Goal: Transaction & Acquisition: Purchase product/service

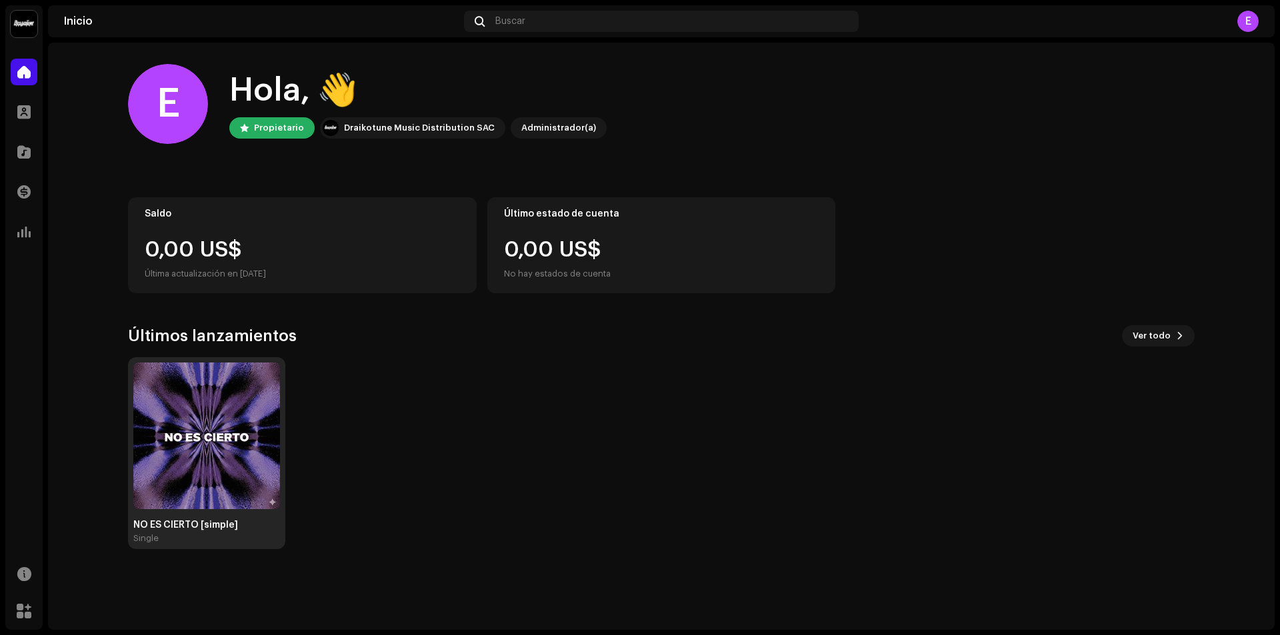
click at [236, 517] on div "NO ES CIERTO [simple] Single" at bounding box center [206, 453] width 147 height 181
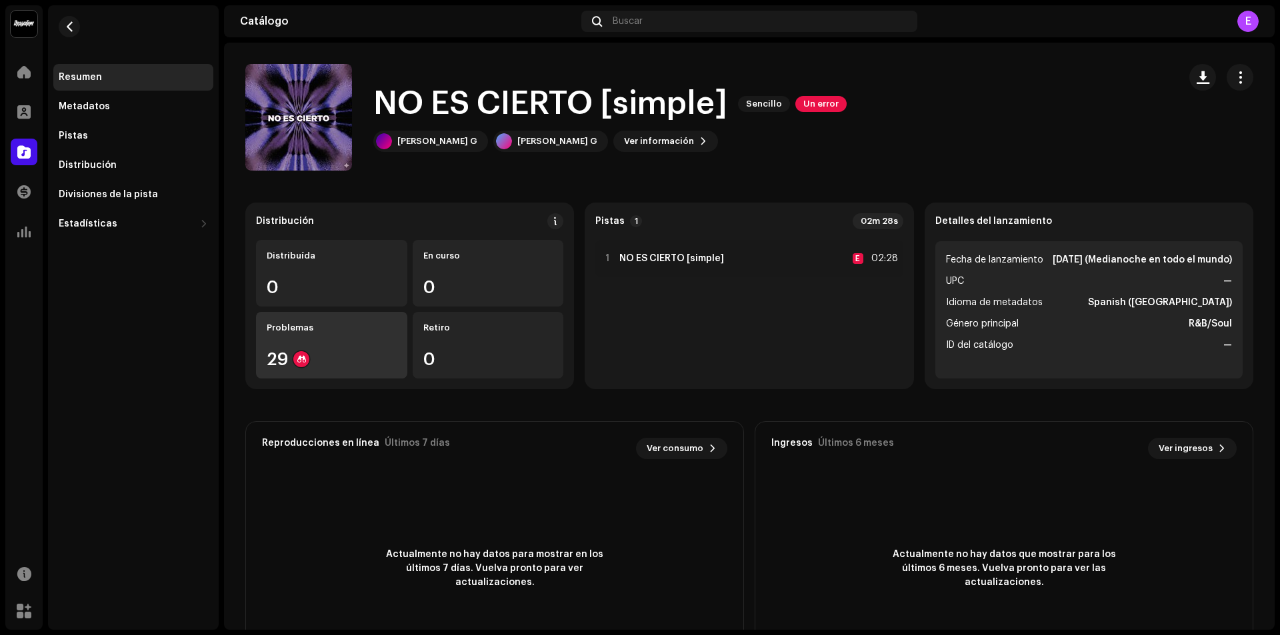
click at [314, 356] on div "29" at bounding box center [332, 359] width 130 height 17
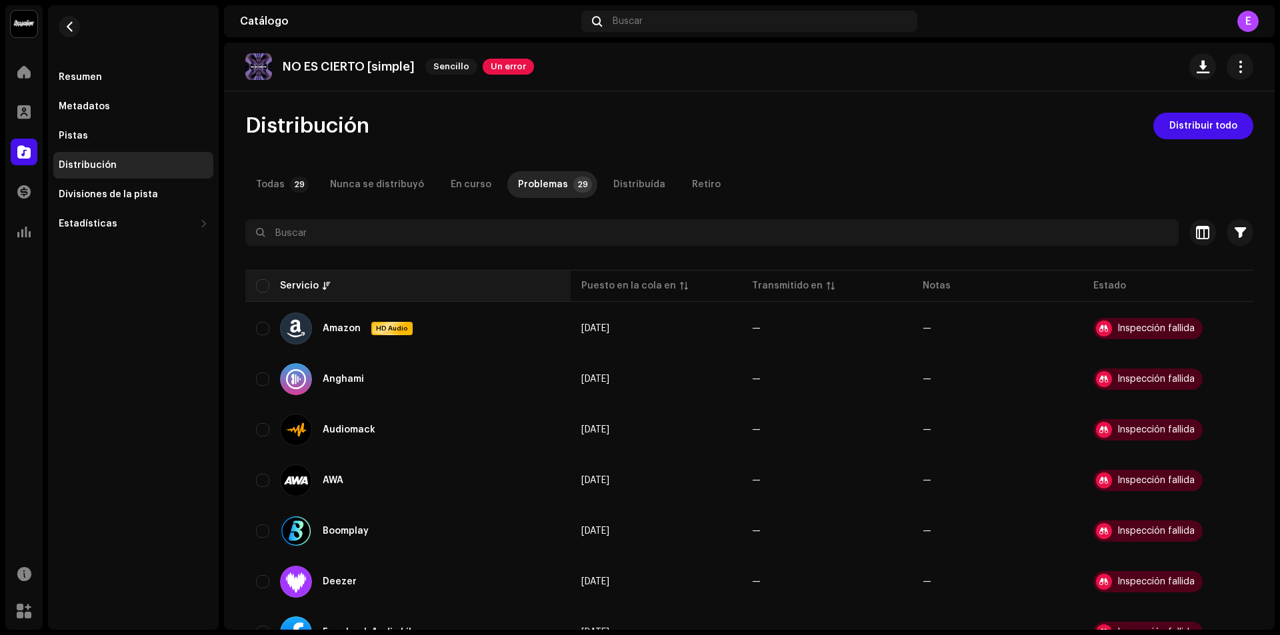
click at [263, 295] on th "Servicio" at bounding box center [407, 286] width 325 height 32
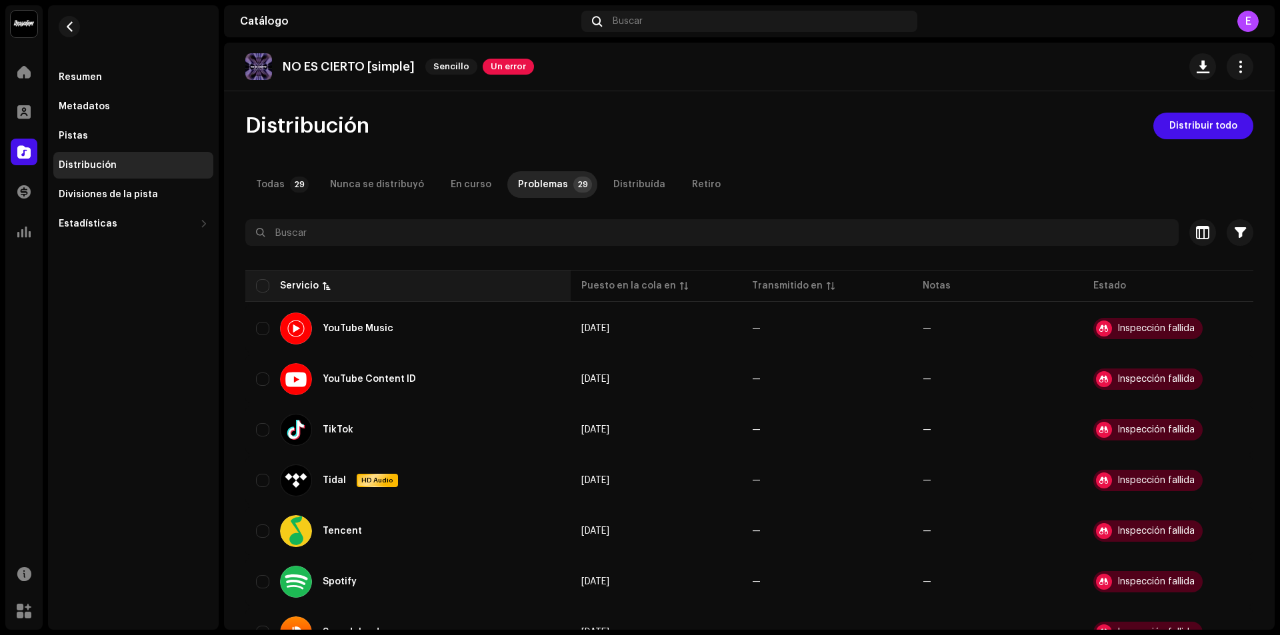
click at [261, 293] on th "Servicio" at bounding box center [407, 286] width 325 height 32
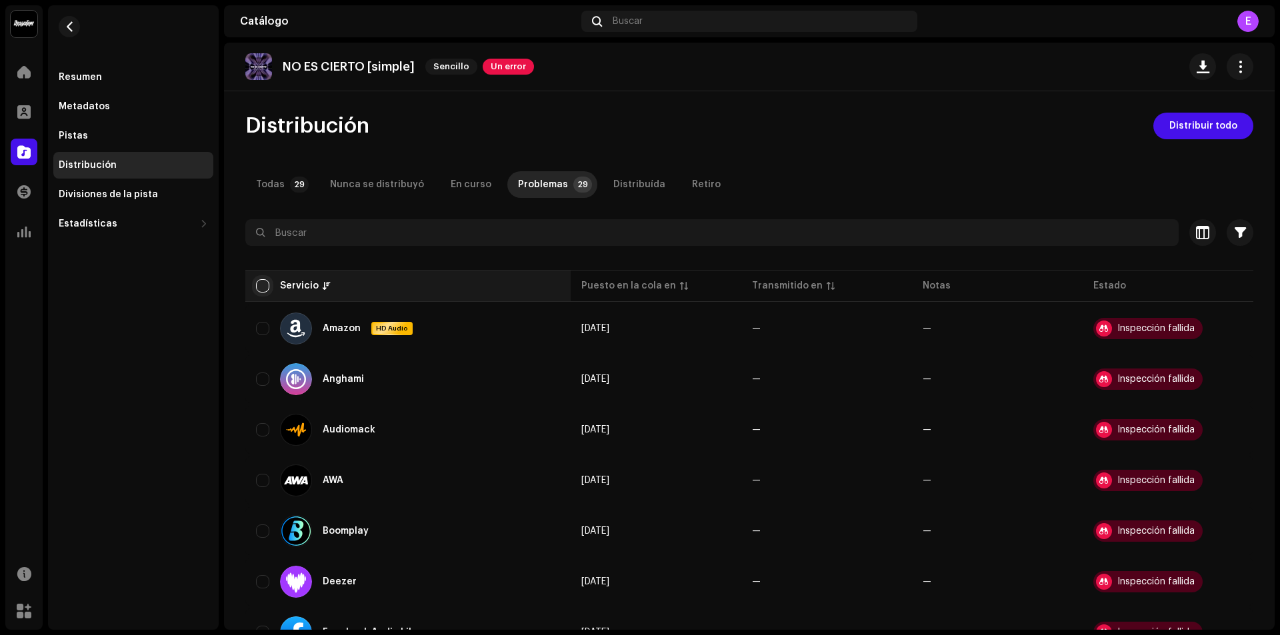
click at [259, 285] on input "checkbox" at bounding box center [262, 285] width 13 height 13
checkbox input "true"
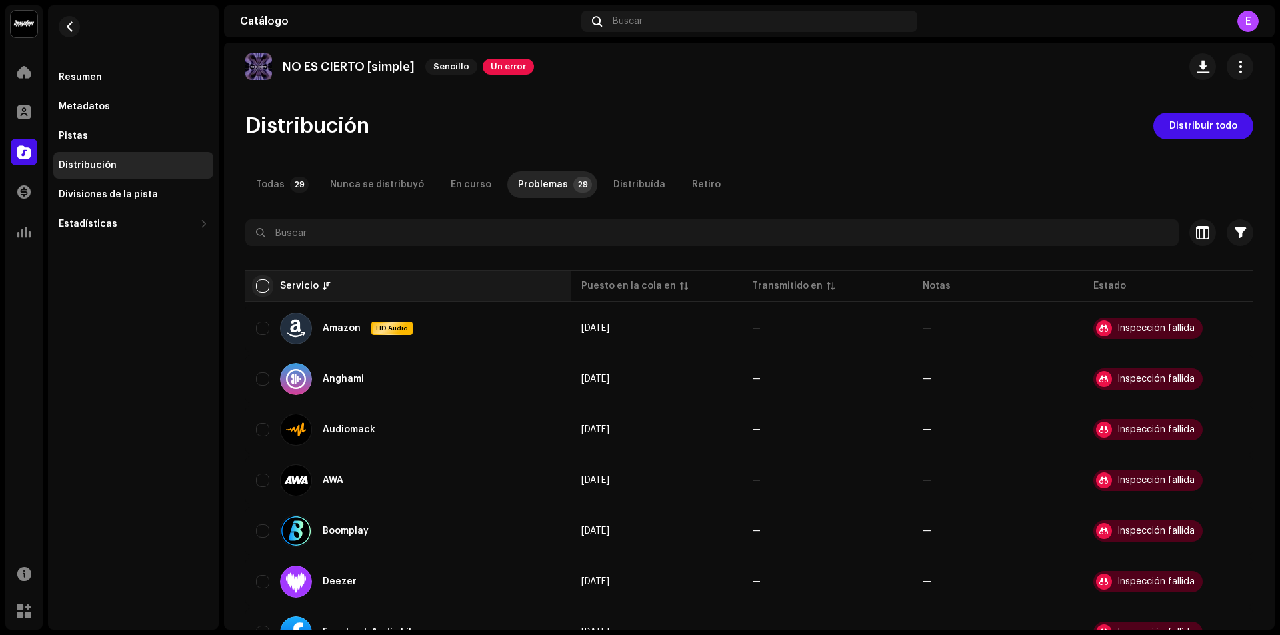
checkbox input "true"
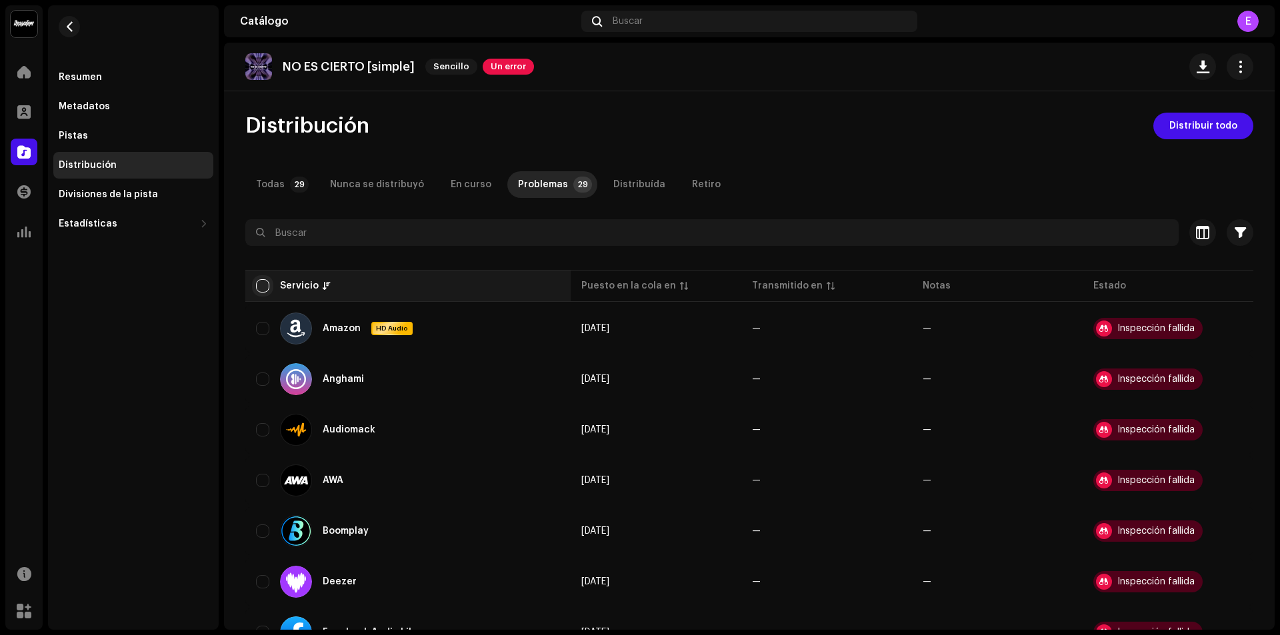
checkbox input "true"
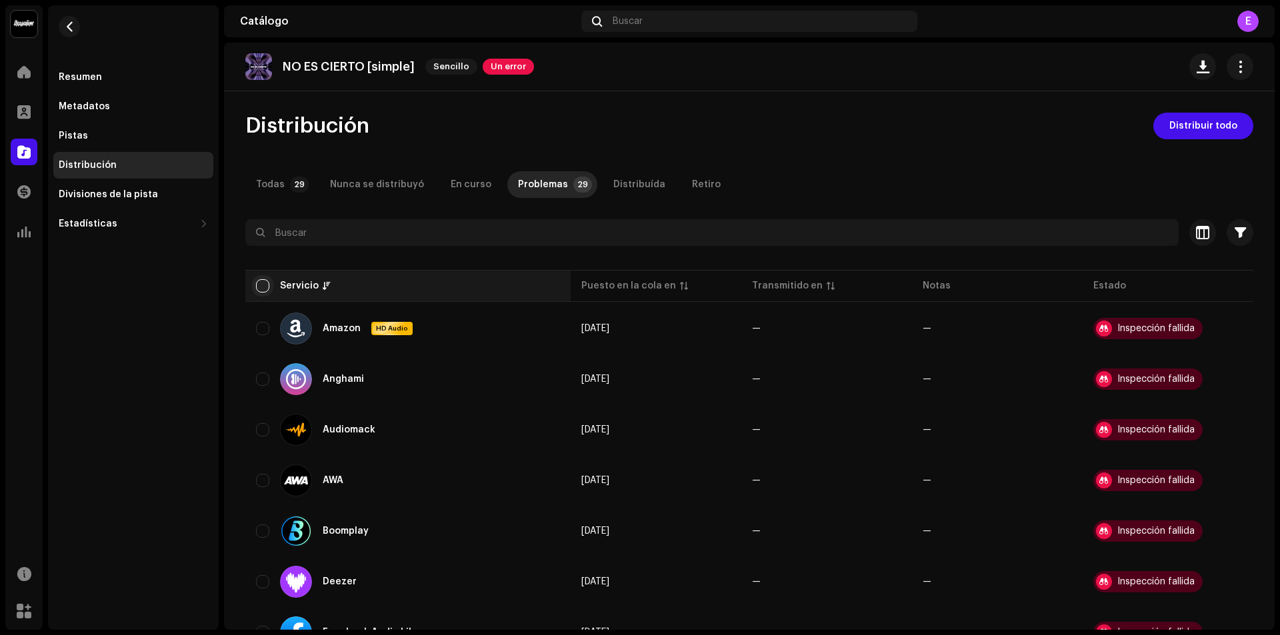
checkbox input "true"
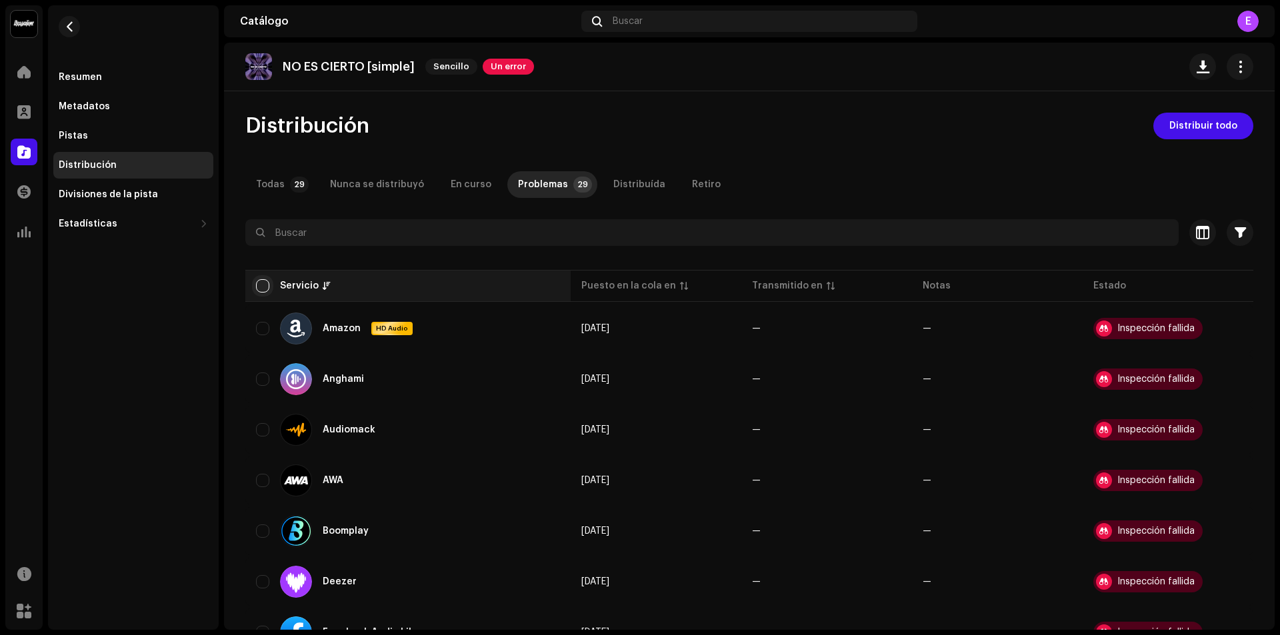
checkbox input "true"
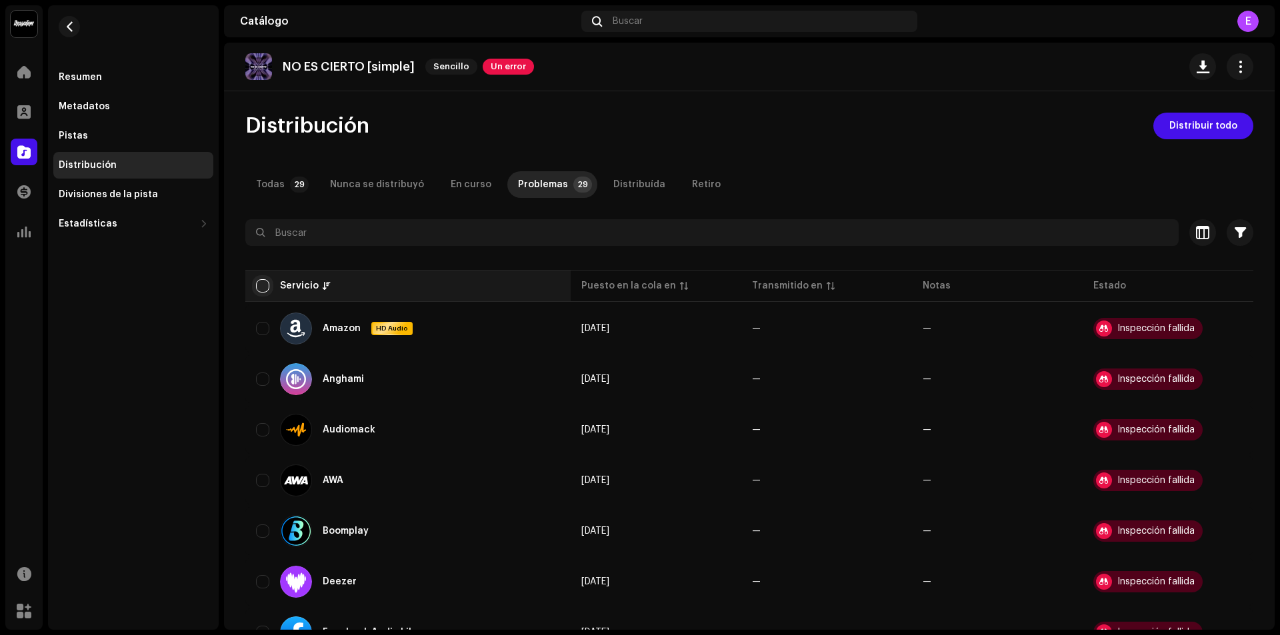
checkbox input "true"
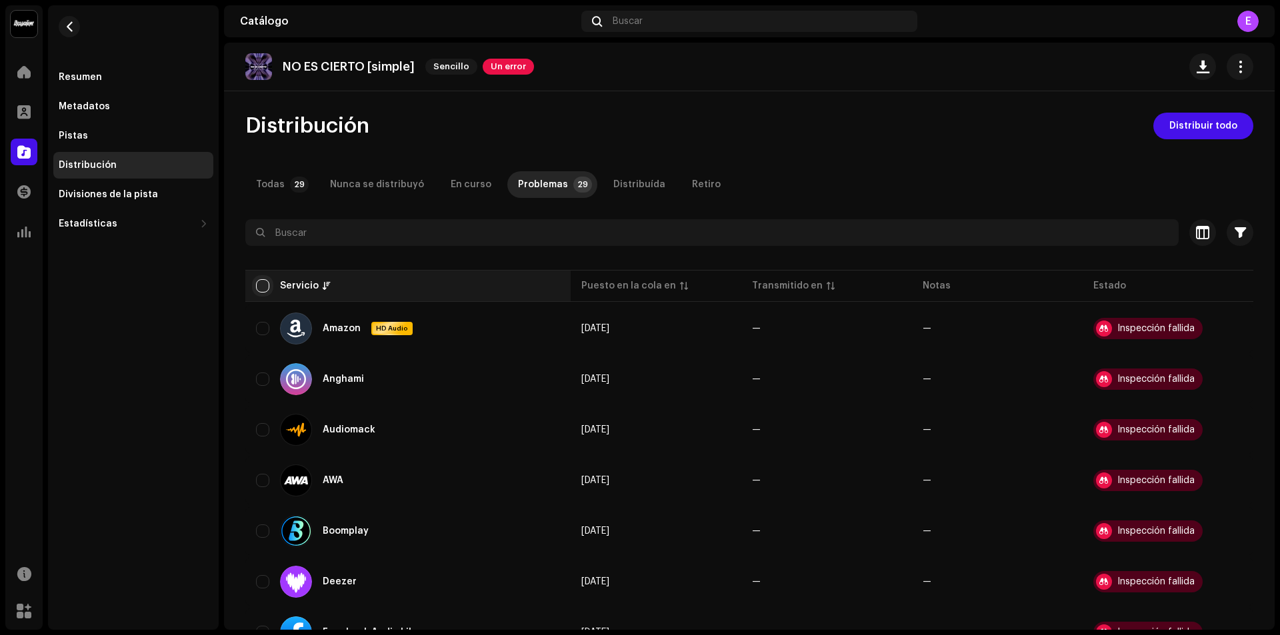
checkbox input "true"
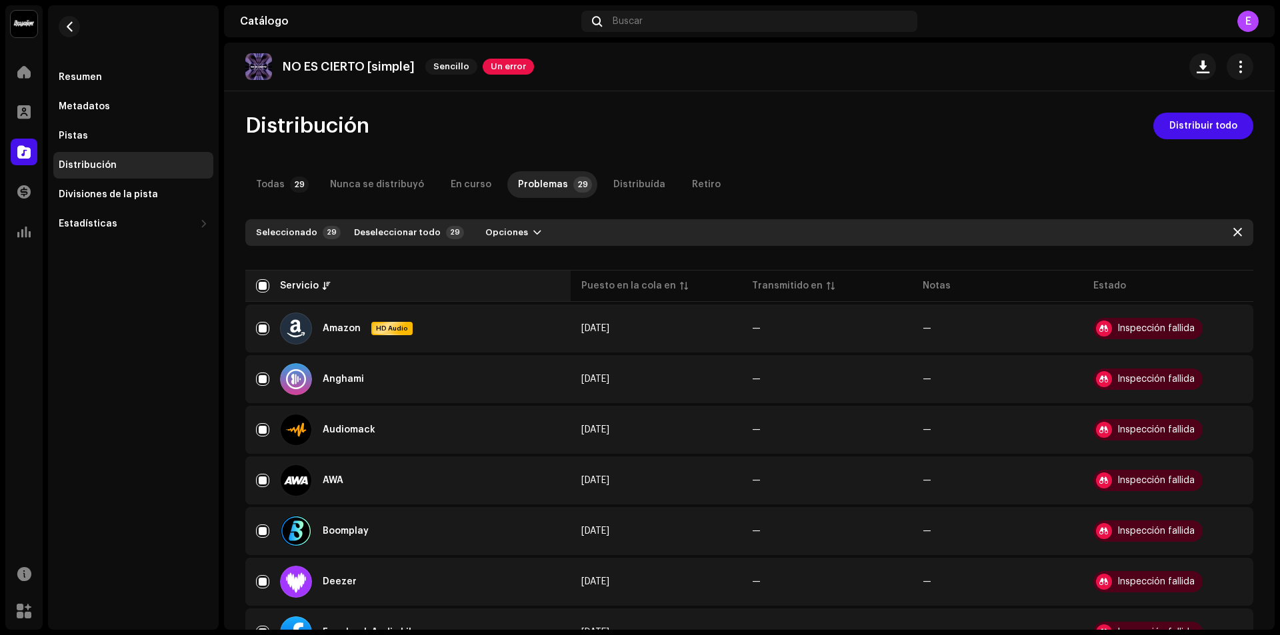
click at [282, 287] on div "Servicio" at bounding box center [299, 285] width 39 height 13
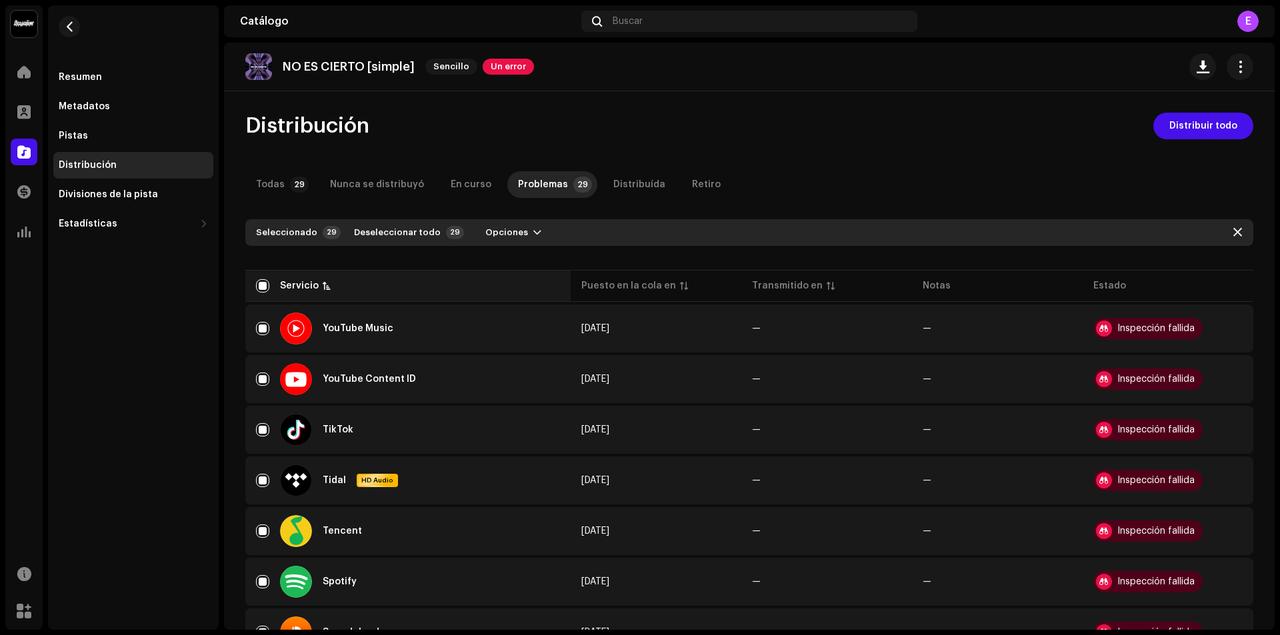
click at [284, 287] on div "Servicio" at bounding box center [299, 285] width 39 height 13
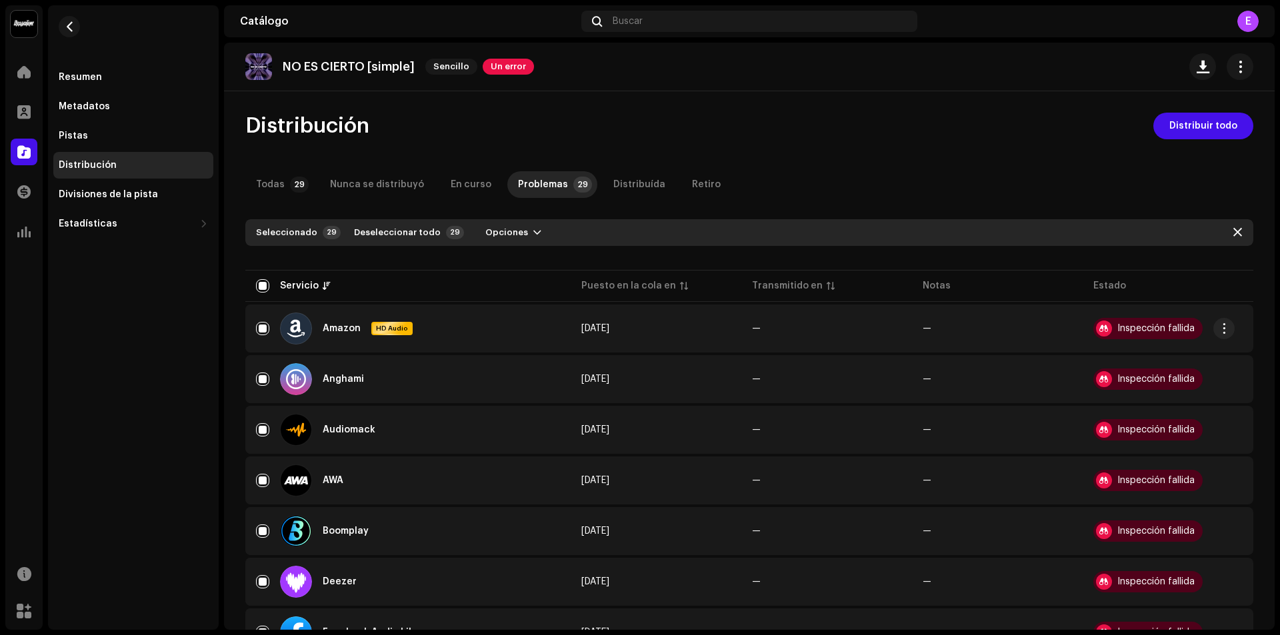
click at [1117, 325] on div "Inspección fallida" at bounding box center [1155, 328] width 77 height 9
click at [495, 69] on span "Un error" at bounding box center [508, 67] width 51 height 16
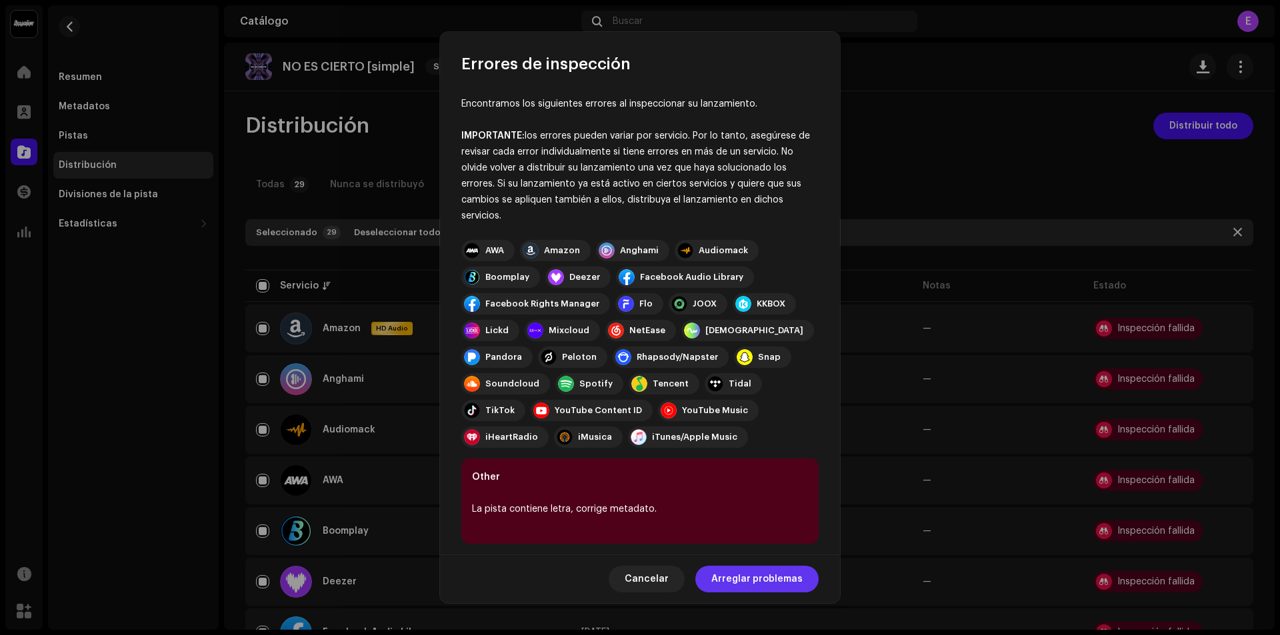
click at [735, 581] on span "Arreglar problemas" at bounding box center [756, 579] width 91 height 27
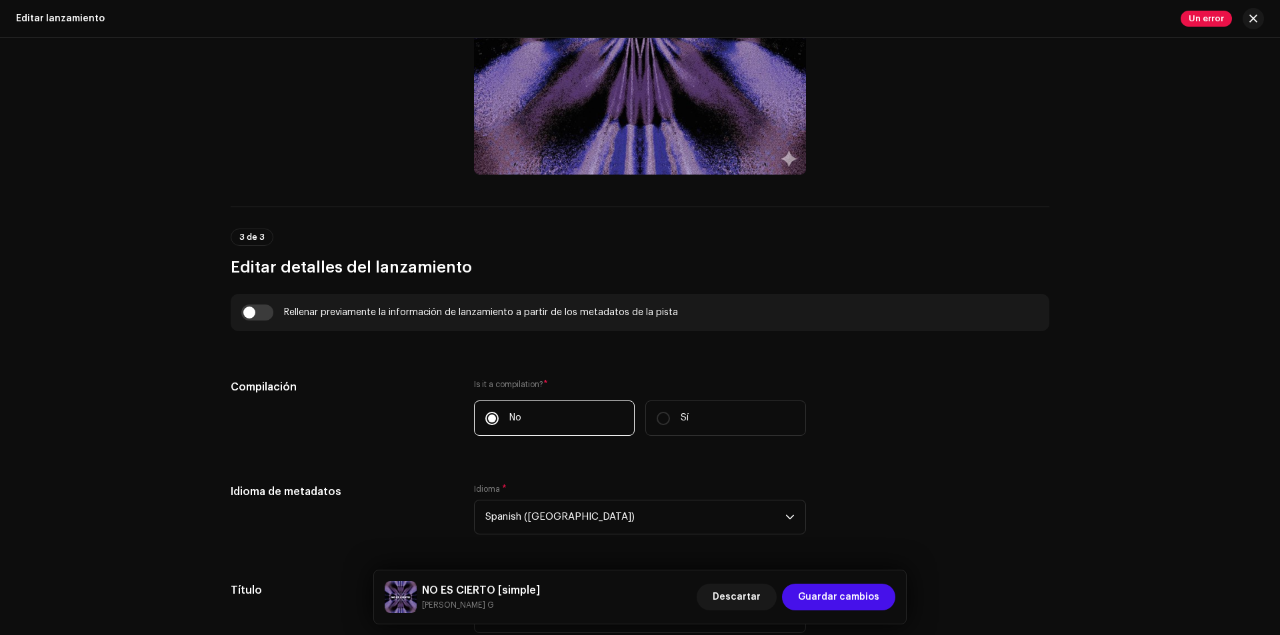
scroll to position [720, 0]
click at [522, 380] on label "Is it a compilation? *" at bounding box center [640, 384] width 332 height 11
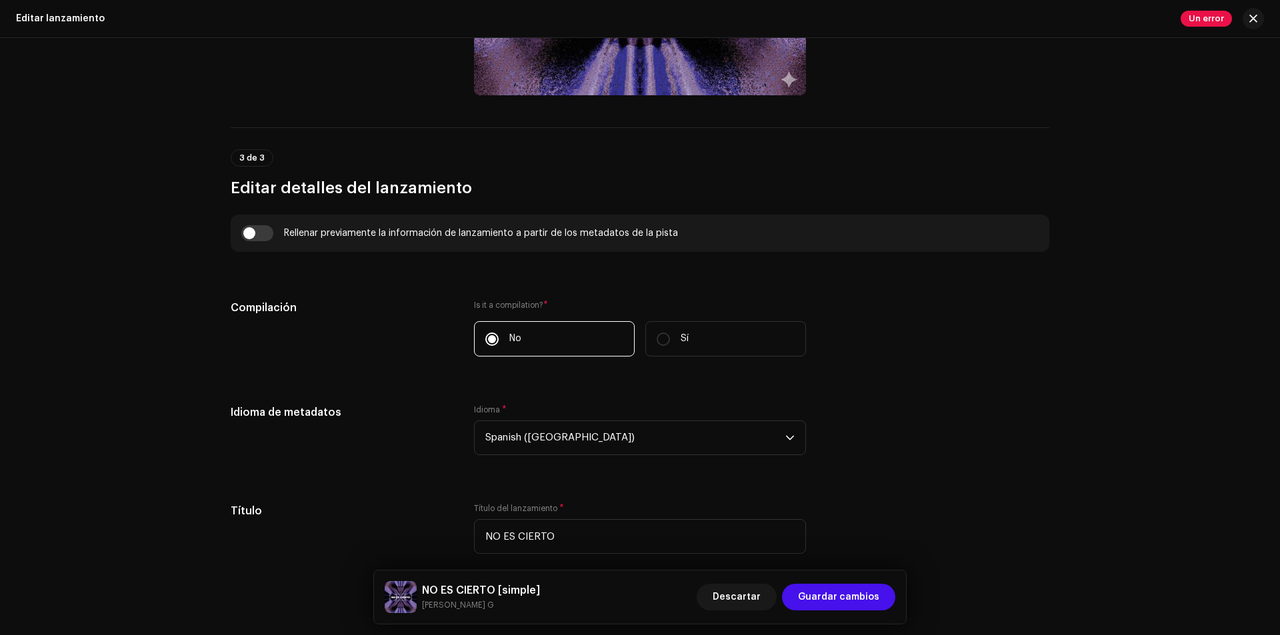
scroll to position [787, 0]
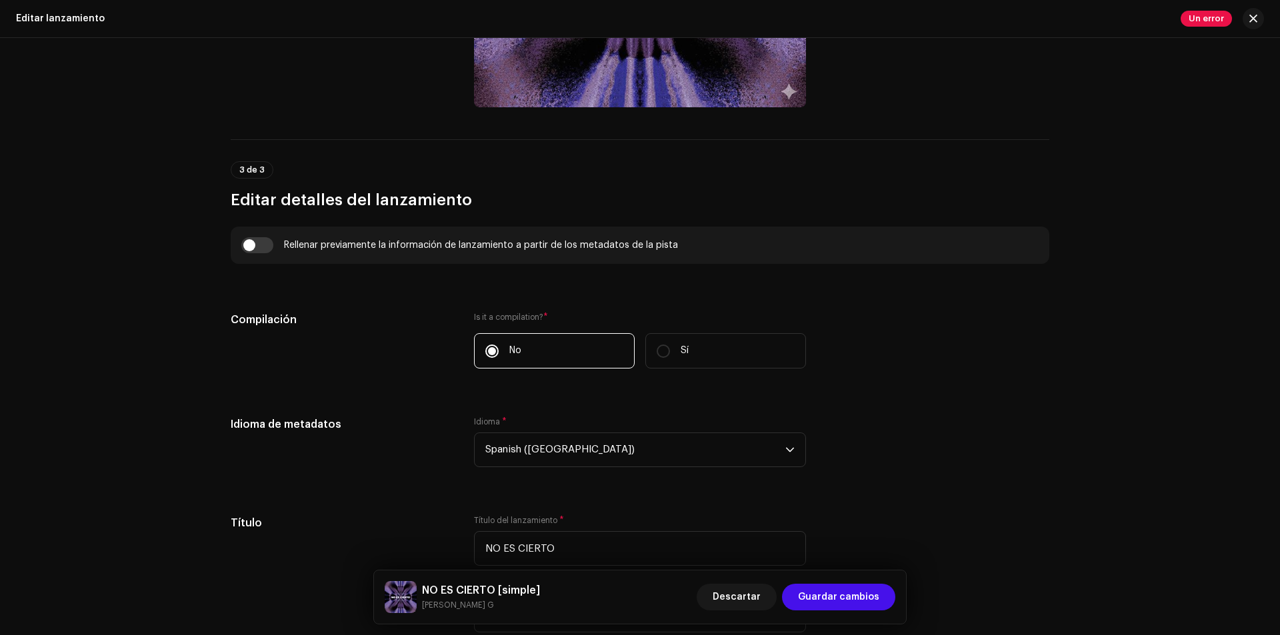
click at [540, 313] on label "Is it a compilation? *" at bounding box center [640, 317] width 332 height 11
click at [520, 320] on label "Is it a compilation? *" at bounding box center [640, 317] width 332 height 11
drag, startPoint x: 520, startPoint y: 320, endPoint x: 299, endPoint y: 335, distance: 221.9
click at [484, 319] on label "Is it a compilation? *" at bounding box center [640, 317] width 332 height 11
click at [517, 317] on label "Is it a compilation? *" at bounding box center [640, 317] width 332 height 11
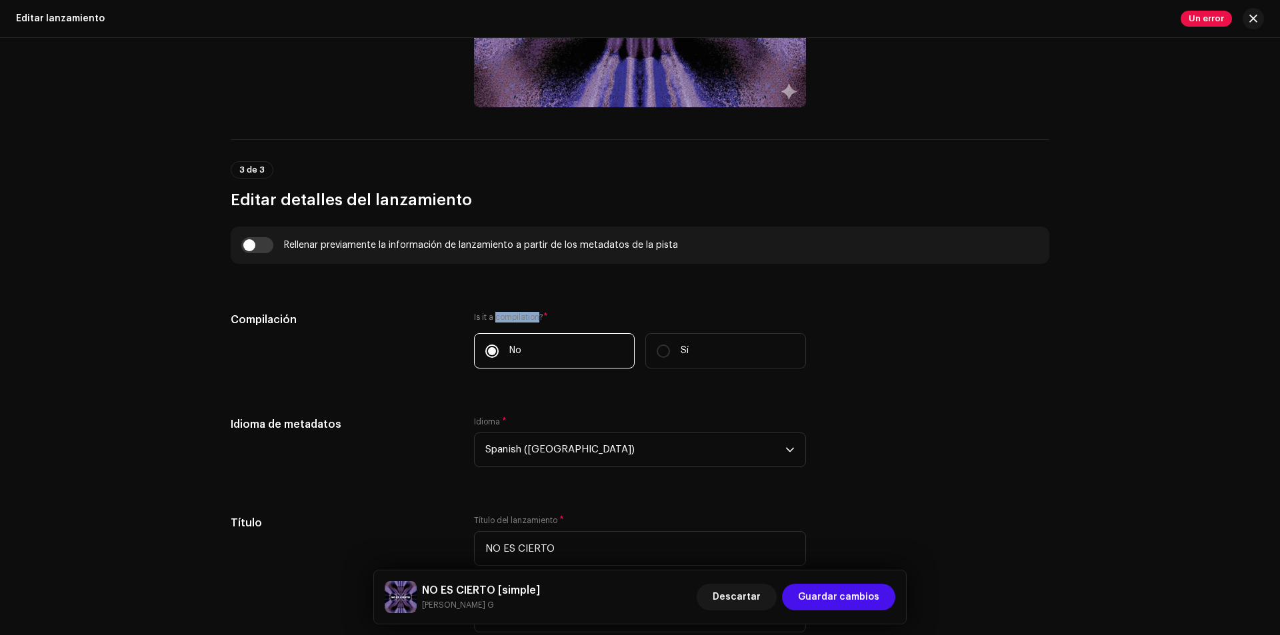
click at [513, 315] on label "Is it a compilation? *" at bounding box center [640, 317] width 332 height 11
click at [549, 315] on label "Is it a compilation? *" at bounding box center [640, 317] width 332 height 11
click at [547, 315] on label "Is it a compilation? *" at bounding box center [640, 317] width 332 height 11
click at [279, 317] on h5 "Compilación" at bounding box center [342, 320] width 222 height 16
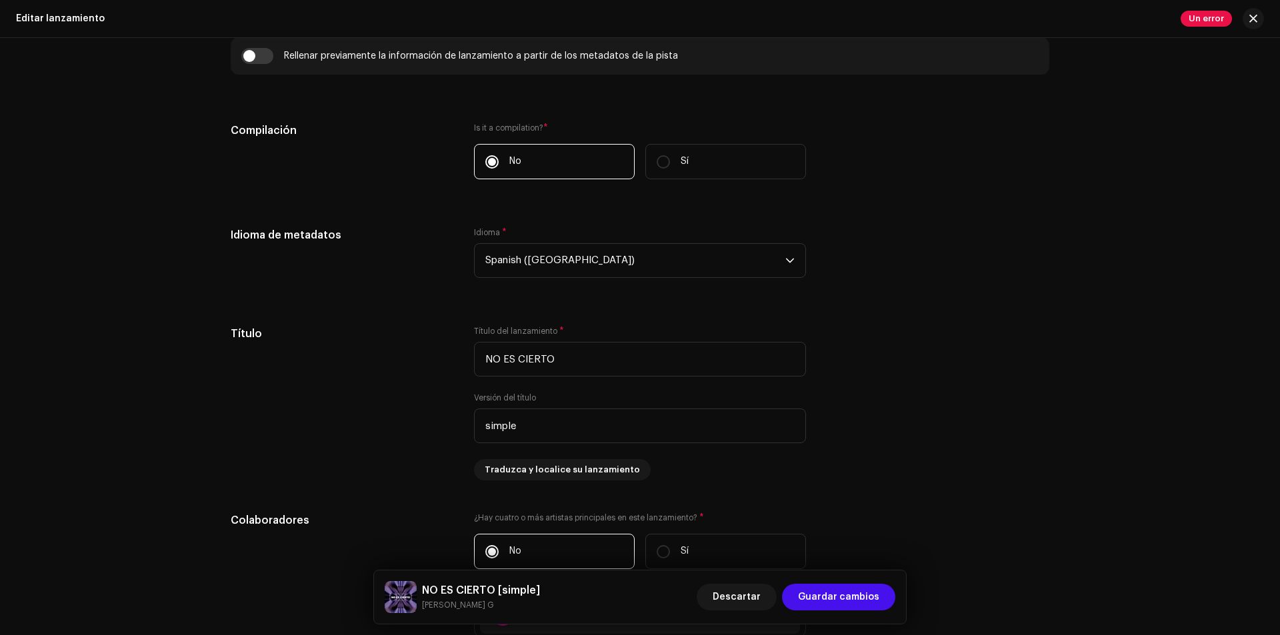
scroll to position [1053, 0]
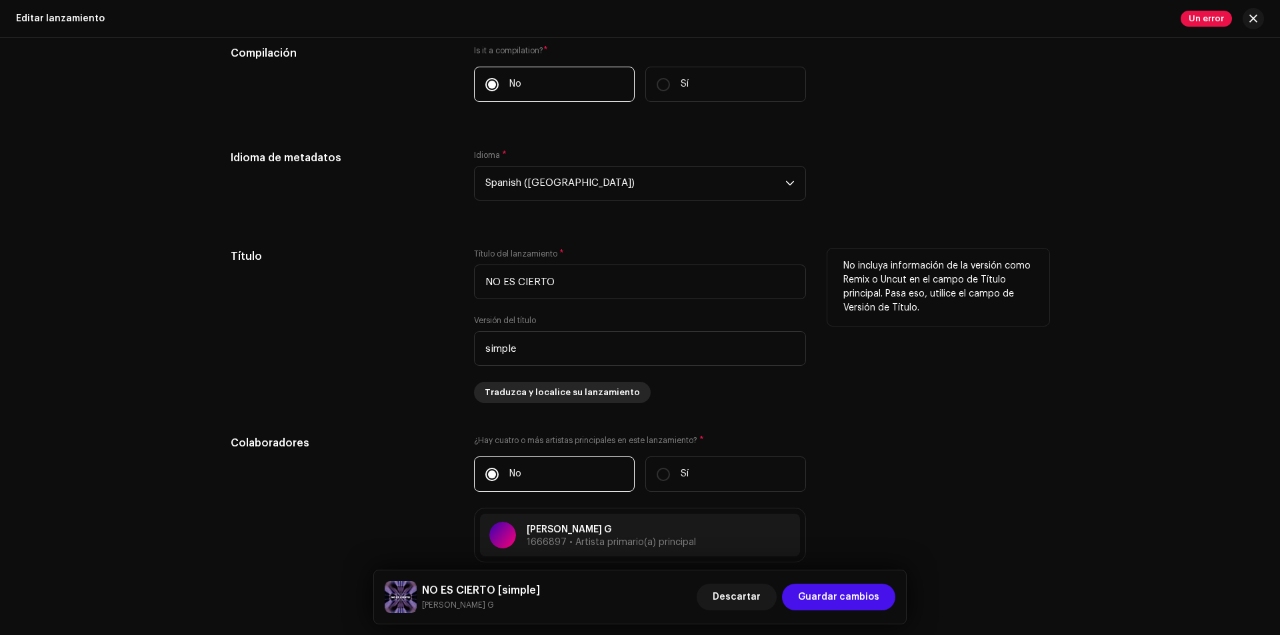
click at [592, 397] on span "Traduzca y localice su lanzamiento" at bounding box center [562, 392] width 155 height 27
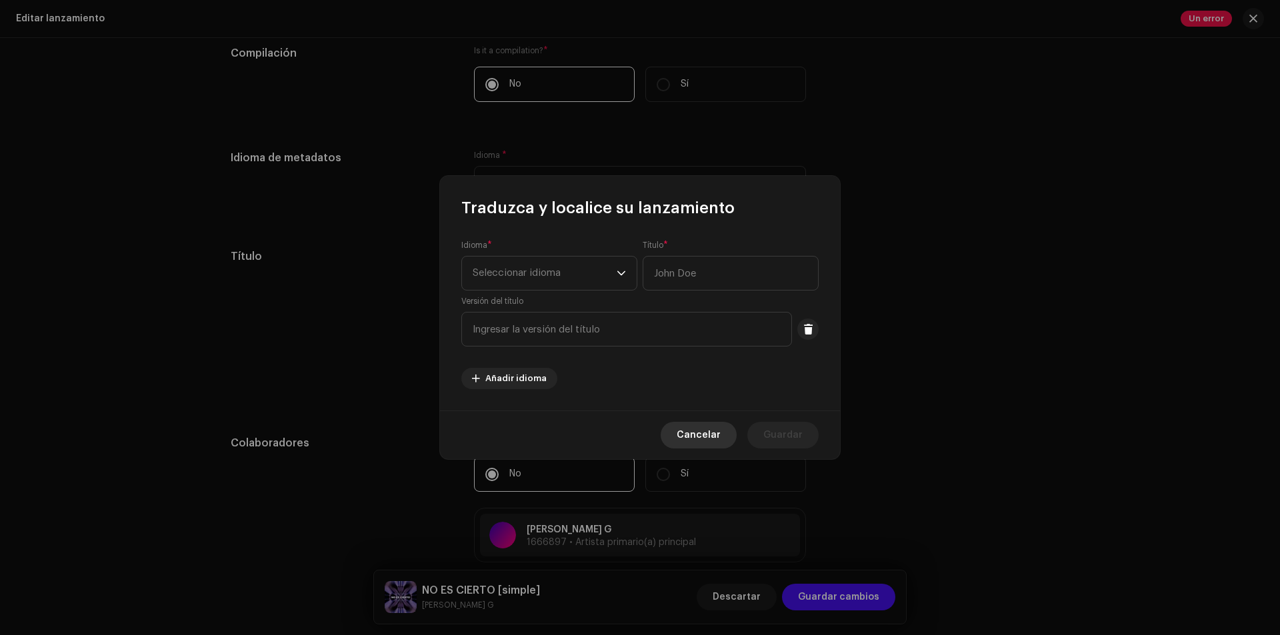
click at [695, 435] on span "Cancelar" at bounding box center [699, 435] width 44 height 27
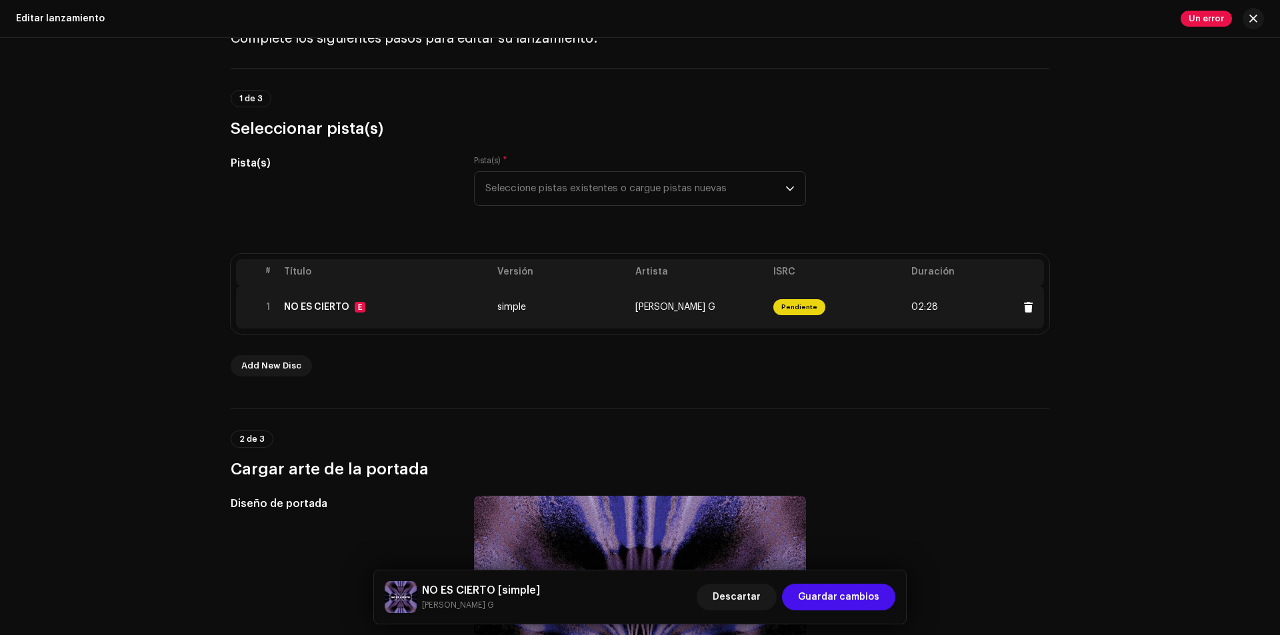
scroll to position [0, 0]
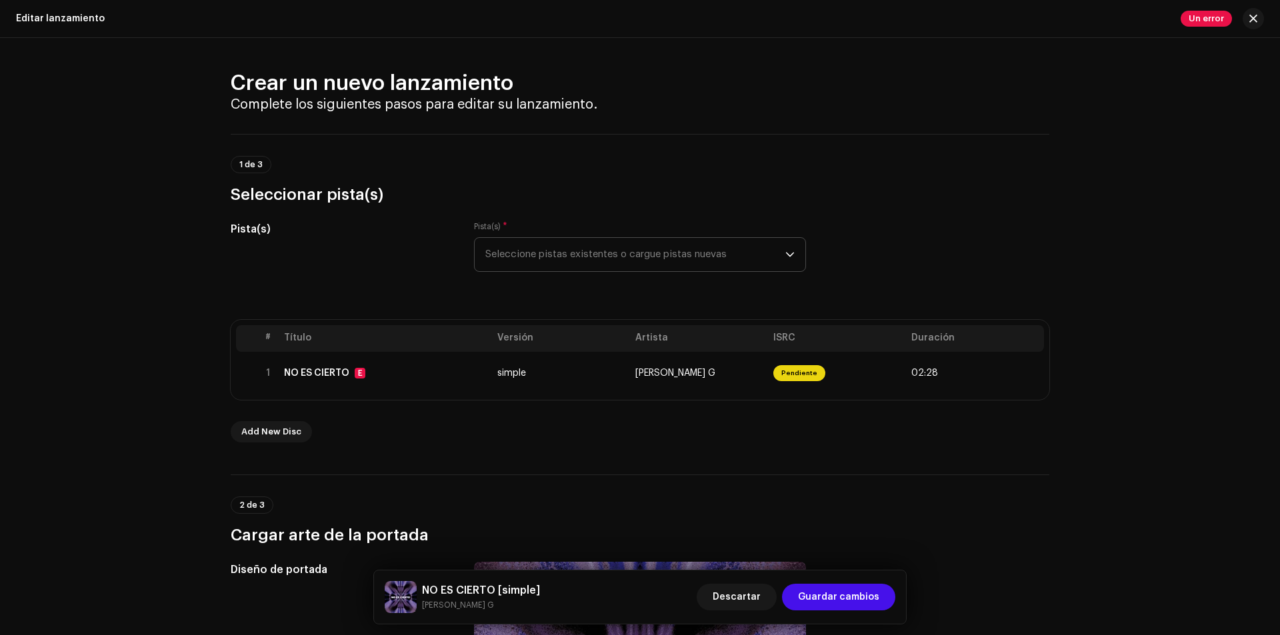
click at [774, 265] on span "Seleccione pistas existentes o cargue pistas nuevas" at bounding box center [635, 254] width 300 height 33
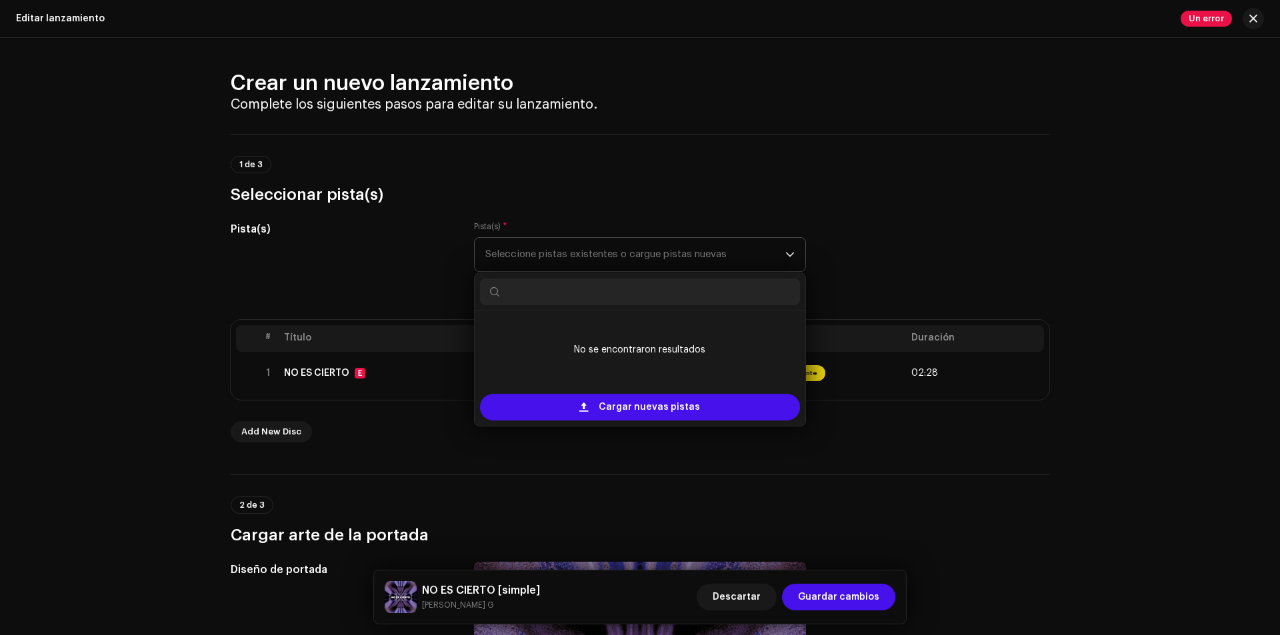
click at [785, 253] on icon "dropdown trigger" at bounding box center [789, 254] width 9 height 9
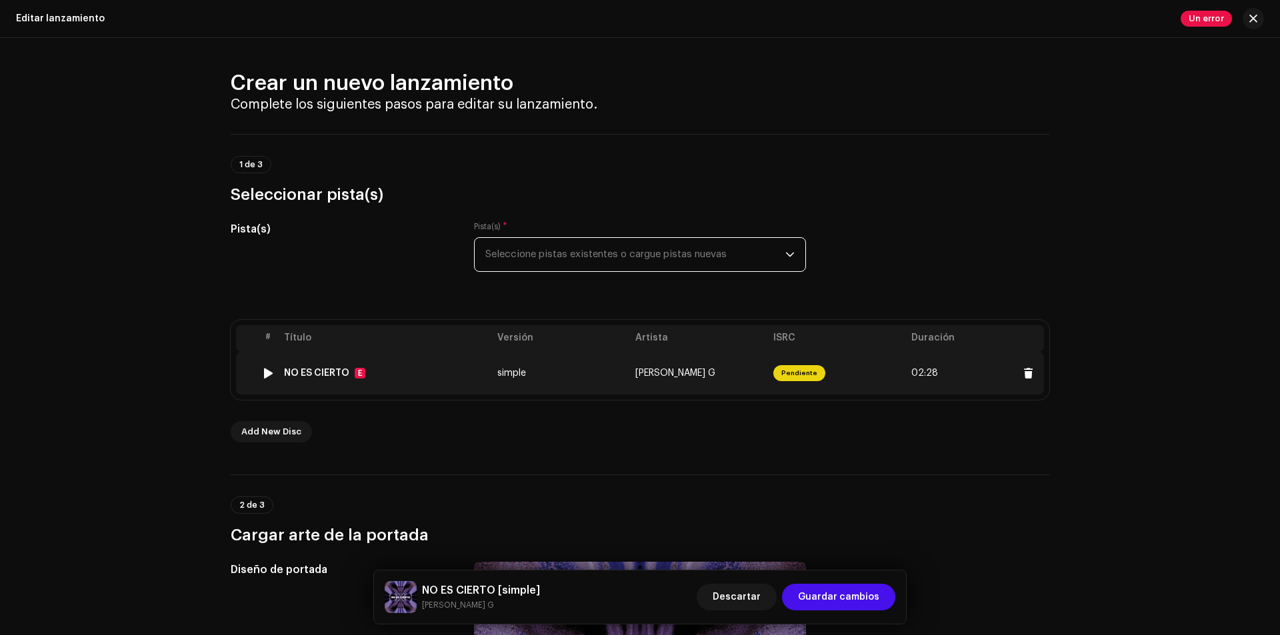
click at [399, 380] on td "NO ES CIERTO E" at bounding box center [385, 373] width 213 height 43
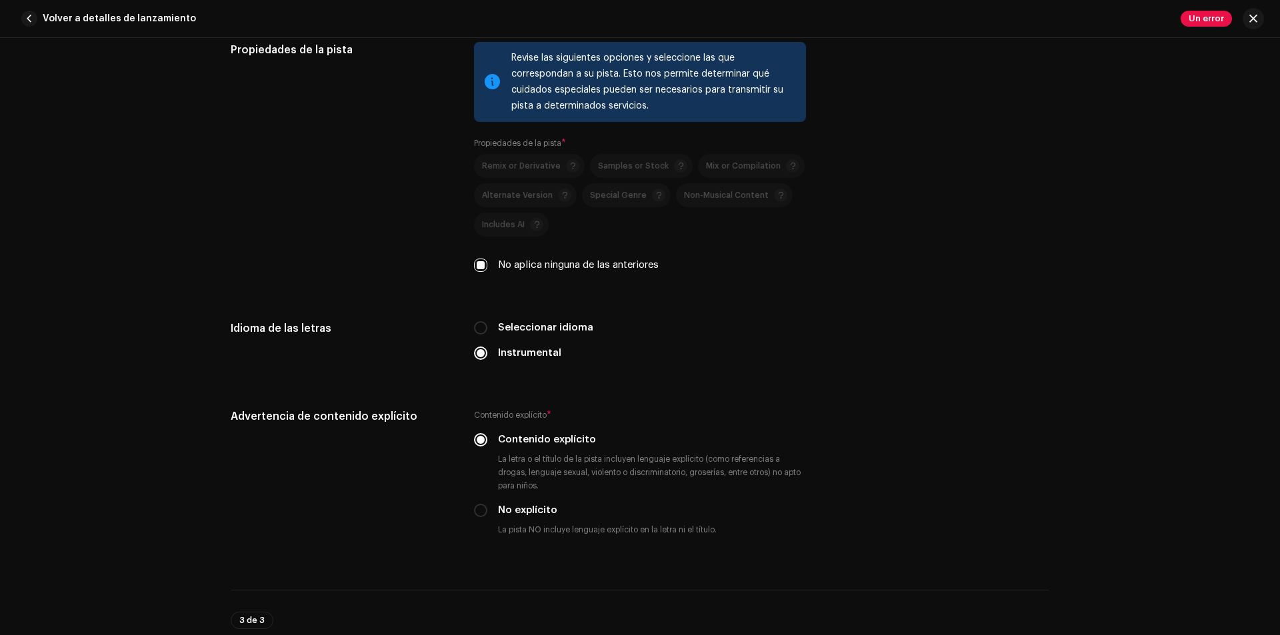
scroll to position [1867, 0]
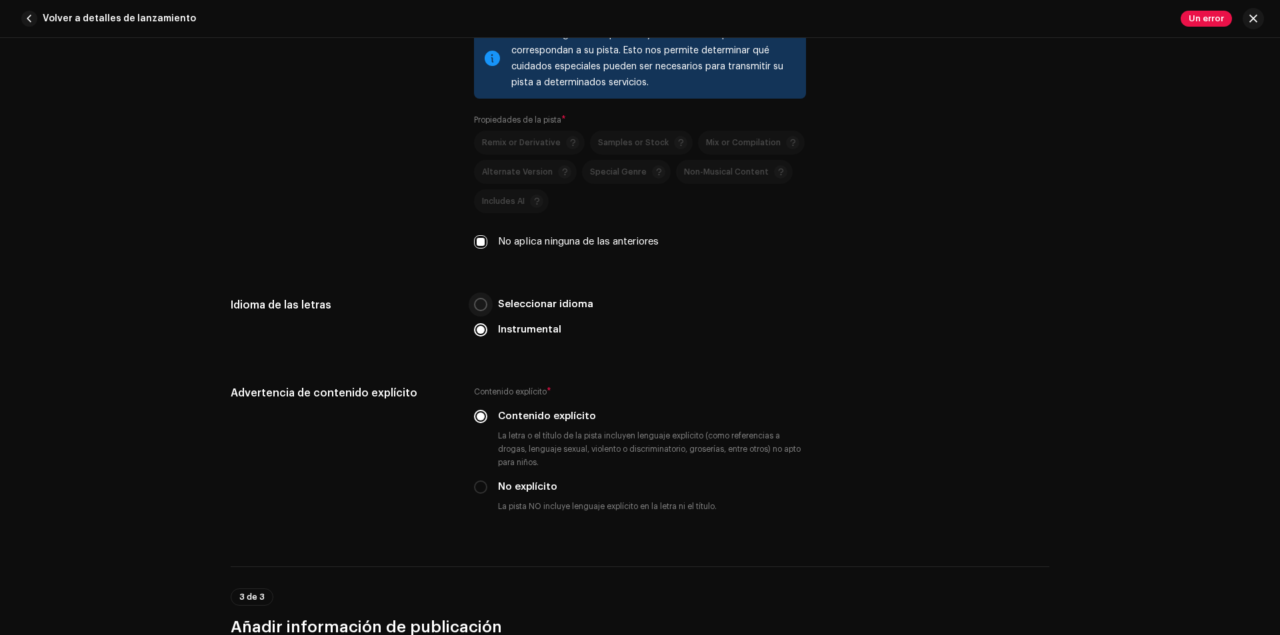
click at [481, 306] on input "Seleccionar idioma" at bounding box center [480, 304] width 13 height 13
radio input "true"
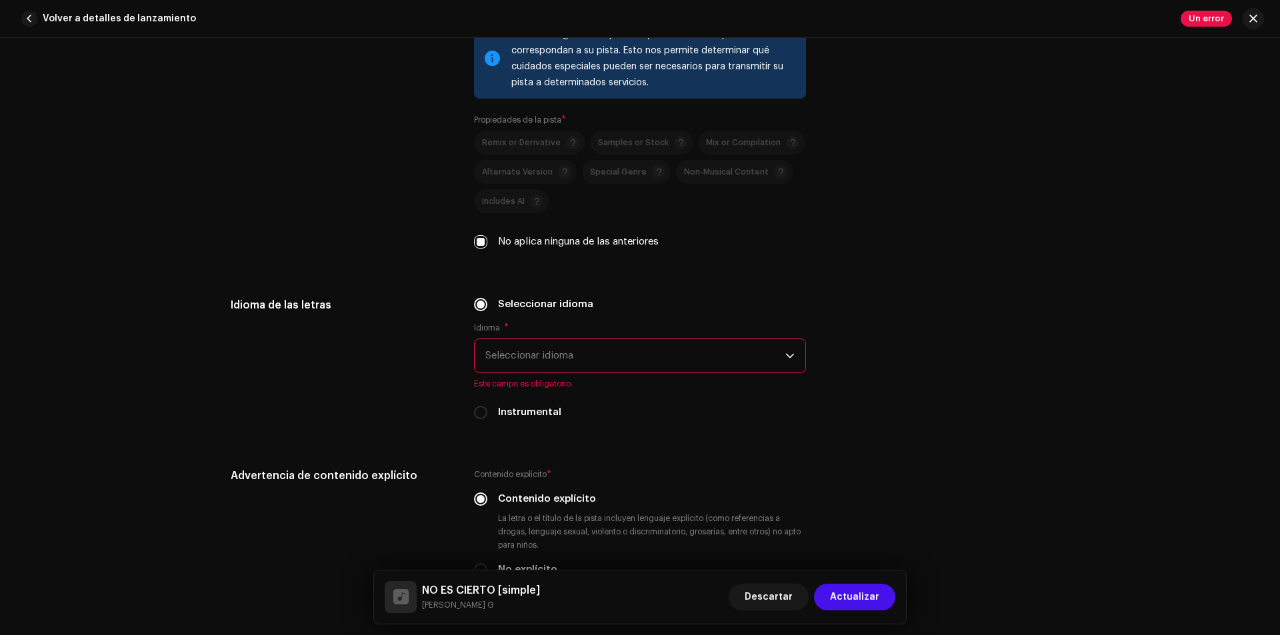
click at [594, 360] on span "Seleccionar idioma" at bounding box center [635, 355] width 300 height 33
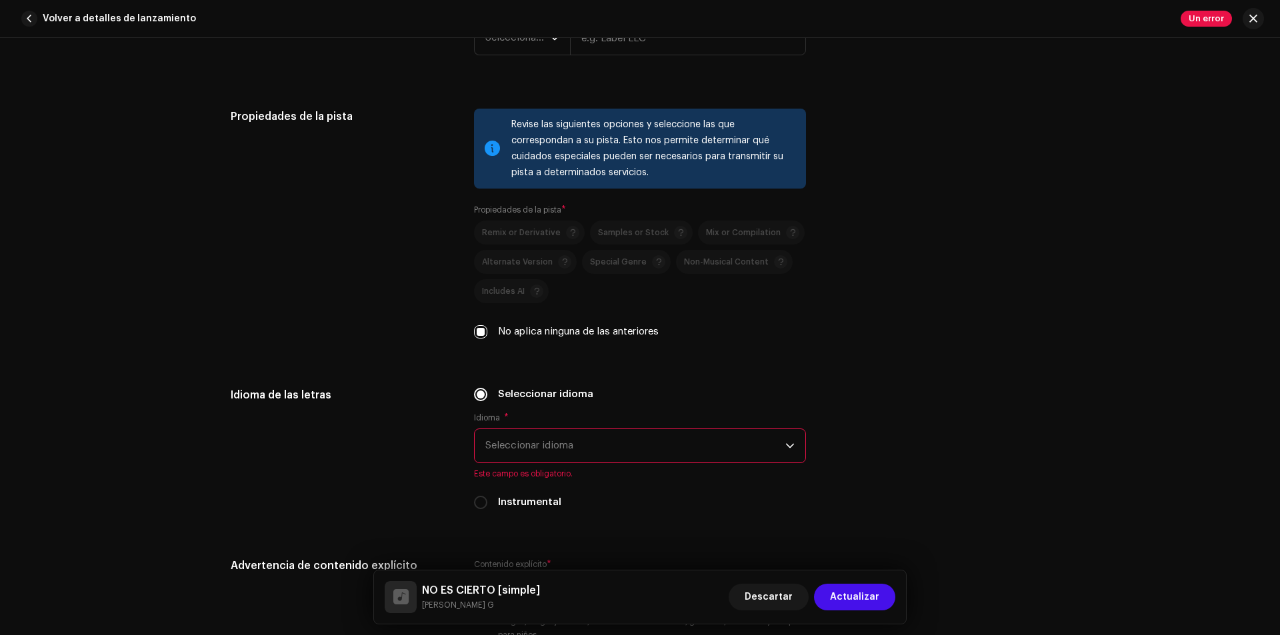
scroll to position [1800, 0]
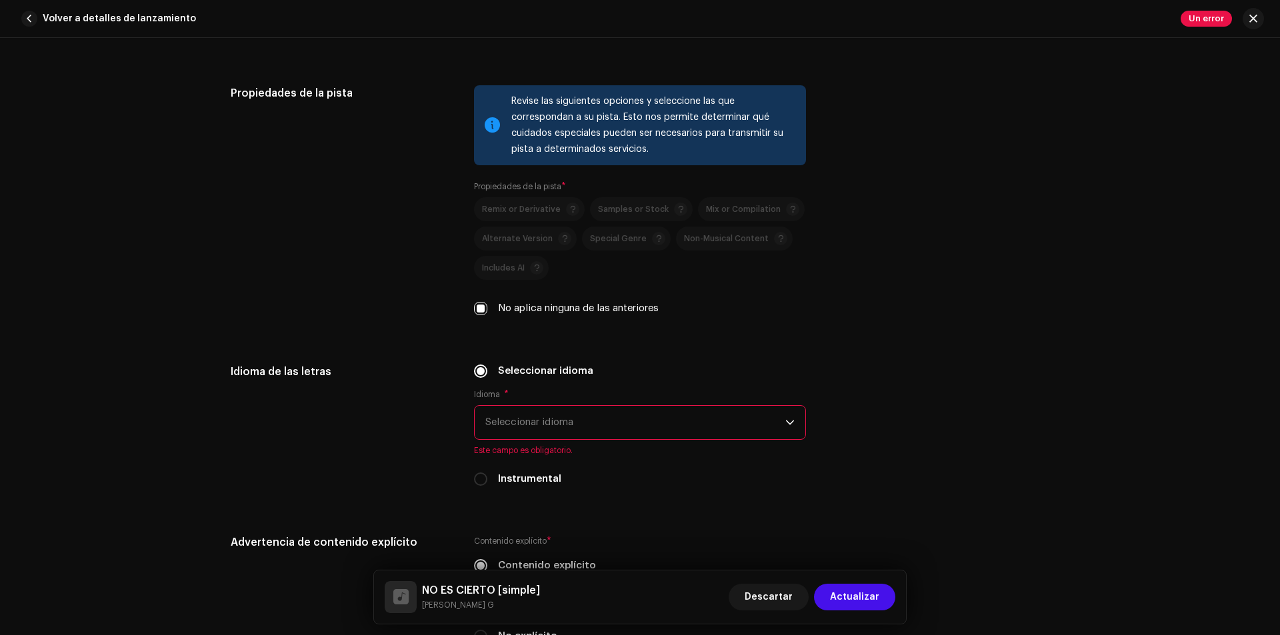
click at [629, 421] on span "Seleccionar idioma" at bounding box center [635, 422] width 300 height 33
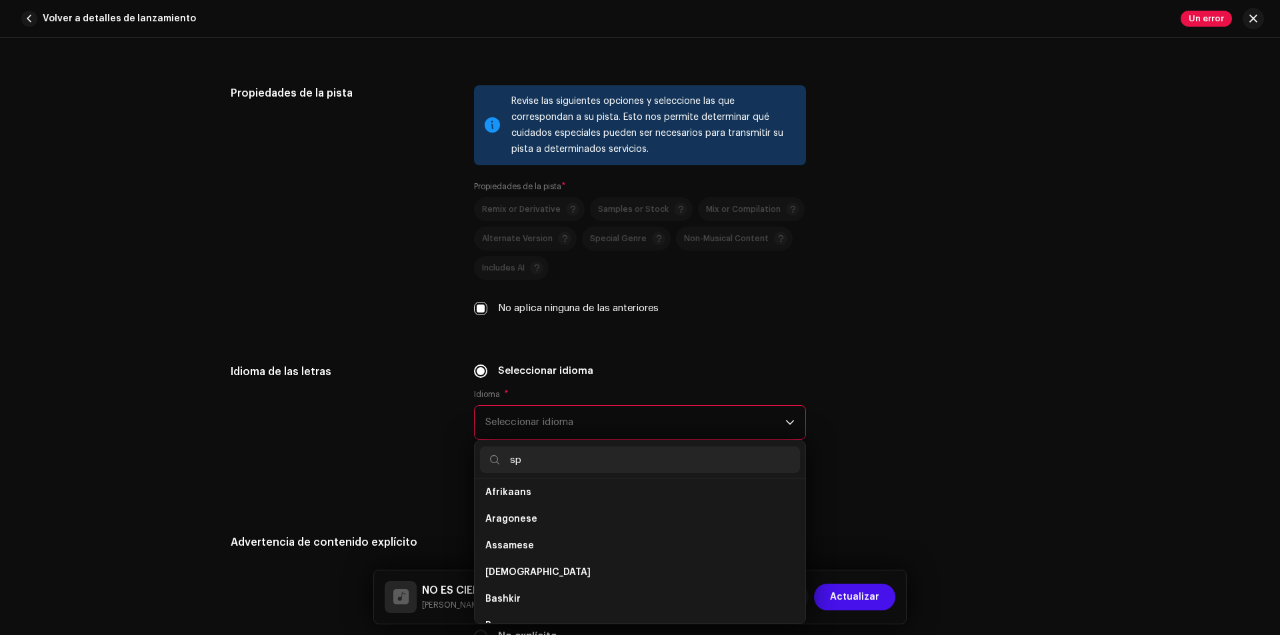
scroll to position [0, 0]
type input "sp"
click at [556, 551] on span "Spanish ([GEOGRAPHIC_DATA])" at bounding box center [557, 551] width 144 height 13
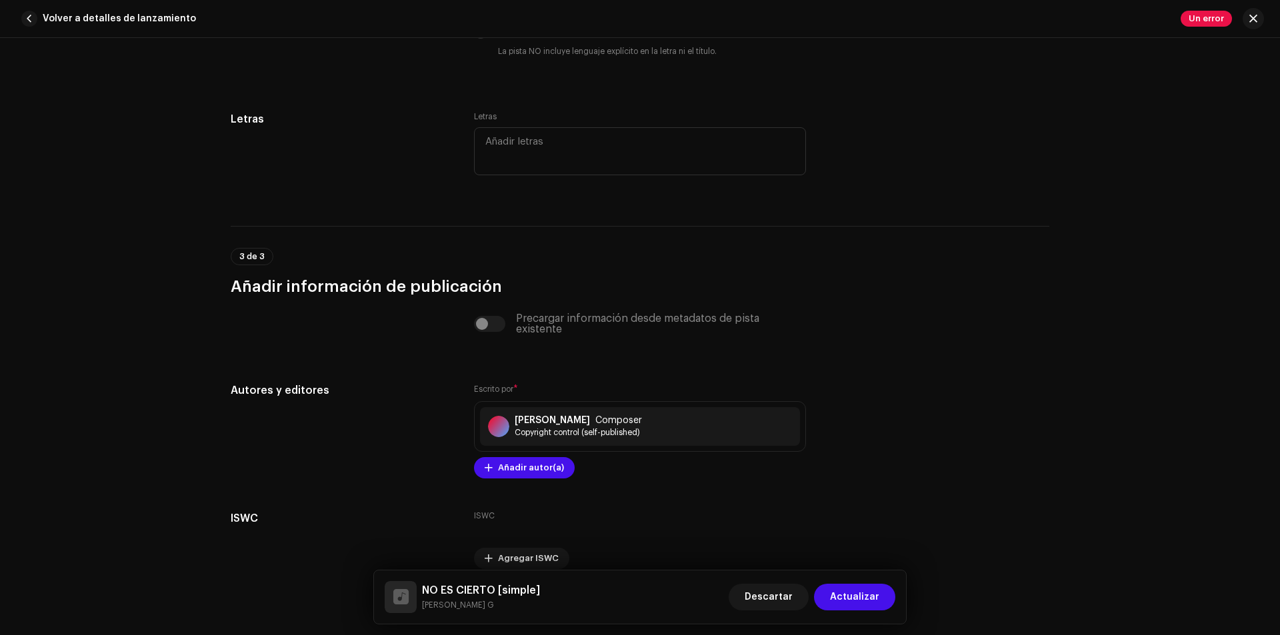
scroll to position [2451, 0]
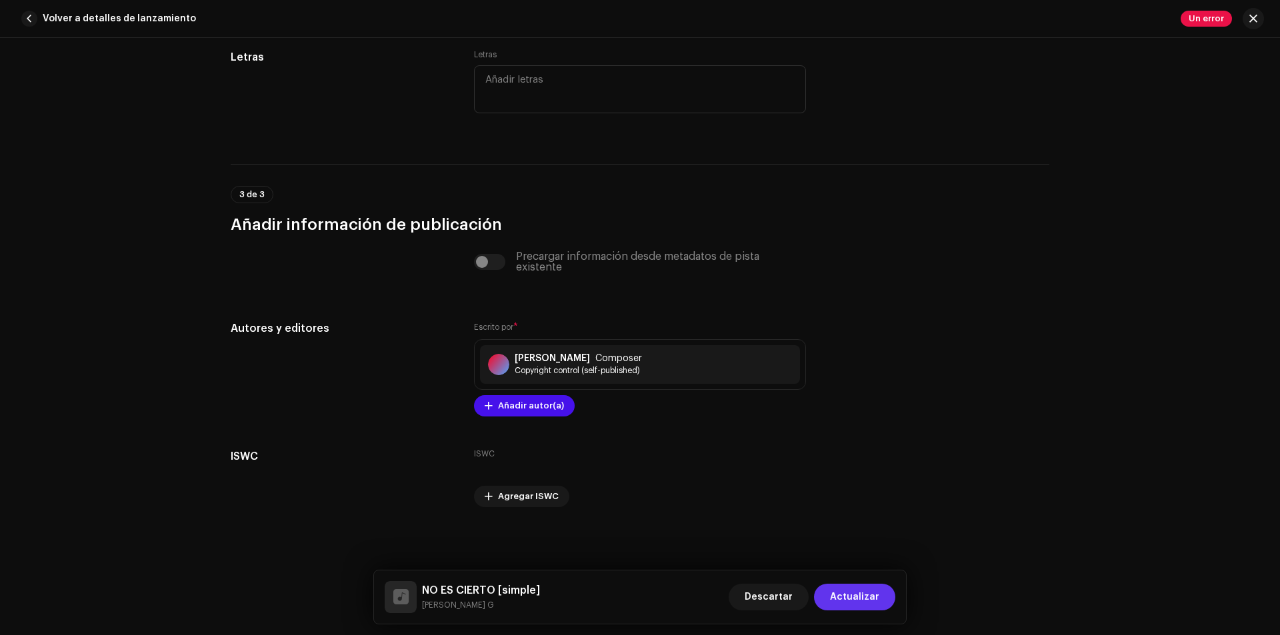
click at [865, 596] on span "Actualizar" at bounding box center [854, 597] width 49 height 27
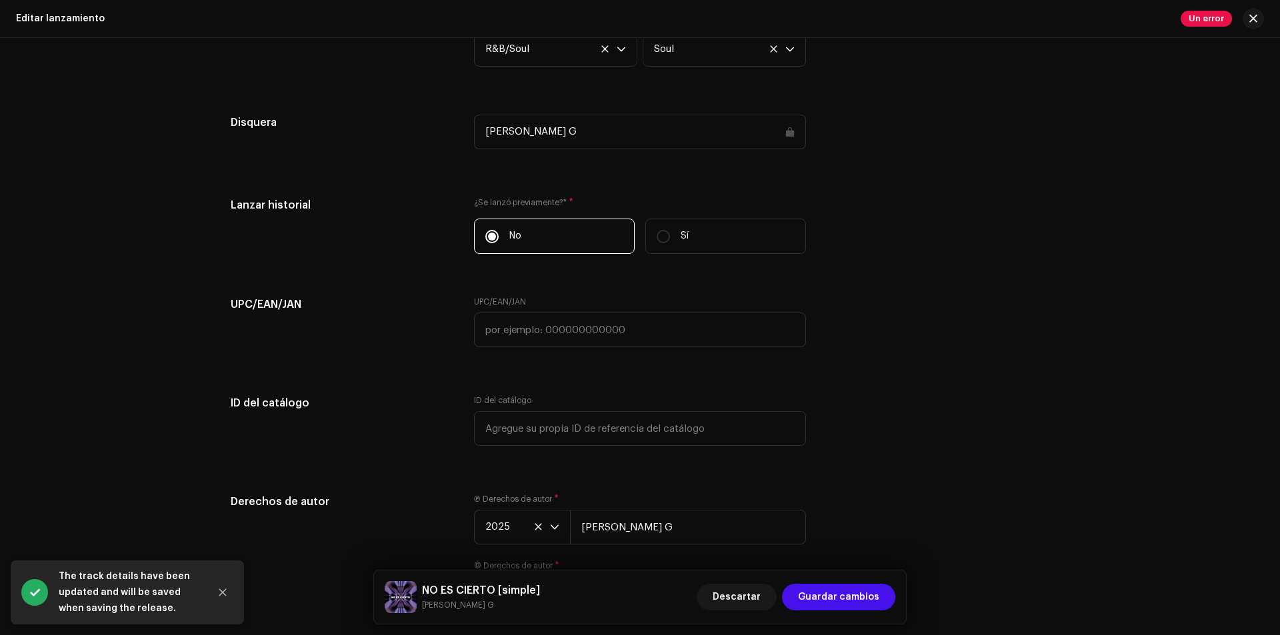
scroll to position [1987, 0]
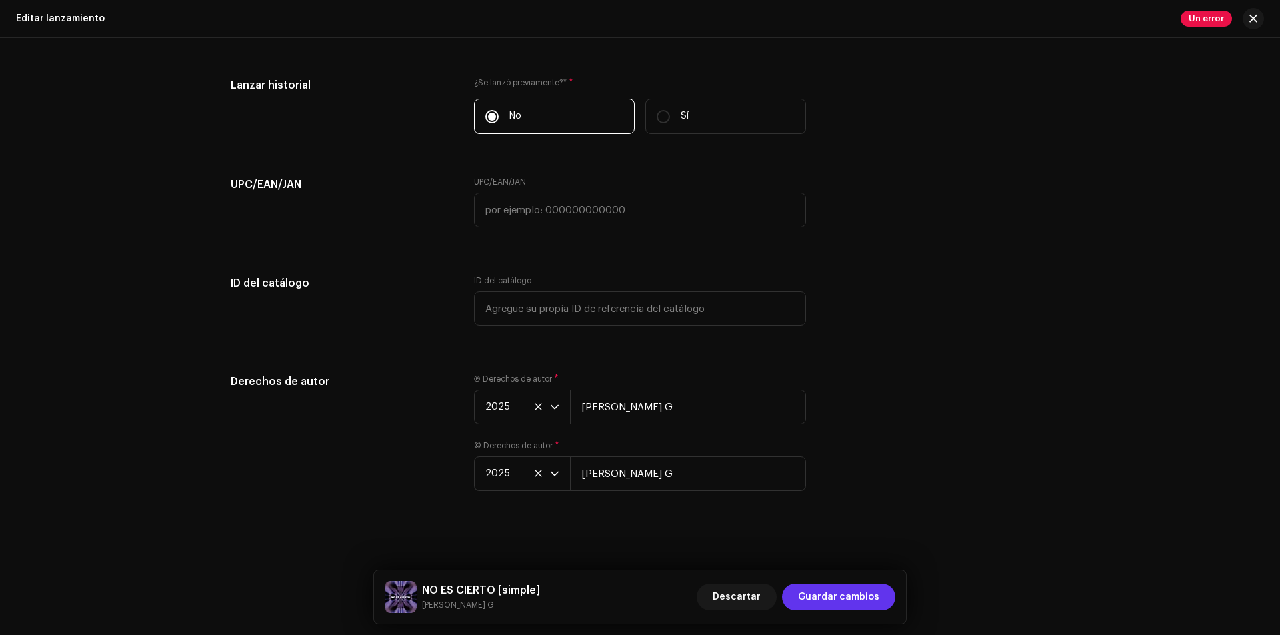
click at [839, 601] on span "Guardar cambios" at bounding box center [838, 597] width 81 height 27
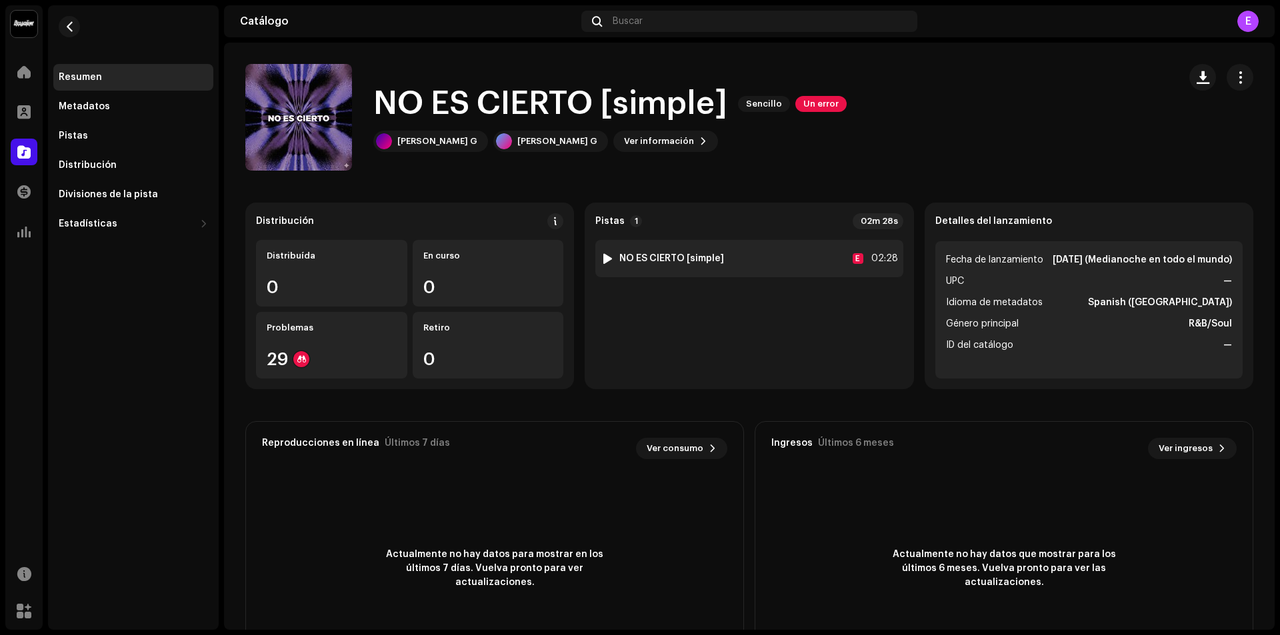
click at [603, 260] on div at bounding box center [608, 258] width 10 height 11
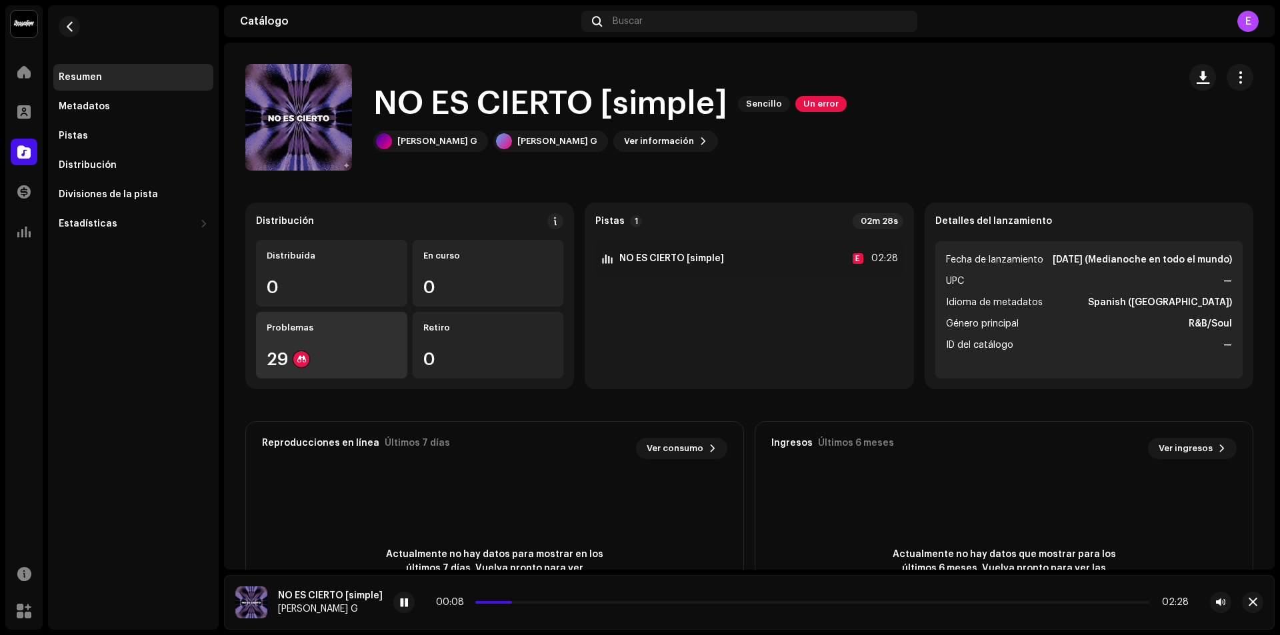
click at [305, 337] on div "Problemas 29" at bounding box center [331, 345] width 151 height 67
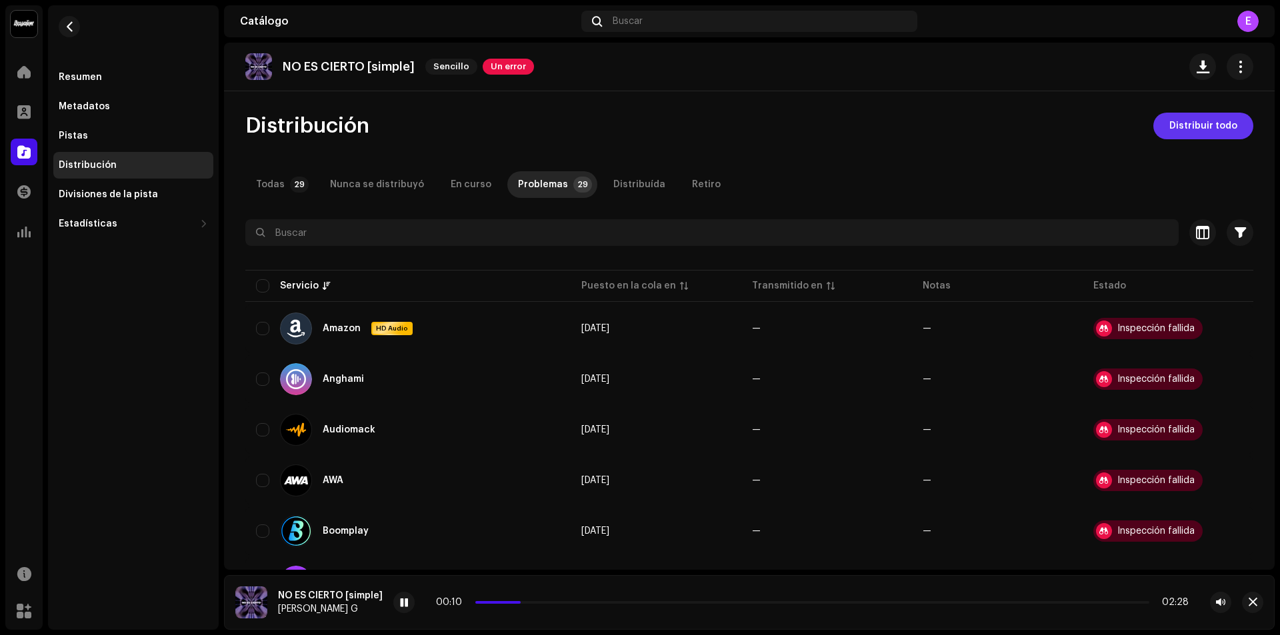
click at [1211, 131] on span "Distribuir todo" at bounding box center [1203, 126] width 68 height 27
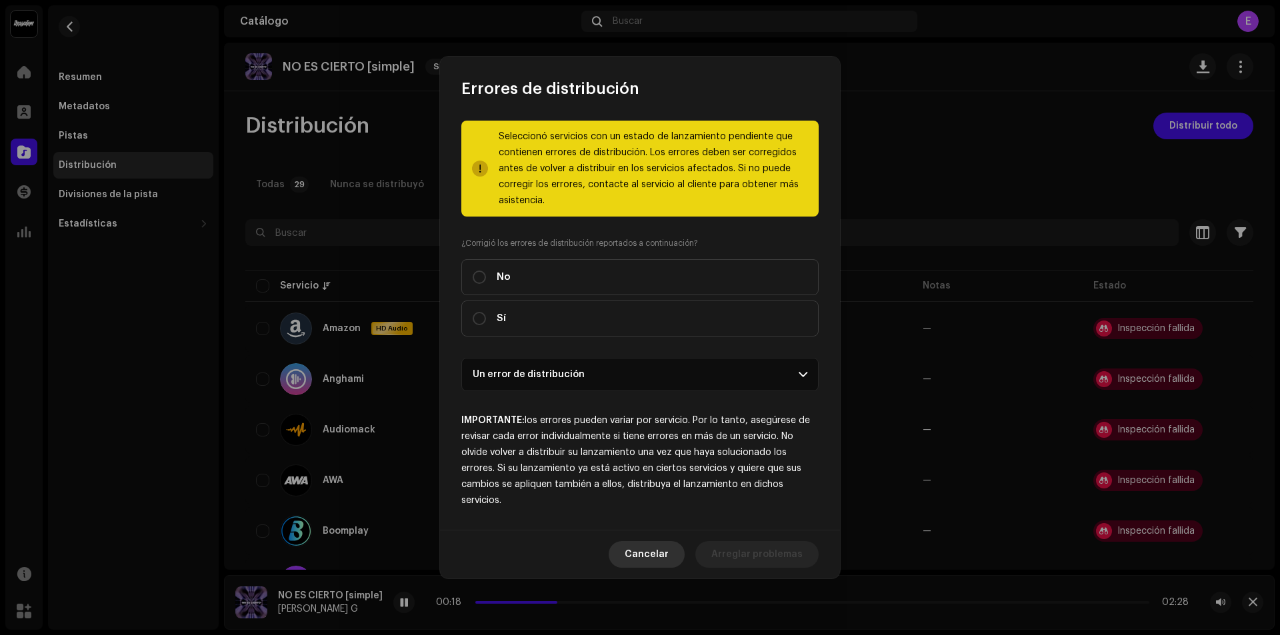
click at [665, 552] on span "Cancelar" at bounding box center [647, 554] width 44 height 27
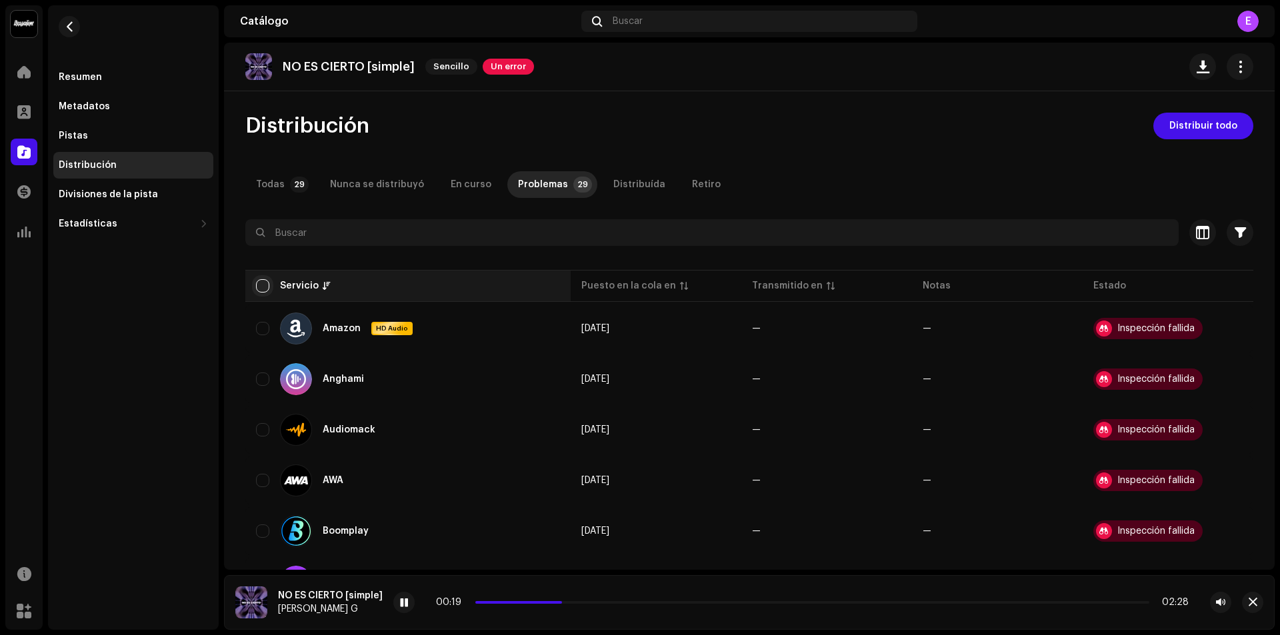
click at [261, 289] on input "checkbox" at bounding box center [262, 285] width 13 height 13
checkbox input "true"
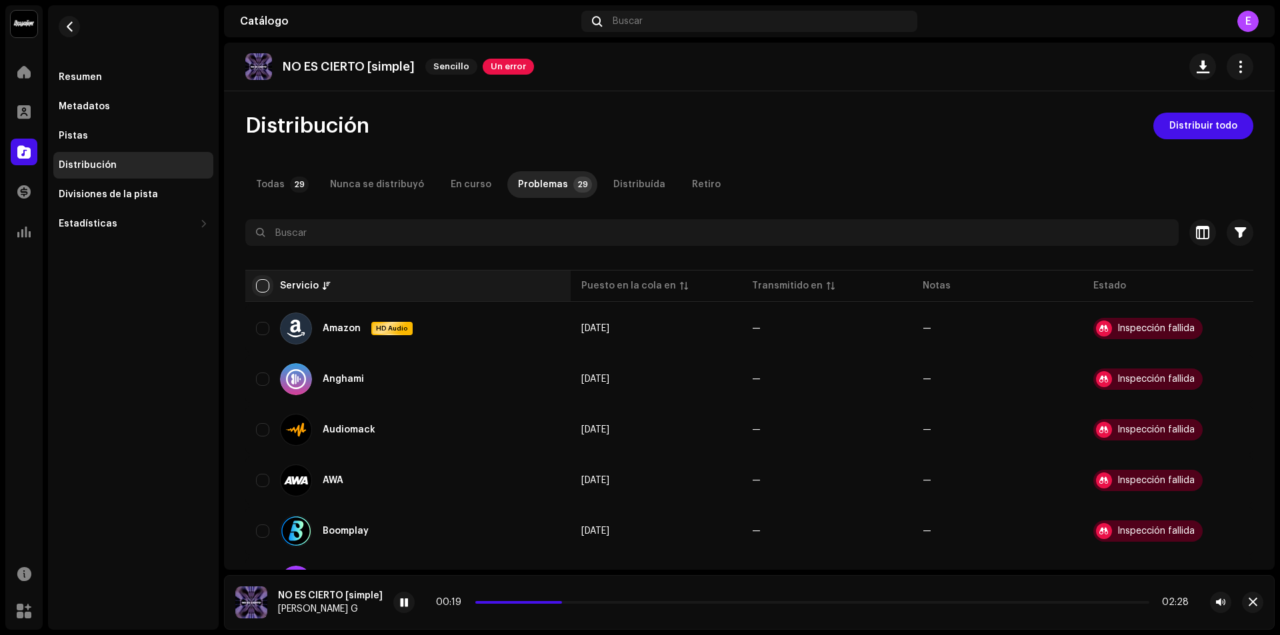
checkbox input "true"
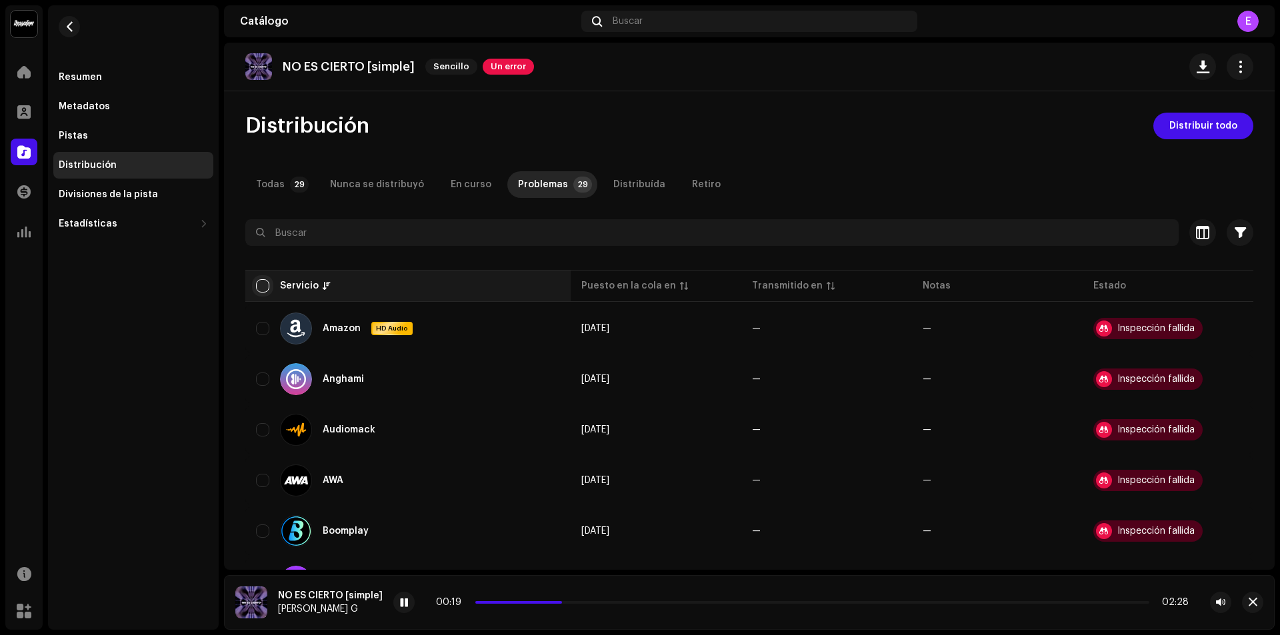
checkbox input "true"
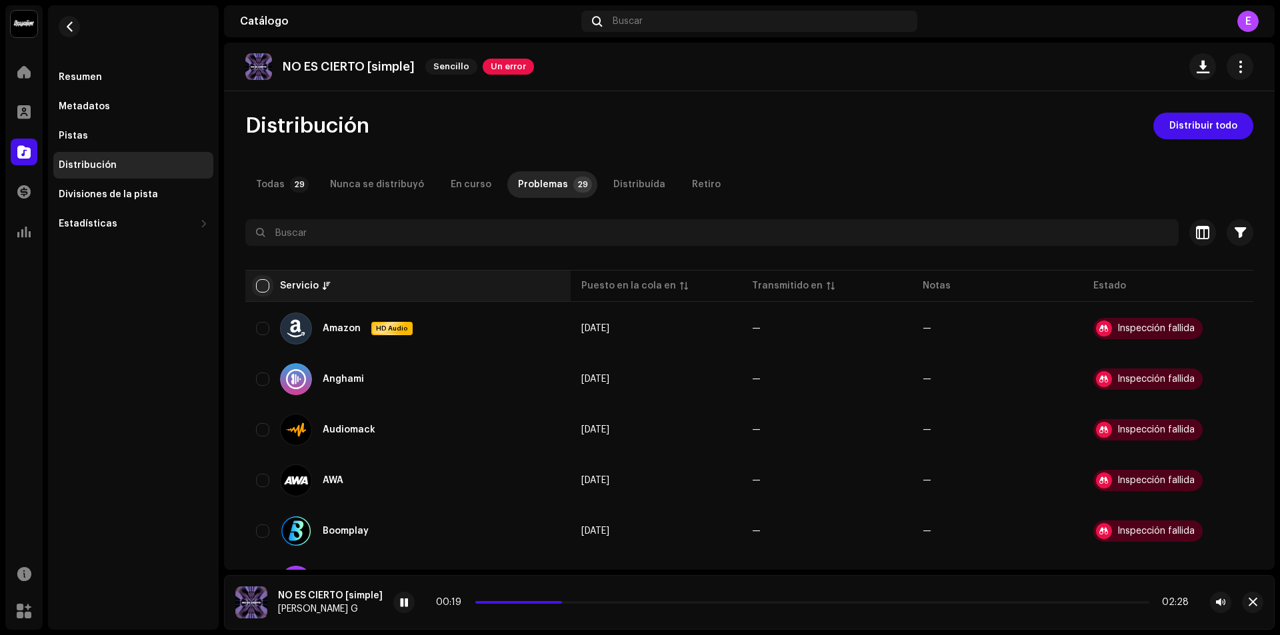
checkbox input "true"
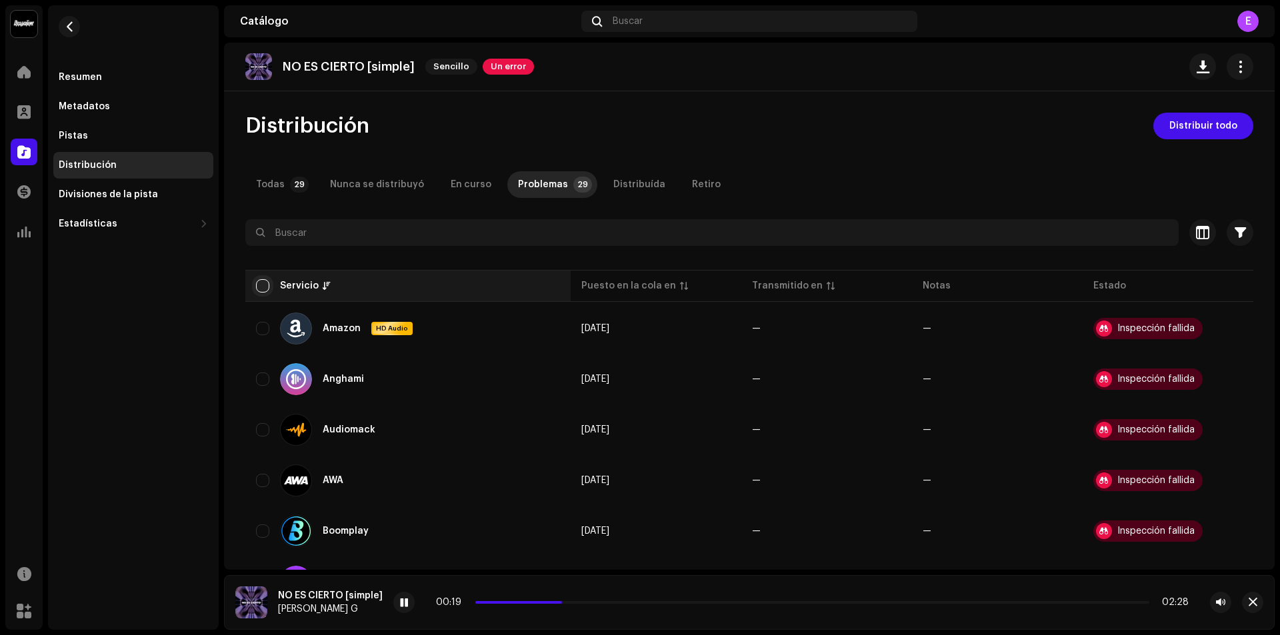
checkbox input "true"
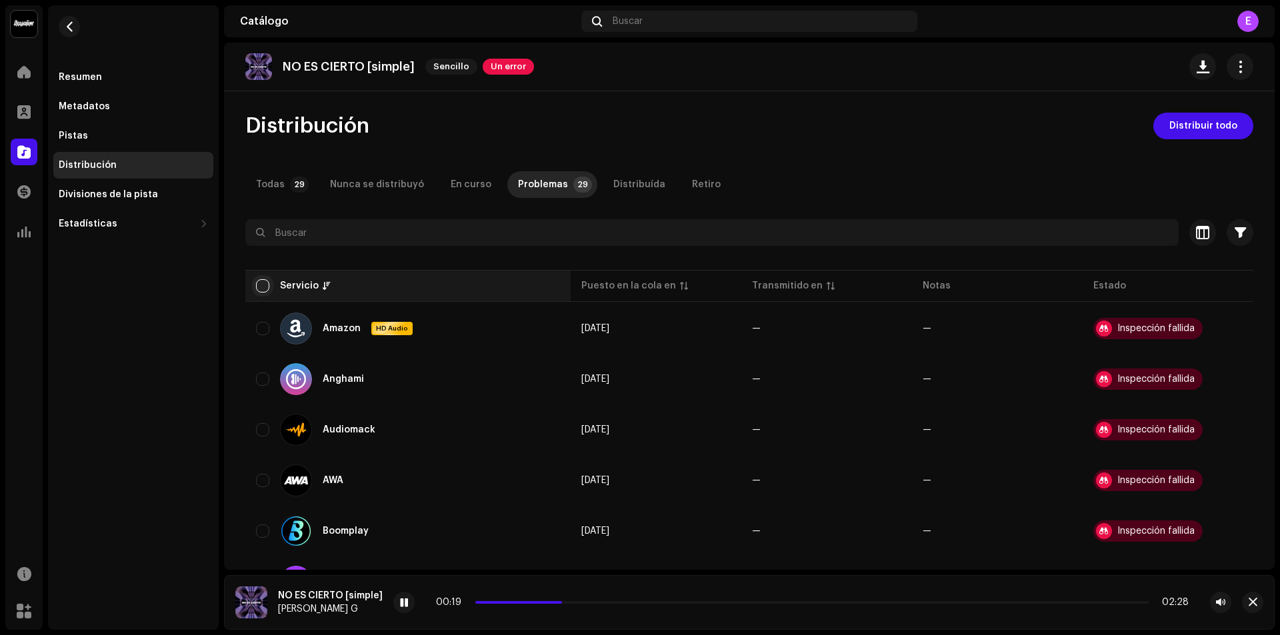
checkbox input "true"
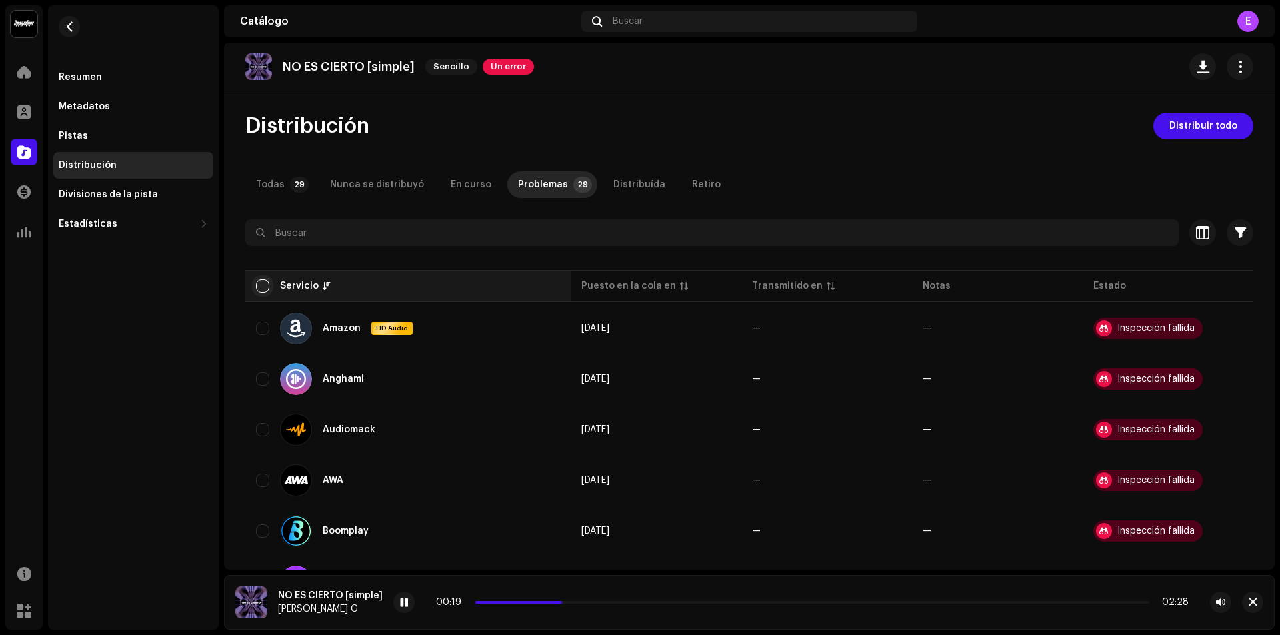
checkbox input "true"
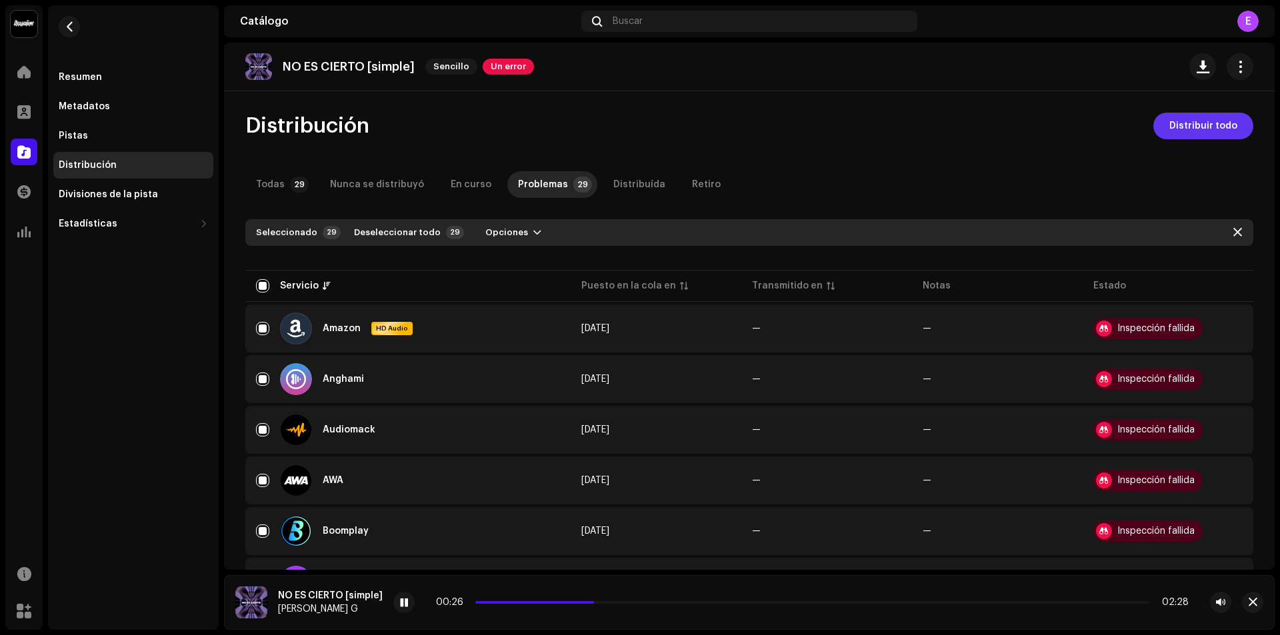
click at [1213, 121] on span "Distribuir todo" at bounding box center [1203, 126] width 68 height 27
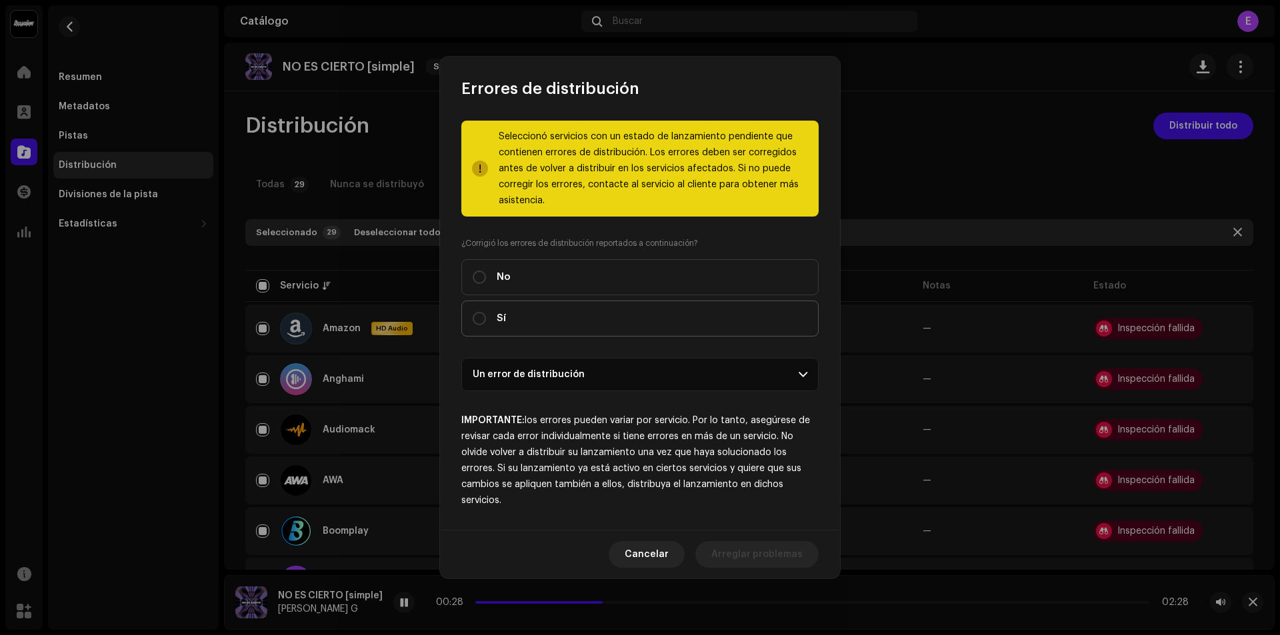
click at [471, 319] on label "Sí" at bounding box center [639, 319] width 357 height 36
click at [473, 319] on input "Sí" at bounding box center [479, 318] width 13 height 13
radio input "true"
click at [746, 378] on p-accordion-header "Un error de distribución" at bounding box center [639, 374] width 357 height 33
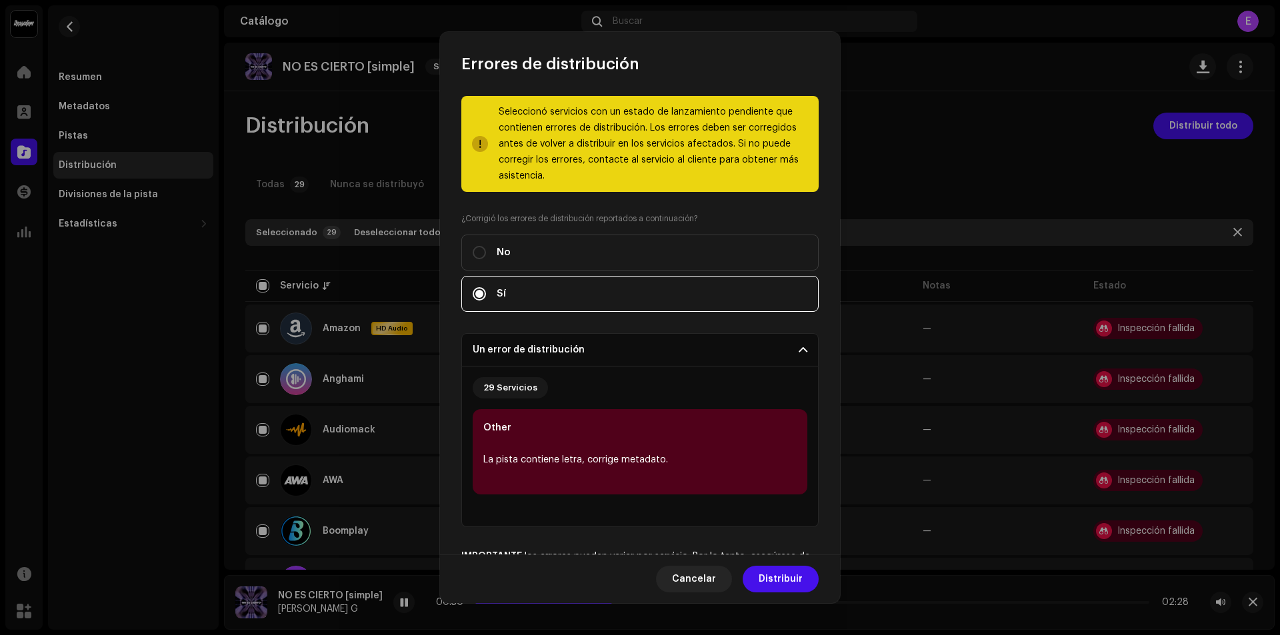
click at [732, 357] on p-accordion-header "Un error de distribución" at bounding box center [639, 349] width 357 height 33
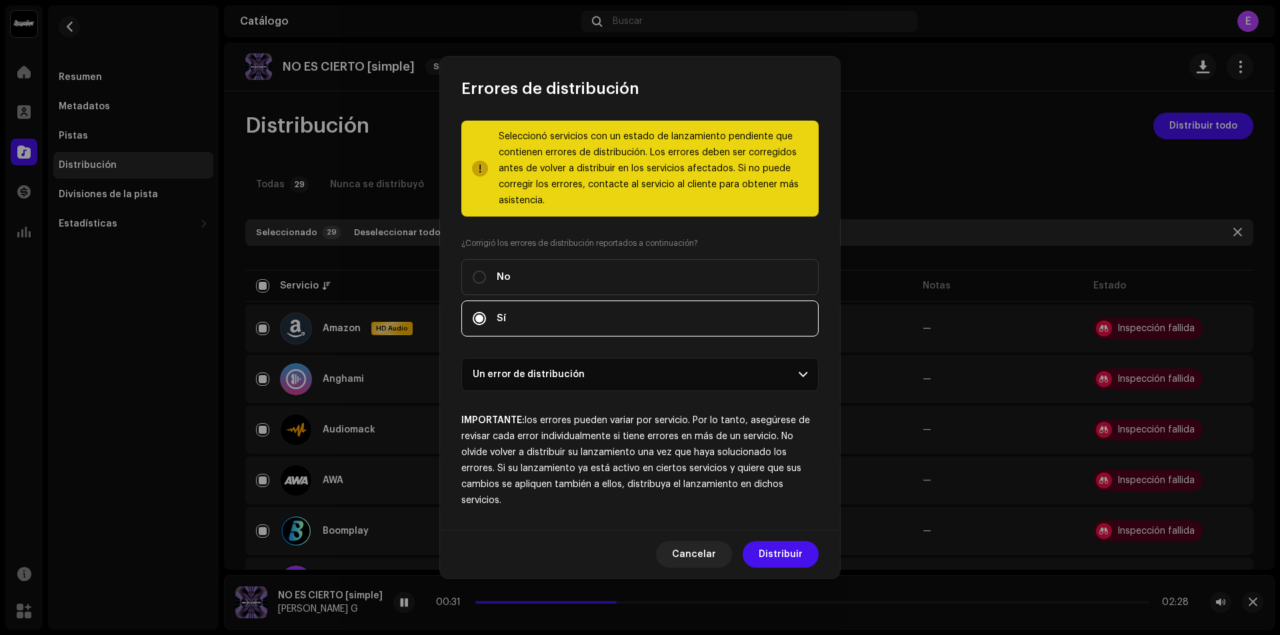
click at [750, 378] on p-accordion-header "Un error de distribución" at bounding box center [639, 374] width 357 height 33
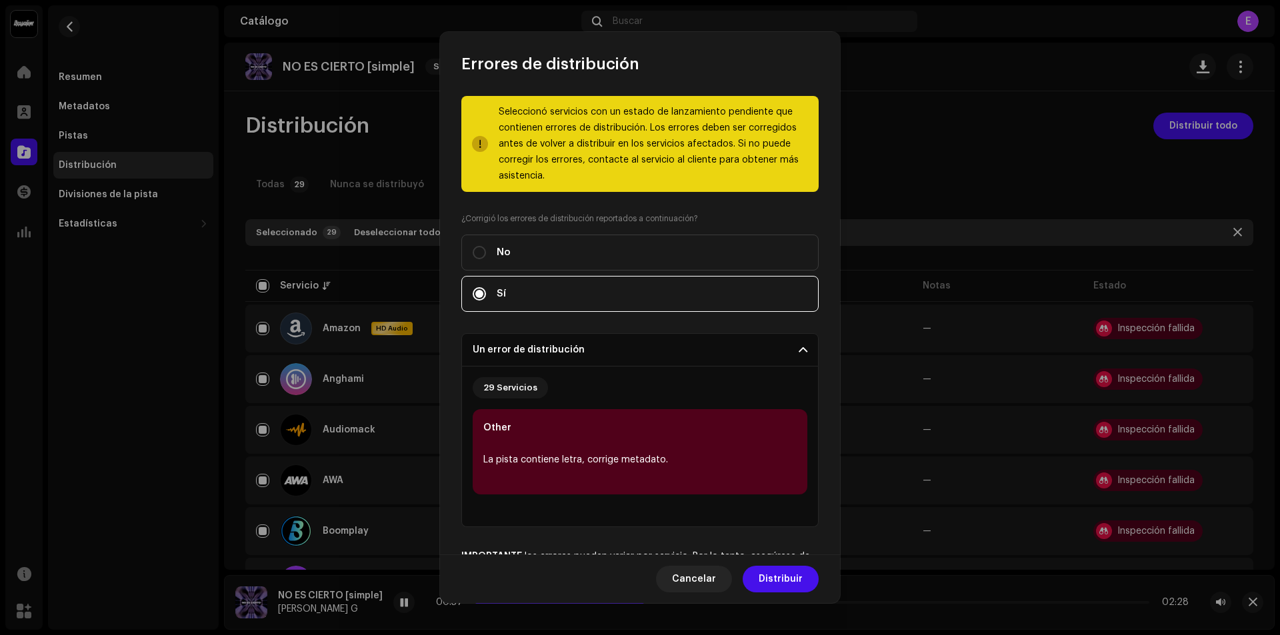
scroll to position [111, 0]
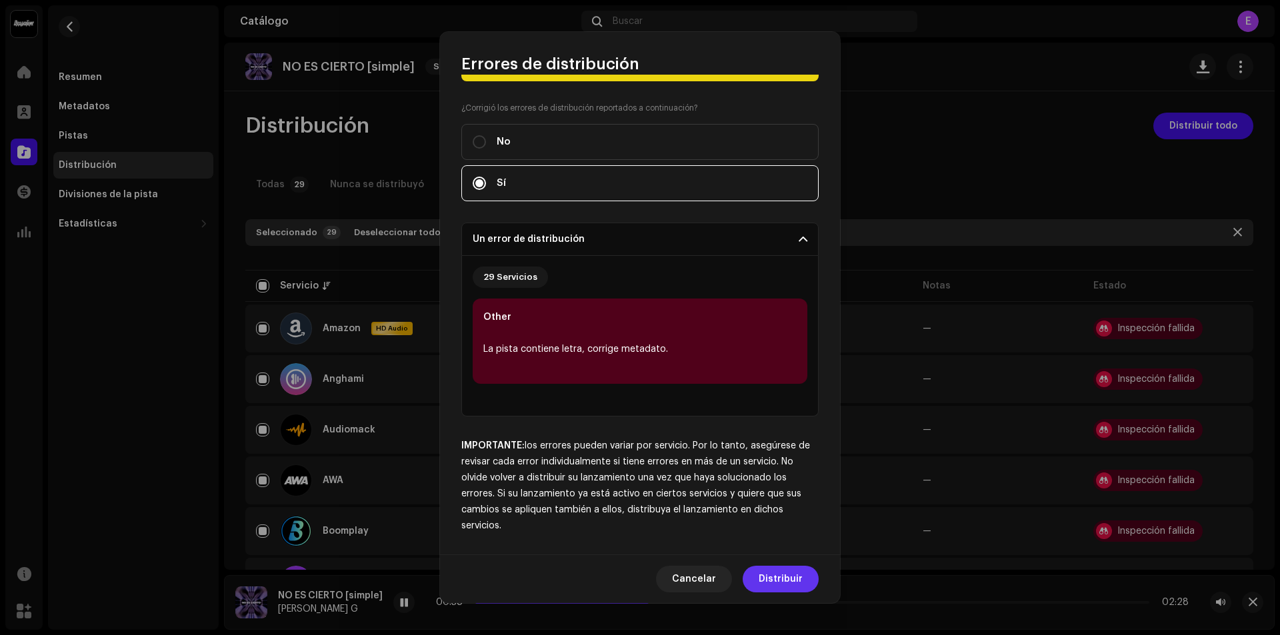
click at [785, 575] on span "Distribuir" at bounding box center [781, 579] width 44 height 27
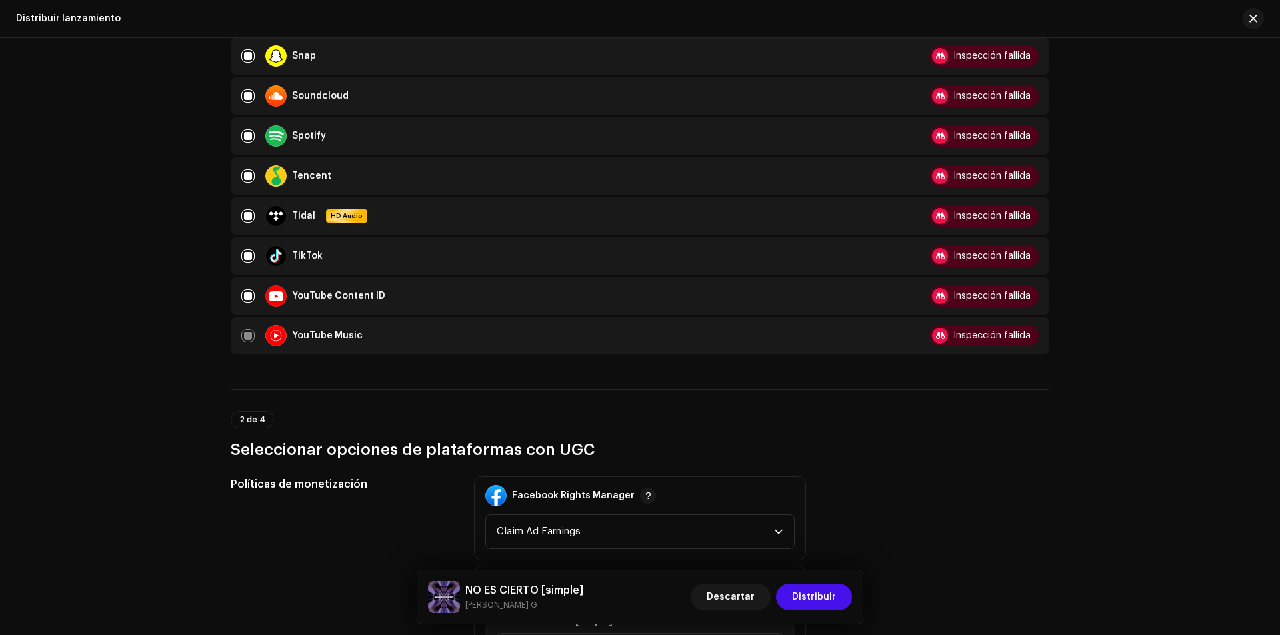
scroll to position [1333, 0]
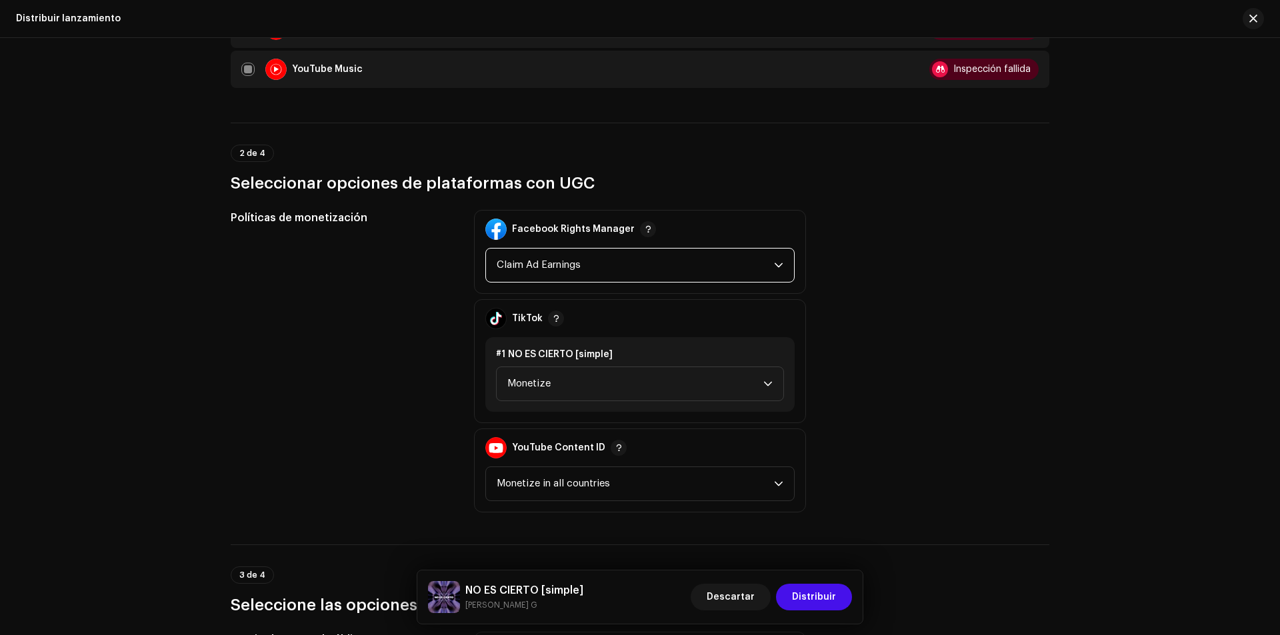
click at [677, 256] on span "Claim Ad Earnings" at bounding box center [635, 265] width 277 height 33
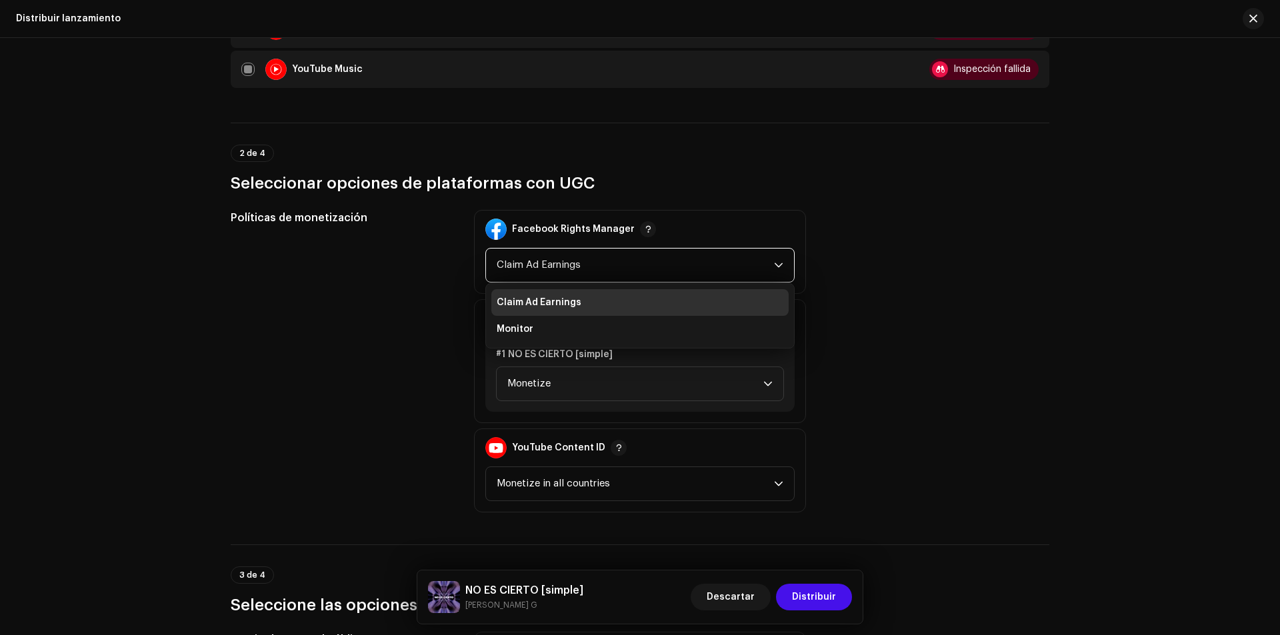
click at [677, 256] on span "Claim Ad Earnings" at bounding box center [635, 265] width 277 height 33
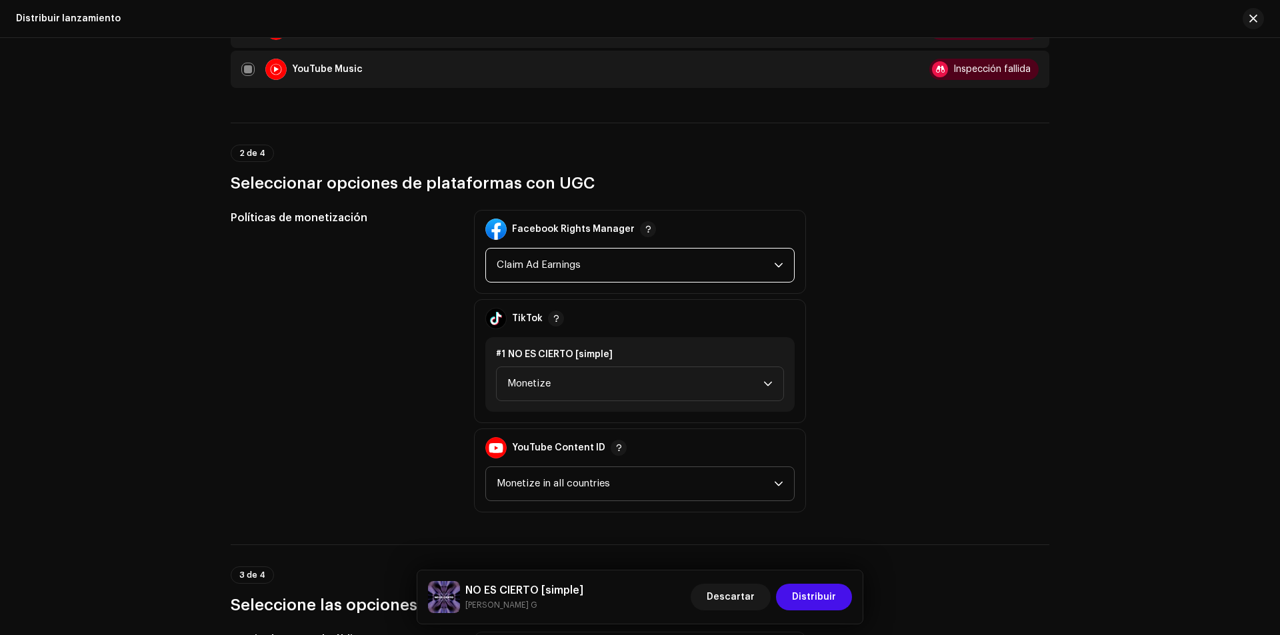
click at [730, 485] on span "Monetize in all countries" at bounding box center [635, 483] width 277 height 33
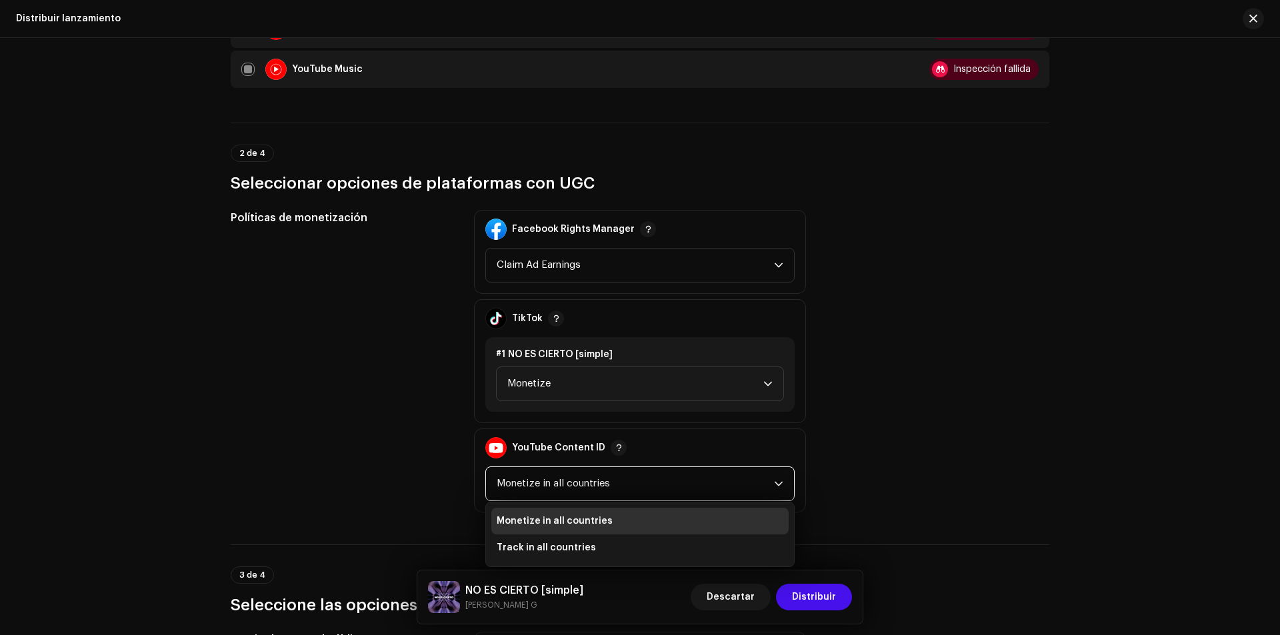
click at [566, 483] on span "Monetize in all countries" at bounding box center [635, 483] width 277 height 33
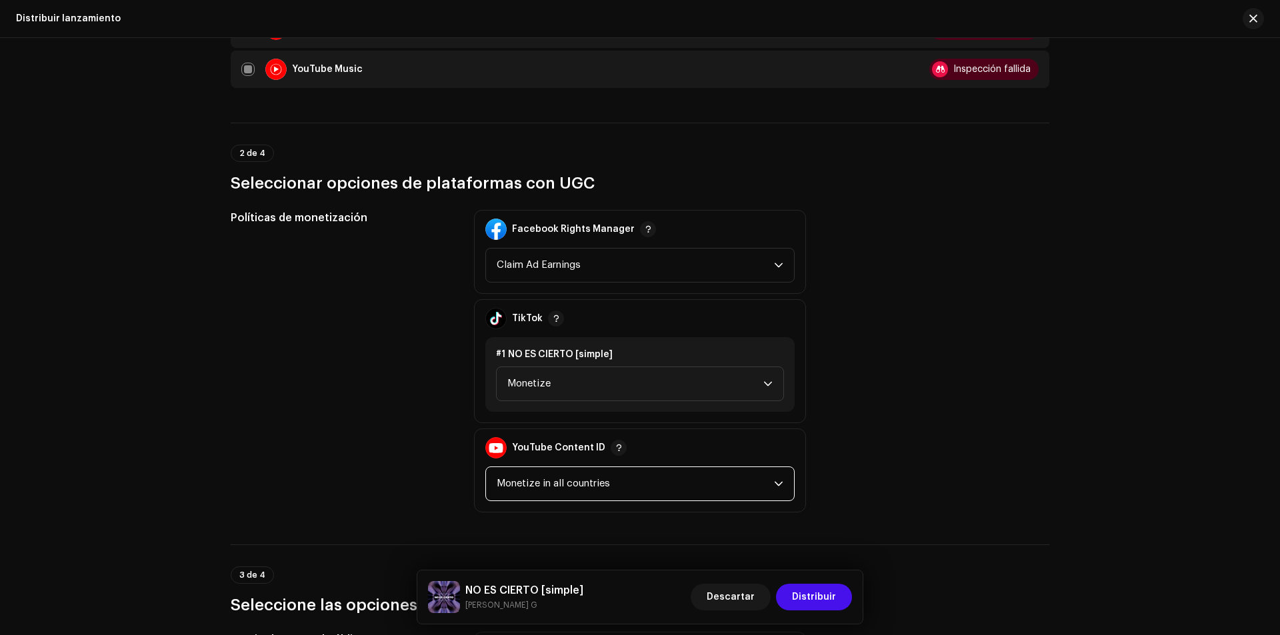
click at [626, 481] on span "Monetize in all countries" at bounding box center [635, 483] width 277 height 33
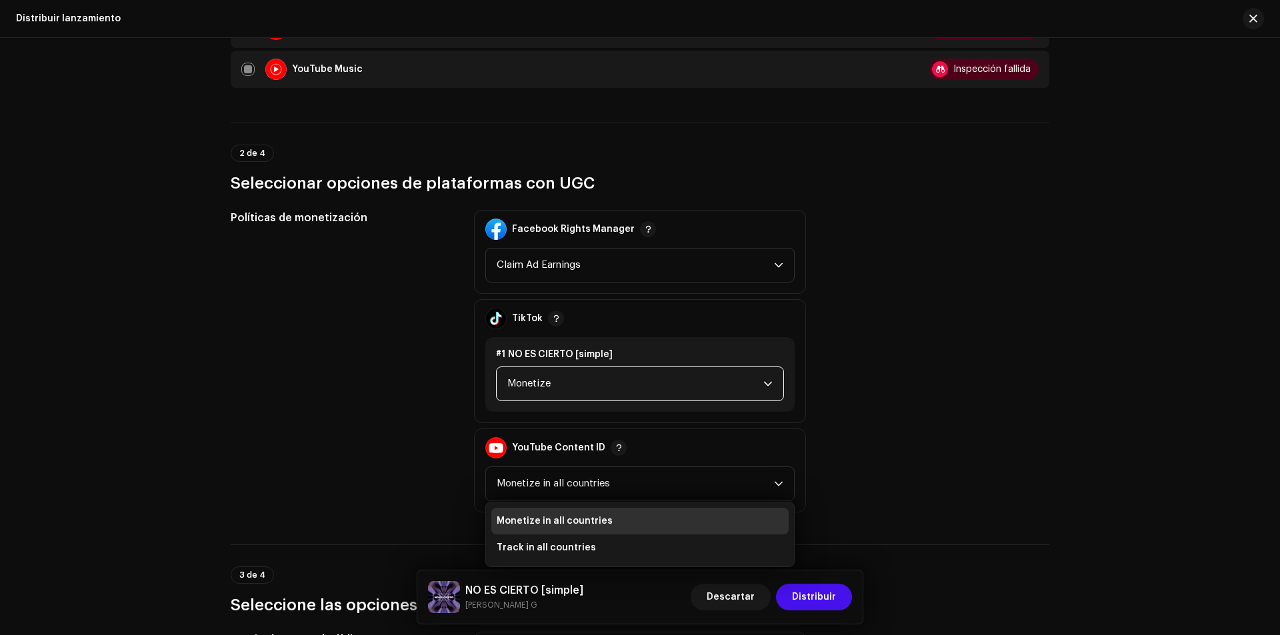
click at [663, 391] on span "Monetize" at bounding box center [635, 383] width 256 height 33
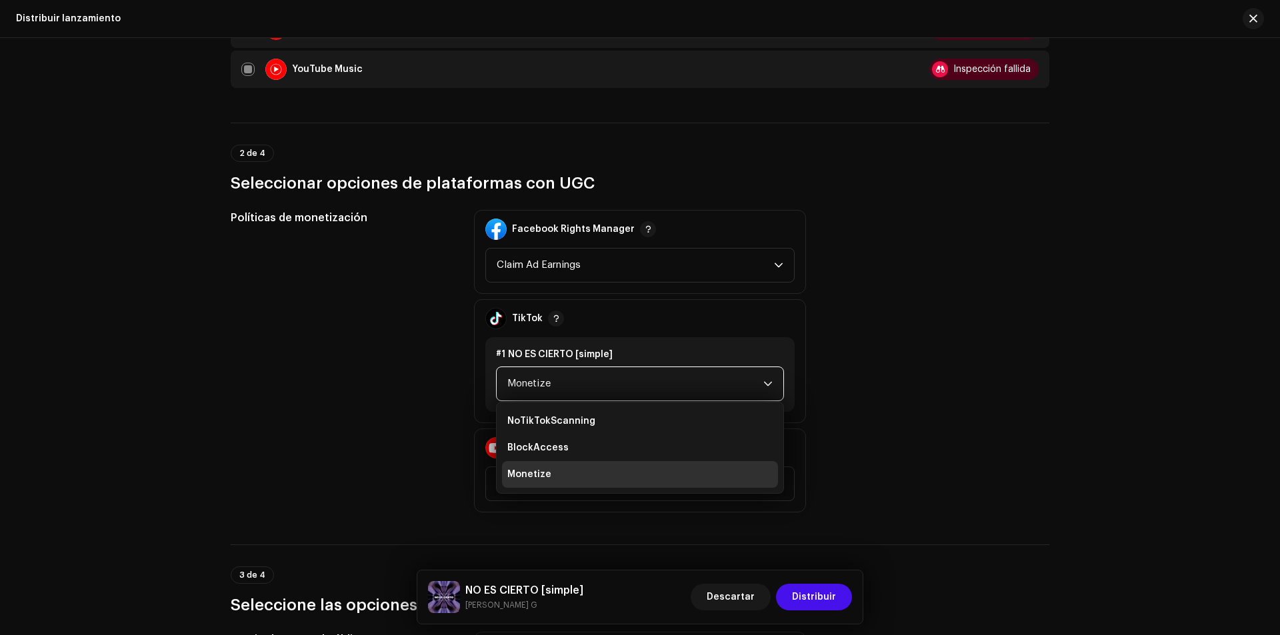
click at [663, 378] on span "Monetize" at bounding box center [635, 383] width 256 height 33
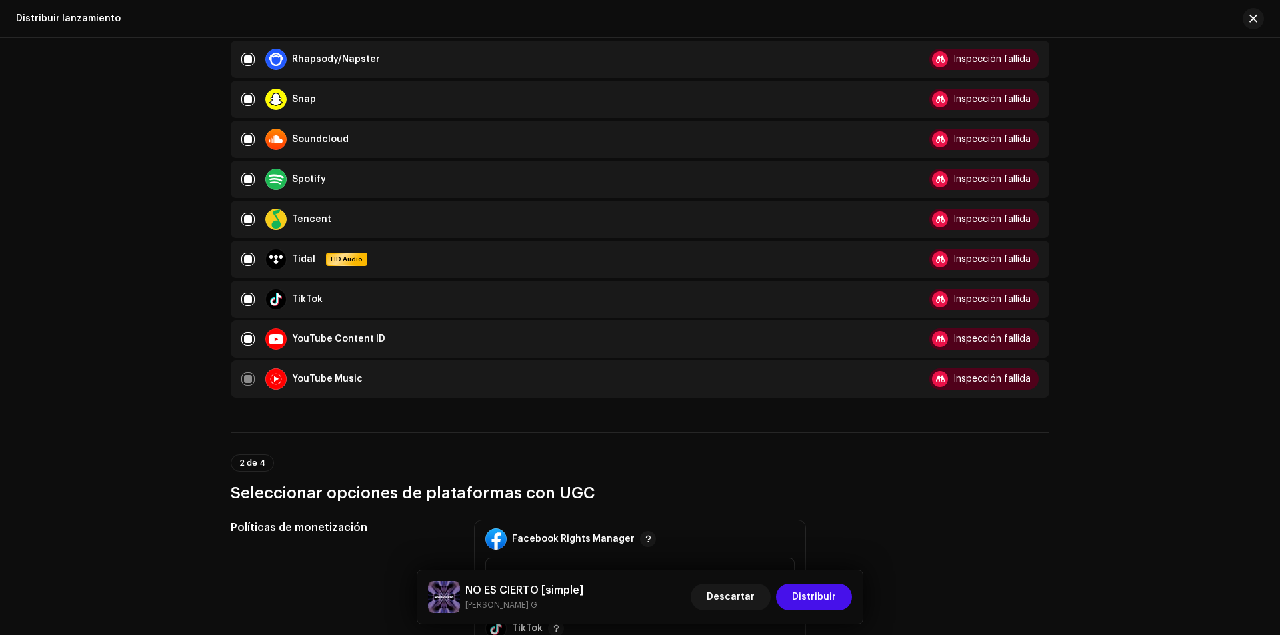
scroll to position [819, 0]
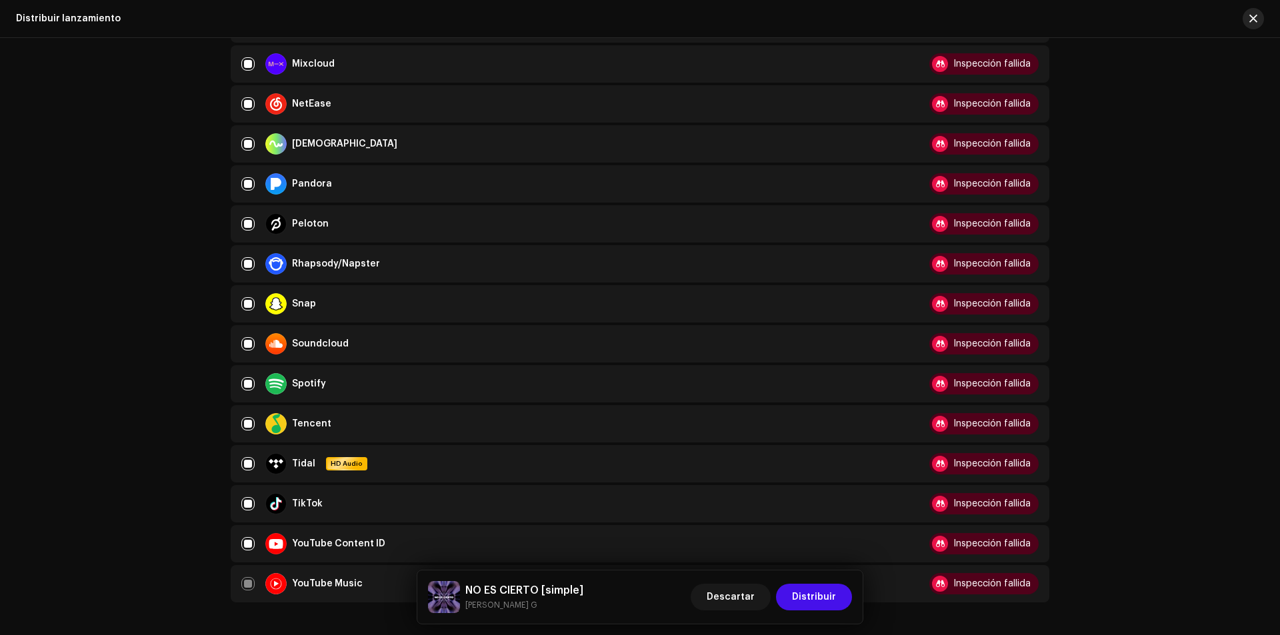
click at [1254, 21] on span "button" at bounding box center [1253, 18] width 8 height 11
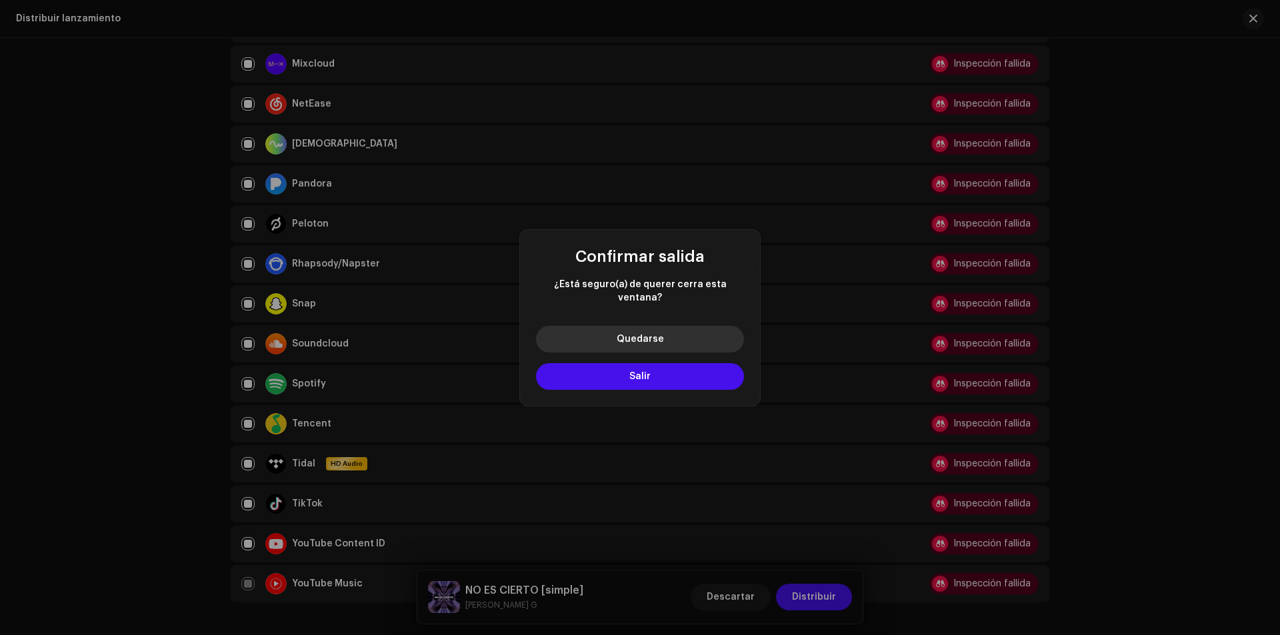
click at [667, 336] on button "Quedarse" at bounding box center [640, 339] width 208 height 27
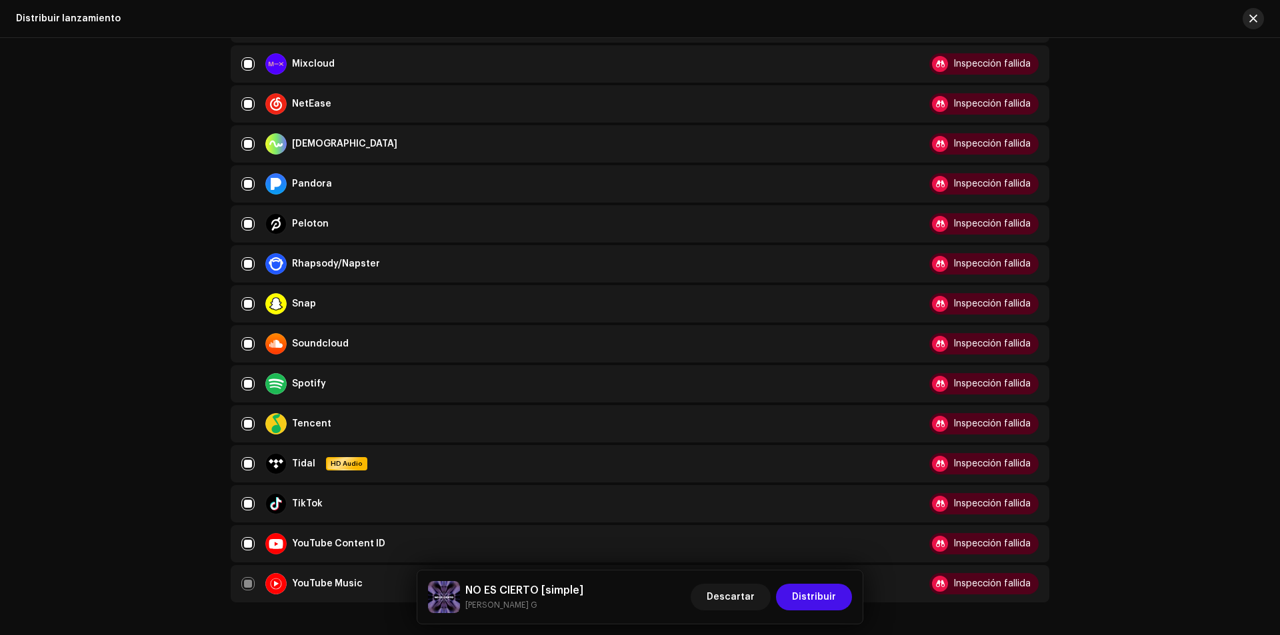
click at [1245, 20] on button "button" at bounding box center [1253, 18] width 21 height 21
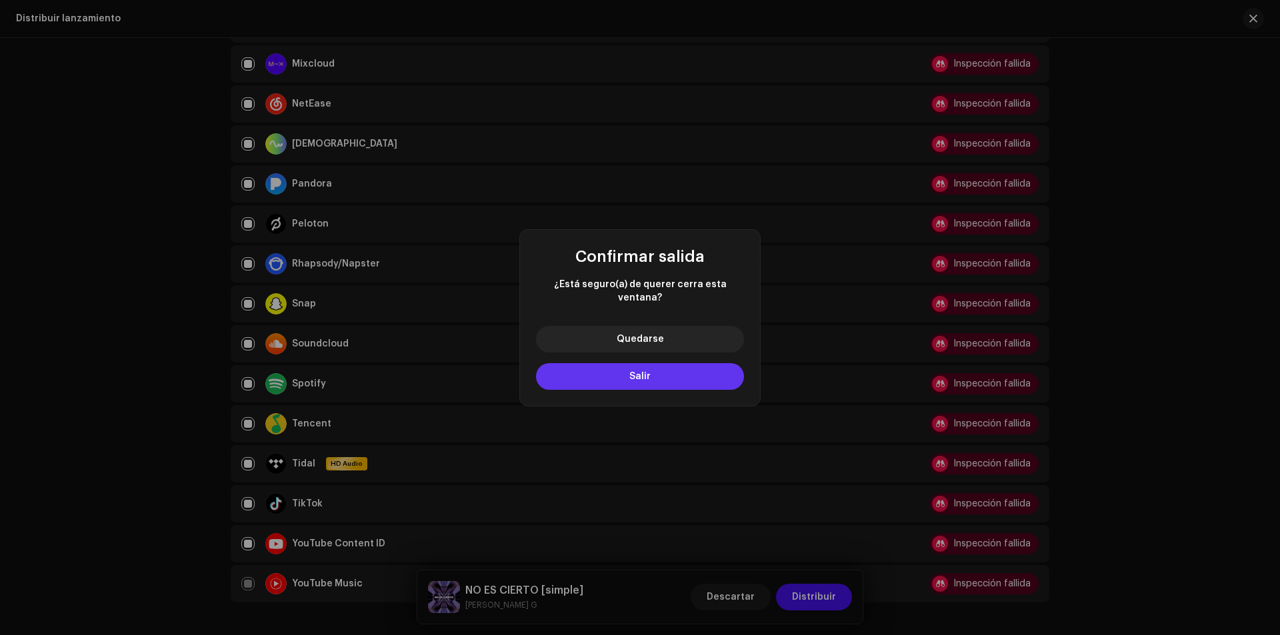
click at [675, 373] on button "Salir" at bounding box center [640, 376] width 208 height 27
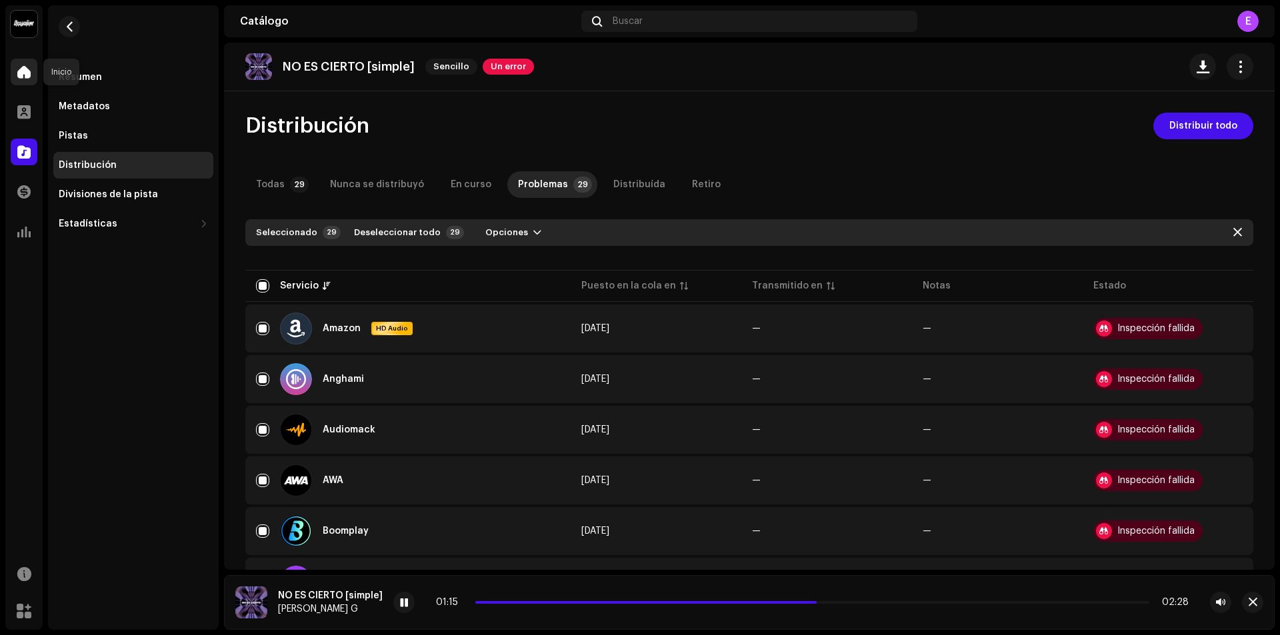
click at [23, 76] on span at bounding box center [23, 72] width 13 height 11
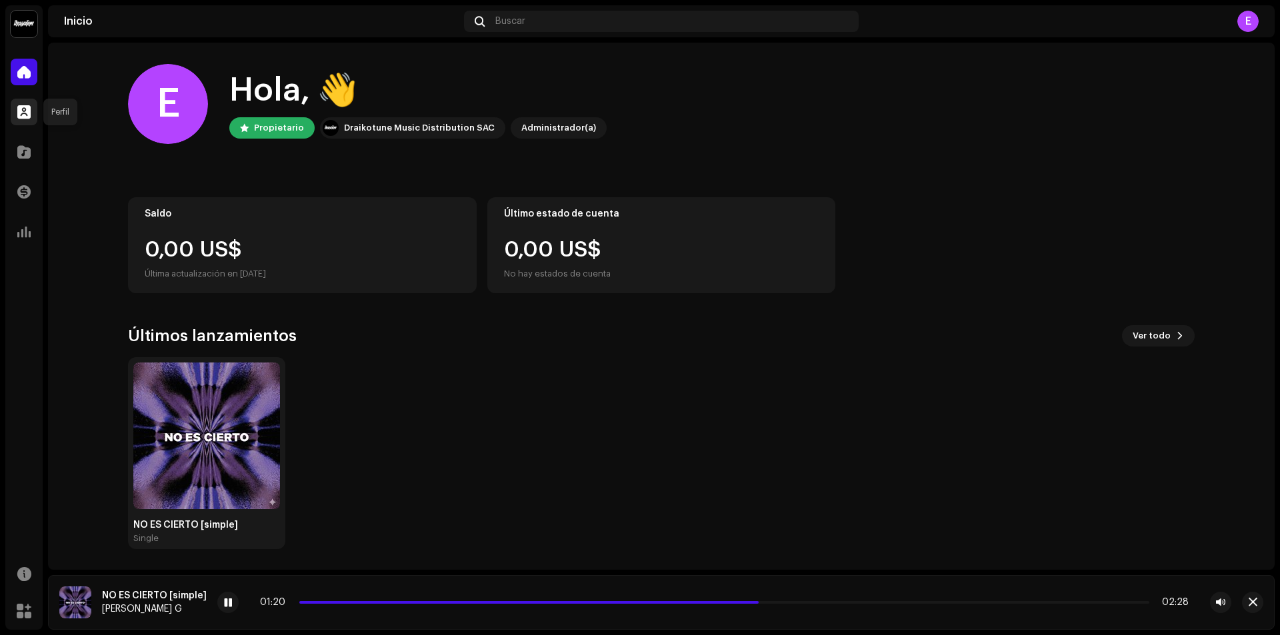
click at [18, 117] on span at bounding box center [23, 112] width 13 height 11
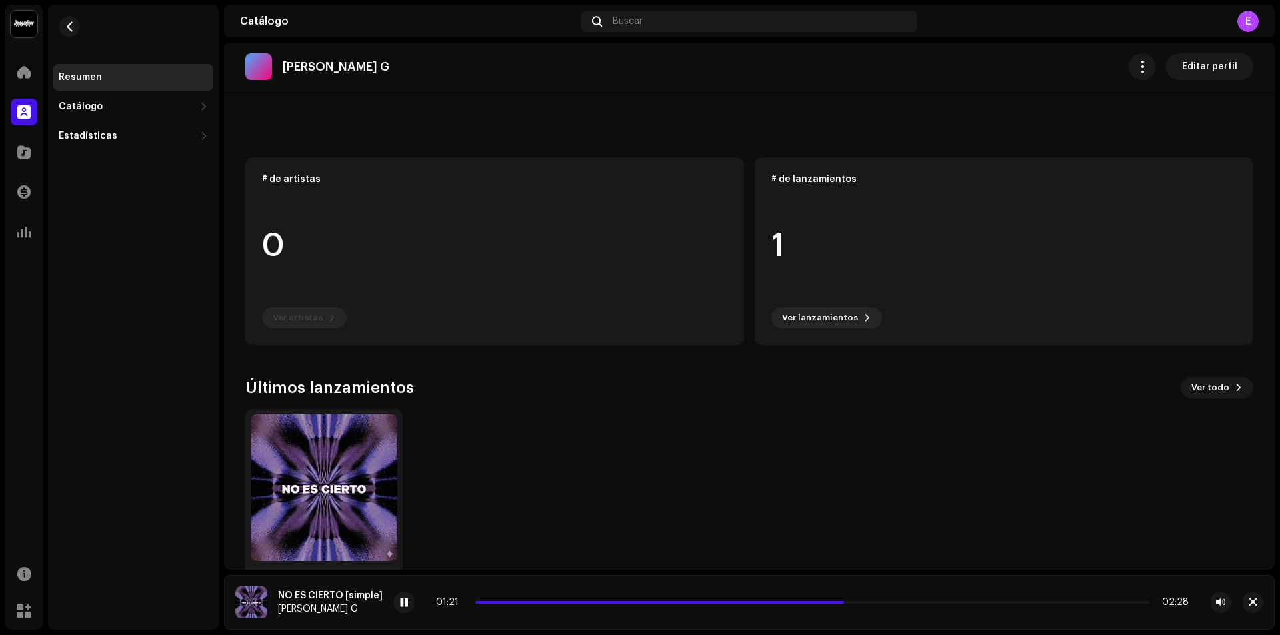
scroll to position [98, 0]
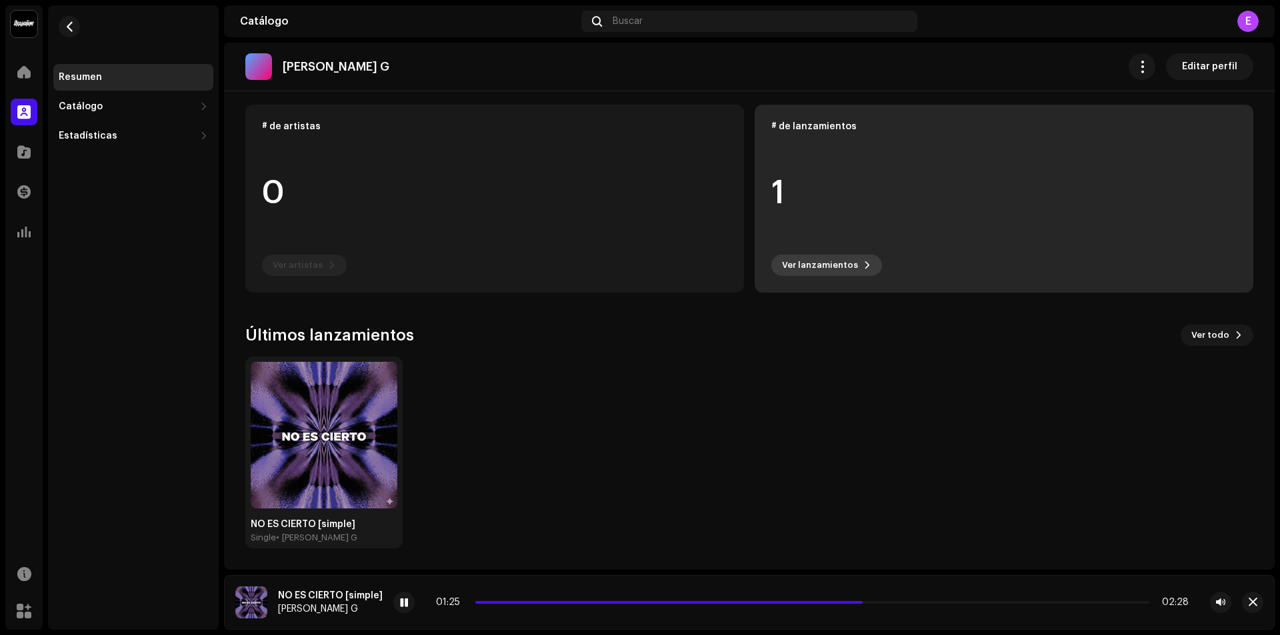
click at [840, 267] on span "Ver lanzamientos" at bounding box center [820, 265] width 76 height 27
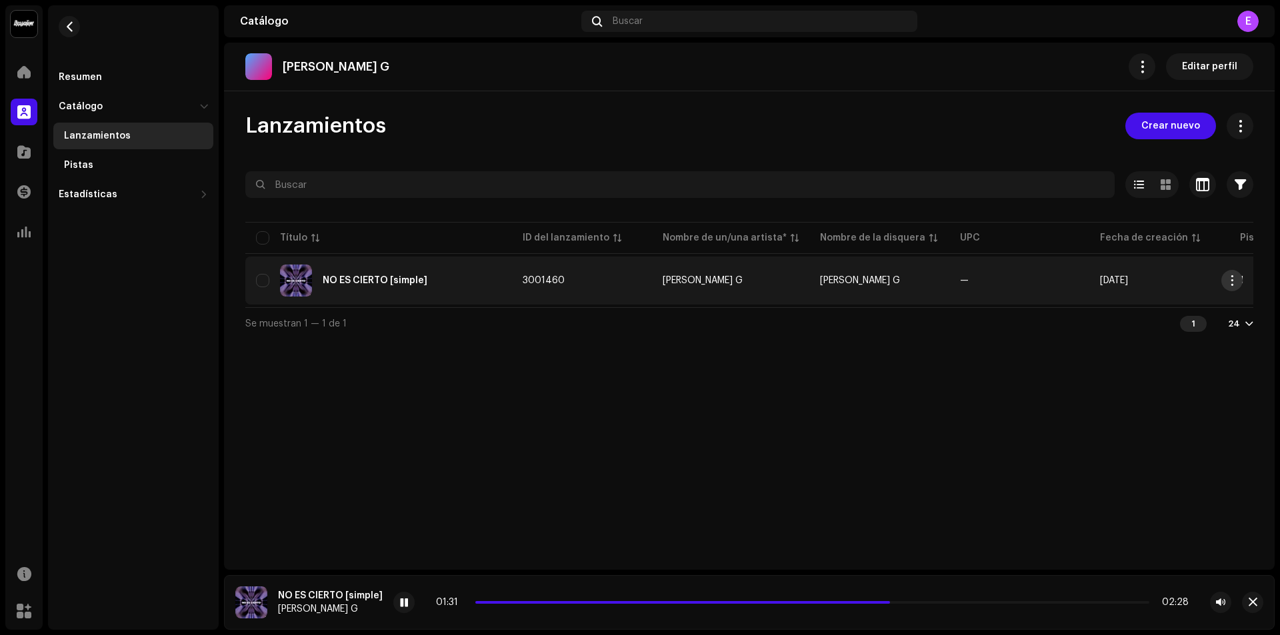
click at [1232, 287] on button "button" at bounding box center [1231, 280] width 21 height 21
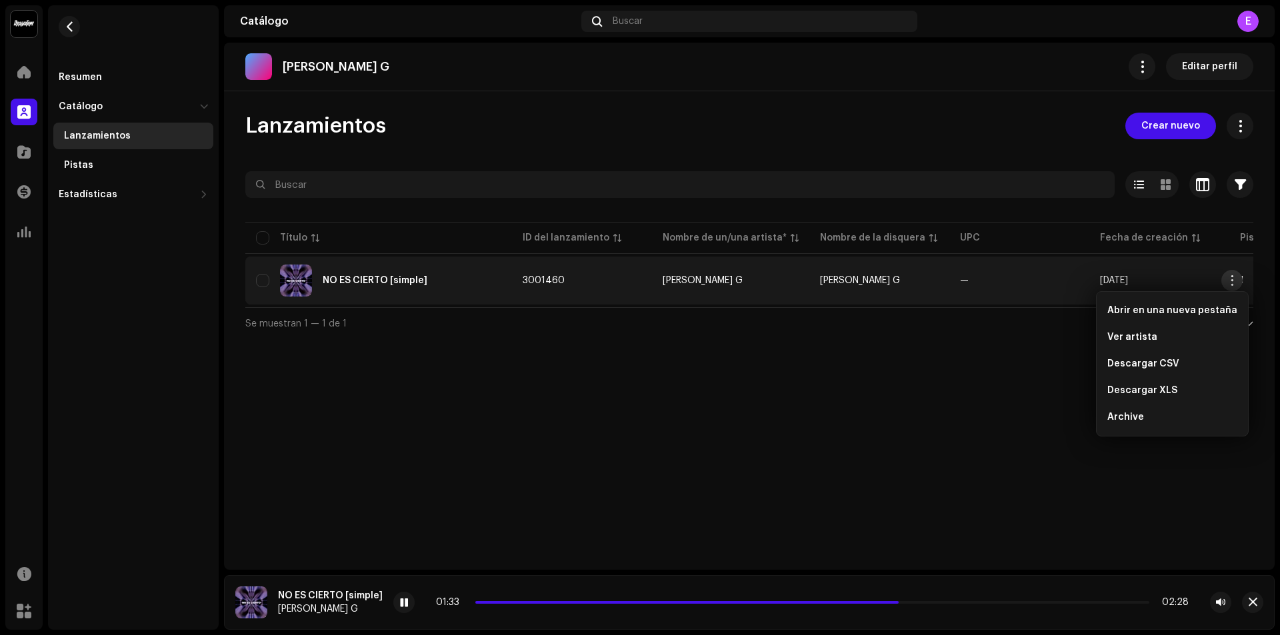
drag, startPoint x: 1237, startPoint y: 277, endPoint x: 1249, endPoint y: 275, distance: 12.9
click at [1238, 277] on button "button" at bounding box center [1231, 280] width 21 height 21
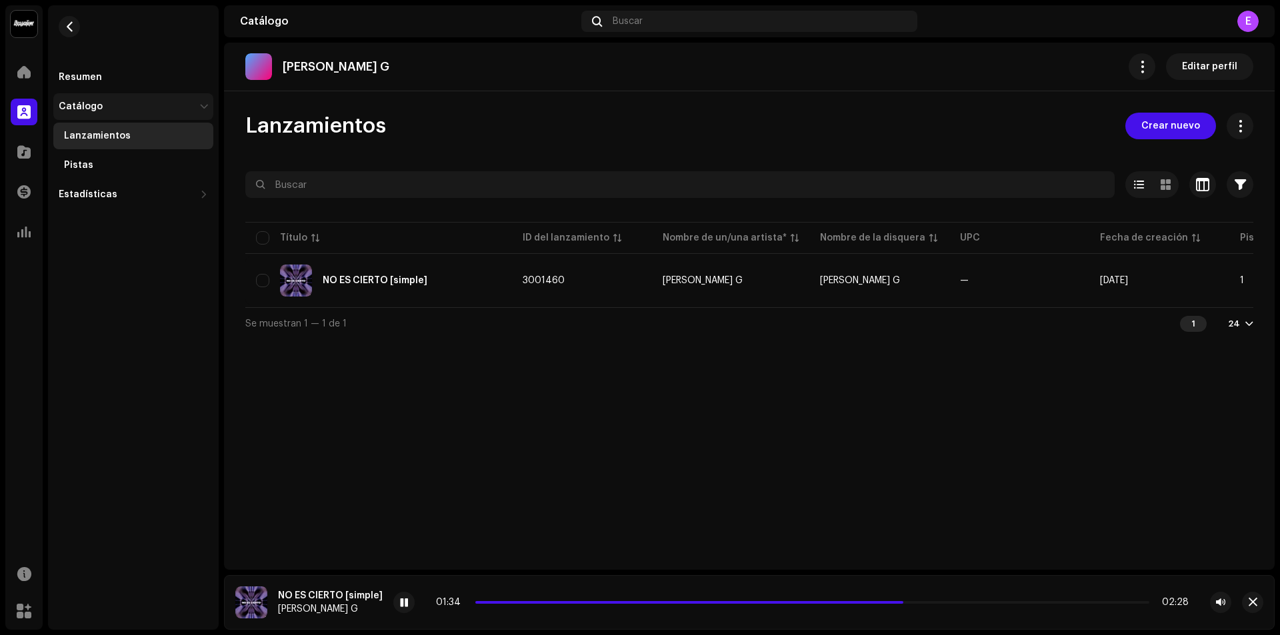
click at [118, 113] on div "Catálogo" at bounding box center [133, 106] width 160 height 27
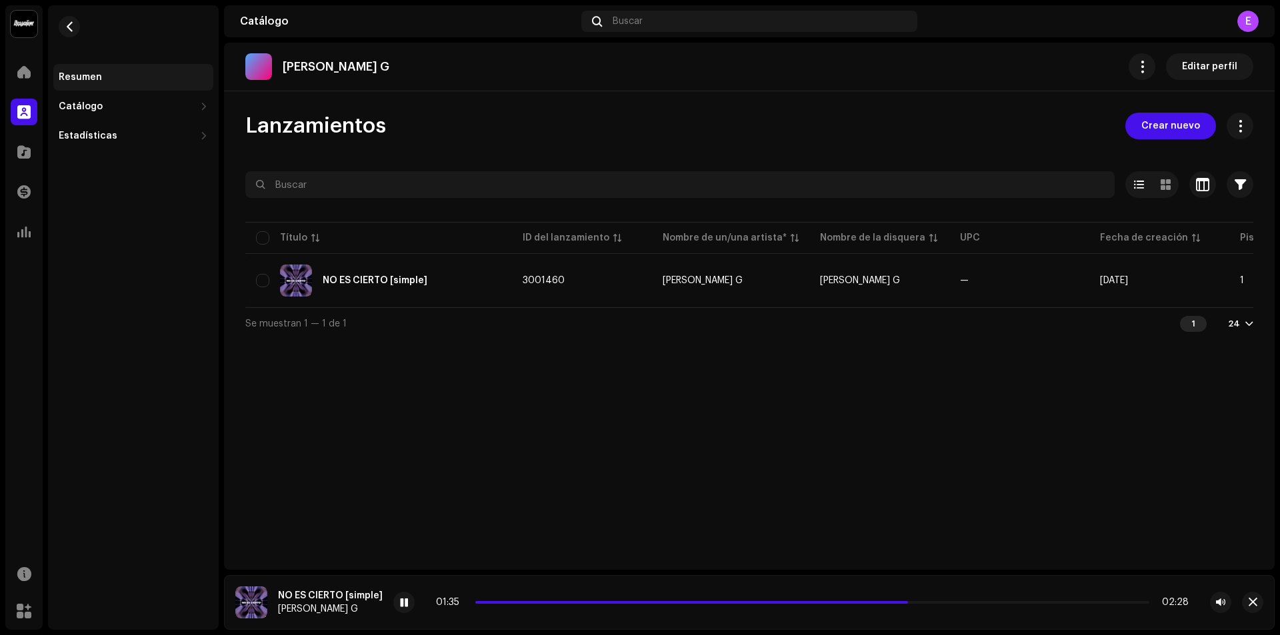
click at [105, 80] on div "Resumen" at bounding box center [133, 77] width 149 height 11
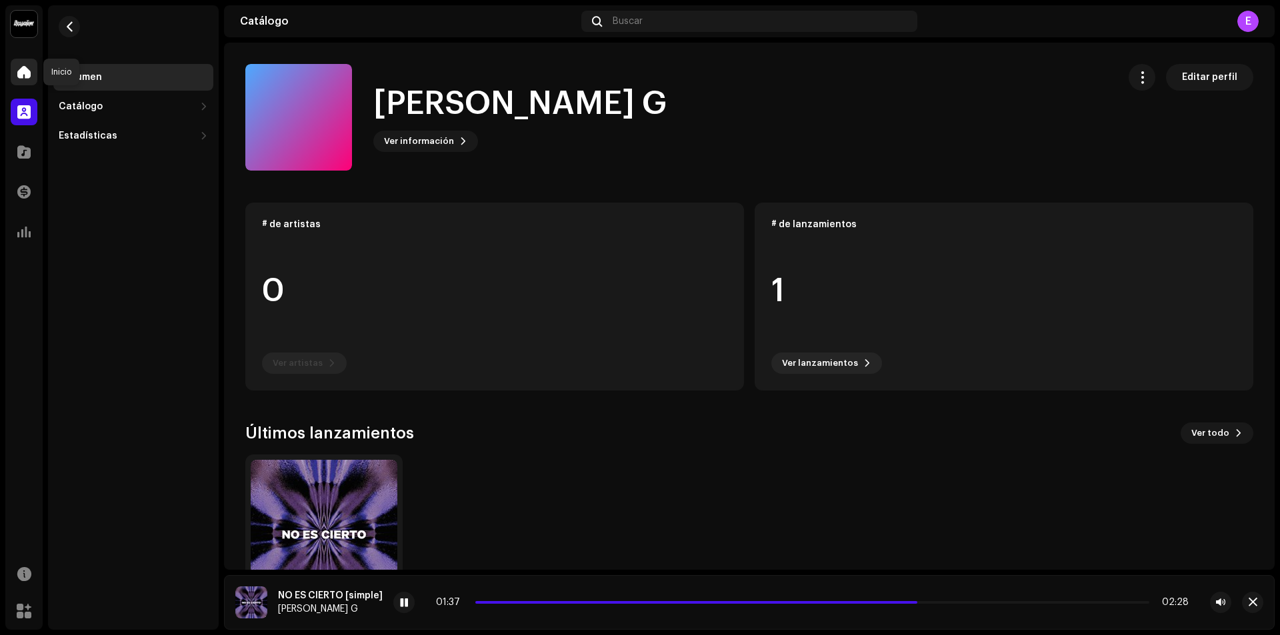
click at [33, 79] on div at bounding box center [24, 72] width 27 height 27
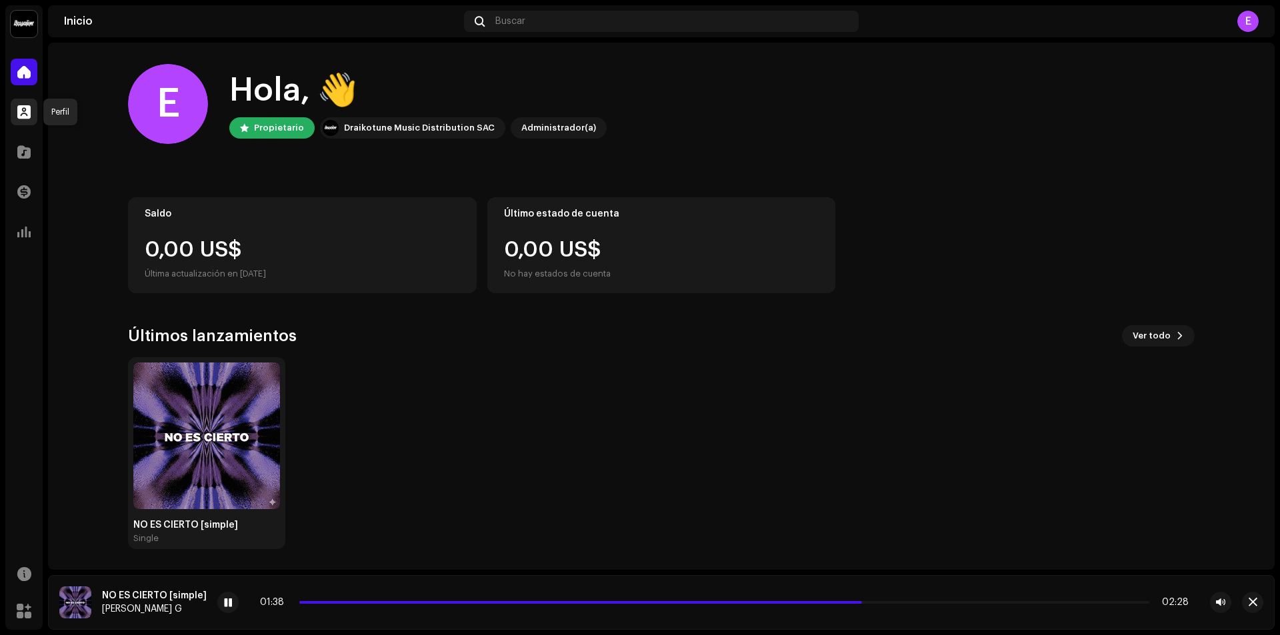
click at [24, 107] on span at bounding box center [23, 112] width 13 height 11
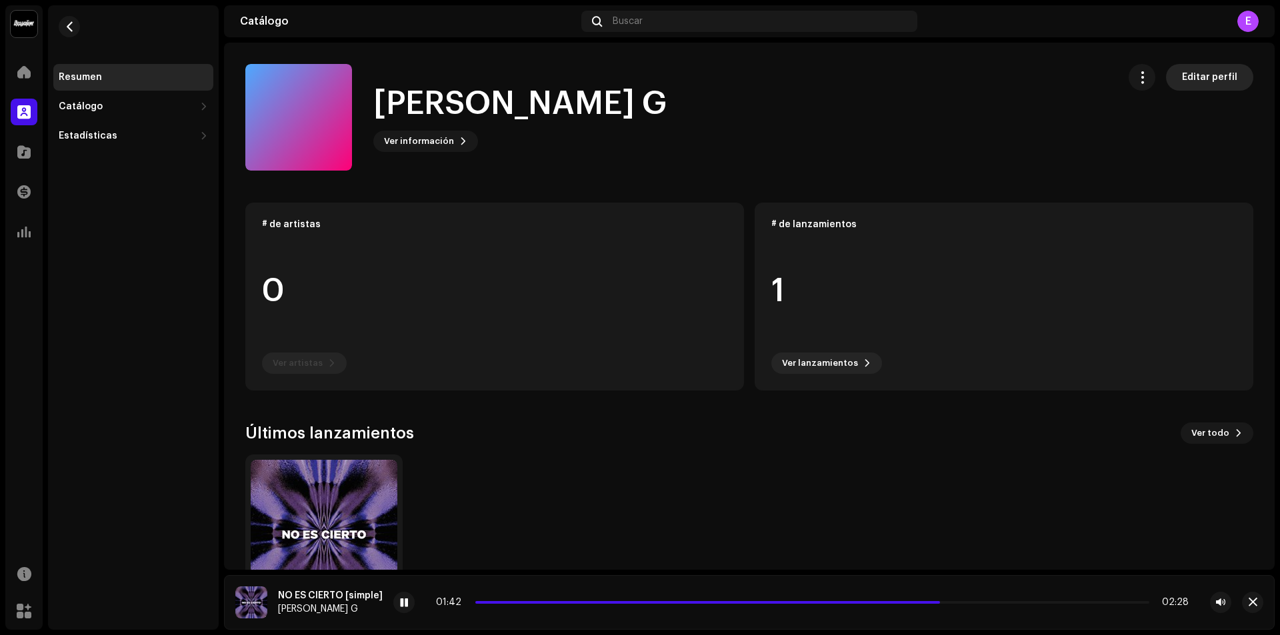
click at [1211, 85] on span "Editar perfil" at bounding box center [1209, 77] width 55 height 27
click at [1138, 77] on span "button" at bounding box center [1142, 77] width 13 height 11
drag, startPoint x: 701, startPoint y: 138, endPoint x: 420, endPoint y: 116, distance: 282.2
click at [701, 137] on div "[PERSON_NAME] G Ver información Editar perfil" at bounding box center [676, 117] width 862 height 107
click at [441, 143] on span "Ver información" at bounding box center [419, 141] width 70 height 27
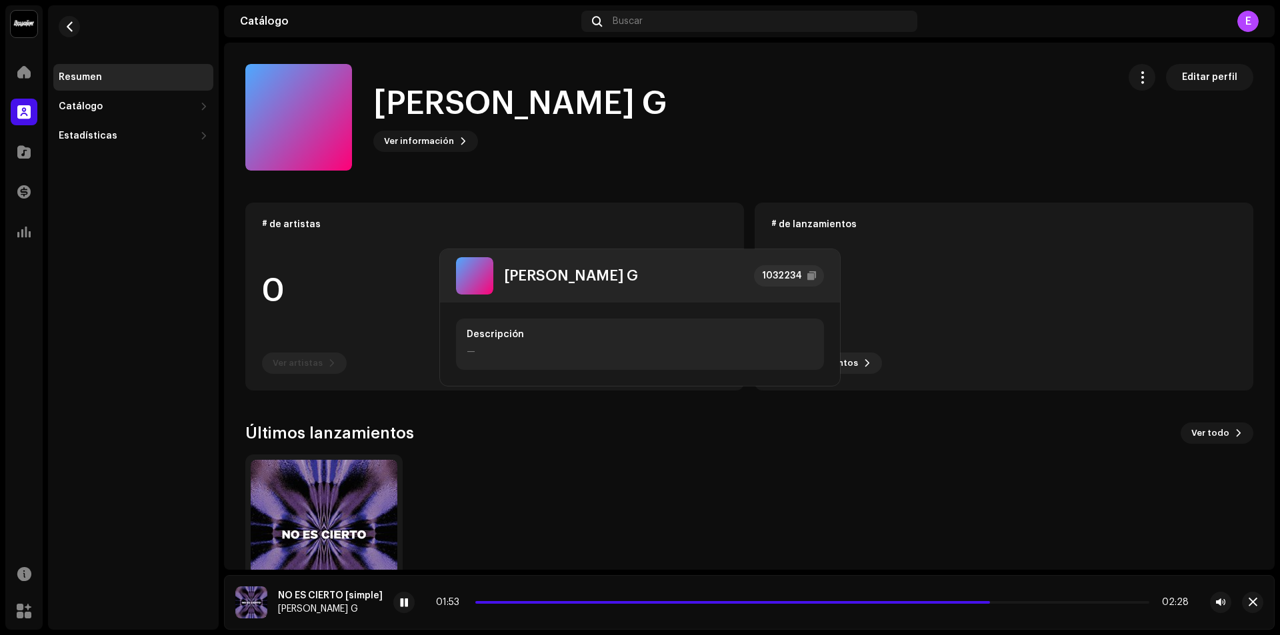
click at [443, 141] on div "[PERSON_NAME] G 1032234 Descripción —" at bounding box center [640, 317] width 1280 height 635
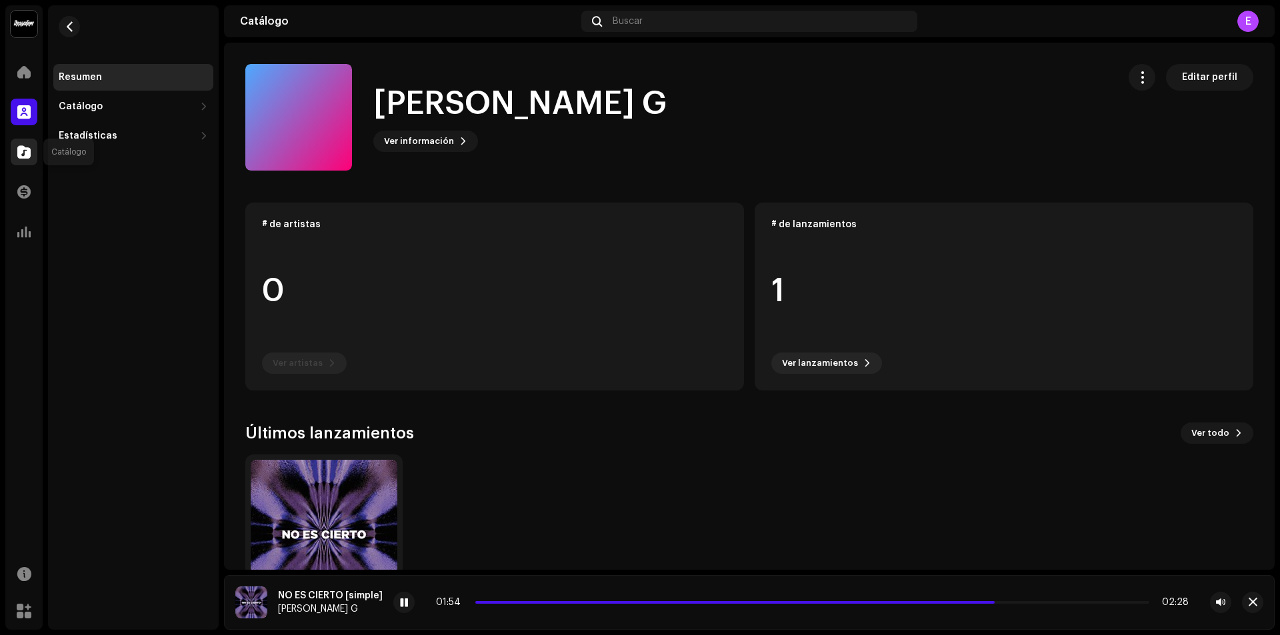
click at [24, 163] on div at bounding box center [24, 152] width 27 height 27
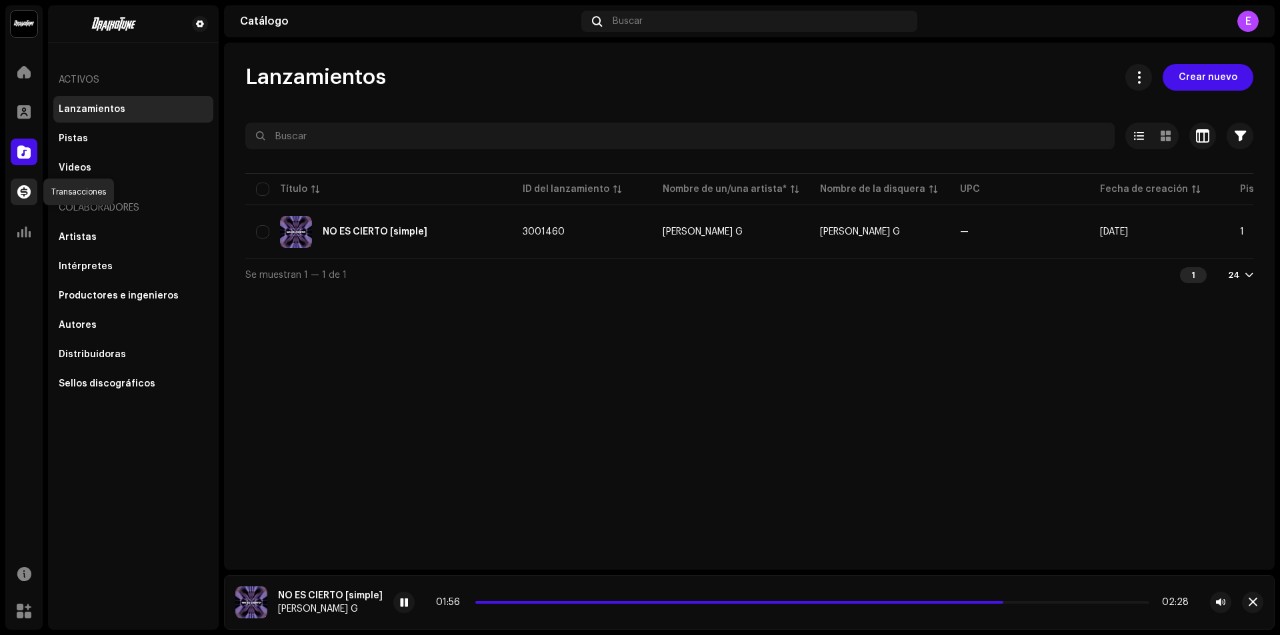
click at [25, 184] on div at bounding box center [24, 192] width 27 height 27
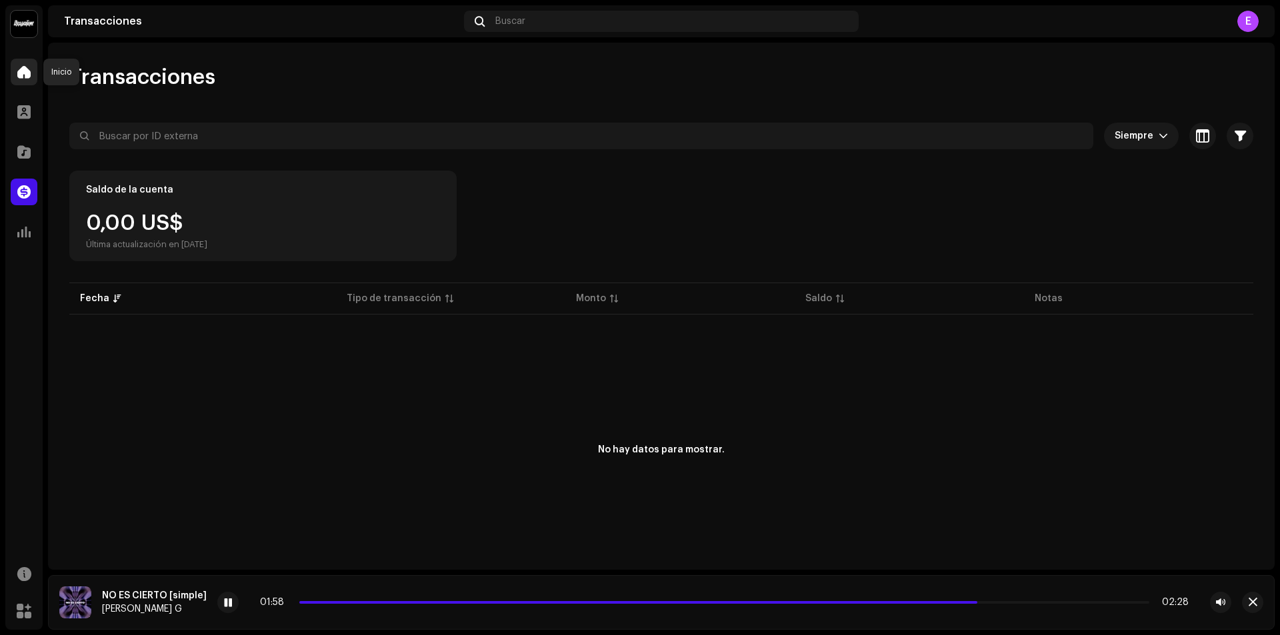
click at [21, 77] on span at bounding box center [23, 72] width 13 height 11
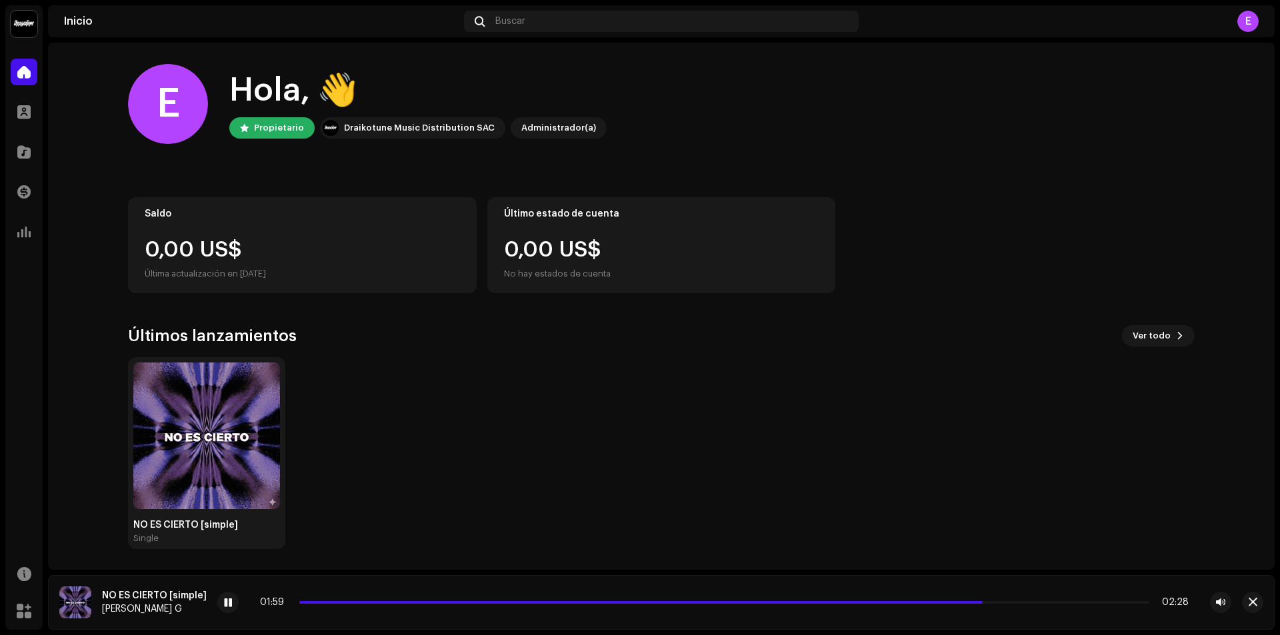
click at [13, 21] on img at bounding box center [24, 24] width 27 height 27
click at [93, 117] on home-home "E Hola, 👋 Propietario Draikotune Music Distribution SAC Administrador(a) Saldo …" at bounding box center [661, 307] width 1227 height 528
drag, startPoint x: 43, startPoint y: 116, endPoint x: 30, endPoint y: 114, distance: 12.8
click at [31, 114] on div "[PERSON_NAME] Inicio Perfil Catálogo Transacciones Estadísticas Recursos Mercad…" at bounding box center [640, 317] width 1280 height 635
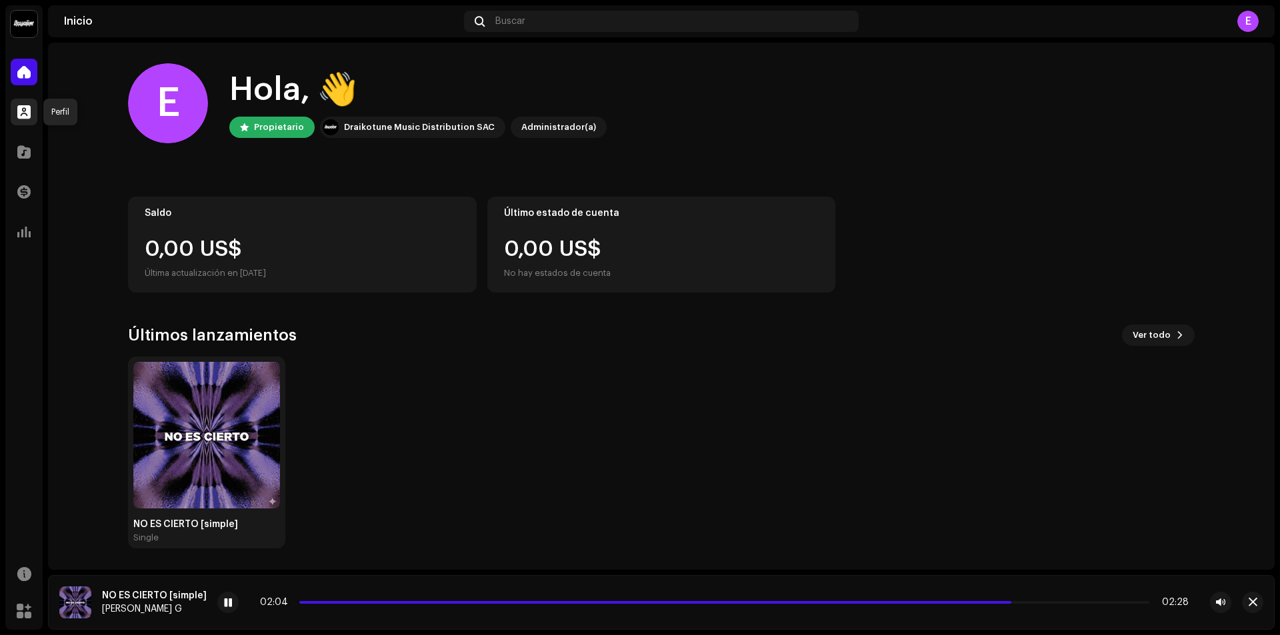
click at [27, 113] on span at bounding box center [23, 112] width 13 height 11
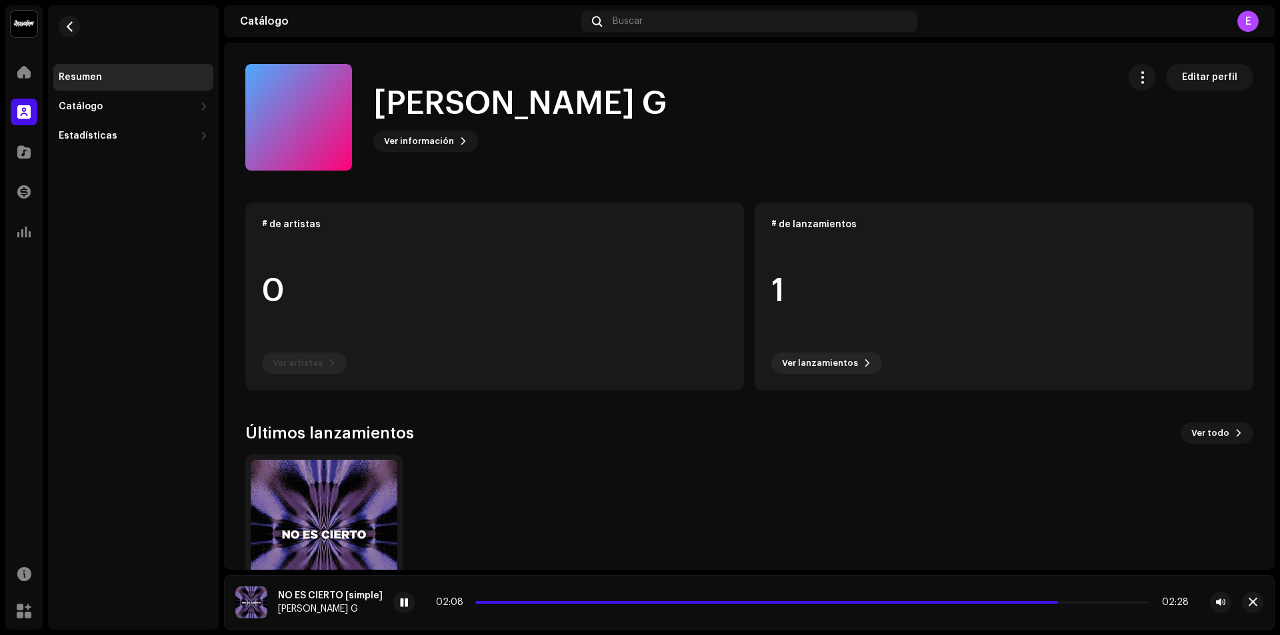
click at [1253, 26] on div "E" at bounding box center [1247, 21] width 21 height 21
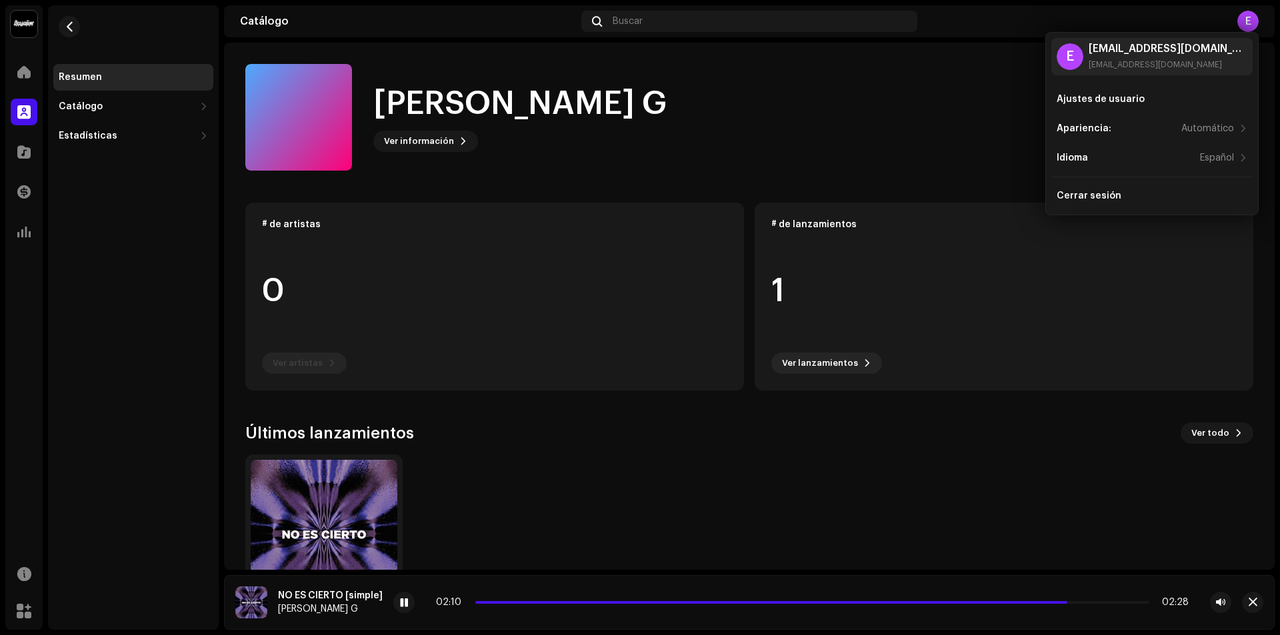
click at [859, 117] on div "[PERSON_NAME] G Ver información Editar perfil" at bounding box center [676, 117] width 862 height 107
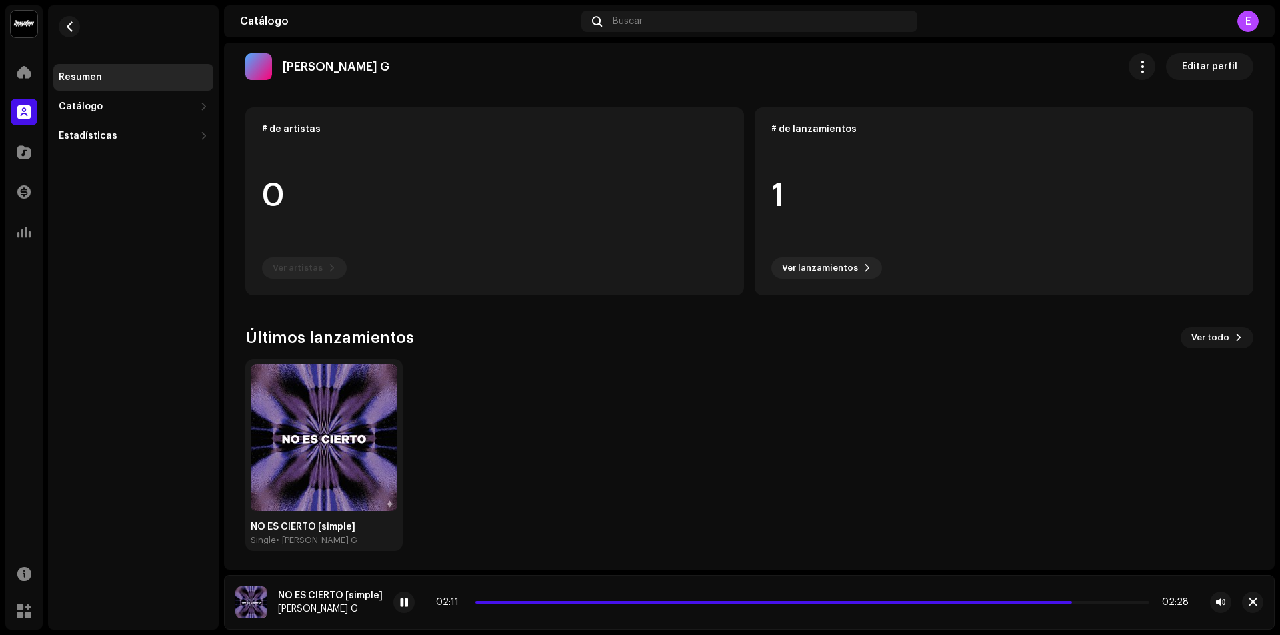
scroll to position [98, 0]
click at [527, 245] on re-o-card-data "# de artistas 0 Ver artistas" at bounding box center [494, 199] width 499 height 188
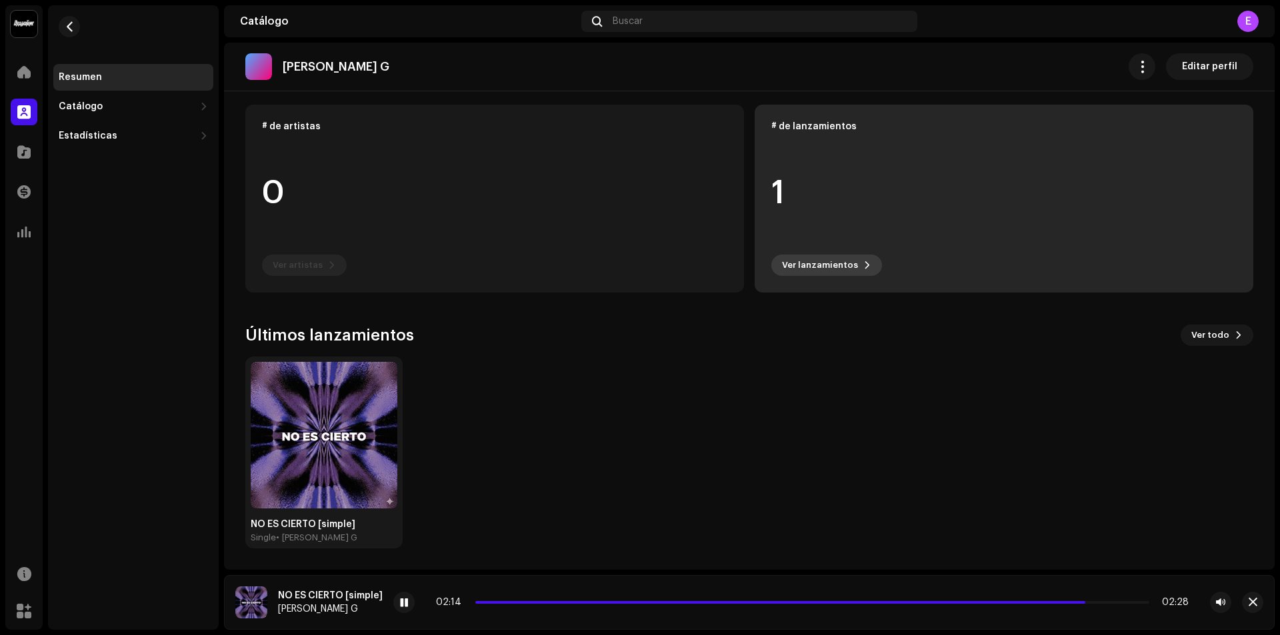
click at [863, 269] on span at bounding box center [867, 265] width 8 height 11
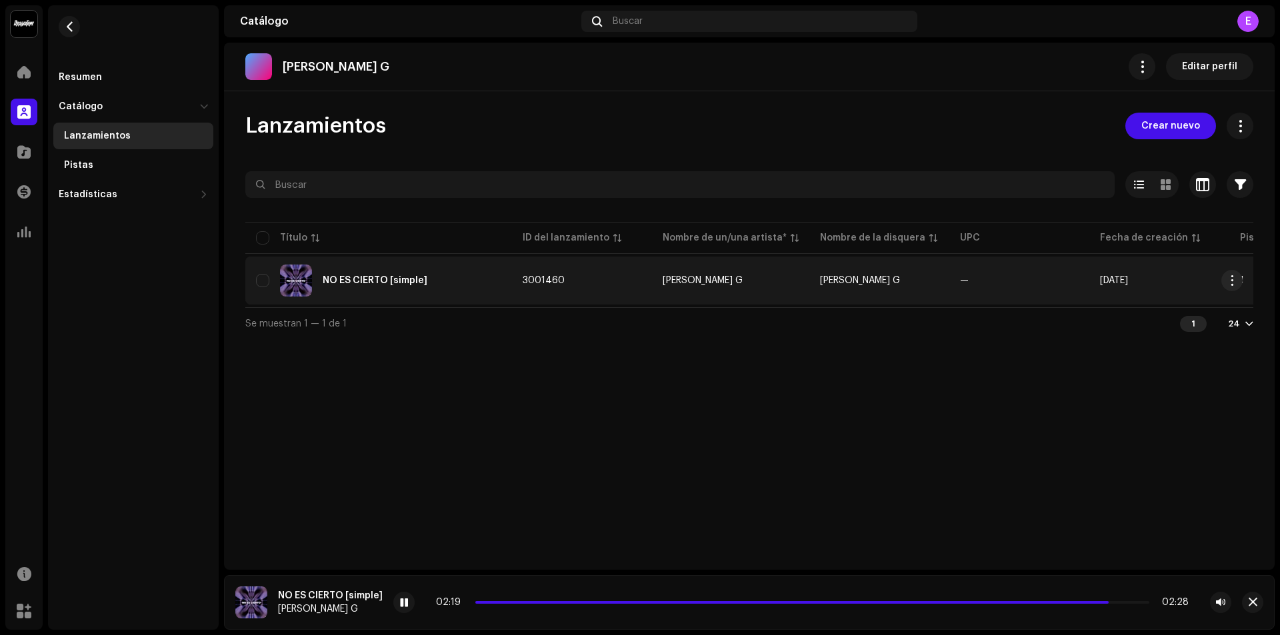
click at [1203, 280] on td "[DATE]" at bounding box center [1159, 281] width 140 height 48
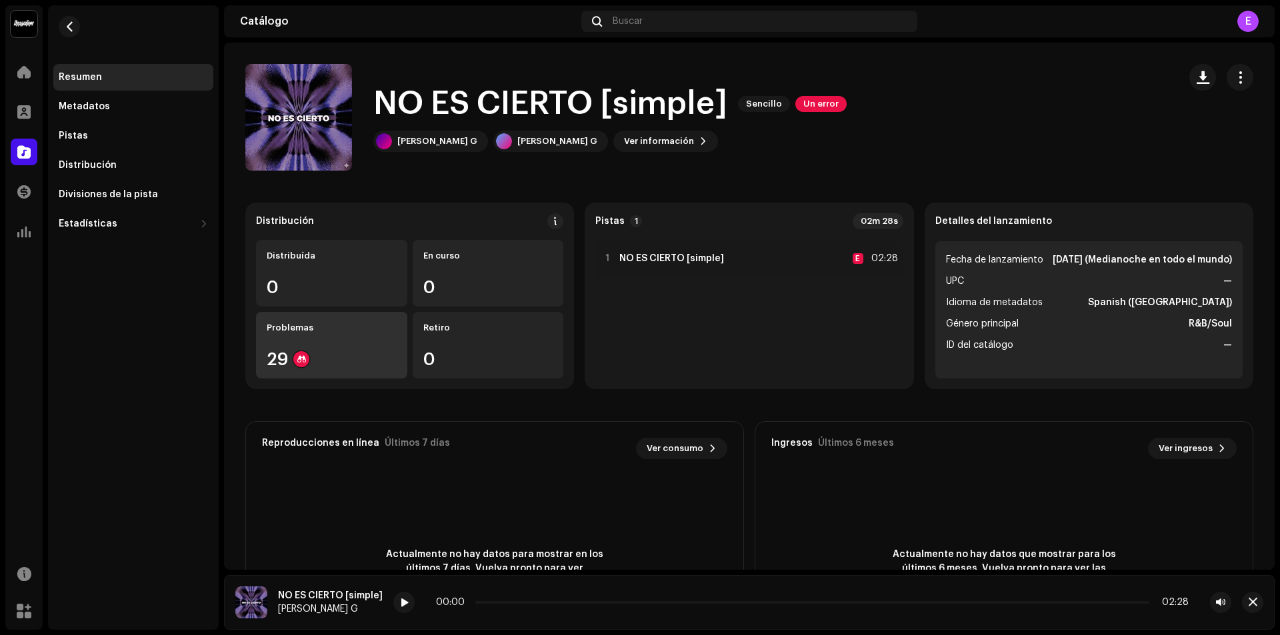
click at [361, 358] on div "29" at bounding box center [332, 359] width 130 height 17
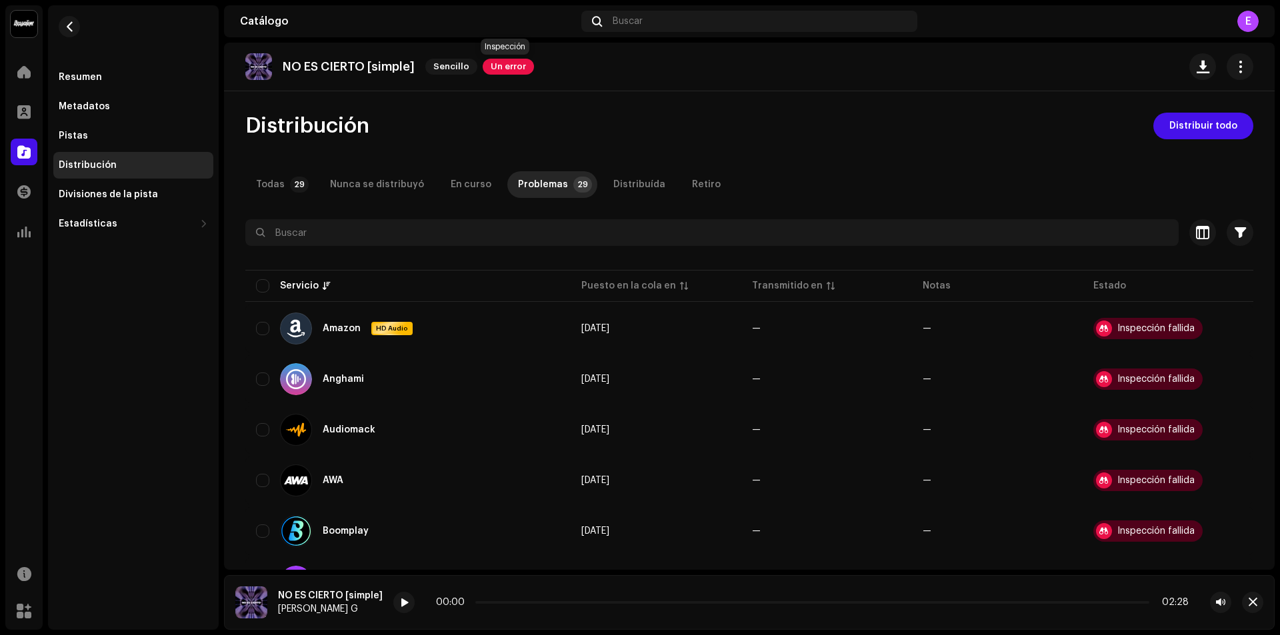
click at [503, 66] on span "Un error" at bounding box center [508, 67] width 51 height 16
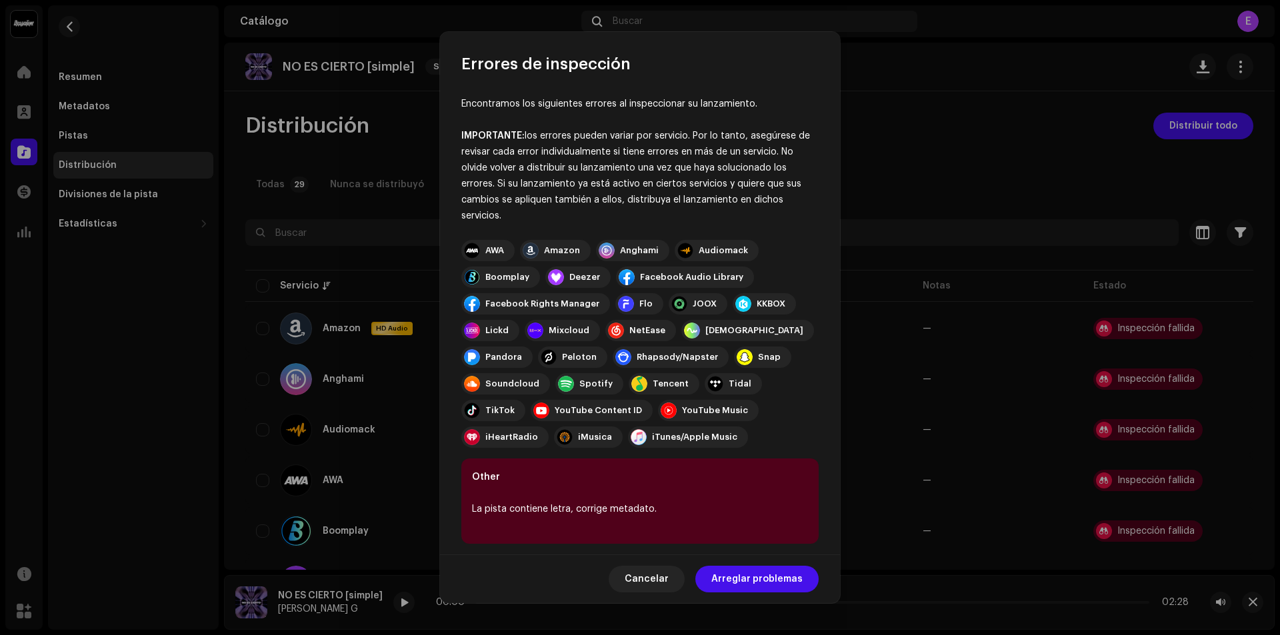
scroll to position [10, 0]
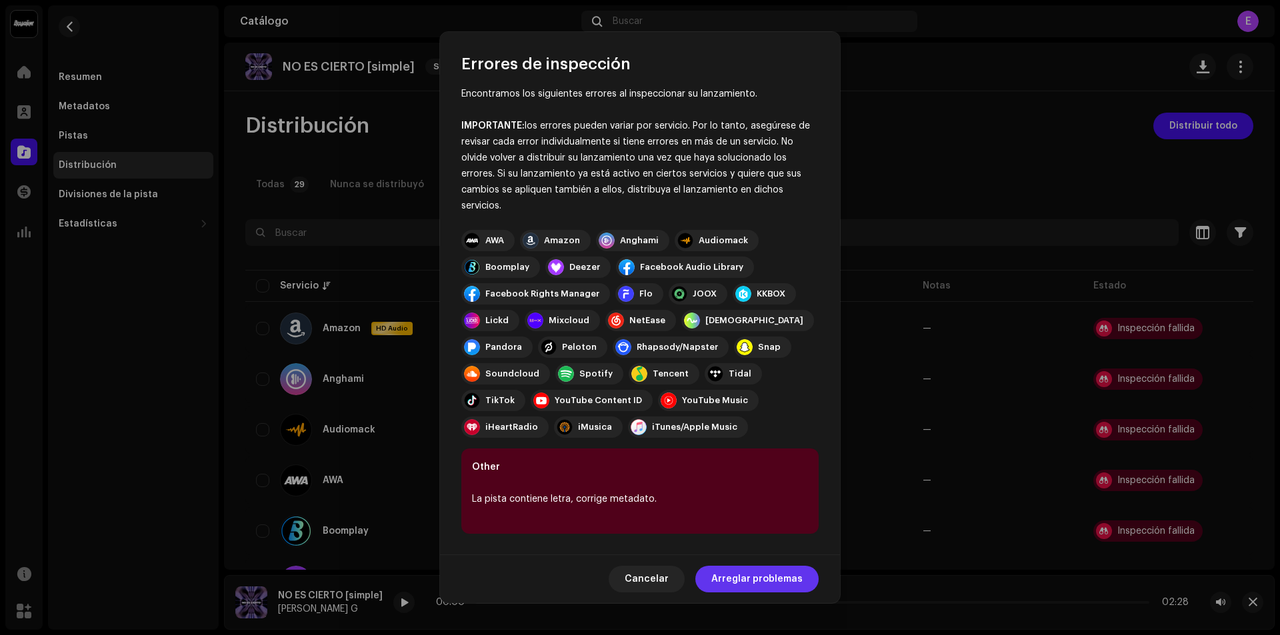
click at [751, 581] on span "Arreglar problemas" at bounding box center [756, 579] width 91 height 27
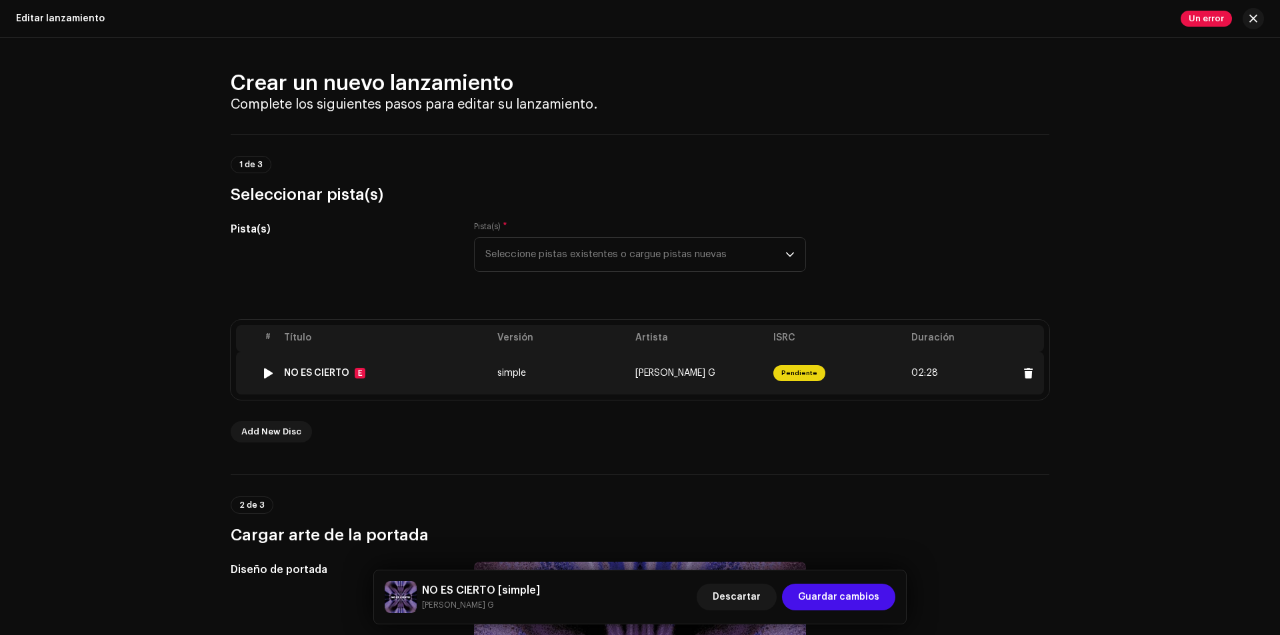
click at [454, 375] on div "NO ES CIERTO E" at bounding box center [385, 373] width 203 height 11
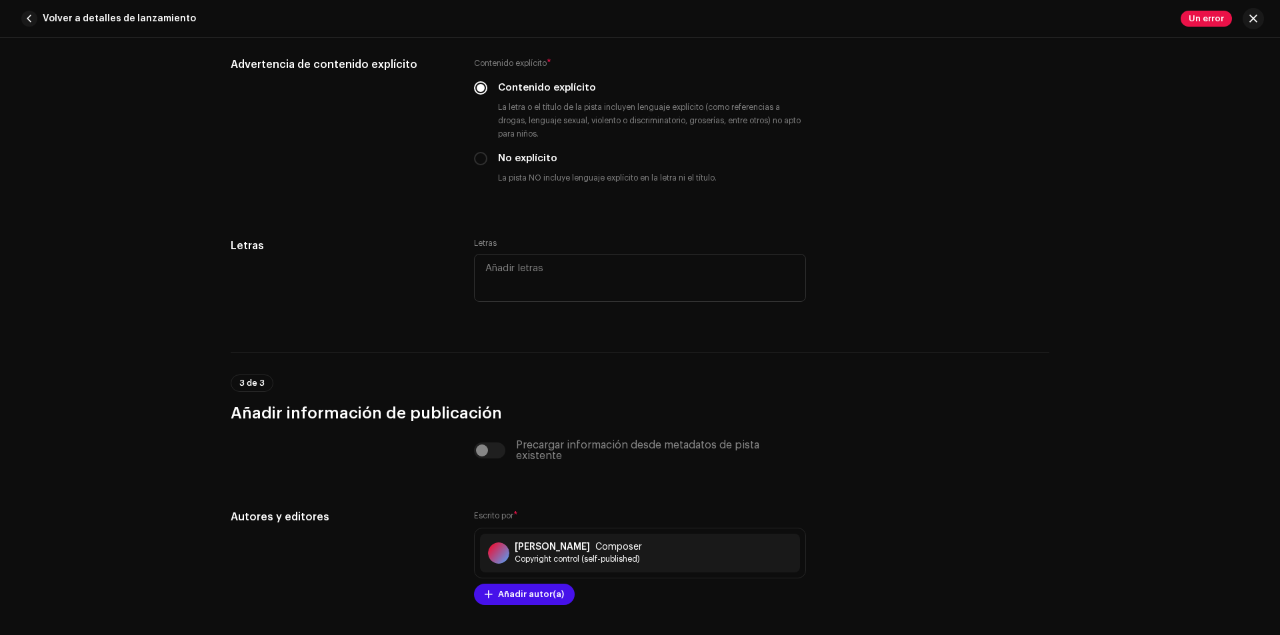
scroll to position [2267, 0]
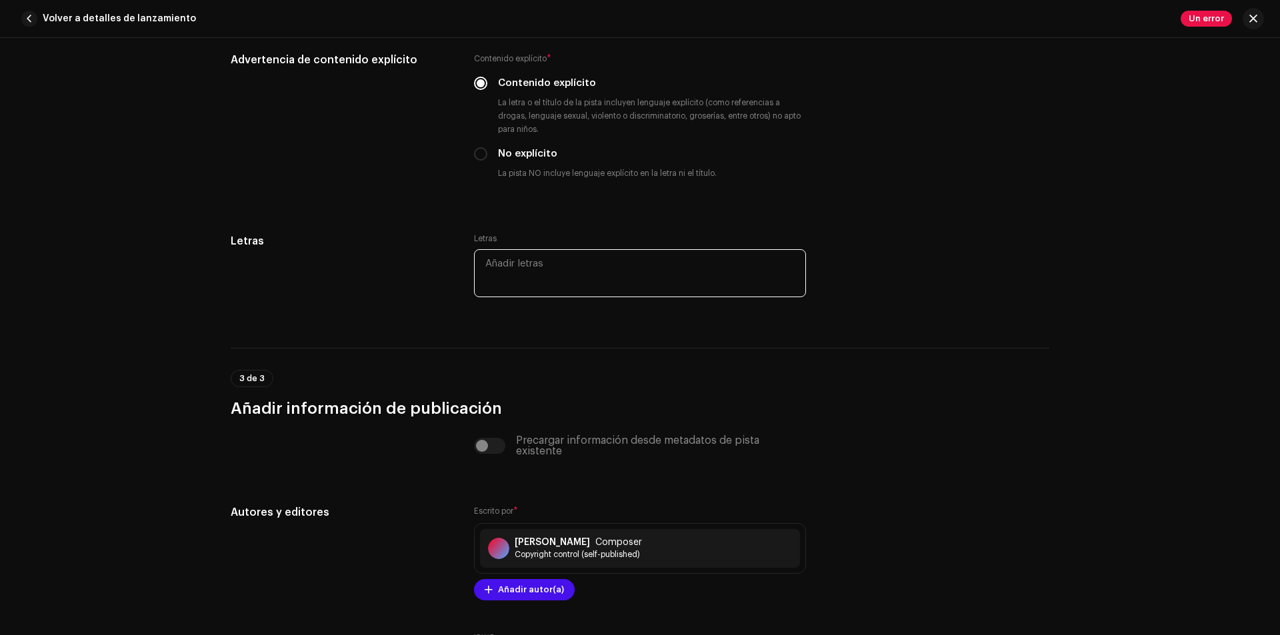
click at [520, 287] on textarea at bounding box center [640, 273] width 332 height 48
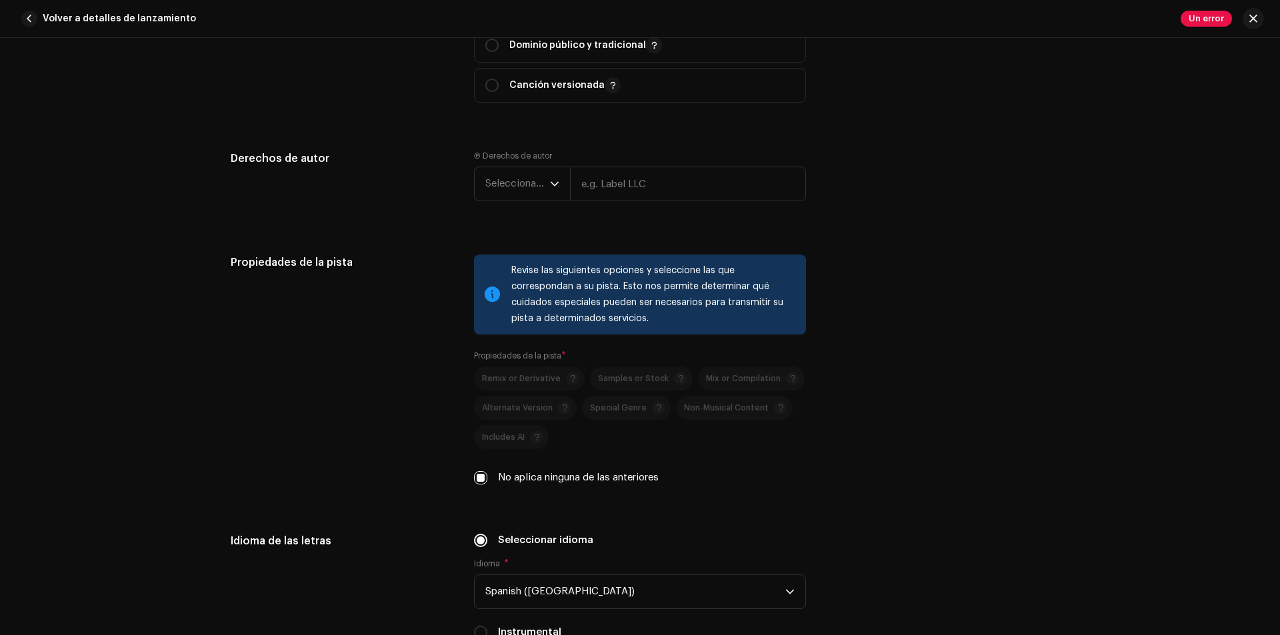
scroll to position [1651, 0]
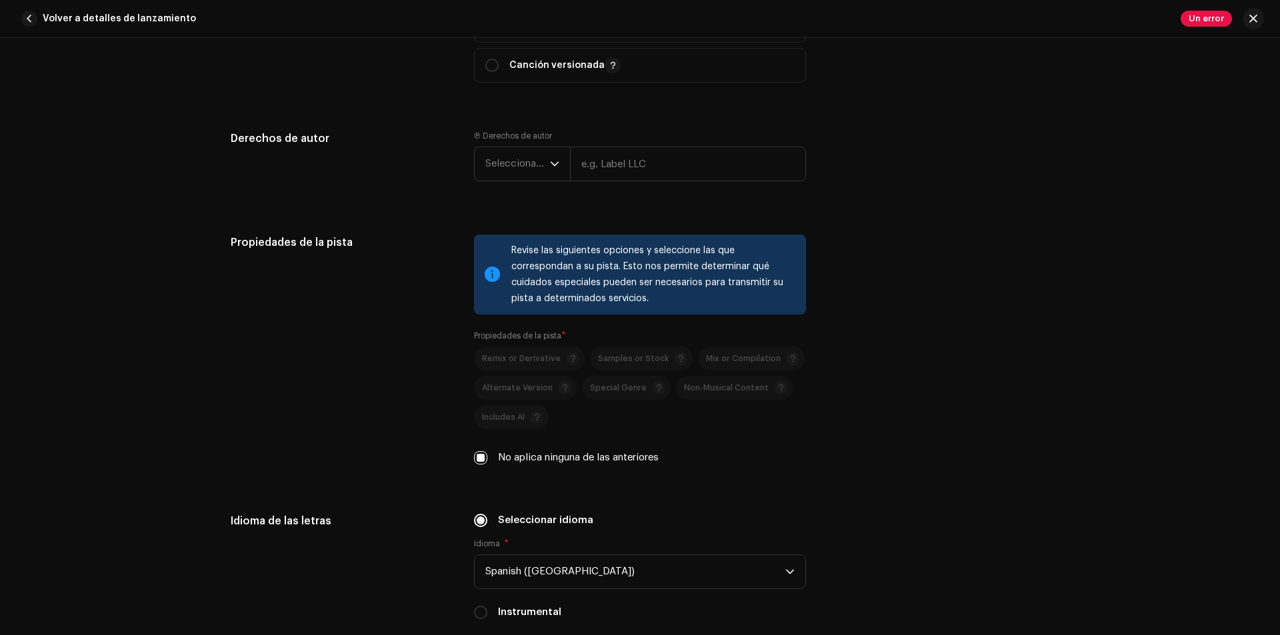
click at [523, 277] on div "Revise las siguientes opciones y seleccione las que correspondan a su pista. Es…" at bounding box center [653, 275] width 284 height 64
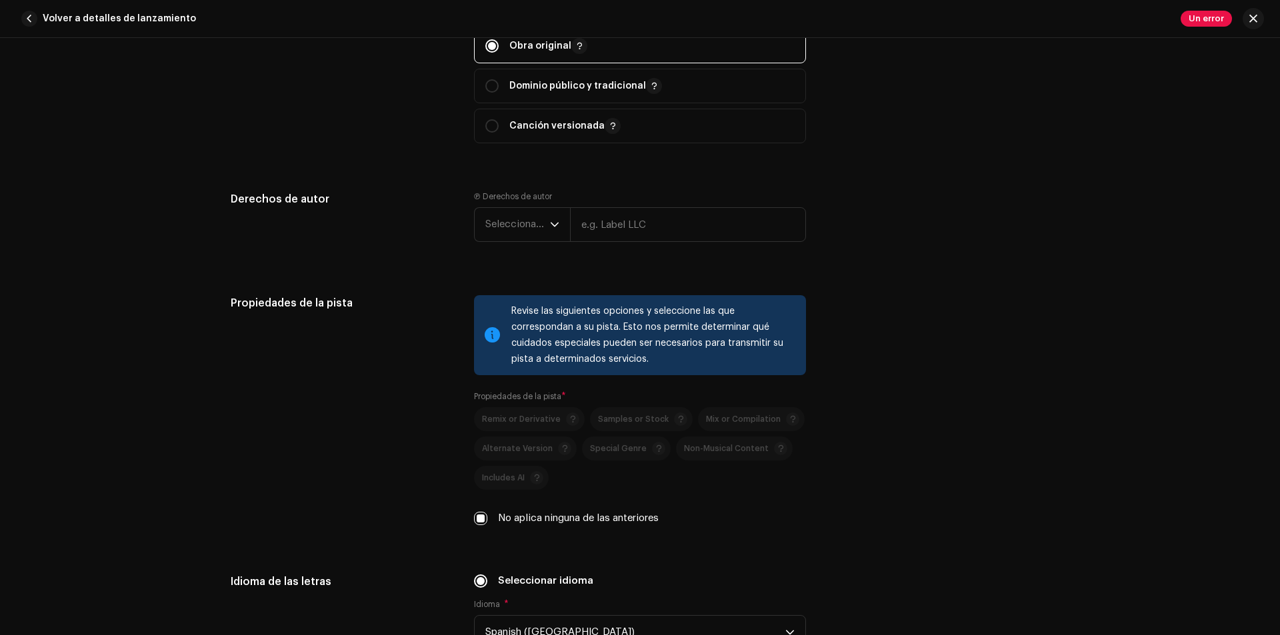
scroll to position [1517, 0]
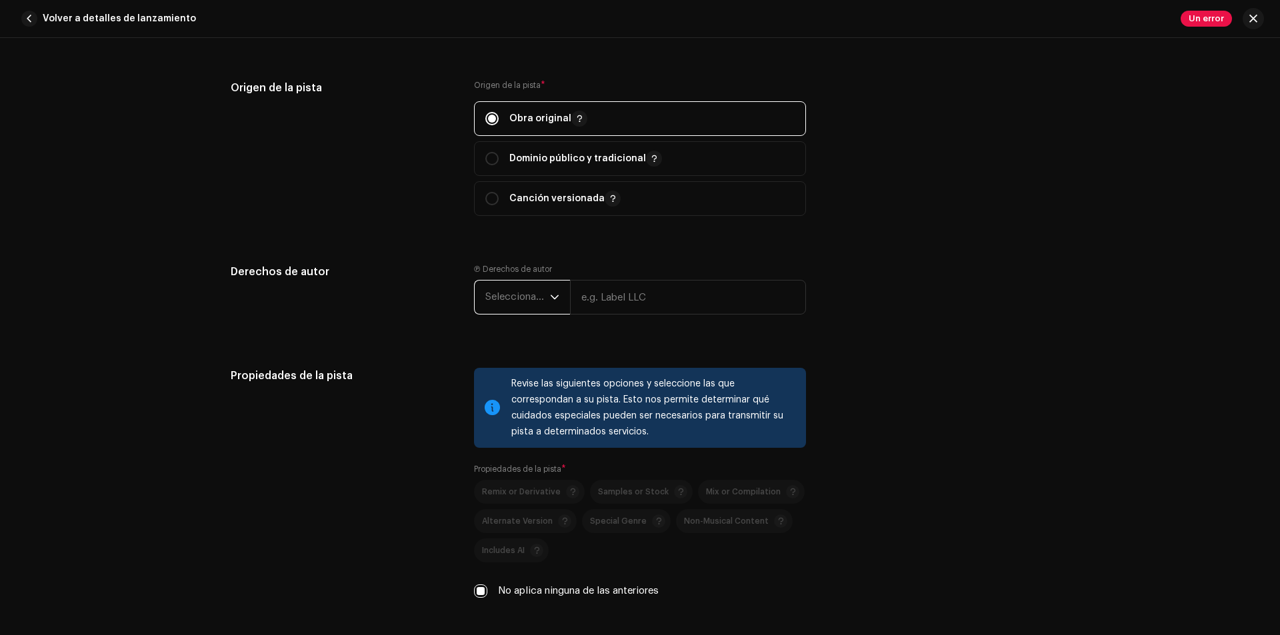
click at [538, 294] on span "Seleccionar año" at bounding box center [517, 297] width 65 height 33
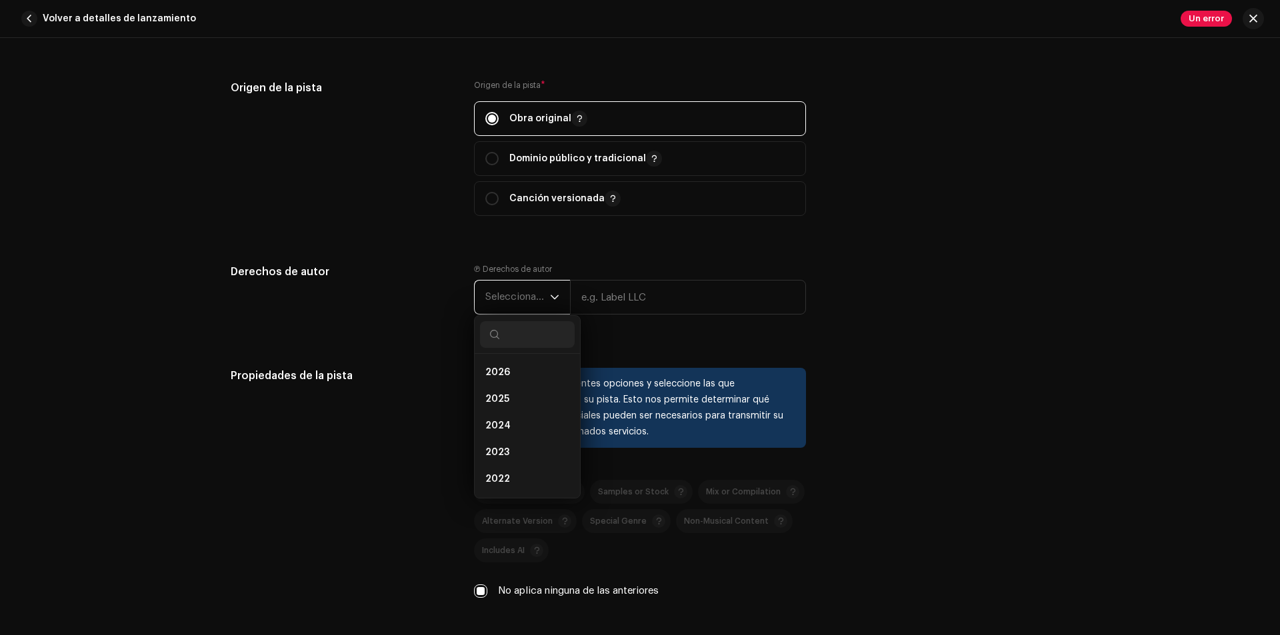
click at [541, 294] on span "Seleccionar año" at bounding box center [517, 297] width 65 height 33
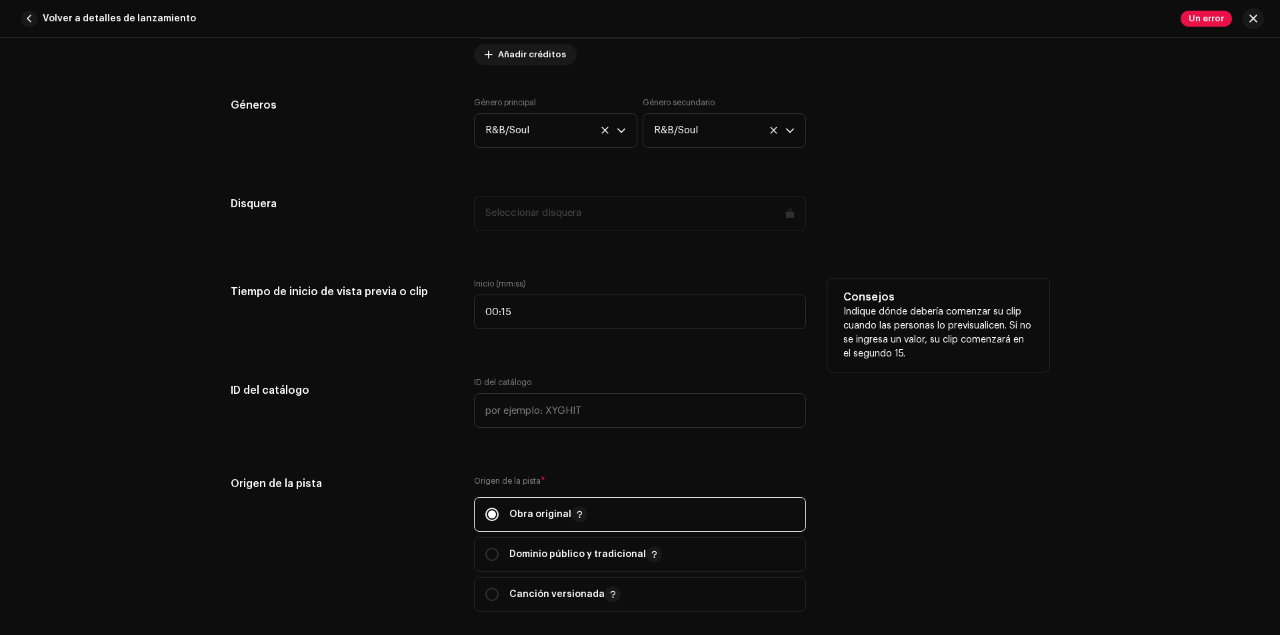
scroll to position [1051, 0]
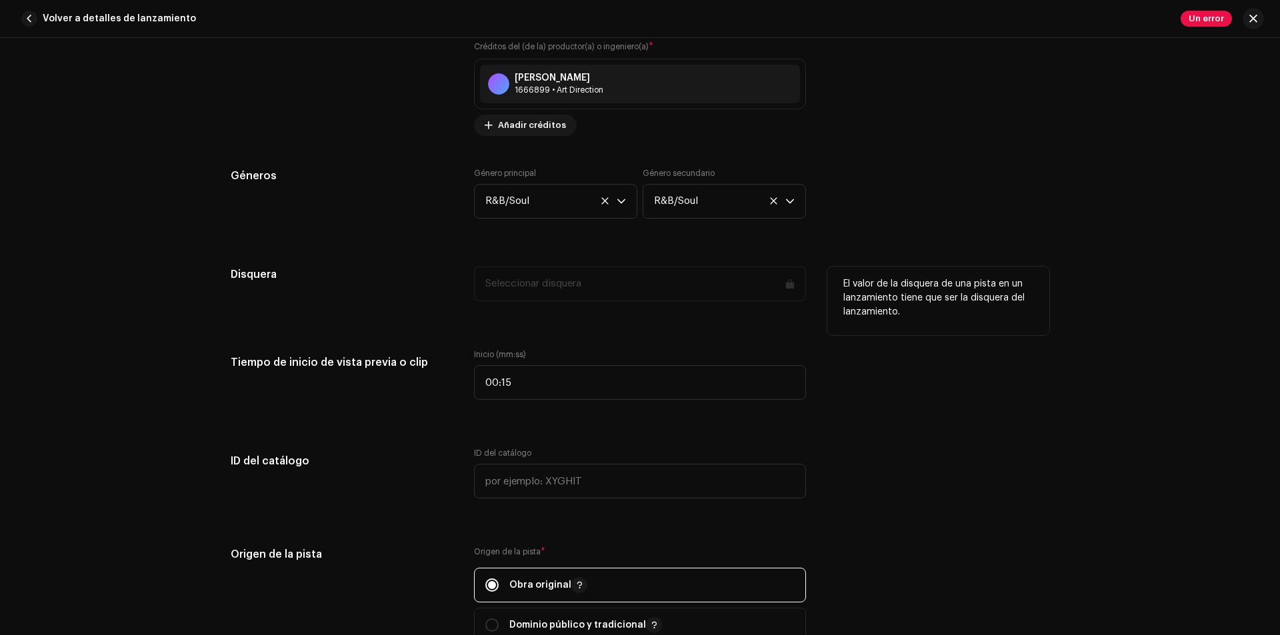
click at [576, 282] on div "Seleccionar disquera" at bounding box center [640, 284] width 332 height 35
click at [676, 283] on div "Seleccionar disquera" at bounding box center [640, 284] width 332 height 35
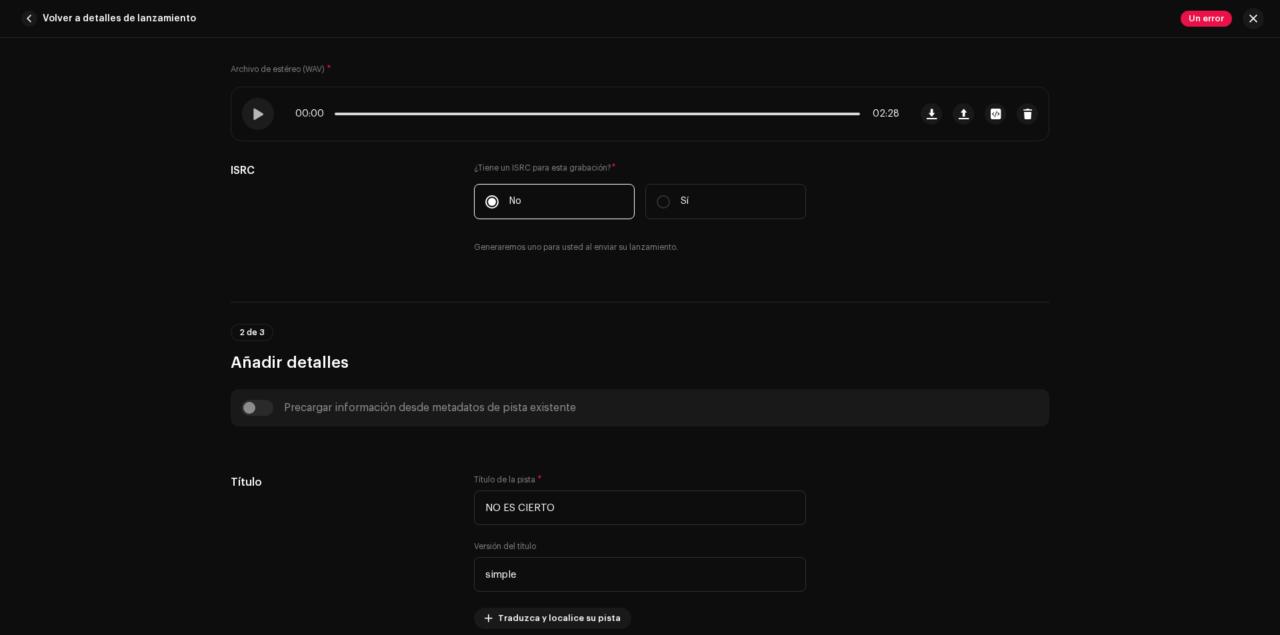
scroll to position [0, 0]
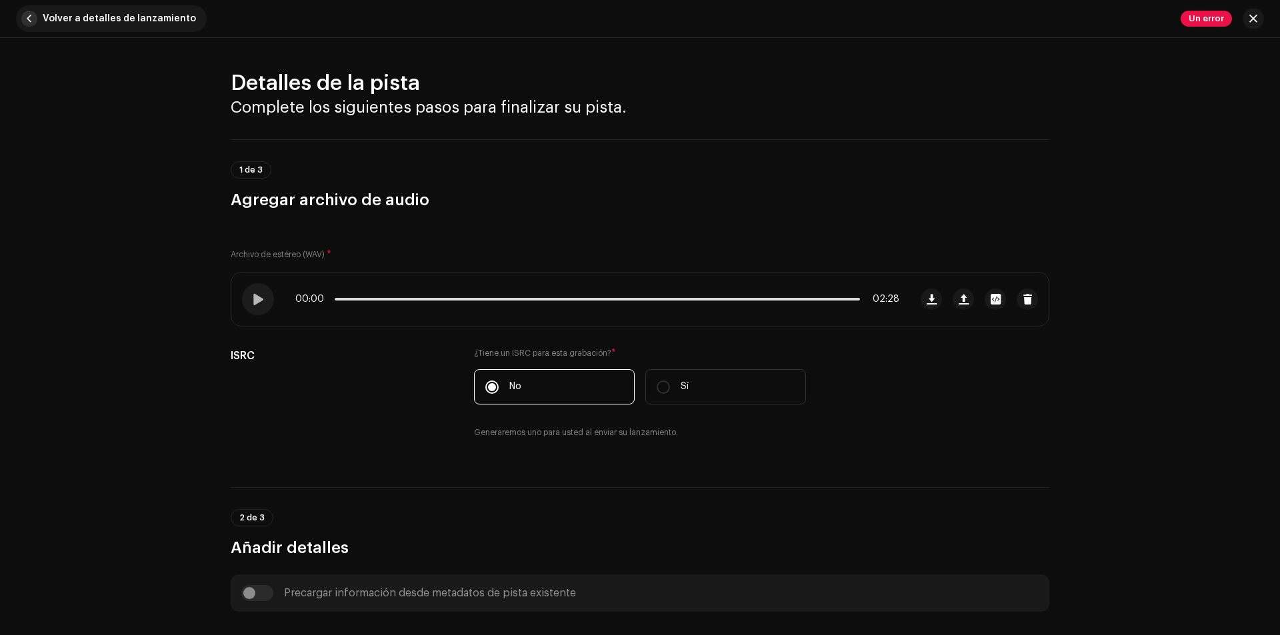
click at [20, 13] on button "Volver a detalles de lanzamiento" at bounding box center [111, 18] width 191 height 27
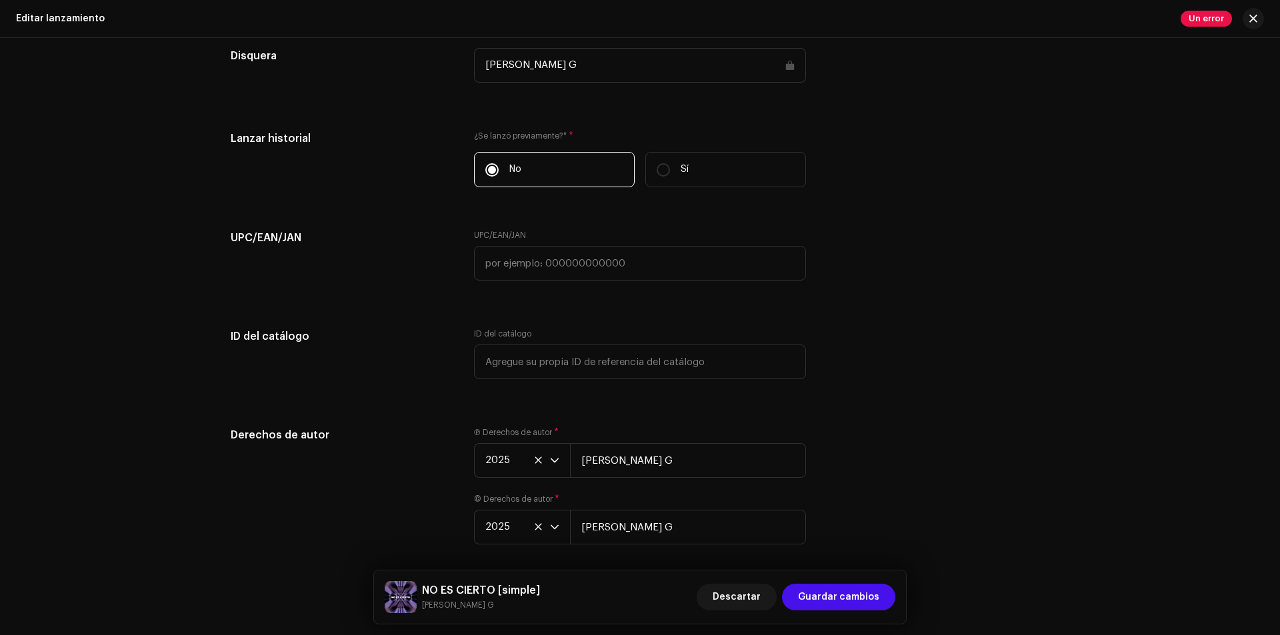
scroll to position [1987, 0]
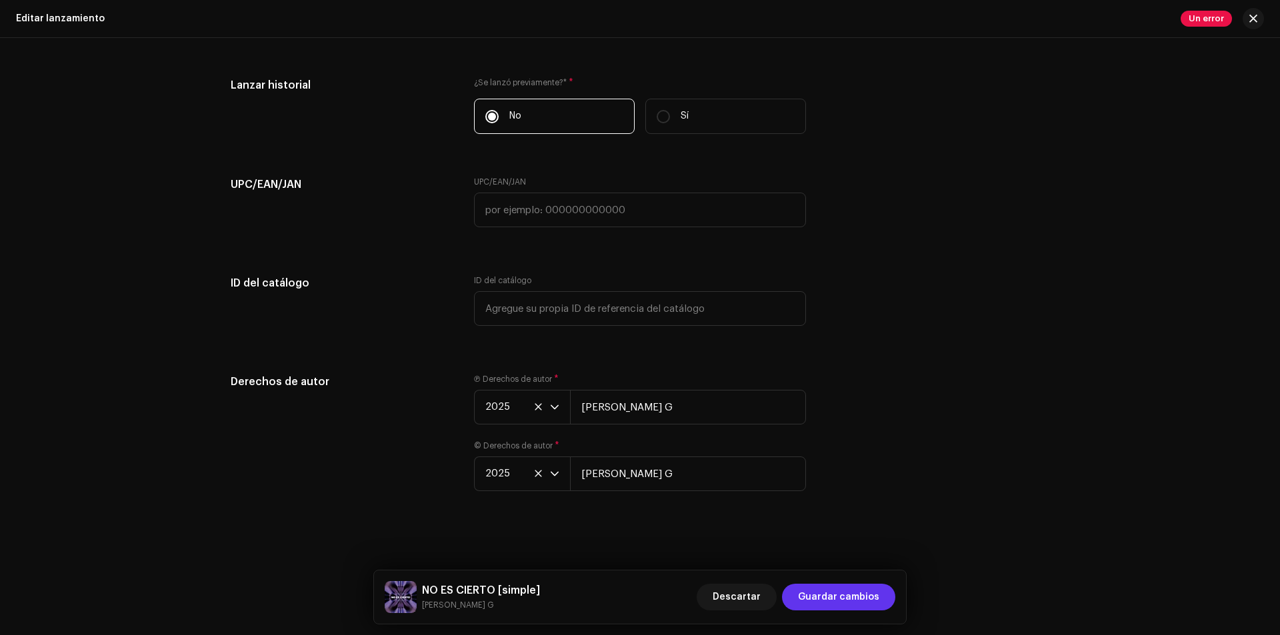
click at [849, 599] on span "Guardar cambios" at bounding box center [838, 597] width 81 height 27
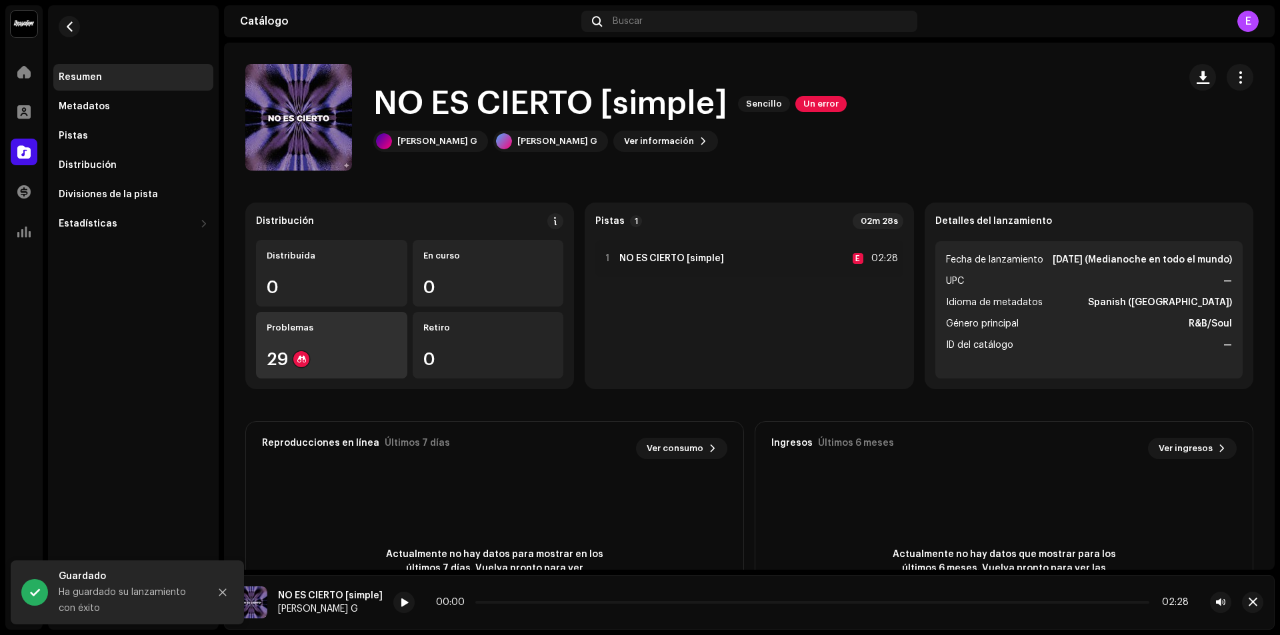
click at [354, 347] on div "Problemas 29" at bounding box center [331, 345] width 151 height 67
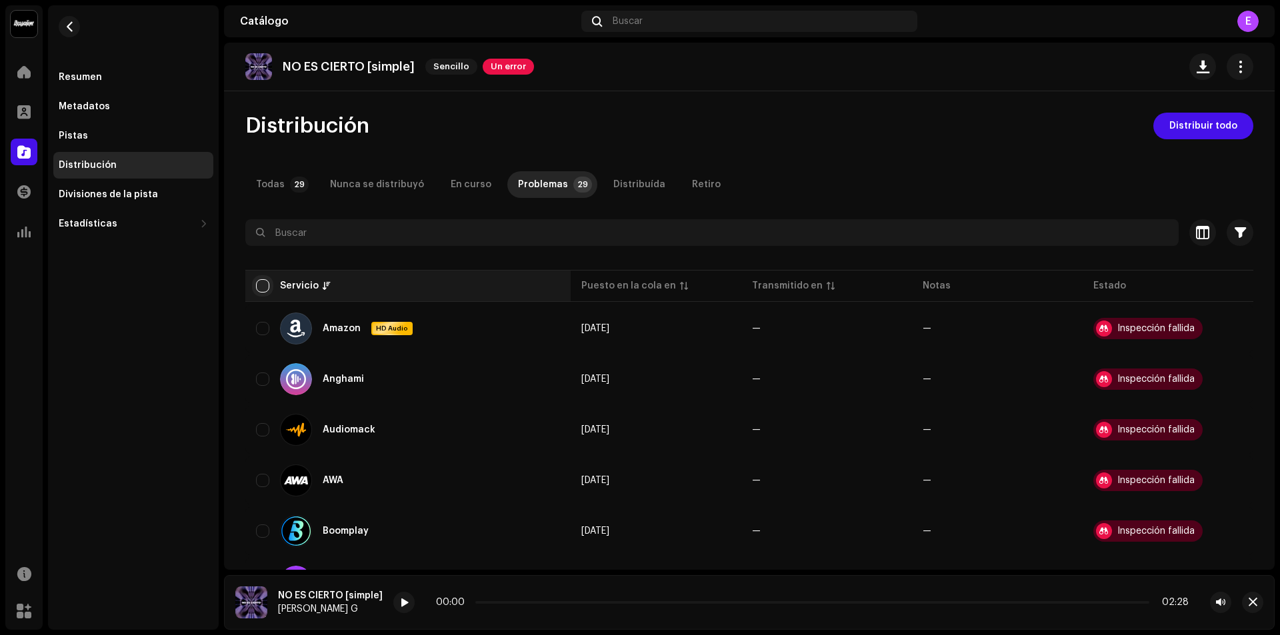
click at [262, 287] on input "checkbox" at bounding box center [262, 285] width 13 height 13
checkbox input "false"
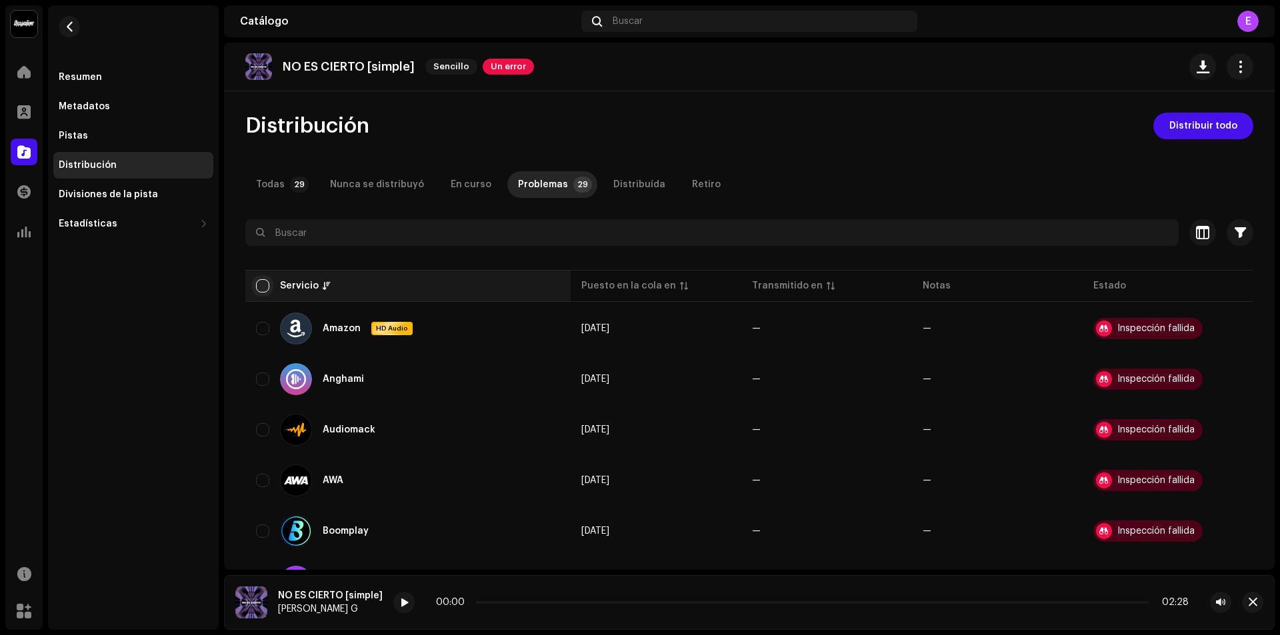
checkbox input "false"
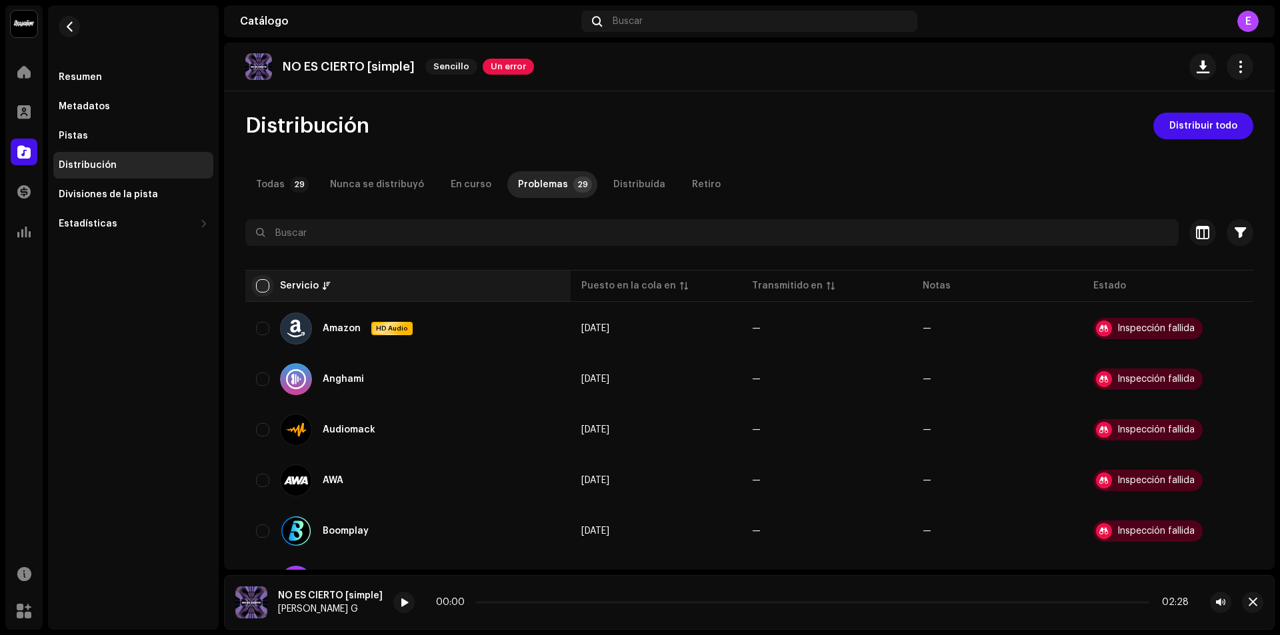
checkbox input "false"
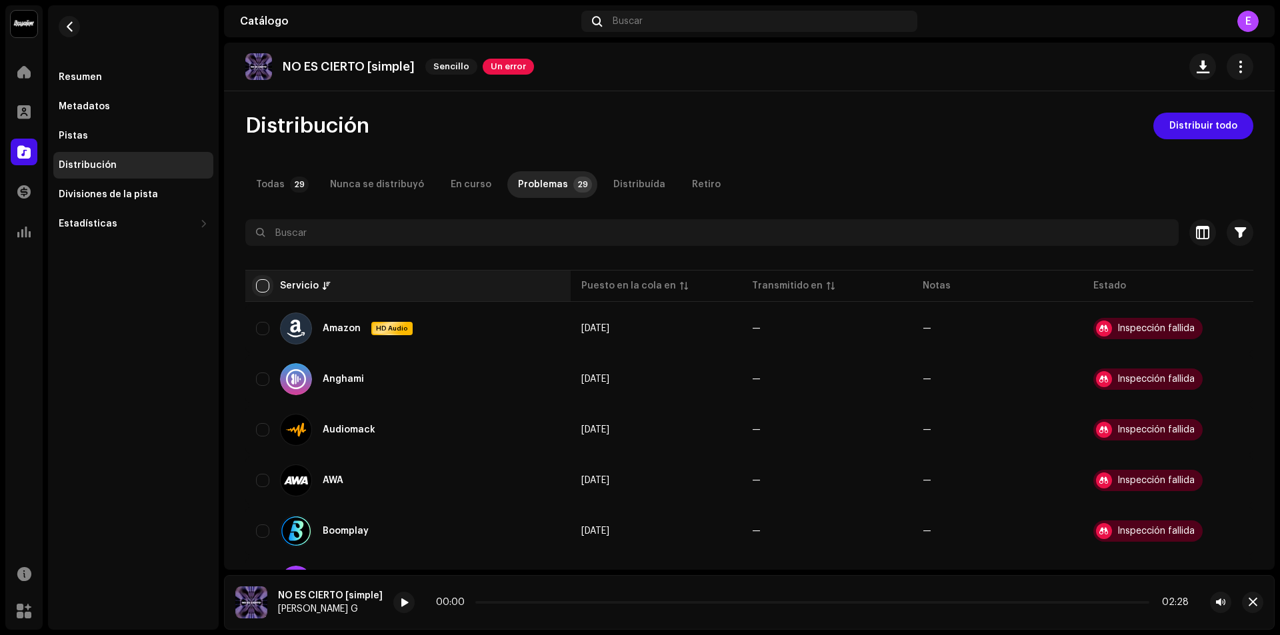
checkbox input "false"
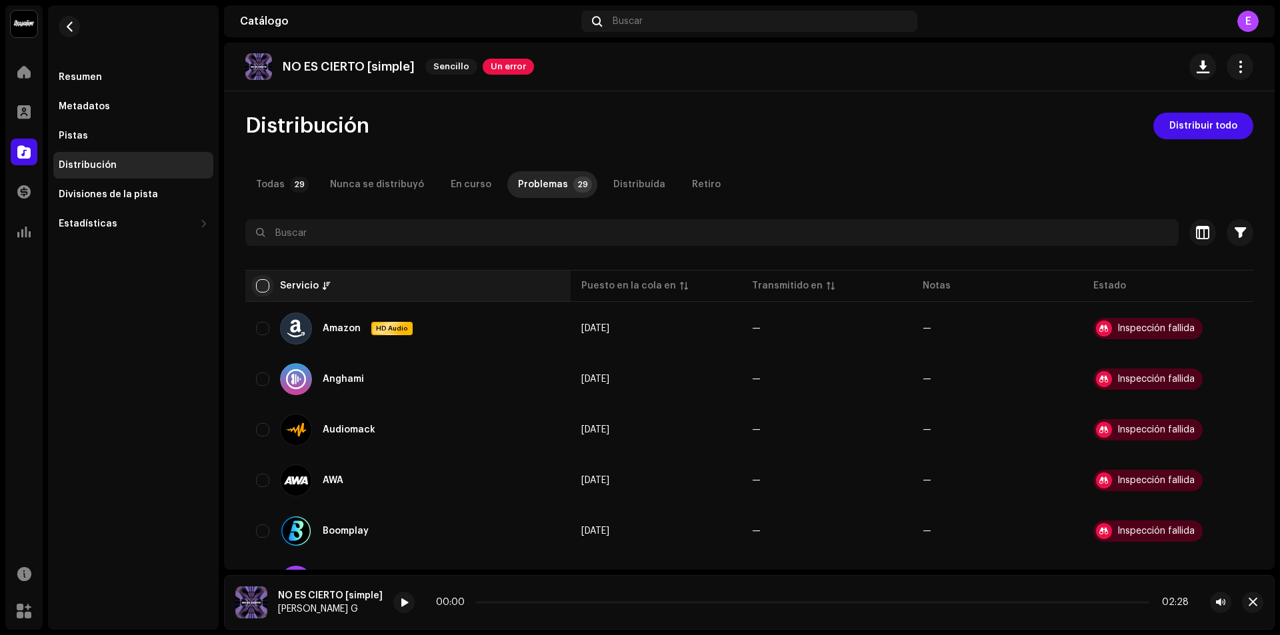
checkbox input "false"
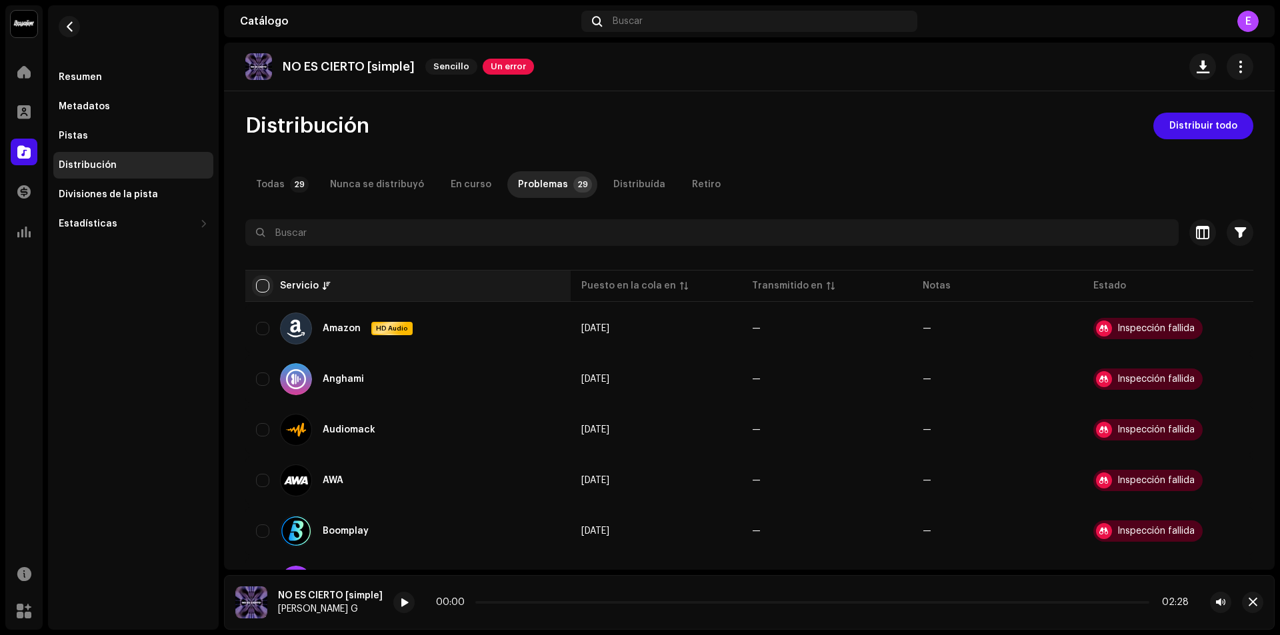
checkbox input "false"
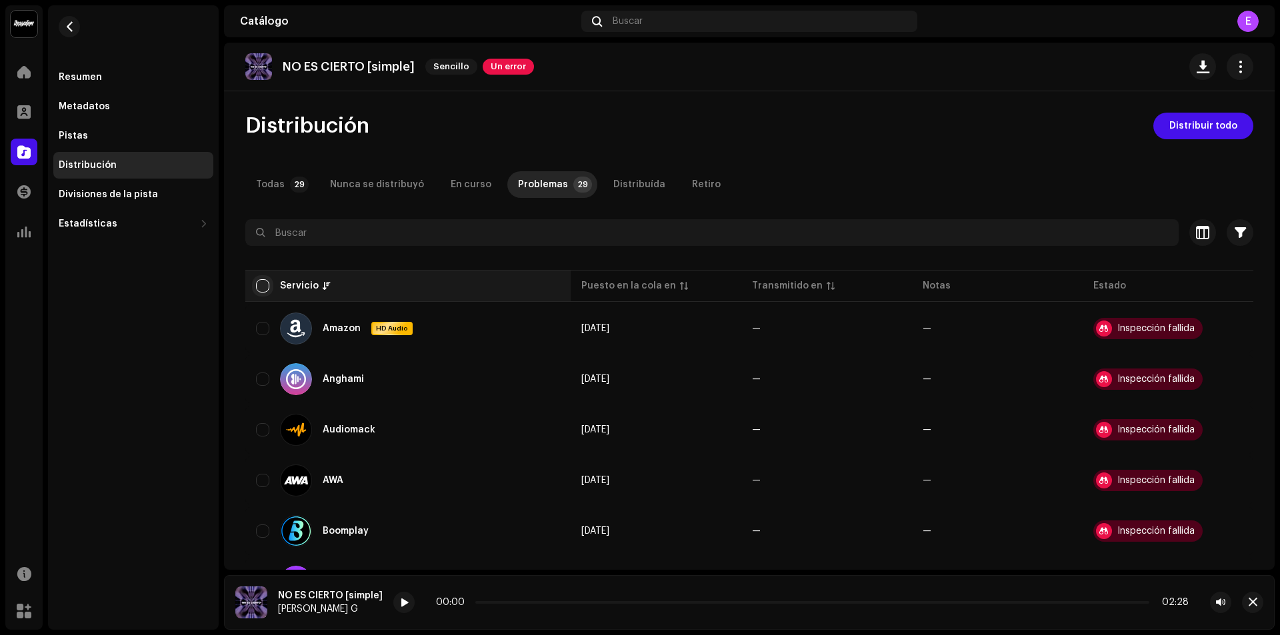
checkbox input "false"
click at [268, 285] on input "checkbox" at bounding box center [262, 285] width 13 height 13
checkbox input "true"
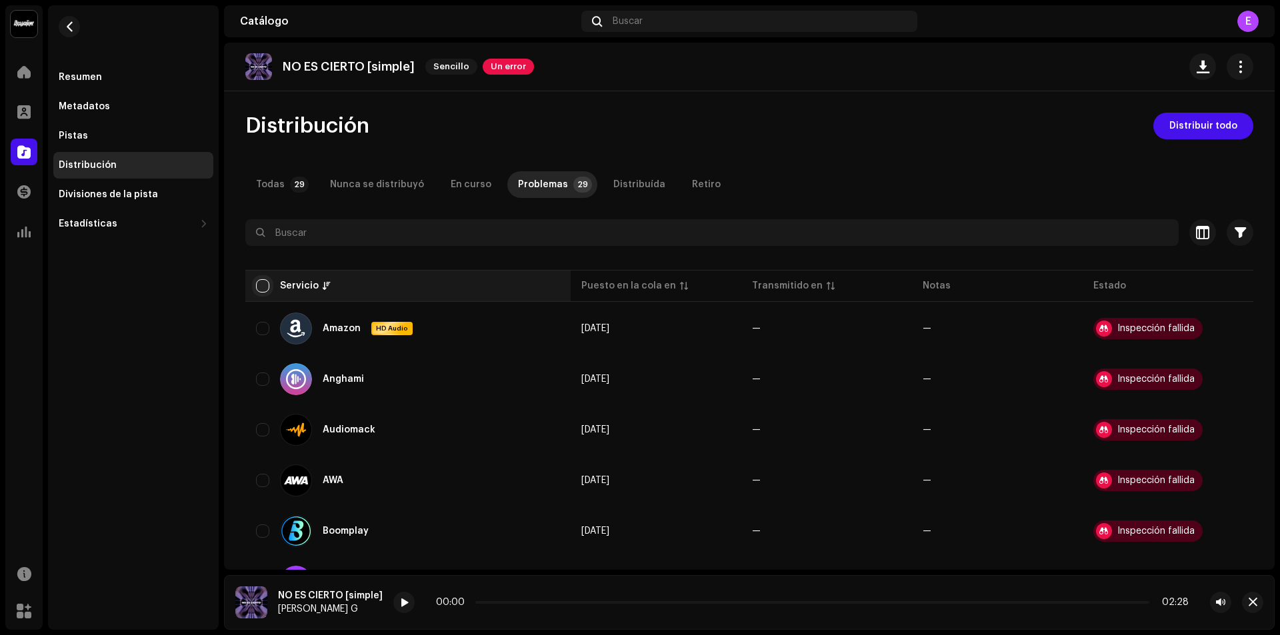
checkbox input "true"
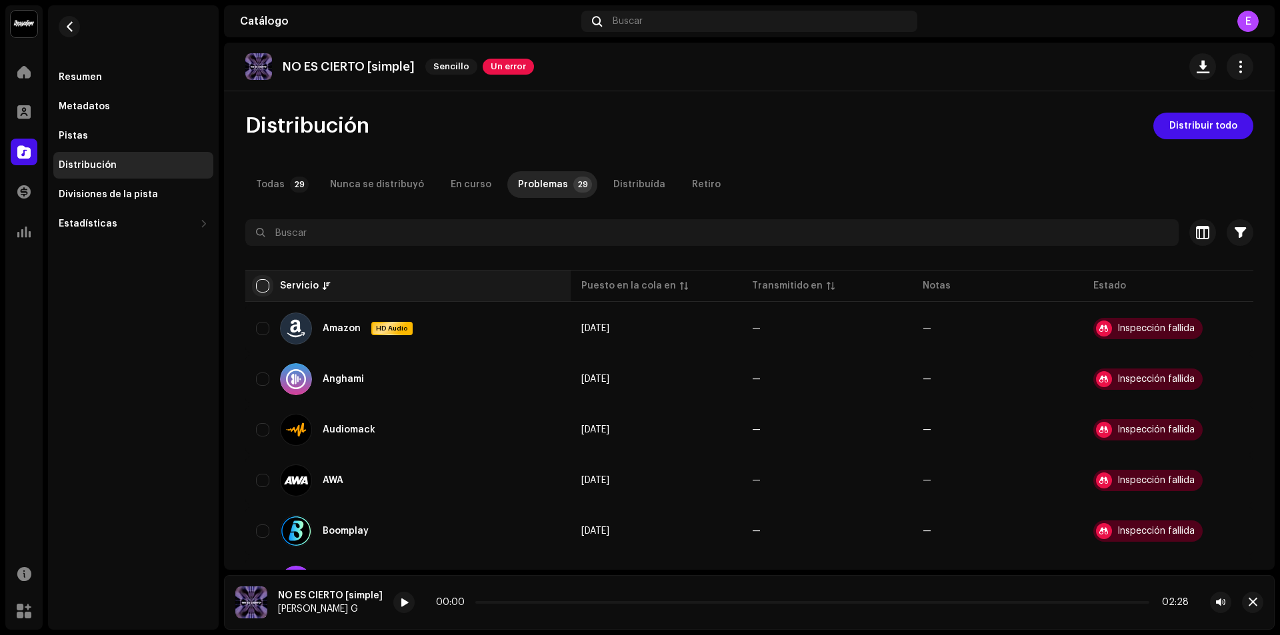
checkbox input "true"
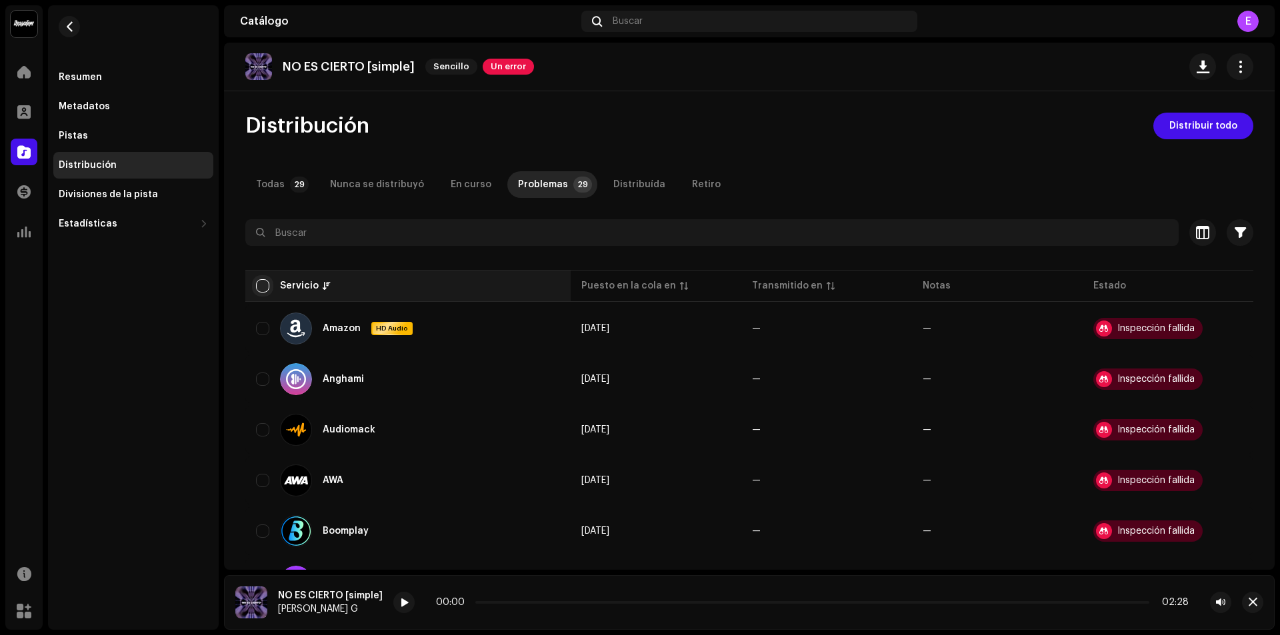
checkbox input "true"
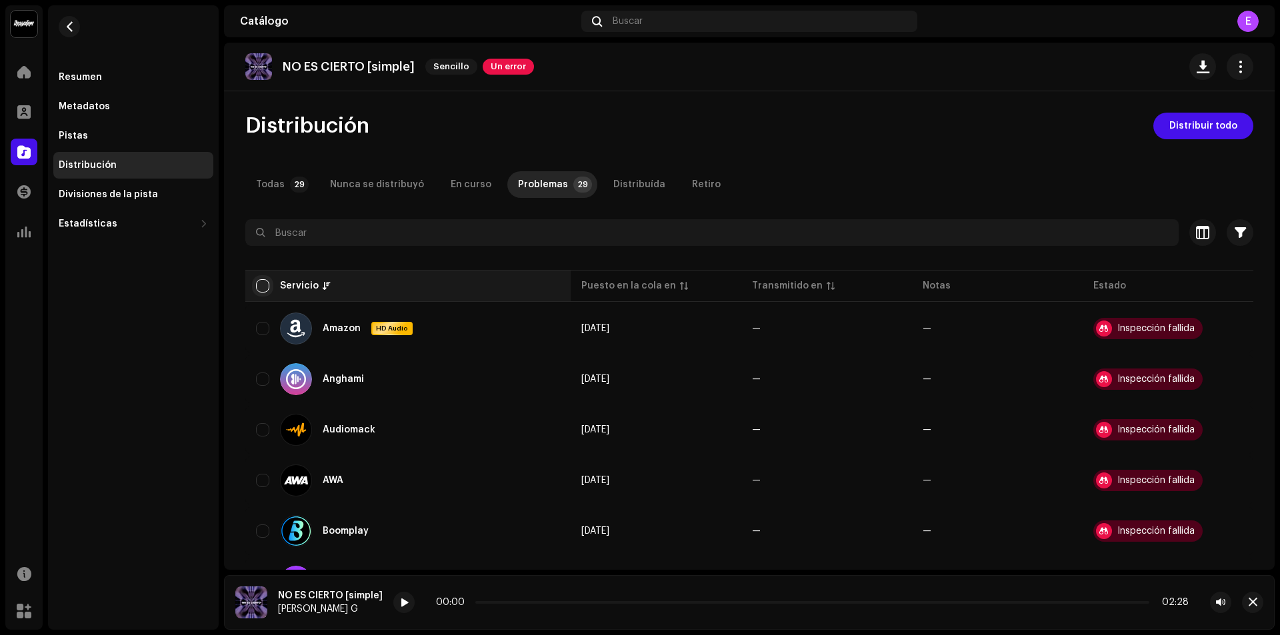
checkbox input "true"
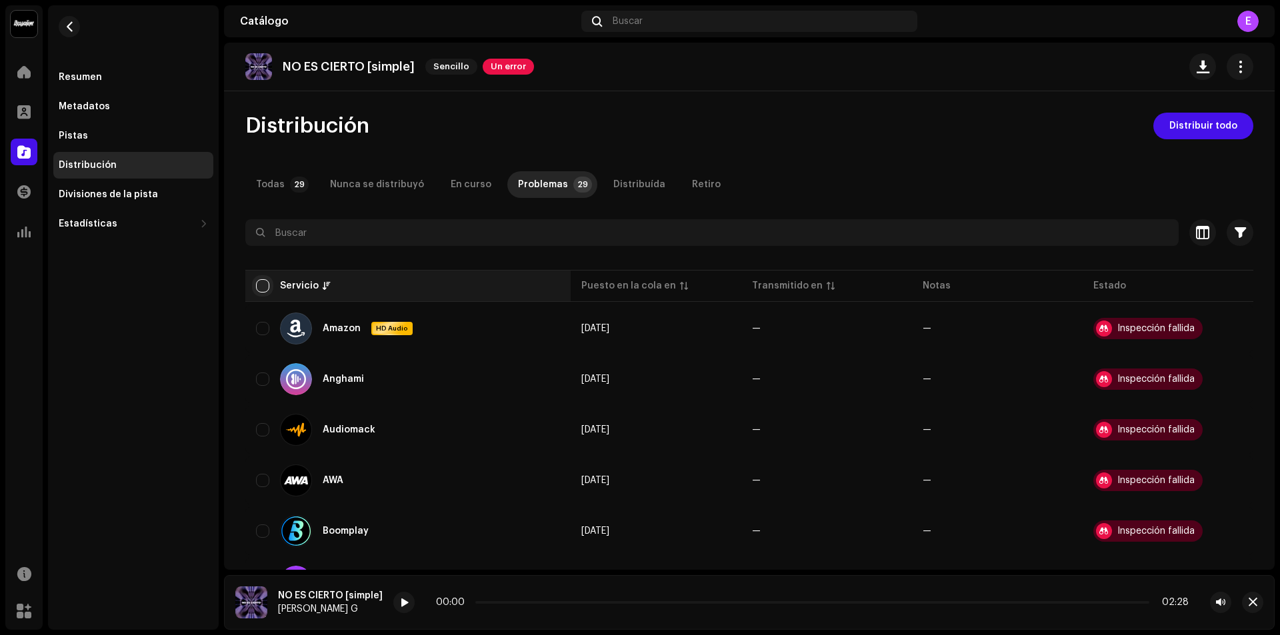
checkbox input "true"
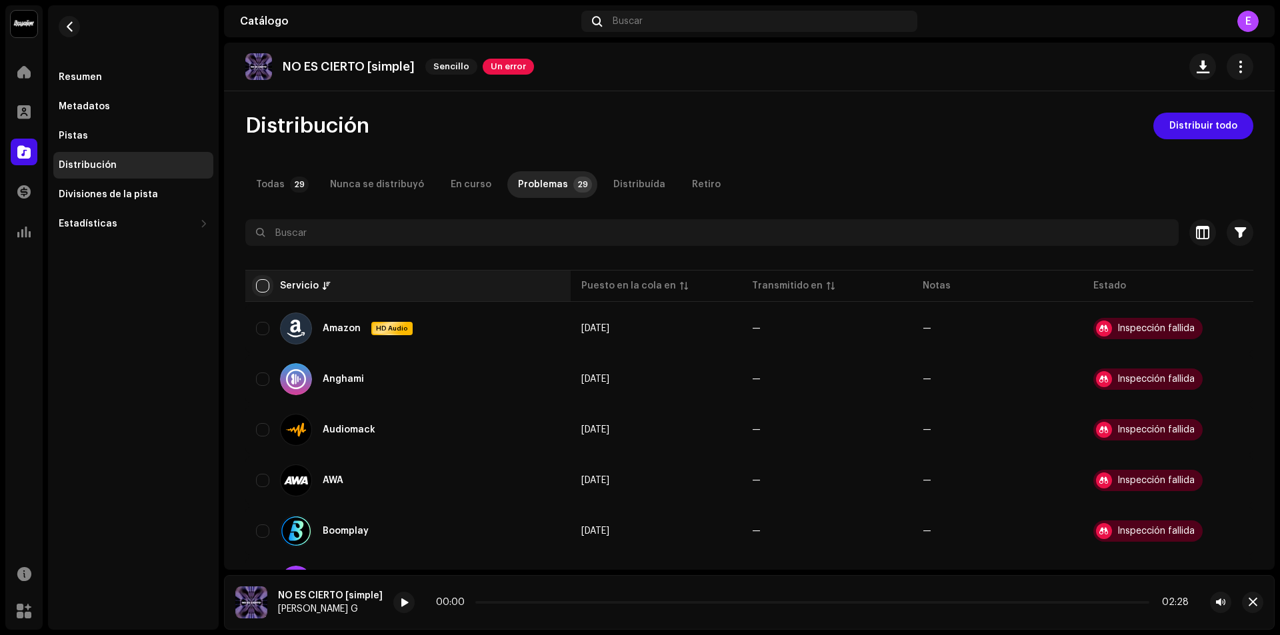
checkbox input "true"
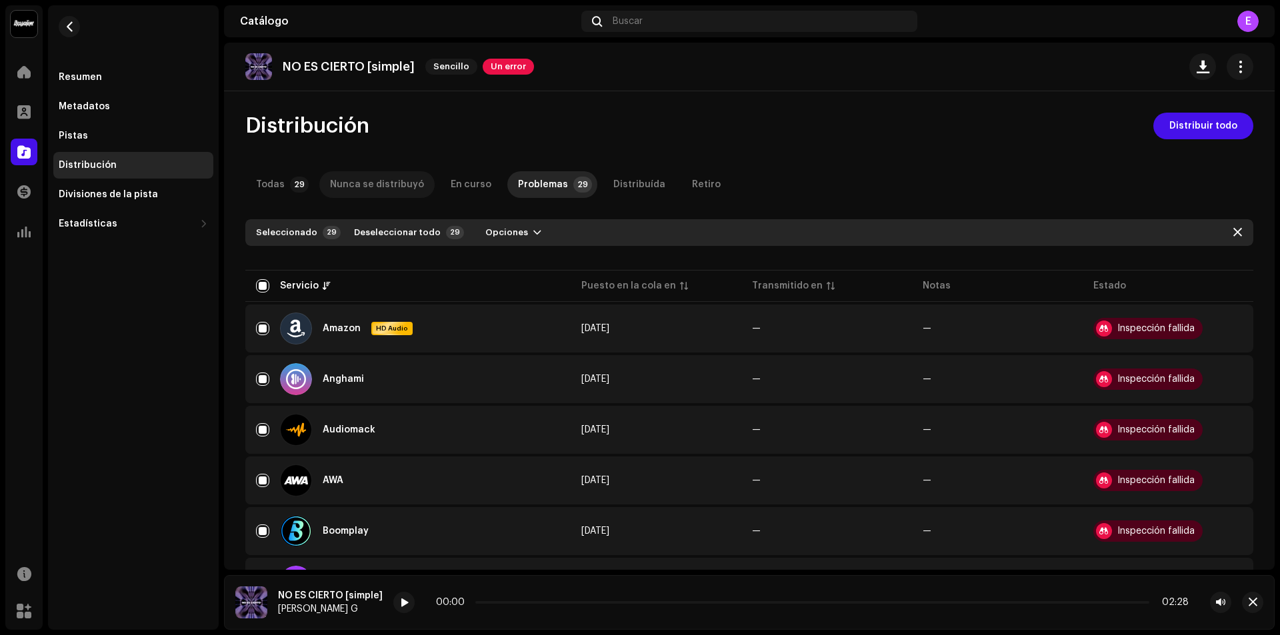
click at [375, 193] on div "Nunca se distribuyó" at bounding box center [377, 184] width 94 height 27
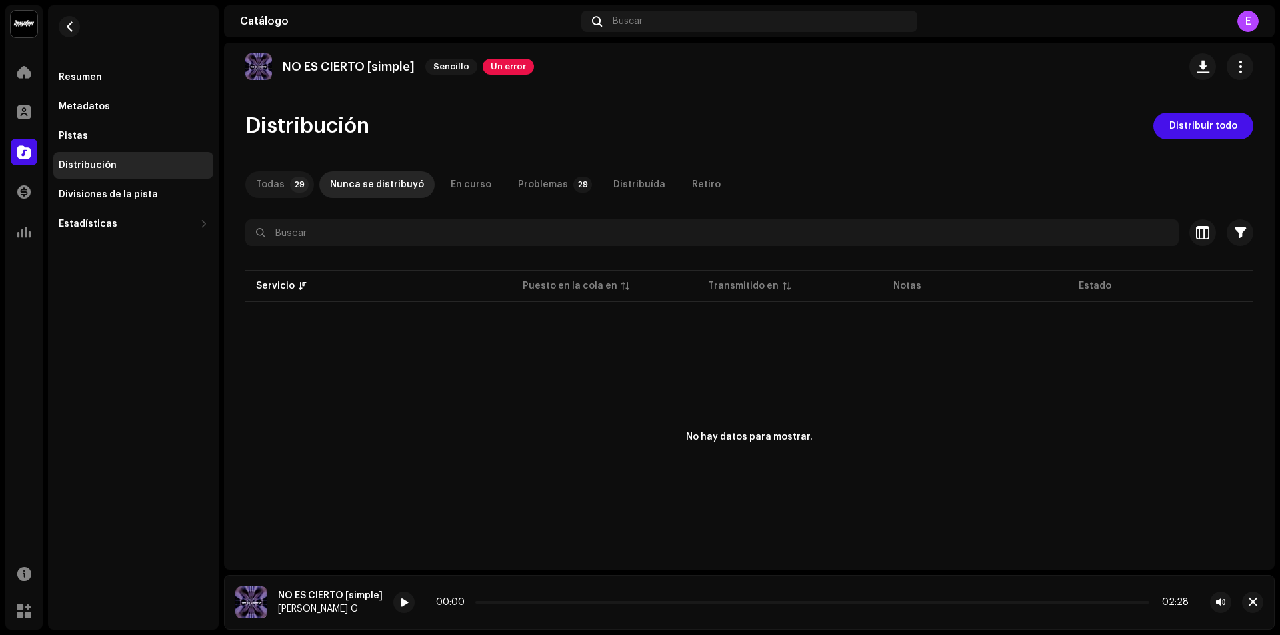
click at [281, 174] on div "Todas" at bounding box center [270, 184] width 29 height 27
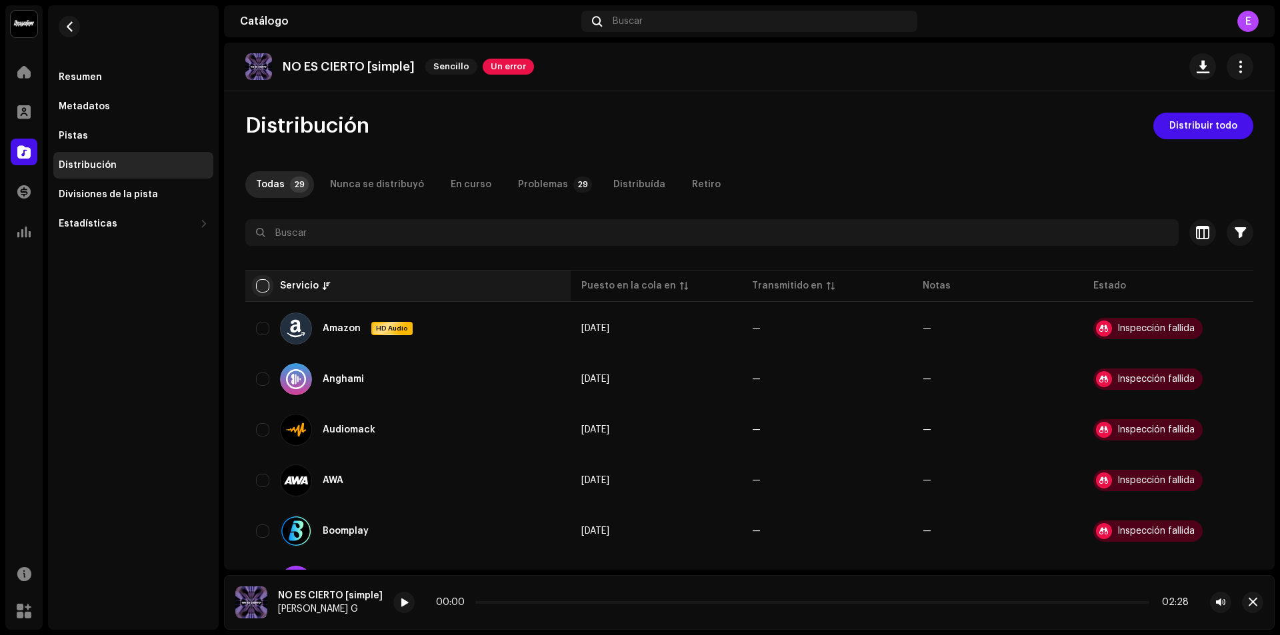
click at [262, 285] on input "checkbox" at bounding box center [262, 285] width 13 height 13
checkbox input "true"
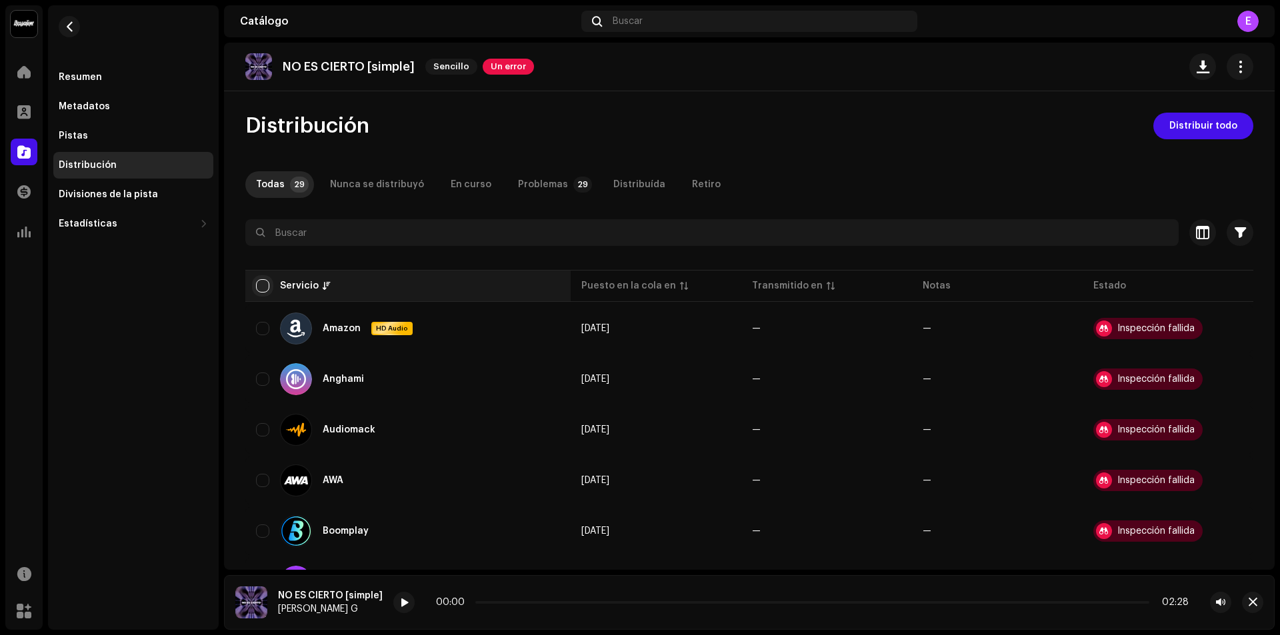
checkbox input "true"
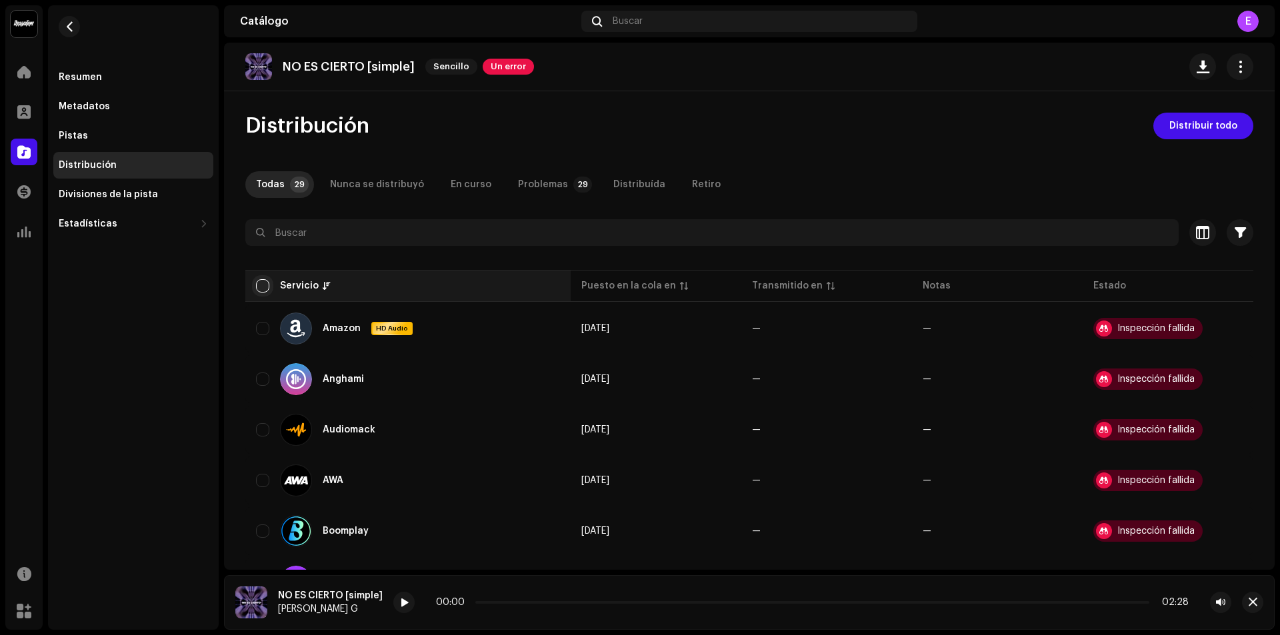
checkbox input "true"
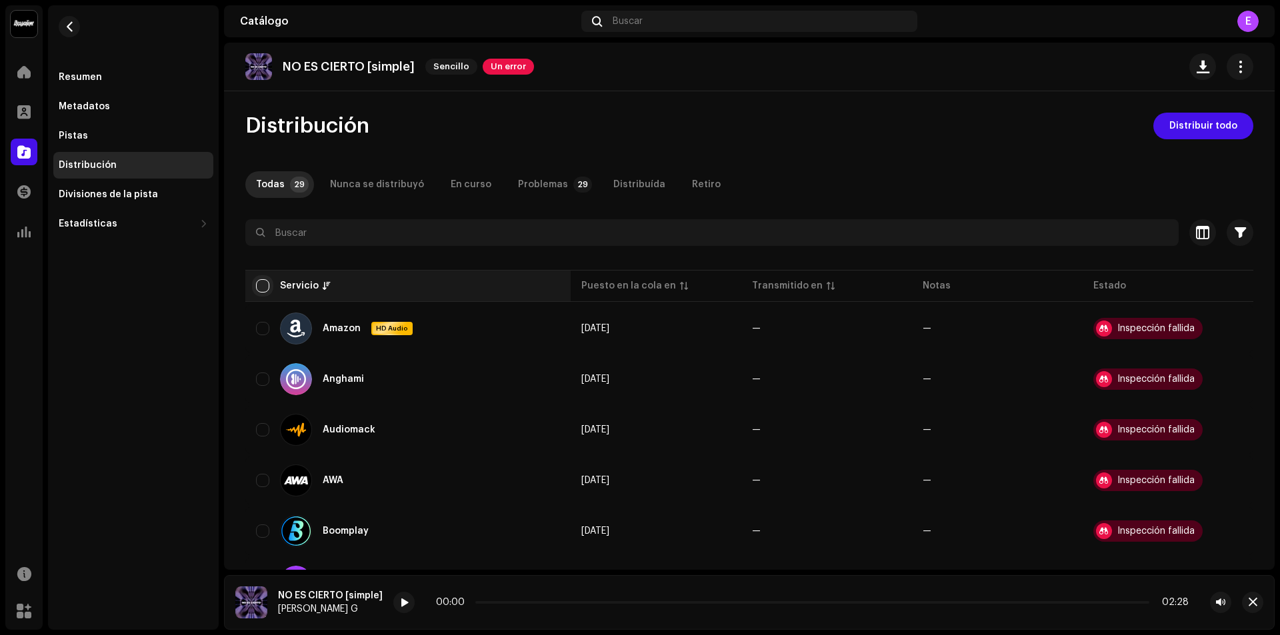
checkbox input "true"
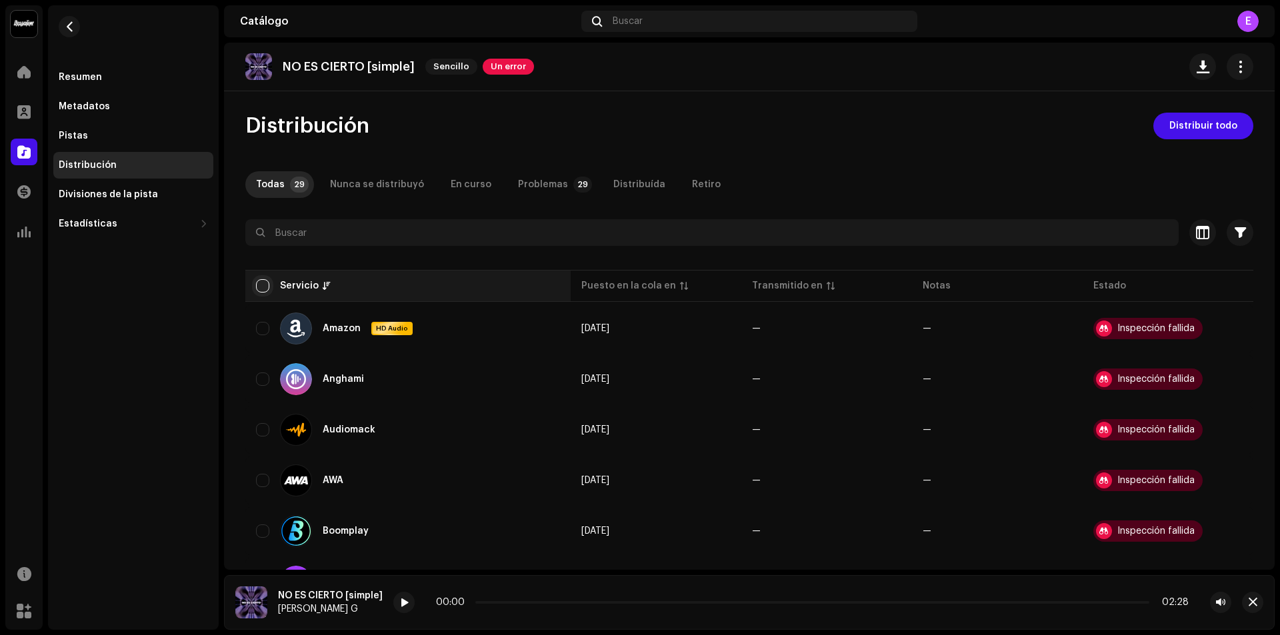
checkbox input "true"
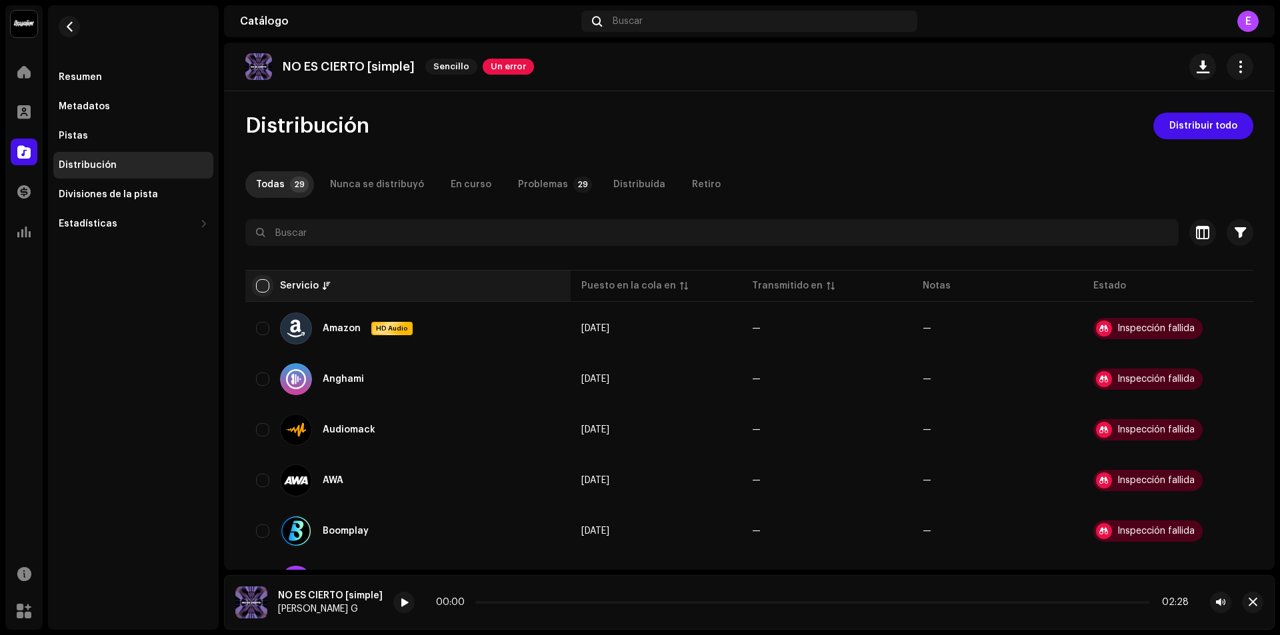
checkbox input "true"
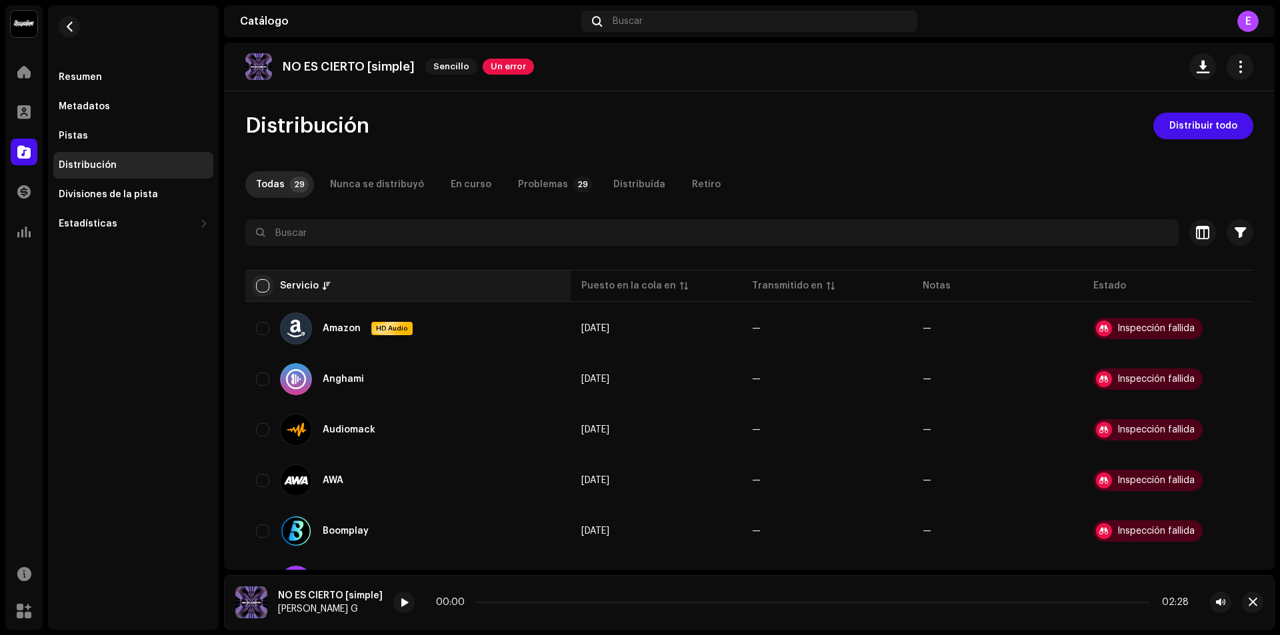
checkbox input "true"
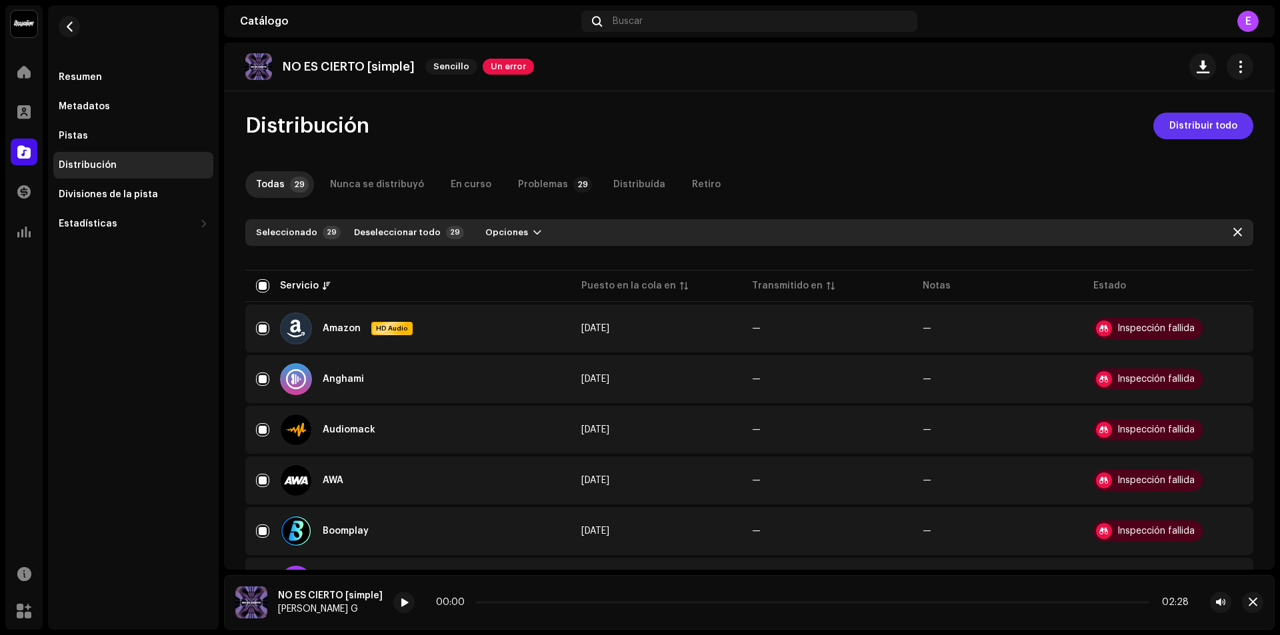
click at [1210, 125] on span "Distribuir todo" at bounding box center [1203, 126] width 68 height 27
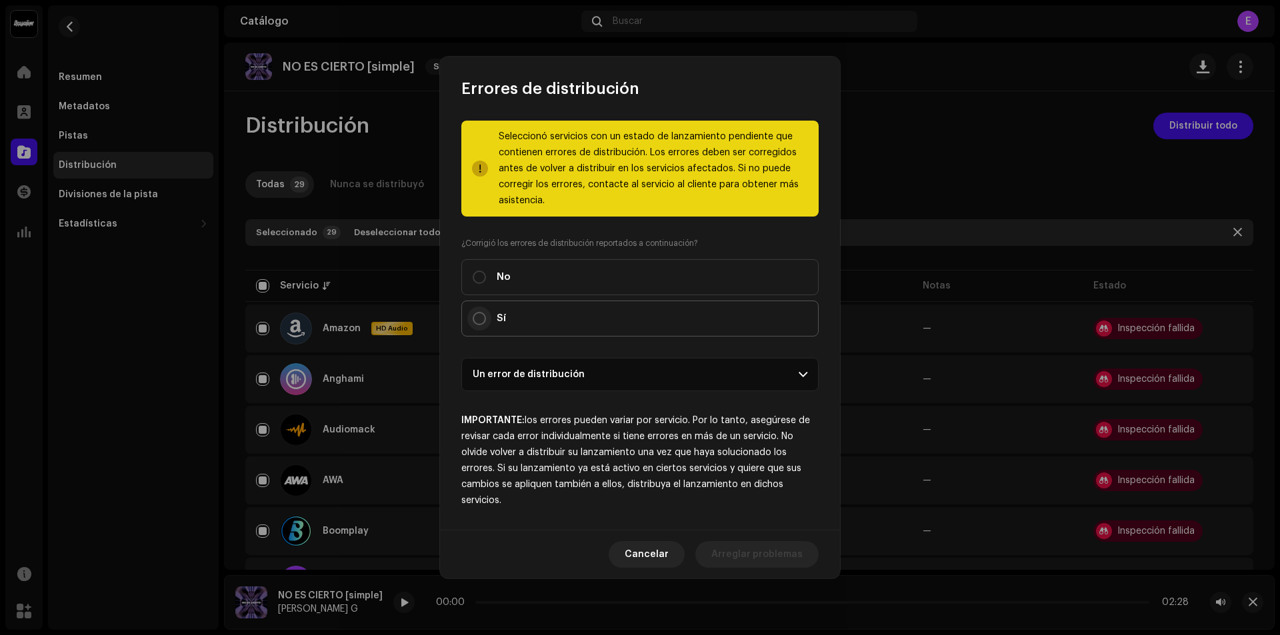
click at [478, 320] on input "Sí" at bounding box center [479, 318] width 13 height 13
radio input "true"
click at [779, 561] on span "Distribuir" at bounding box center [781, 554] width 44 height 27
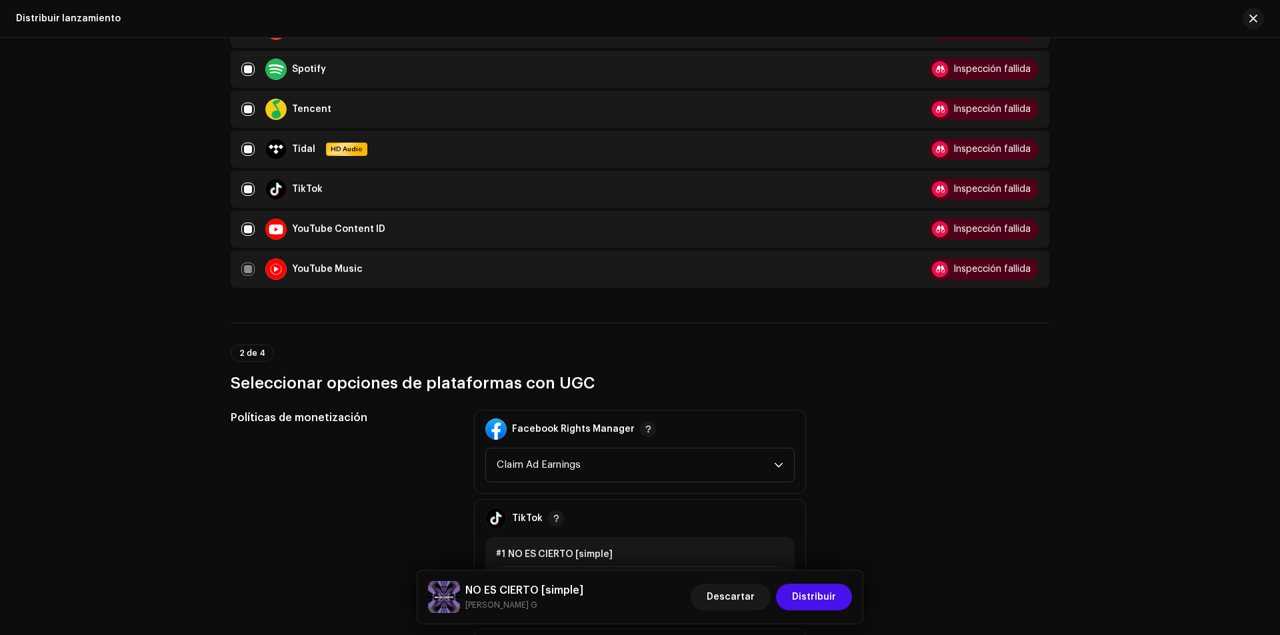
scroll to position [1333, 0]
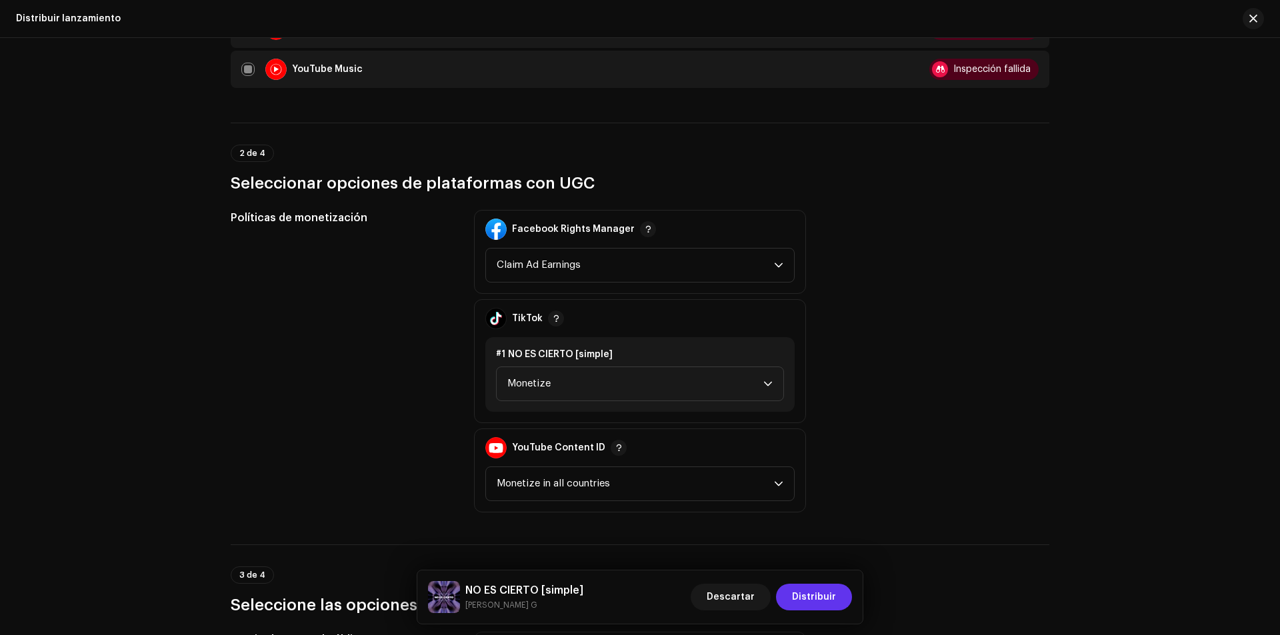
click at [833, 591] on span "Distribuir" at bounding box center [814, 597] width 44 height 27
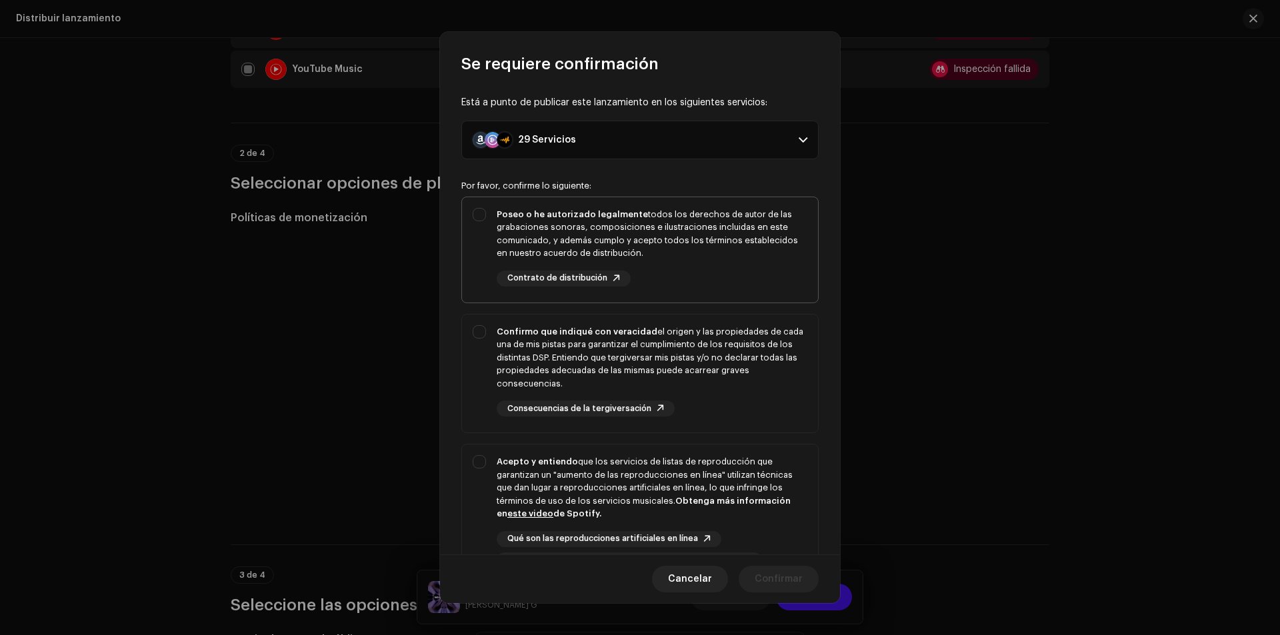
click at [479, 209] on div "Poseo o he autorizado legalmente todos los derechos de autor de las grabaciones…" at bounding box center [640, 247] width 356 height 100
checkbox input "true"
click at [487, 325] on div "Confirmo que indiqué con veracidad el origen y las propiedades de cada una de m…" at bounding box center [640, 371] width 356 height 113
checkbox input "true"
click at [483, 463] on div "Acepto y entiendo que los servicios de listas de reproducción que garantizan un…" at bounding box center [640, 512] width 356 height 135
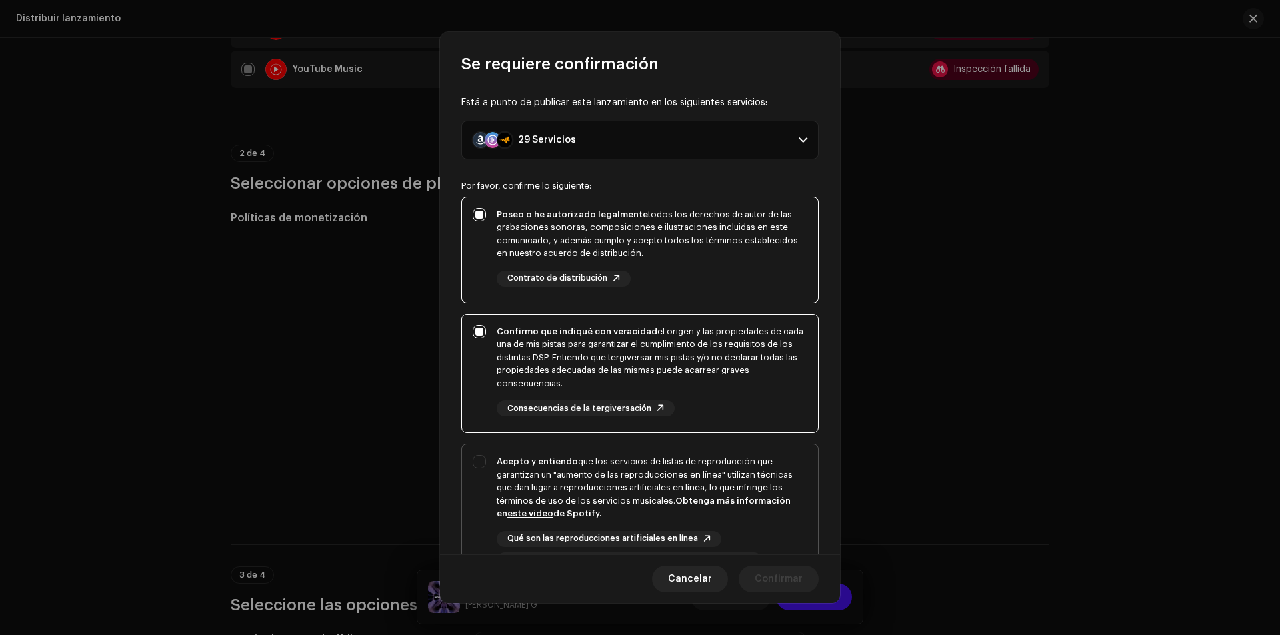
checkbox input "true"
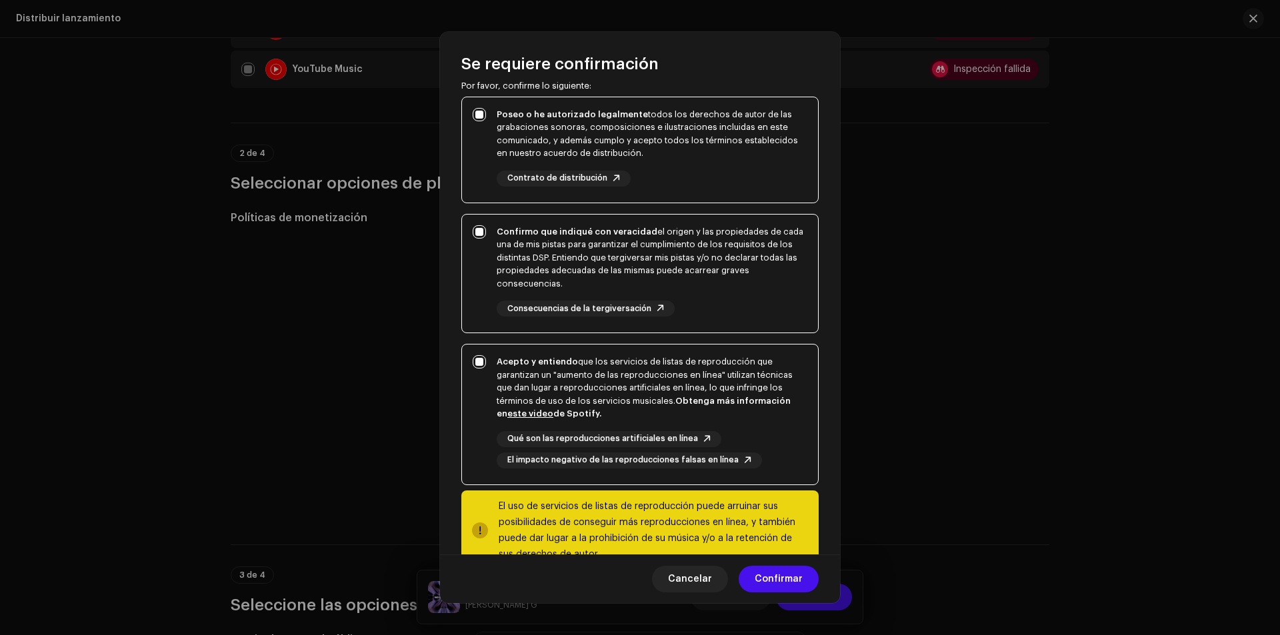
scroll to position [133, 0]
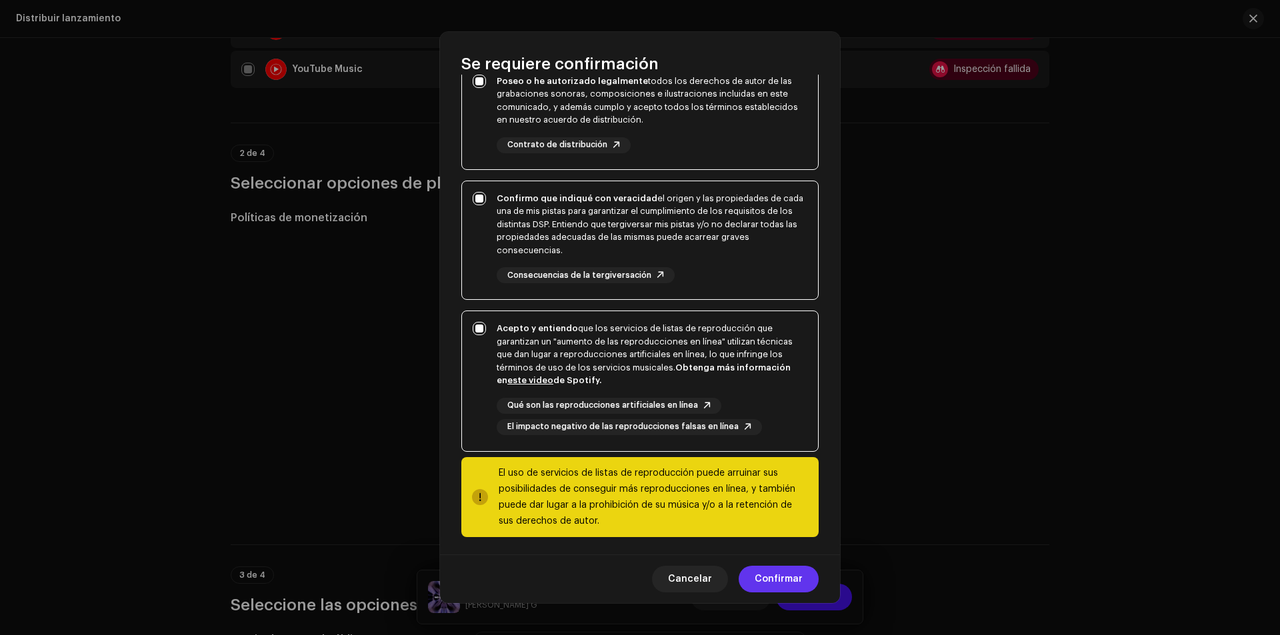
click at [777, 579] on span "Confirmar" at bounding box center [779, 579] width 48 height 27
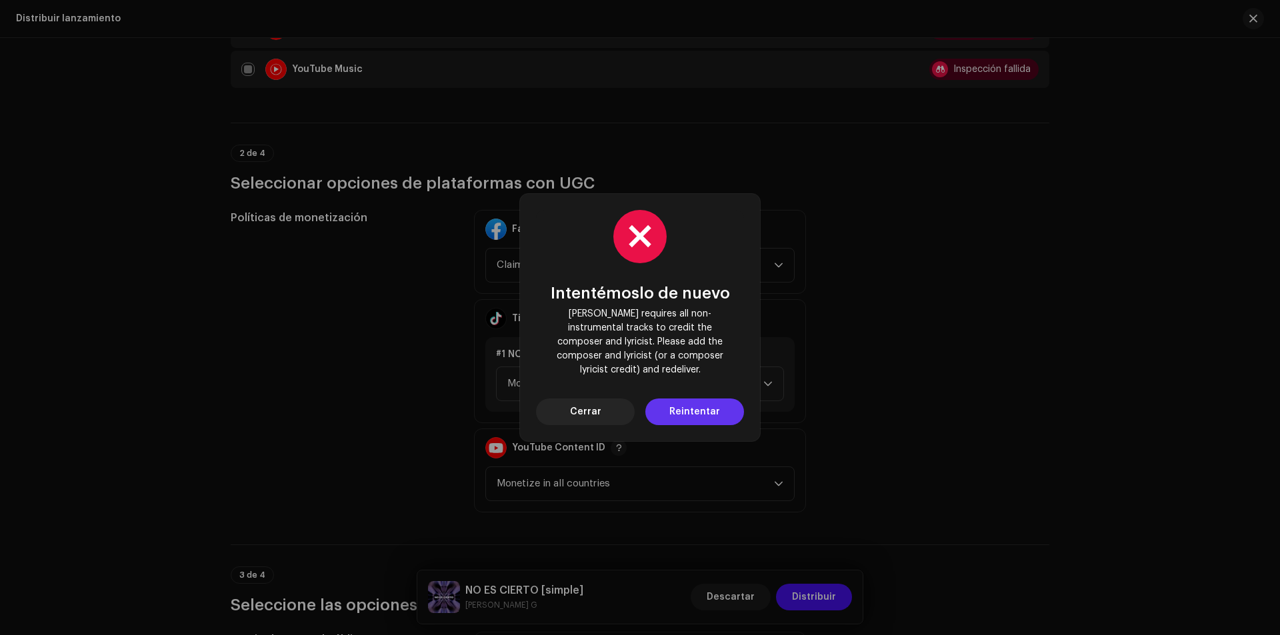
click at [693, 404] on span "Reintentar" at bounding box center [694, 412] width 51 height 27
drag, startPoint x: 729, startPoint y: 364, endPoint x: 537, endPoint y: 308, distance: 199.4
click at [537, 308] on div "Intentémoslo de nuevo Deezer requires all non-instrumental tracks to credit the…" at bounding box center [640, 317] width 208 height 215
copy span "[PERSON_NAME] requires all non-instrumental tracks to credit the composer and l…"
drag, startPoint x: 584, startPoint y: 412, endPoint x: 590, endPoint y: 402, distance: 11.7
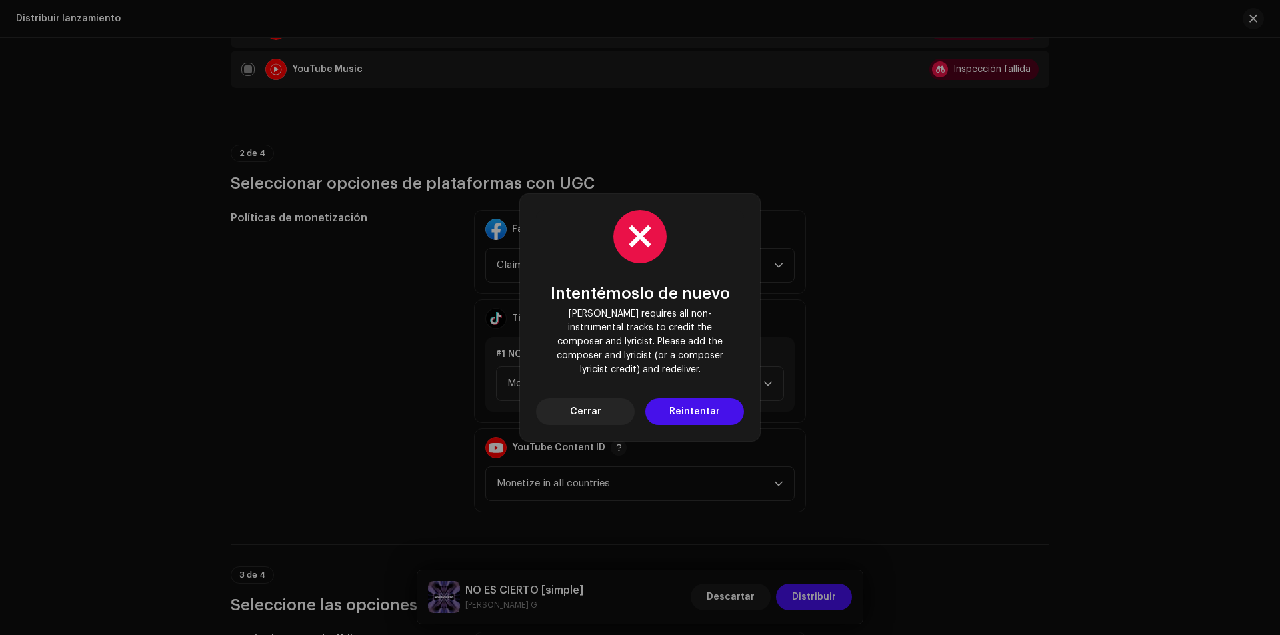
click at [584, 406] on span "Cerrar" at bounding box center [585, 412] width 31 height 27
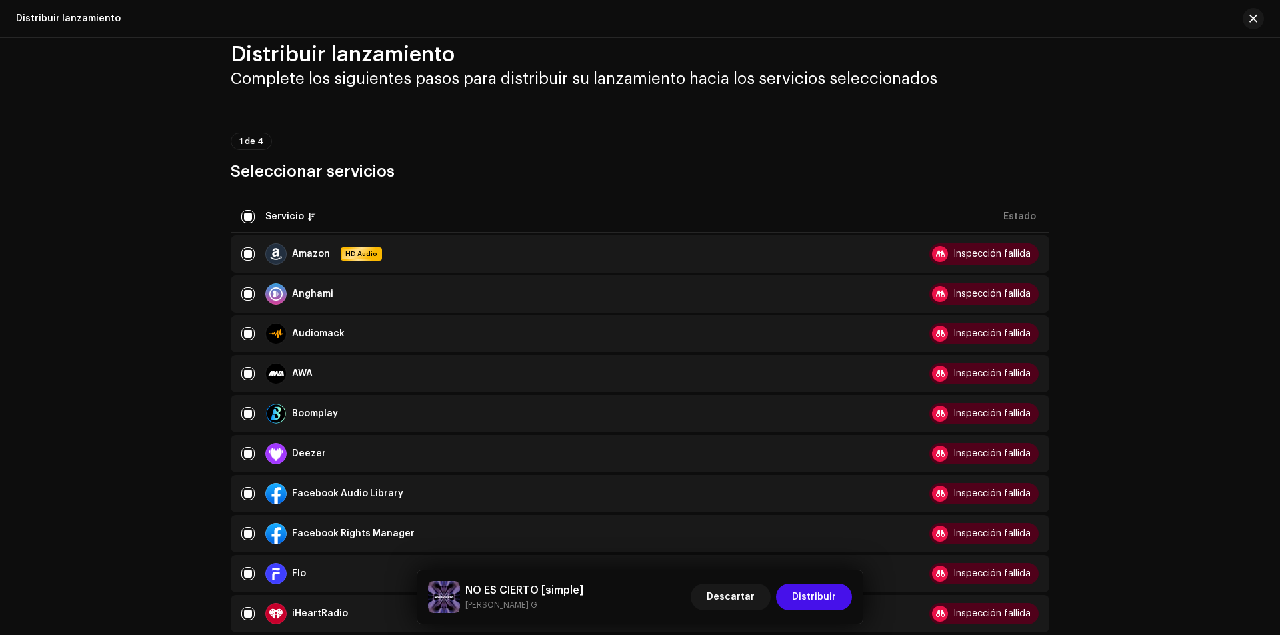
scroll to position [0, 0]
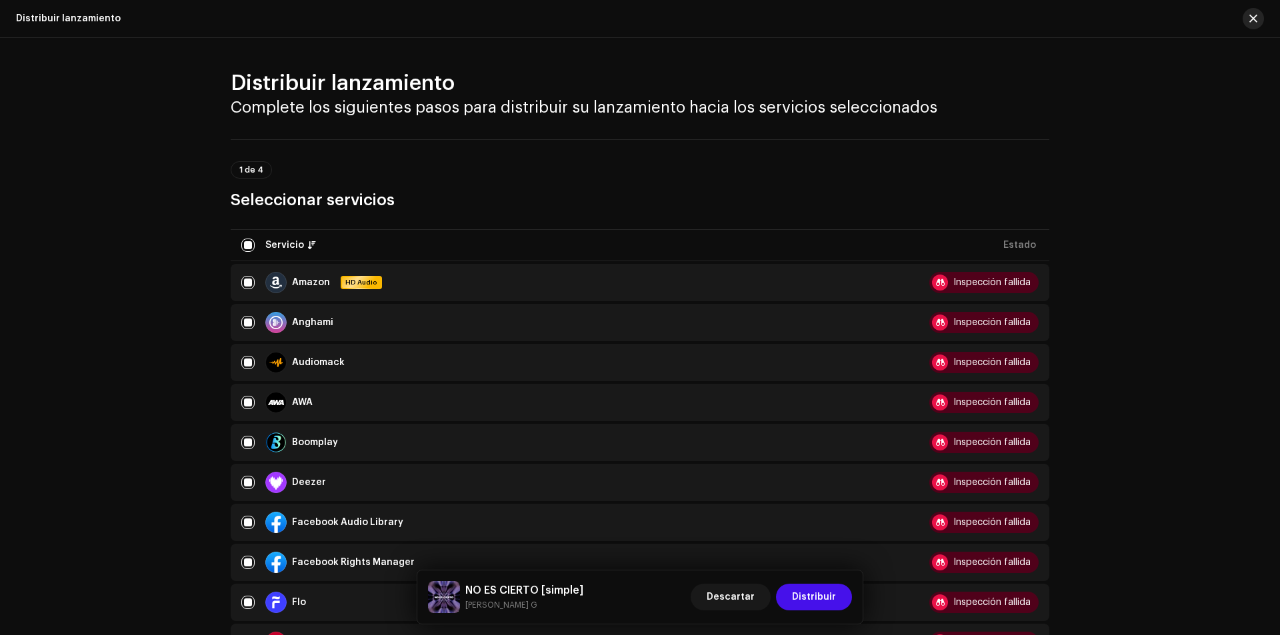
click at [1249, 17] on button "button" at bounding box center [1253, 18] width 21 height 21
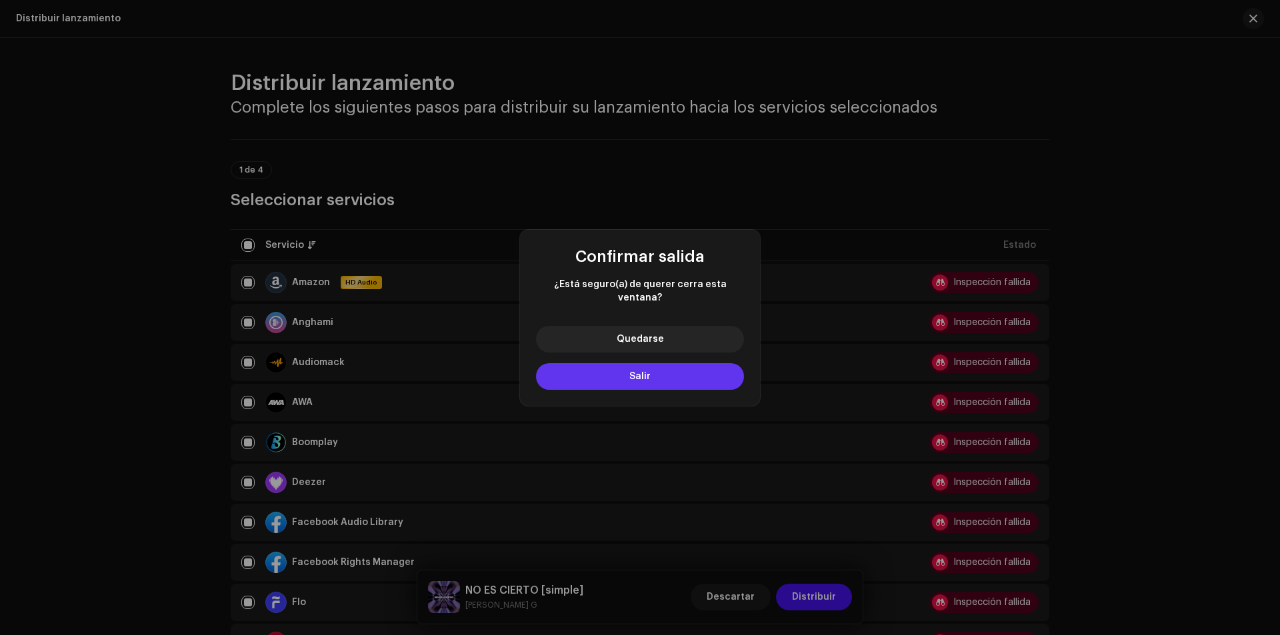
click at [671, 370] on button "Salir" at bounding box center [640, 376] width 208 height 27
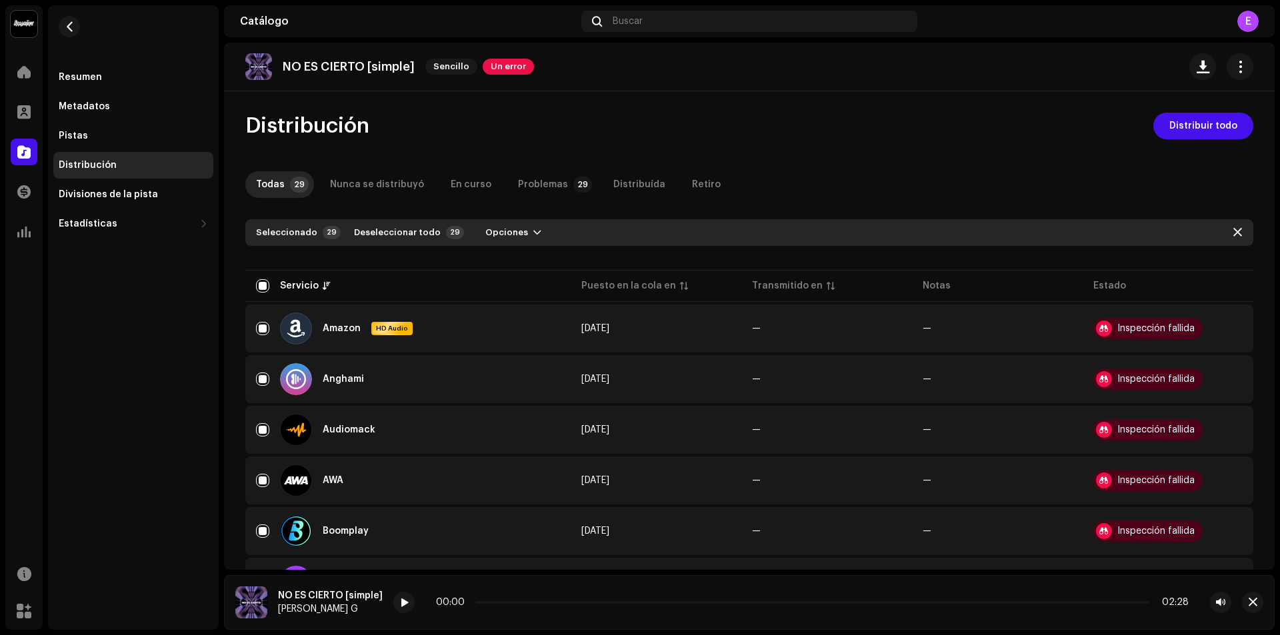
click at [749, 53] on div "NO ES CIERTO [simple] Sencillo Un error" at bounding box center [749, 66] width 1008 height 27
click at [497, 66] on span "Un error" at bounding box center [508, 67] width 51 height 16
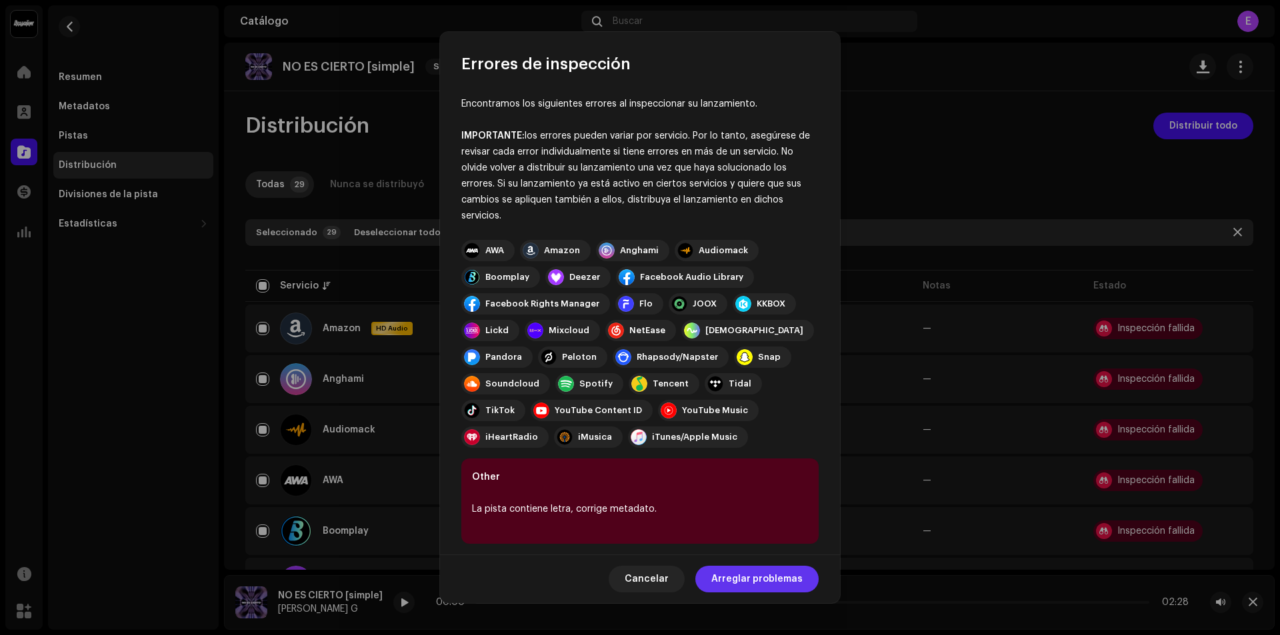
click at [755, 577] on span "Arreglar problemas" at bounding box center [756, 579] width 91 height 27
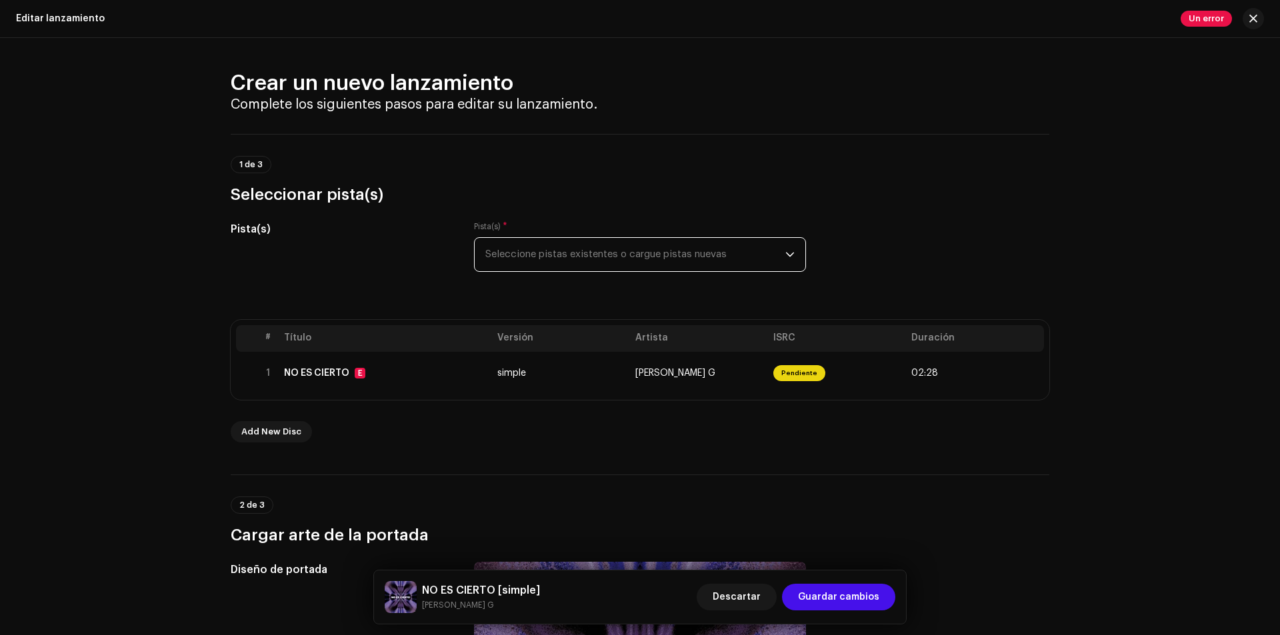
click at [664, 263] on span "Seleccione pistas existentes o cargue pistas nuevas" at bounding box center [635, 254] width 300 height 33
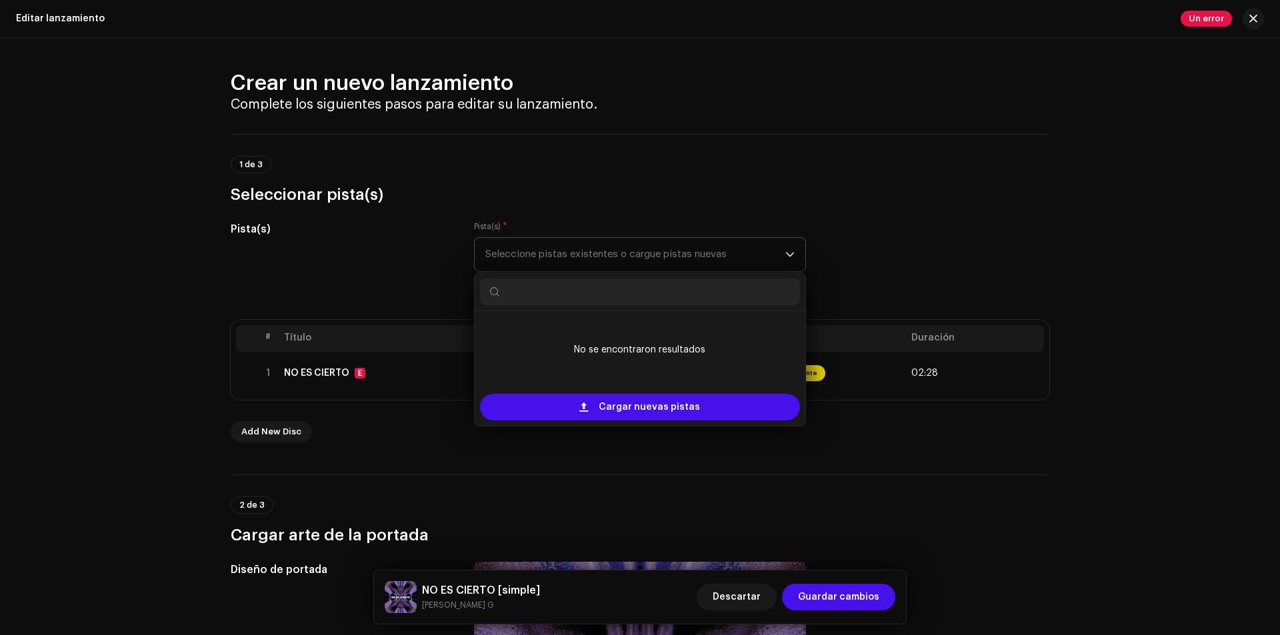
click at [664, 259] on span "Seleccione pistas existentes o cargue pistas nuevas" at bounding box center [635, 254] width 300 height 33
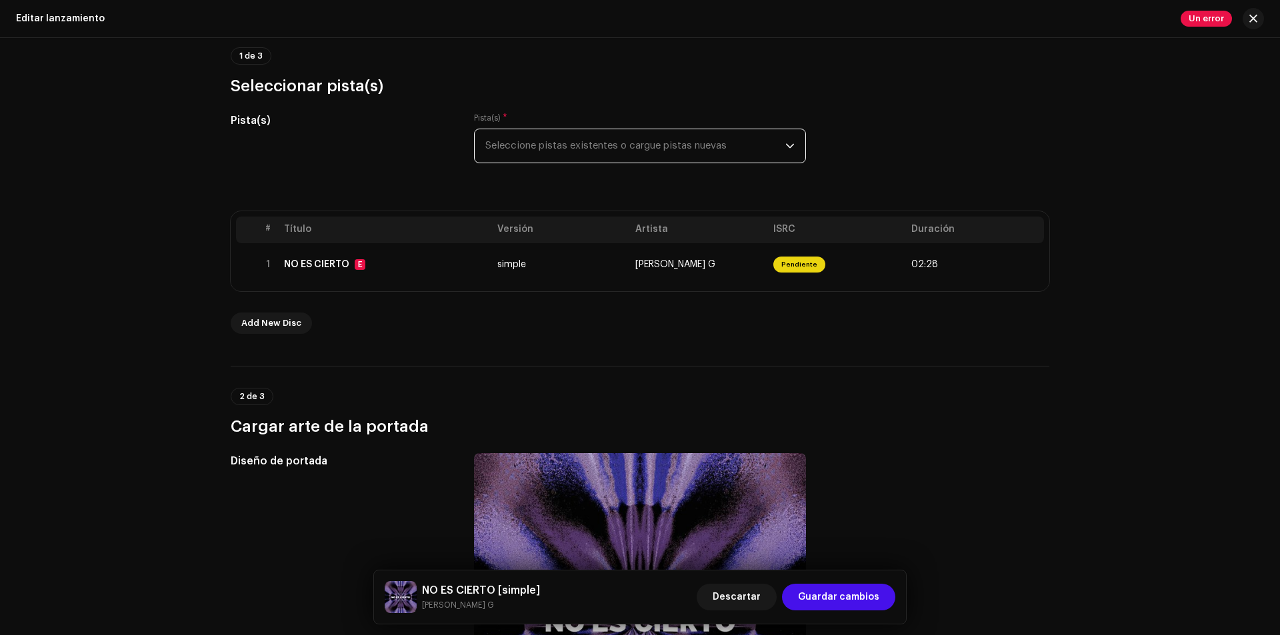
scroll to position [200, 0]
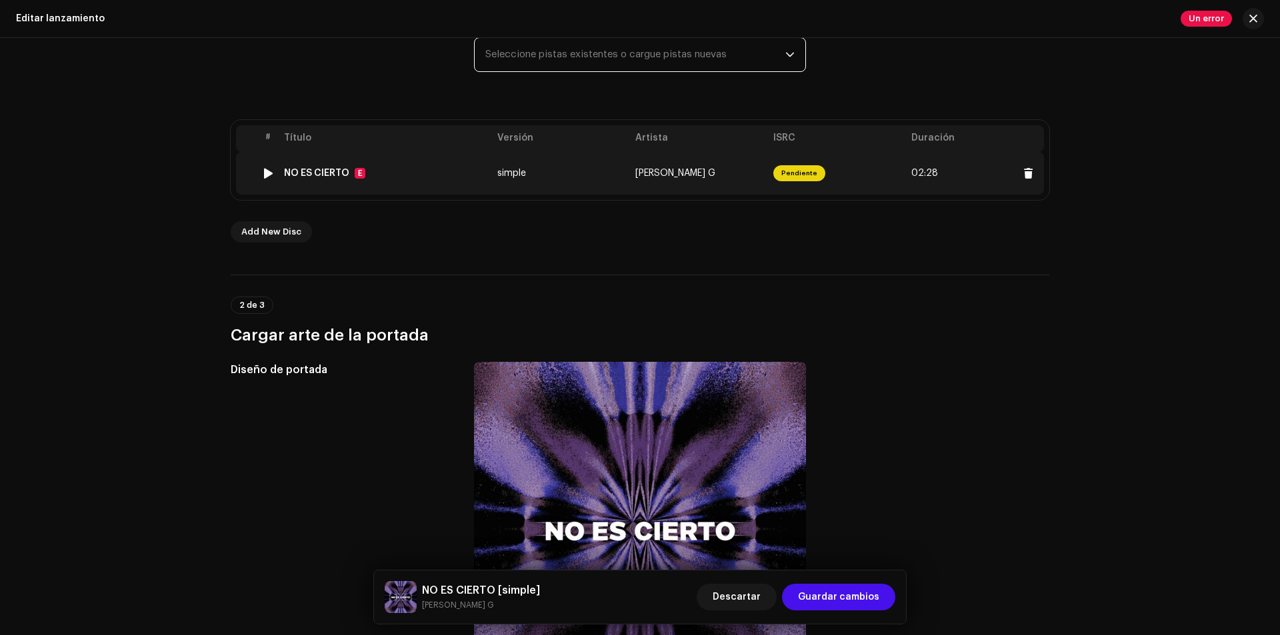
click at [496, 183] on td "simple" at bounding box center [561, 173] width 138 height 43
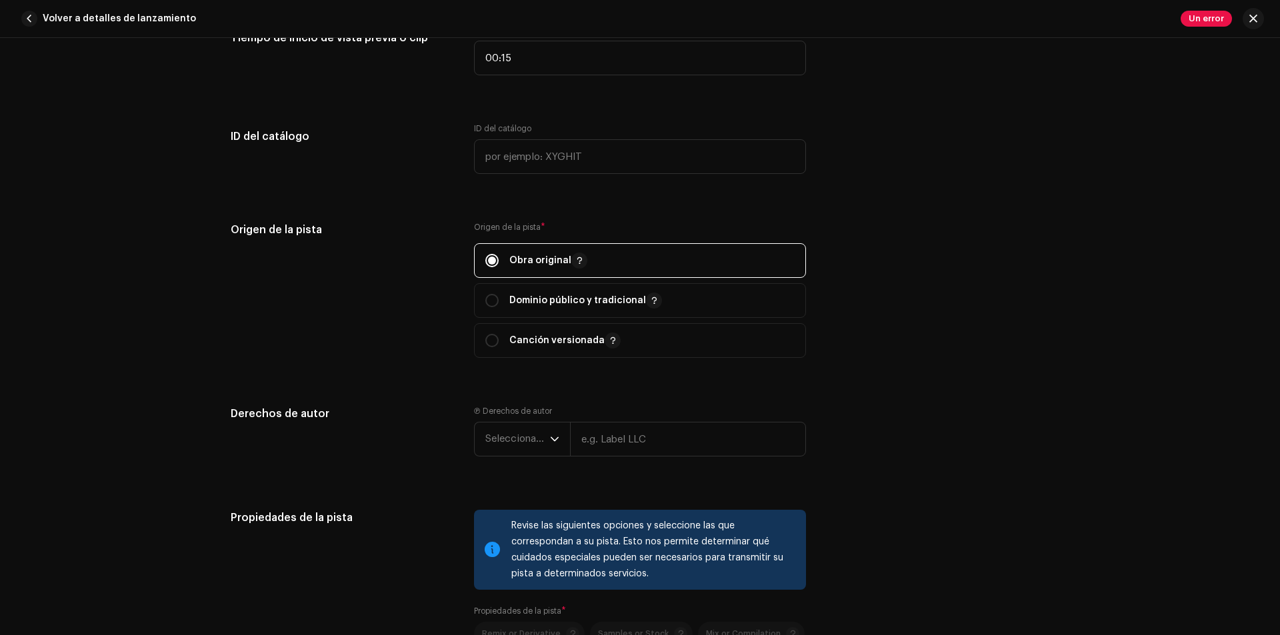
scroll to position [1400, 0]
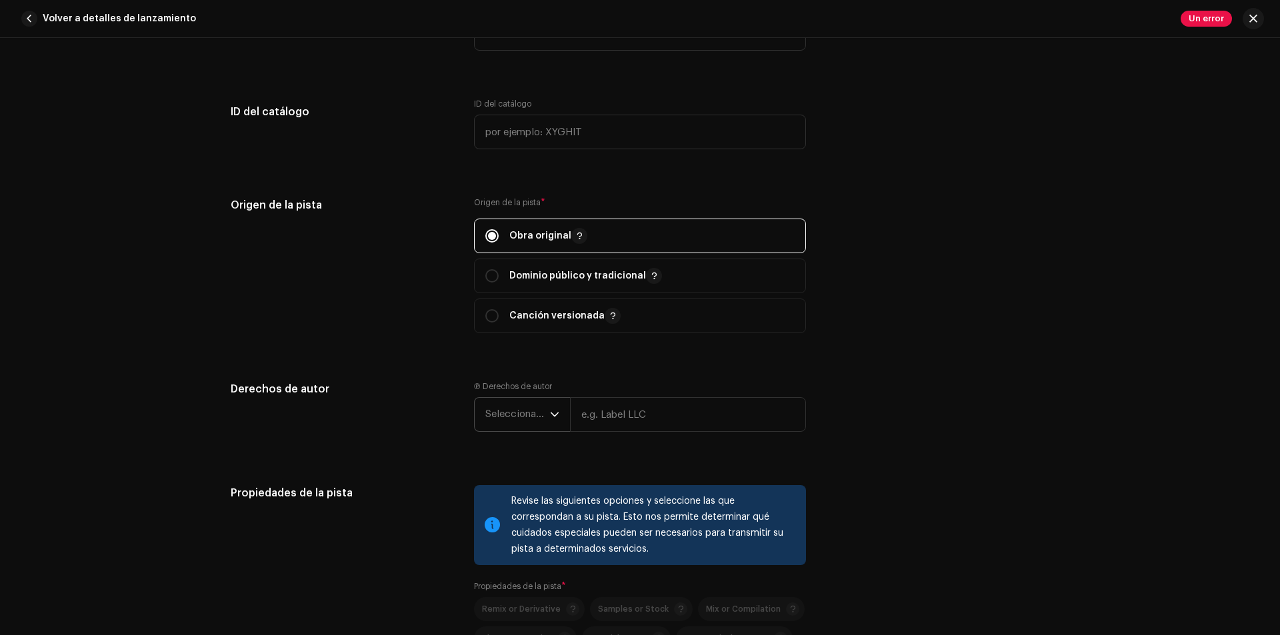
click at [511, 411] on span "Seleccionar año" at bounding box center [517, 414] width 65 height 33
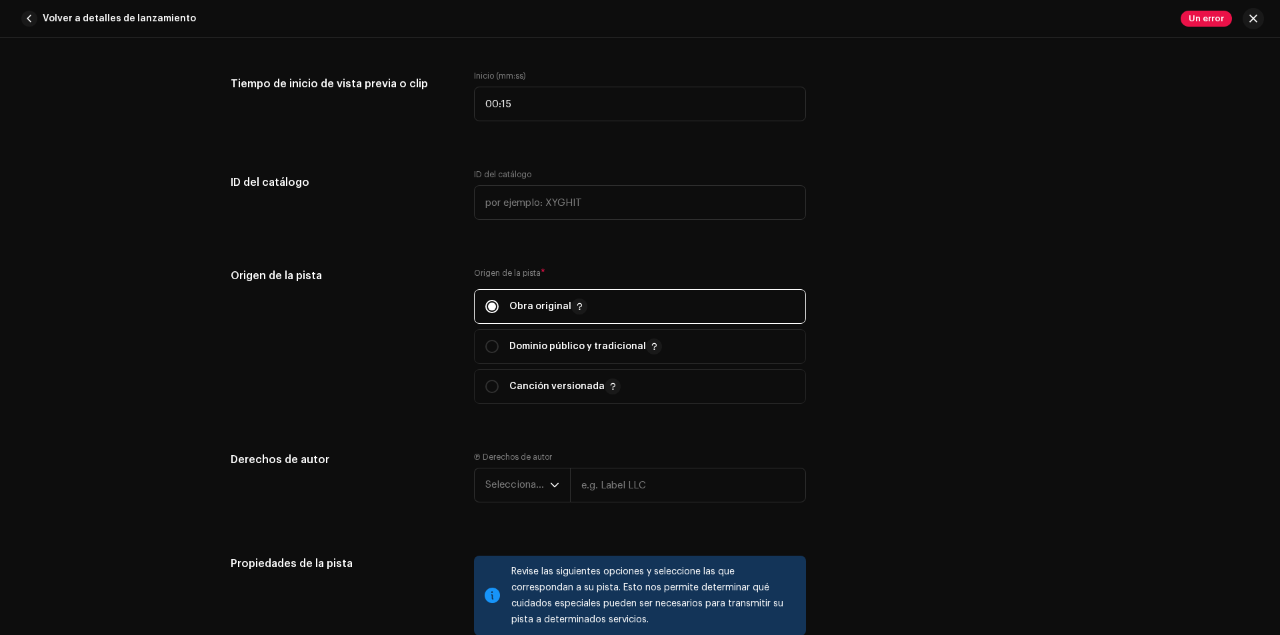
scroll to position [1333, 0]
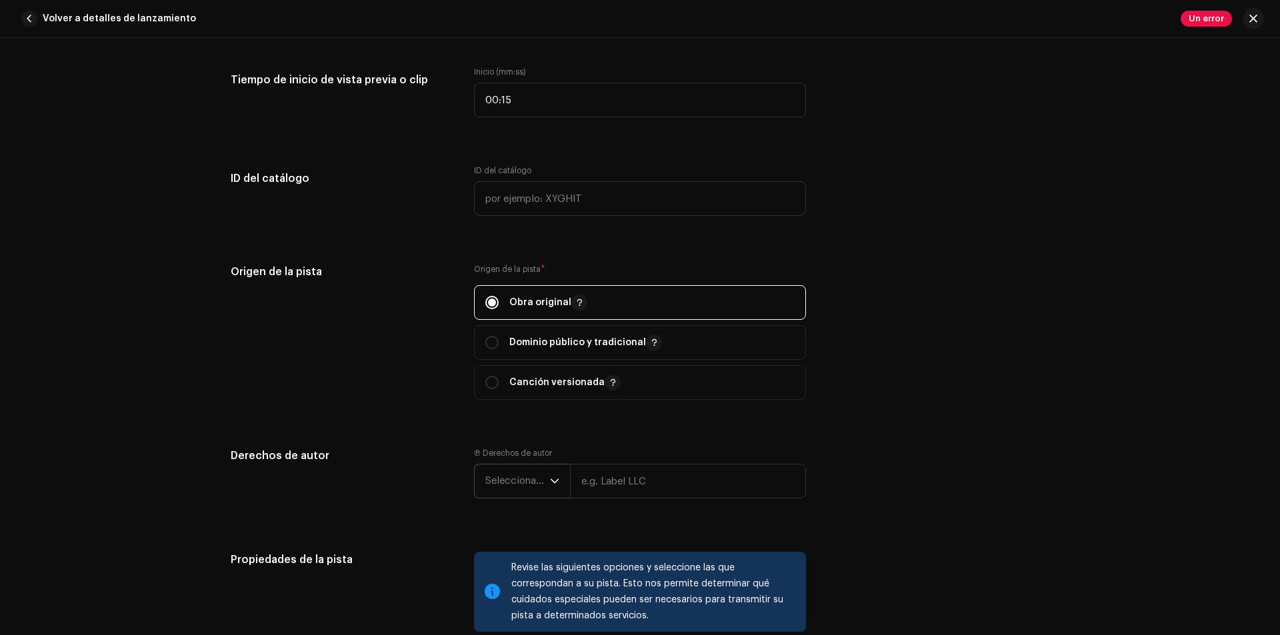
click at [531, 486] on span "Seleccionar año" at bounding box center [517, 481] width 65 height 33
click at [530, 359] on li "2025" at bounding box center [527, 364] width 95 height 27
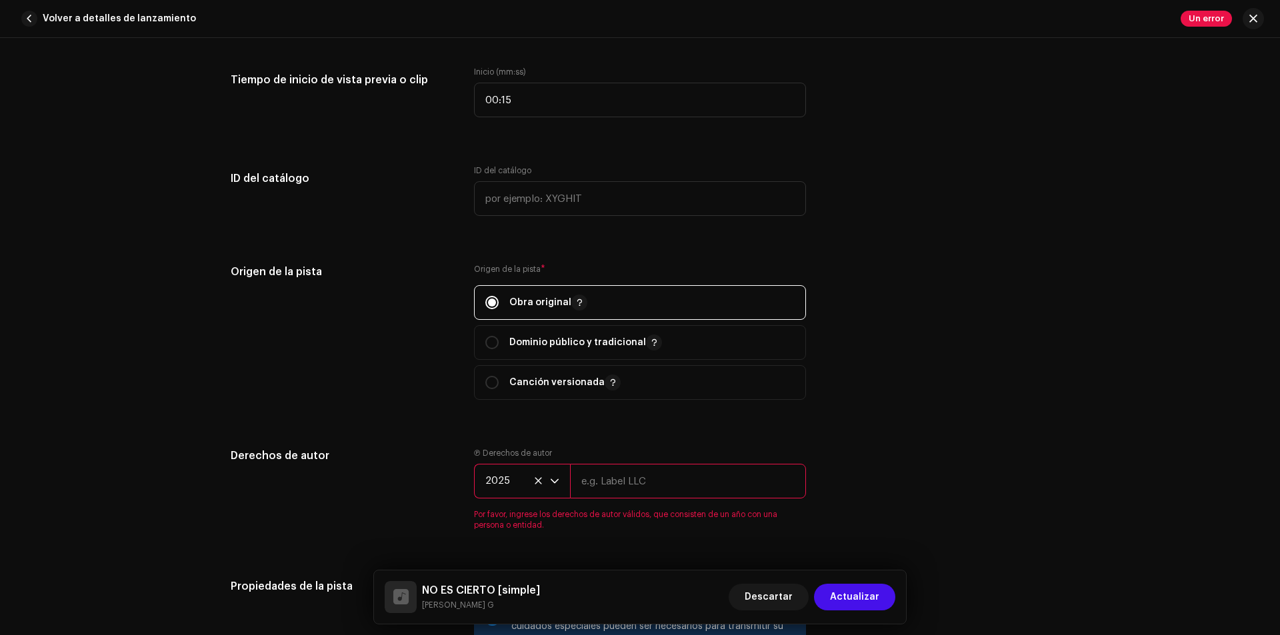
click at [607, 477] on input "text" at bounding box center [688, 481] width 236 height 35
type input "[PERSON_NAME] G"
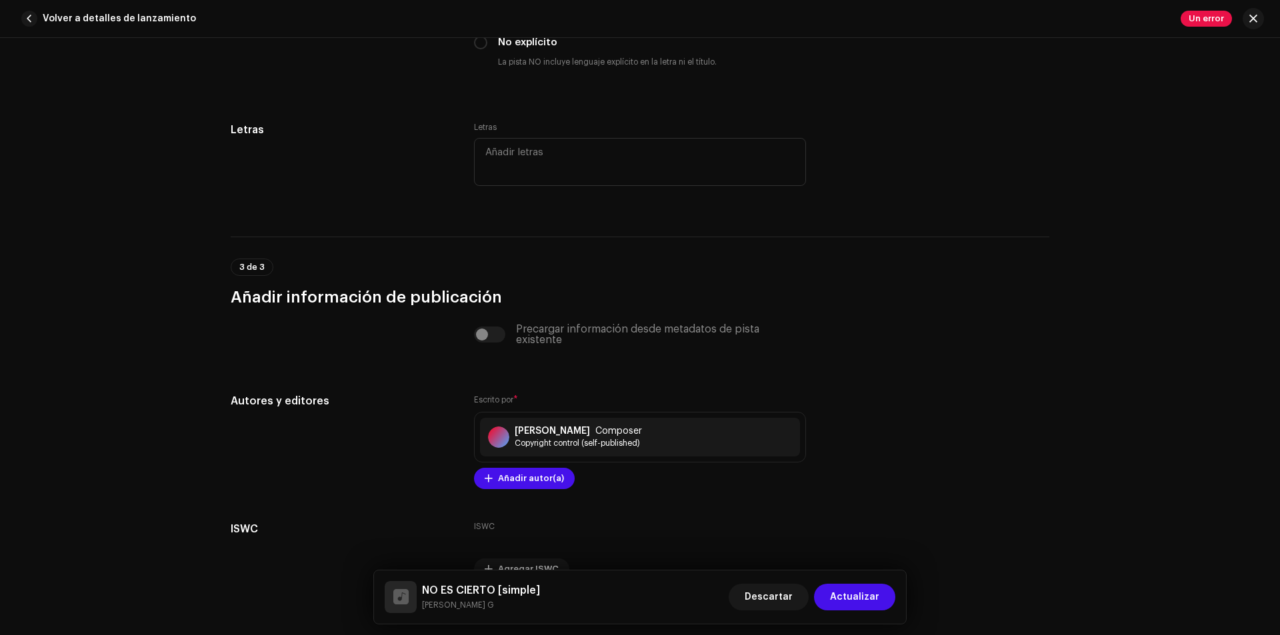
scroll to position [2400, 0]
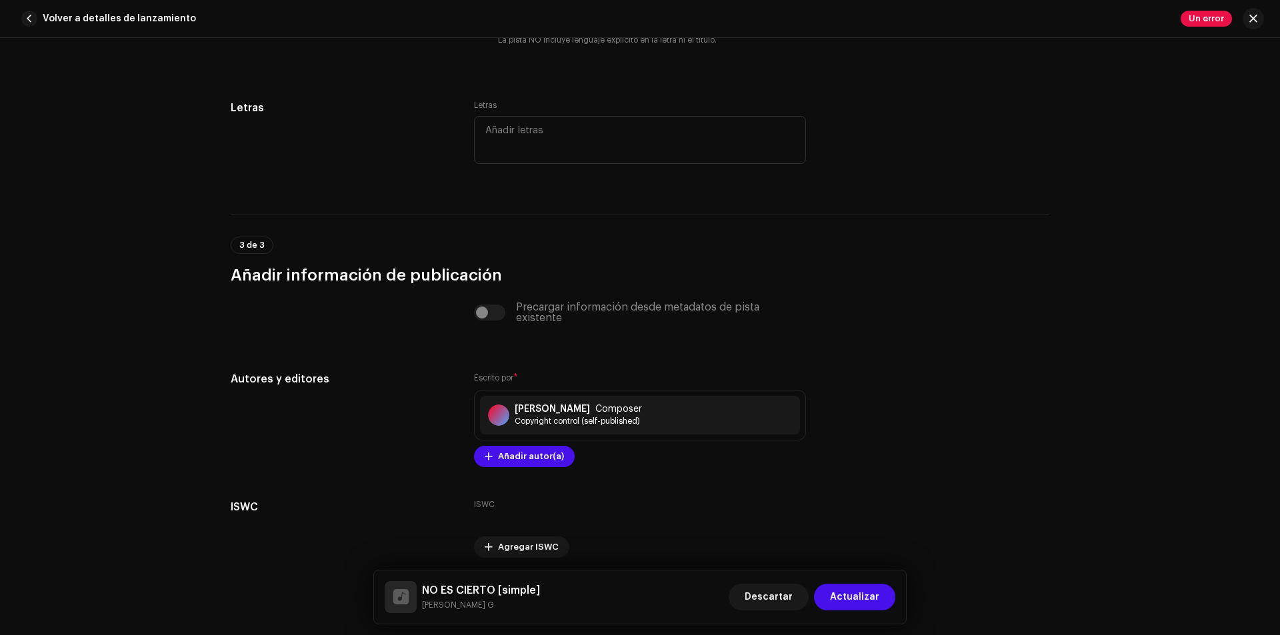
click at [521, 310] on div "Precargar información desde metadatos de pista existente" at bounding box center [640, 312] width 332 height 21
click at [506, 313] on div "Precargar información desde metadatos de pista existente" at bounding box center [640, 312] width 332 height 21
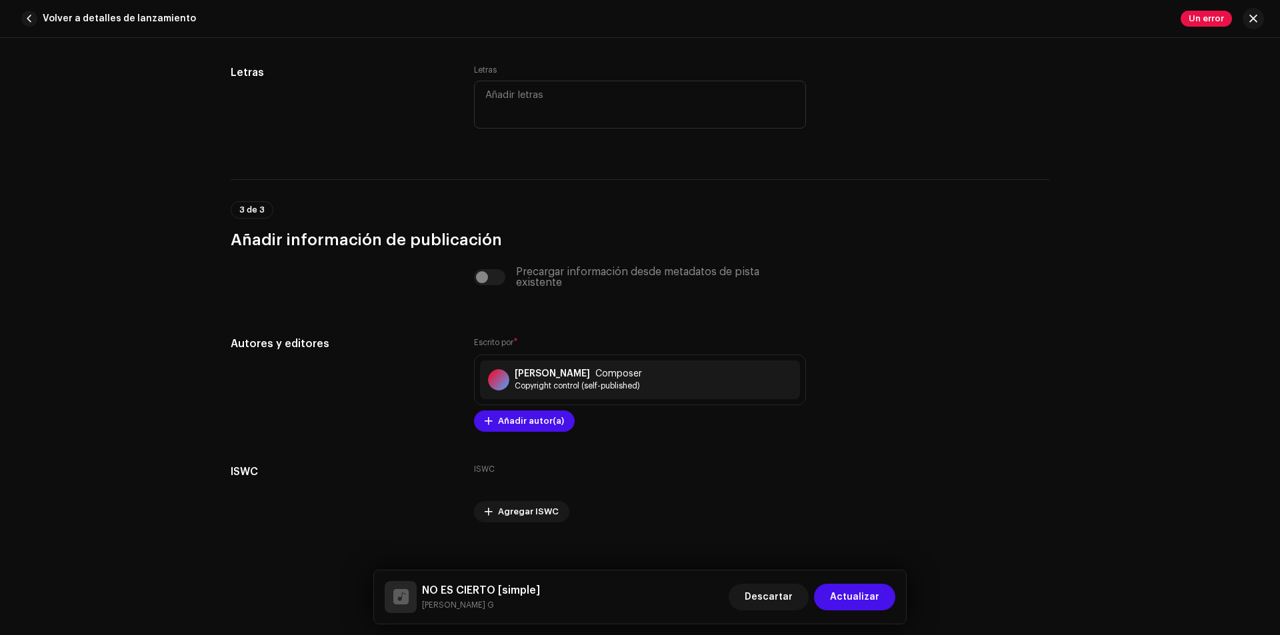
scroll to position [2451, 0]
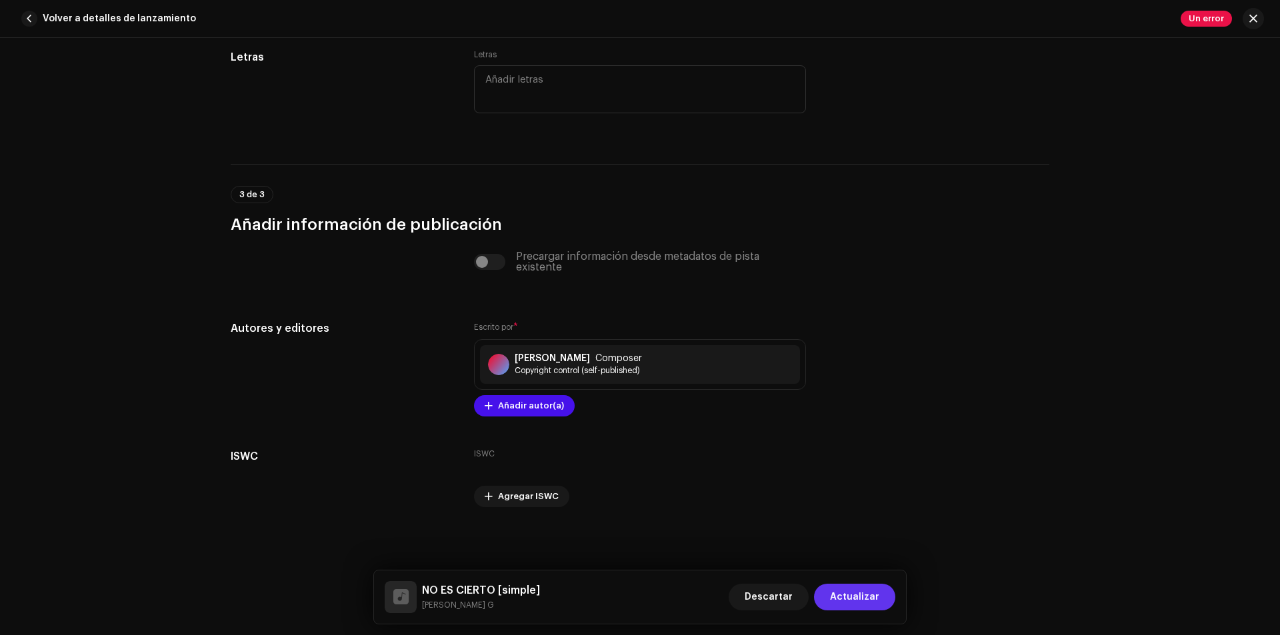
click at [857, 597] on span "Actualizar" at bounding box center [854, 597] width 49 height 27
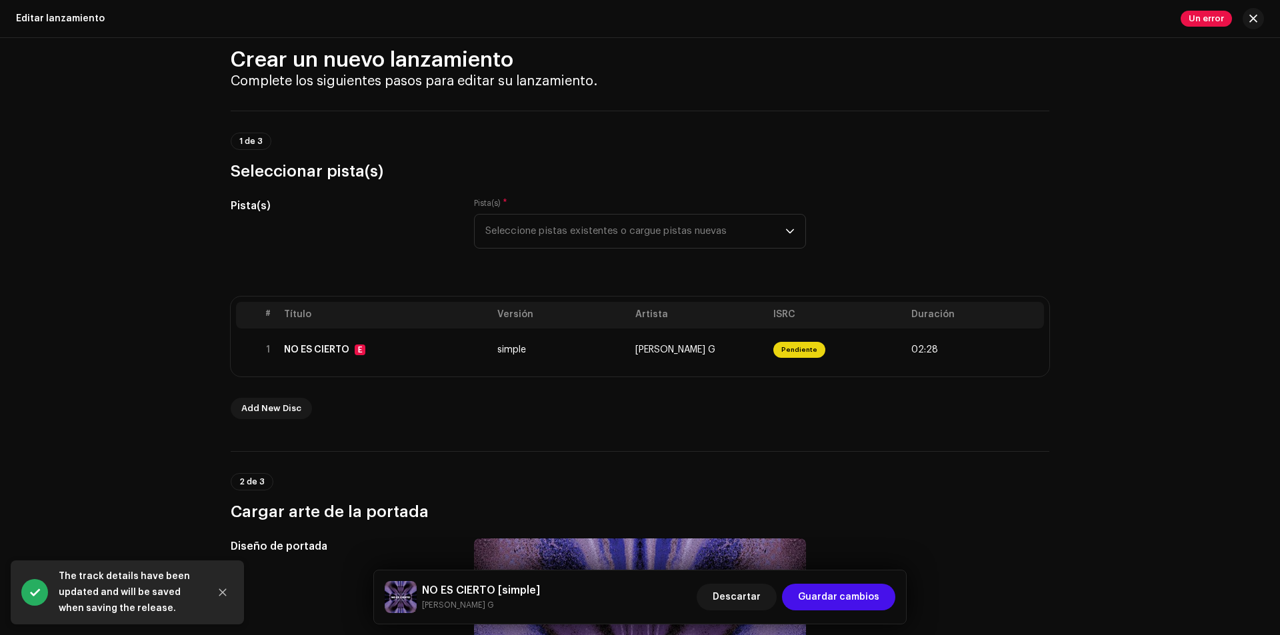
scroll to position [0, 0]
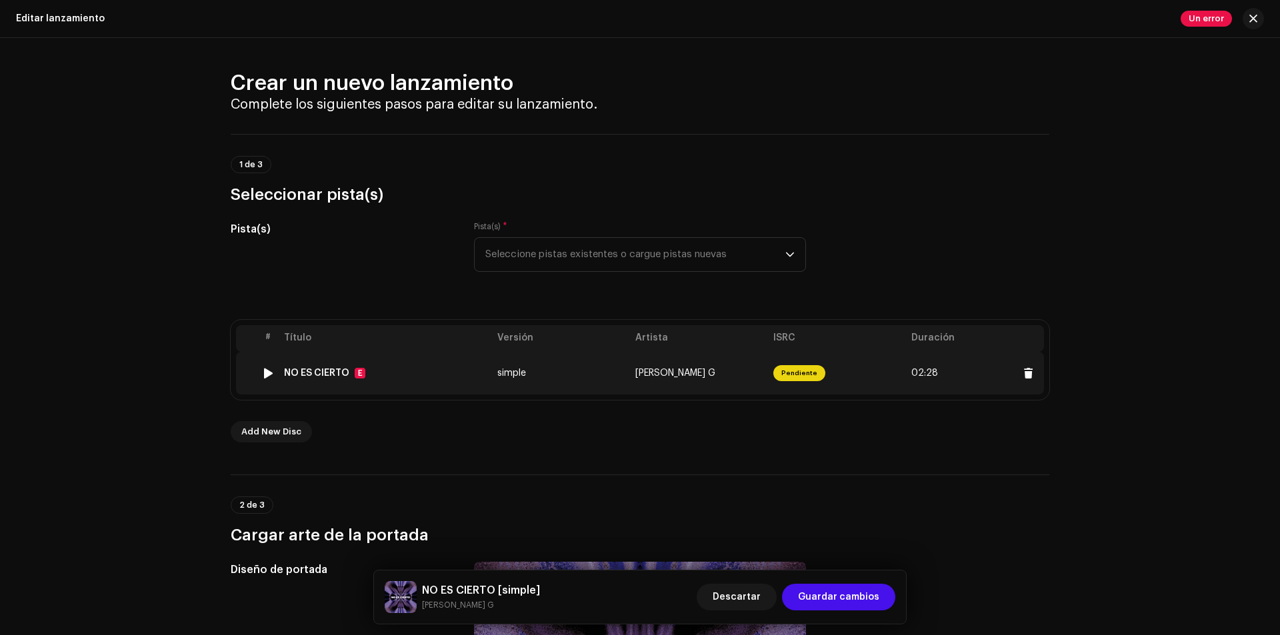
click at [795, 378] on span "Pendiente" at bounding box center [799, 373] width 52 height 16
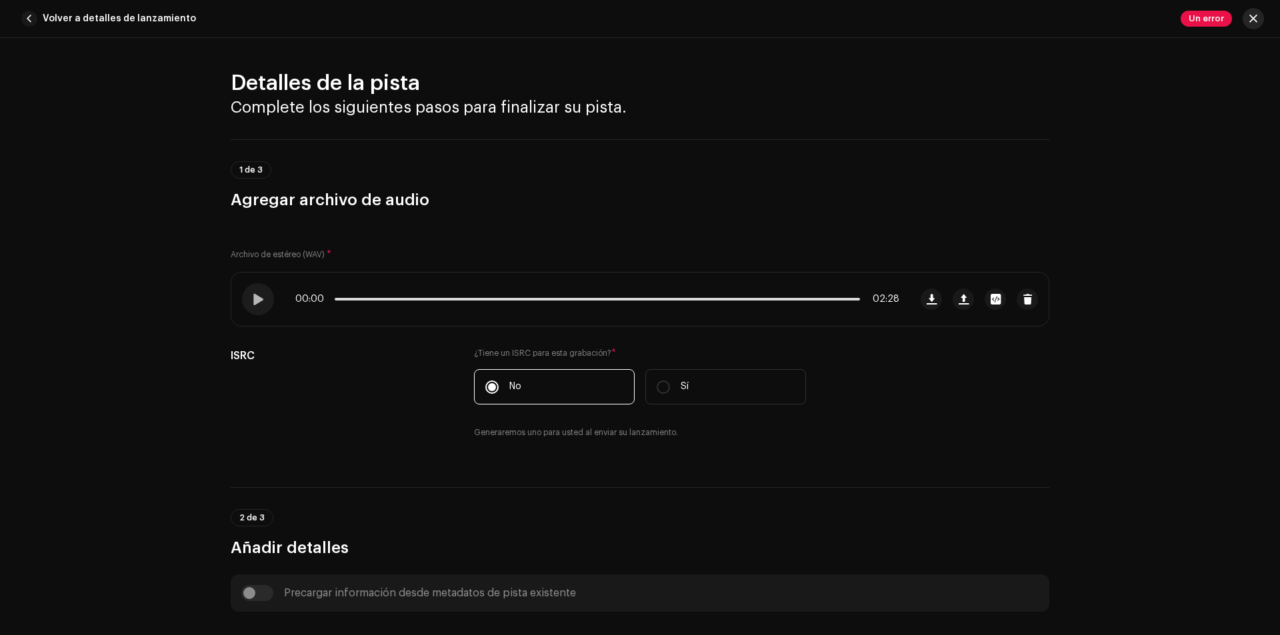
click at [1262, 19] on button "button" at bounding box center [1253, 18] width 21 height 21
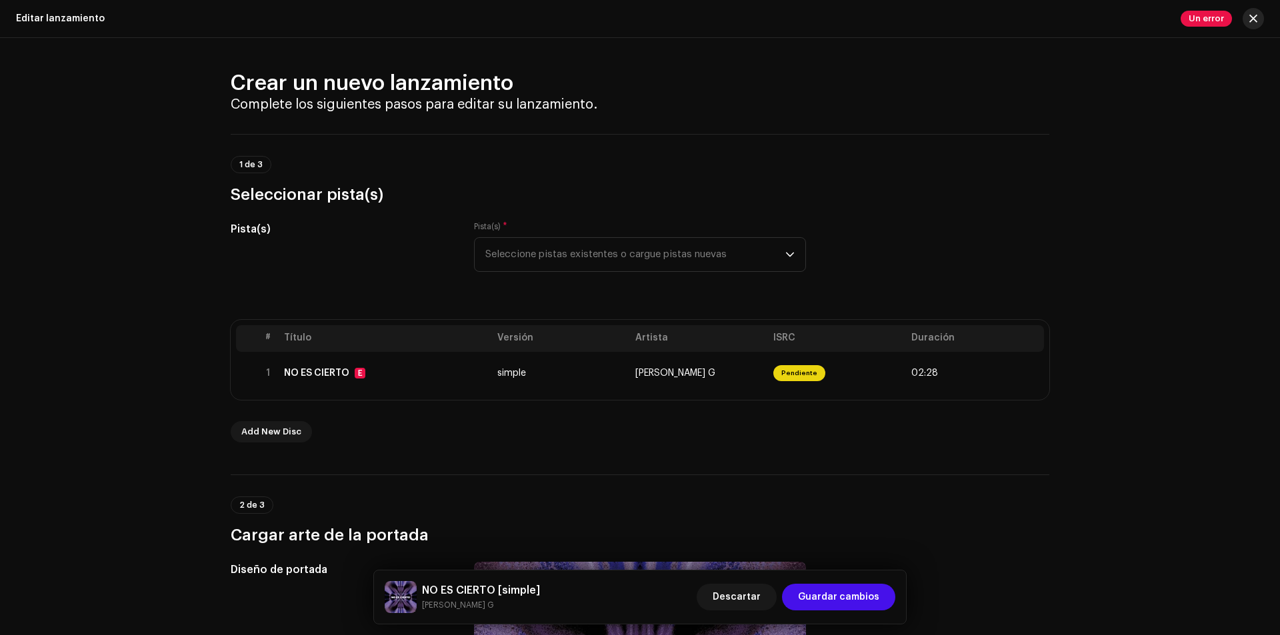
click at [1256, 19] on span "button" at bounding box center [1253, 18] width 8 height 11
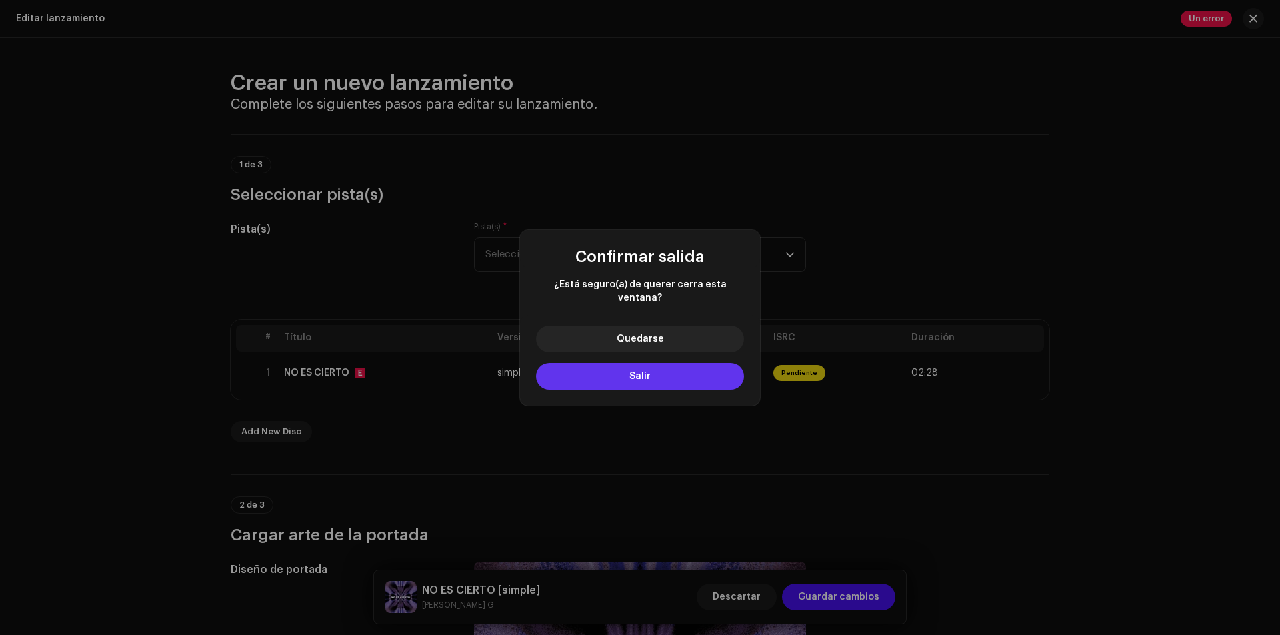
click at [665, 365] on button "Salir" at bounding box center [640, 376] width 208 height 27
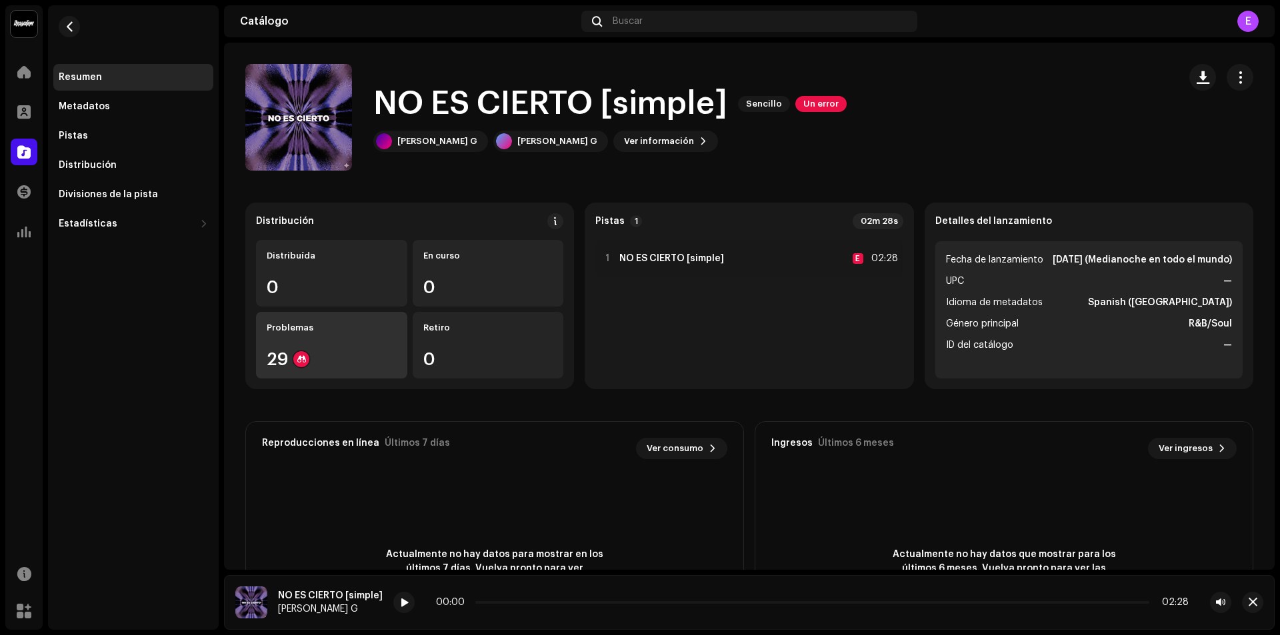
click at [333, 341] on div "Problemas 29" at bounding box center [331, 345] width 151 height 67
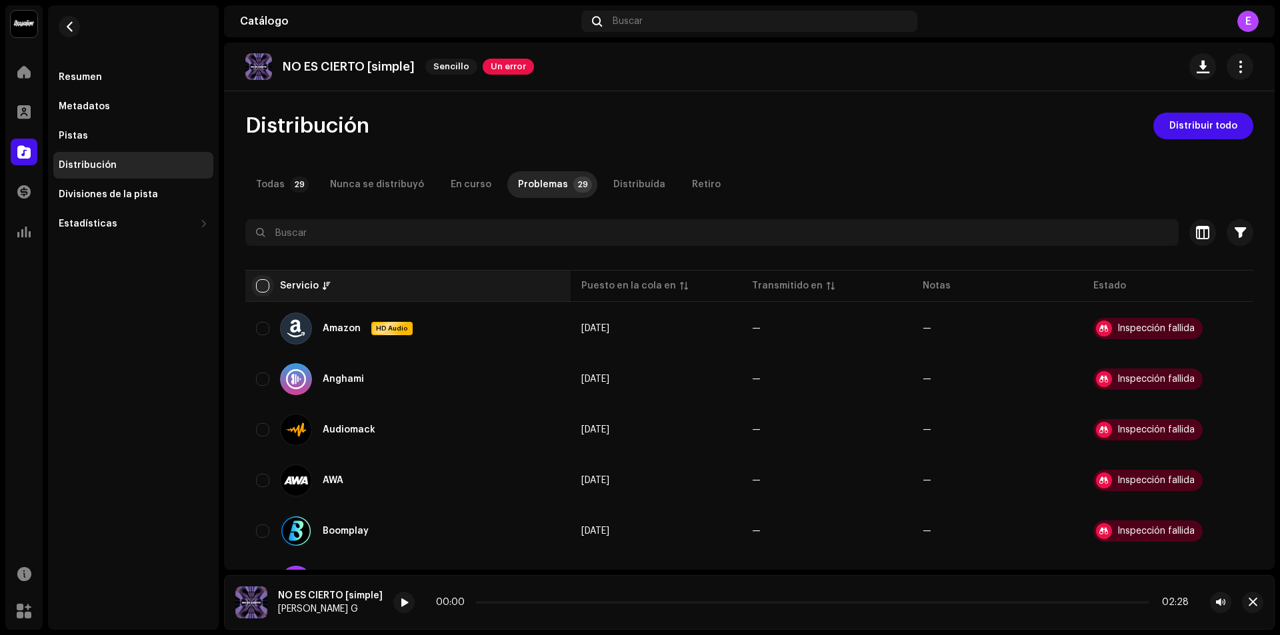
click at [257, 284] on input "checkbox" at bounding box center [262, 285] width 13 height 13
checkbox input "true"
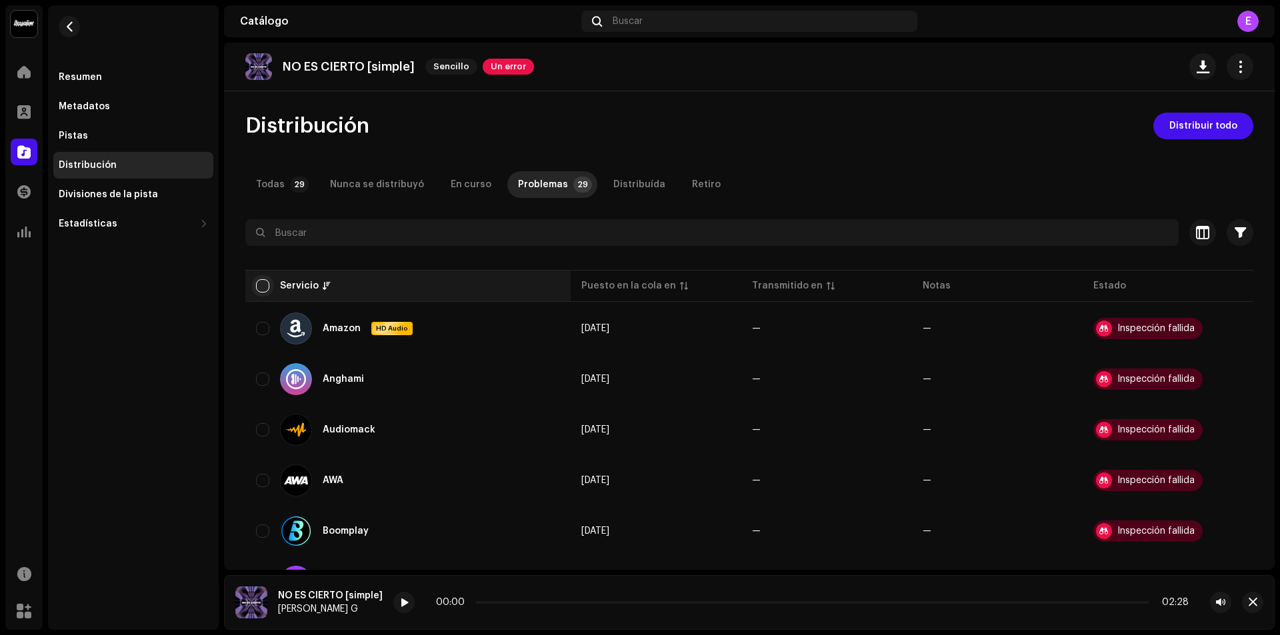
checkbox input "true"
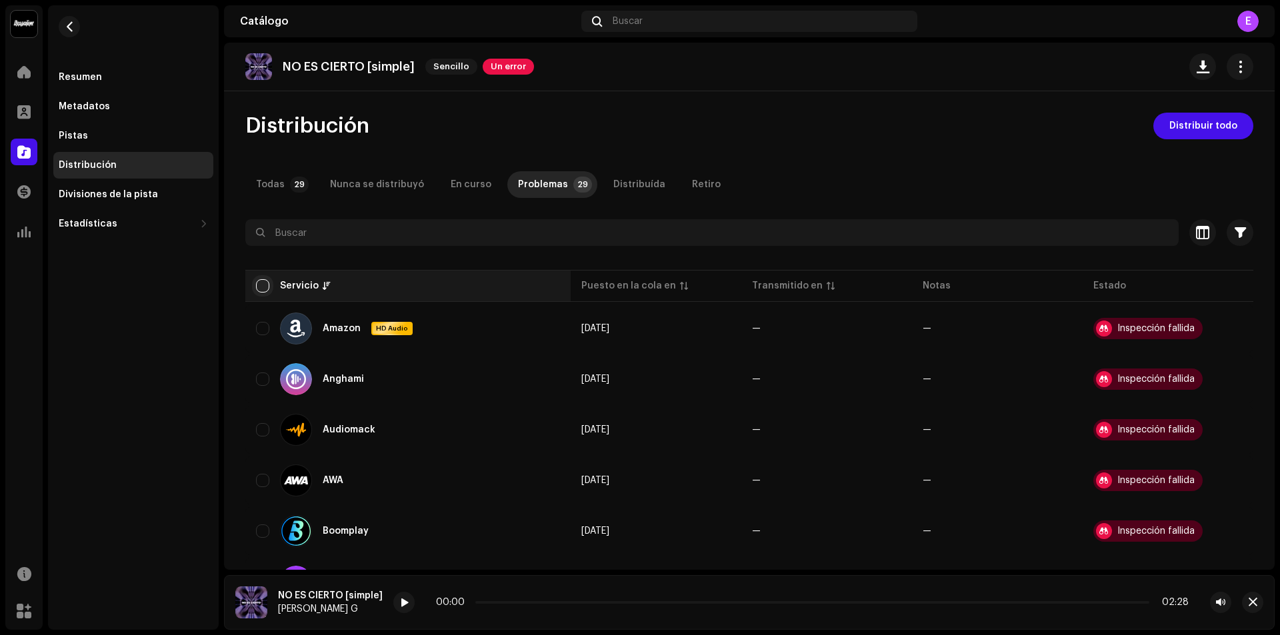
checkbox input "true"
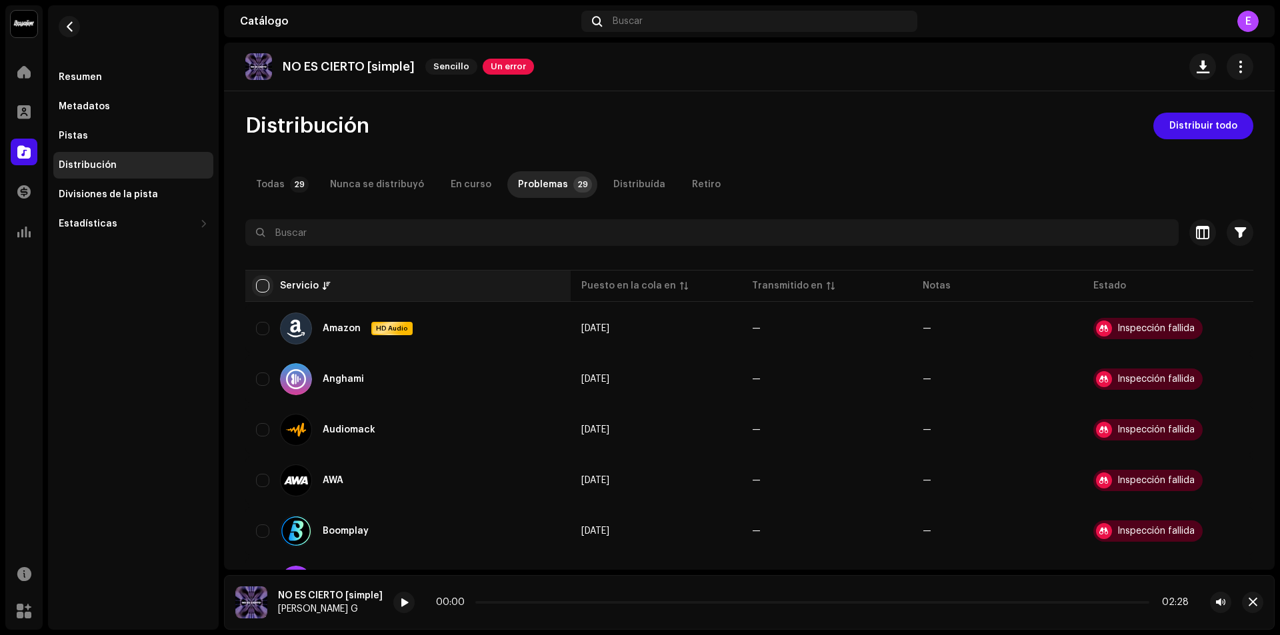
checkbox input "true"
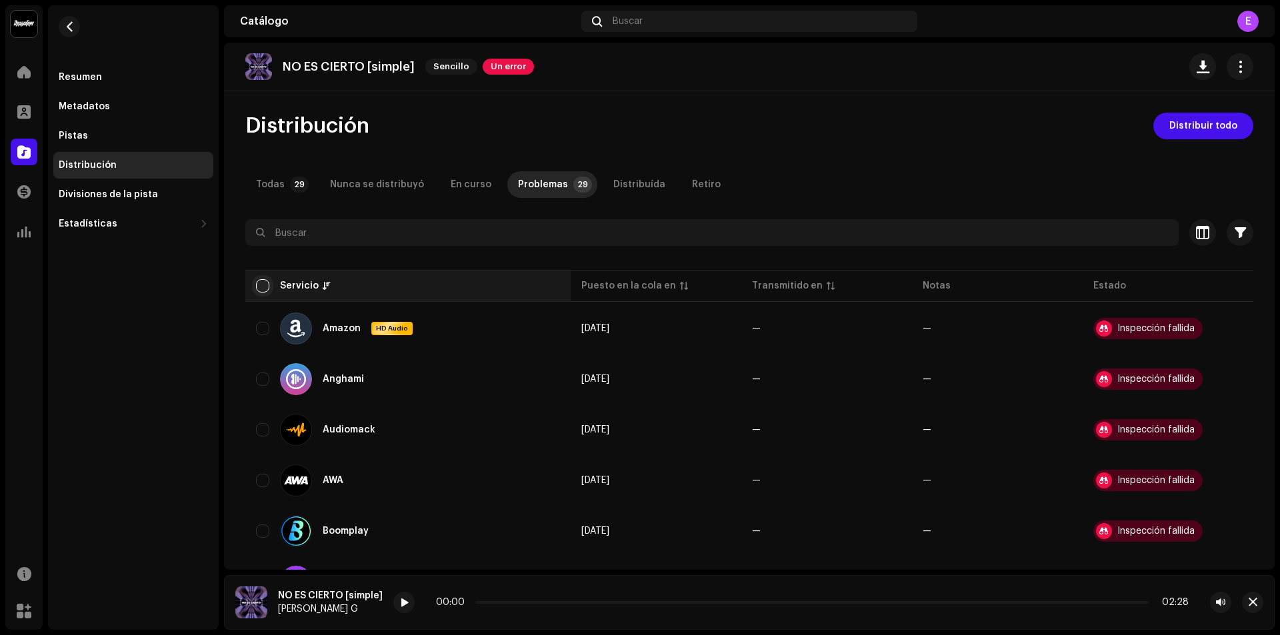
checkbox input "true"
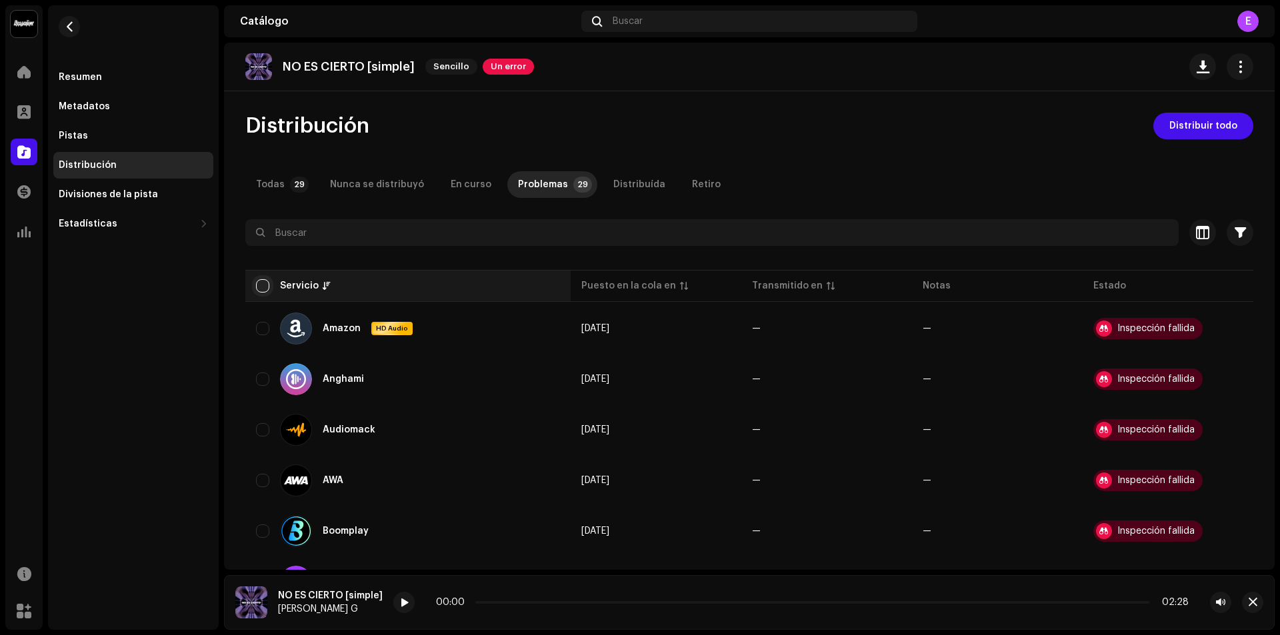
checkbox input "true"
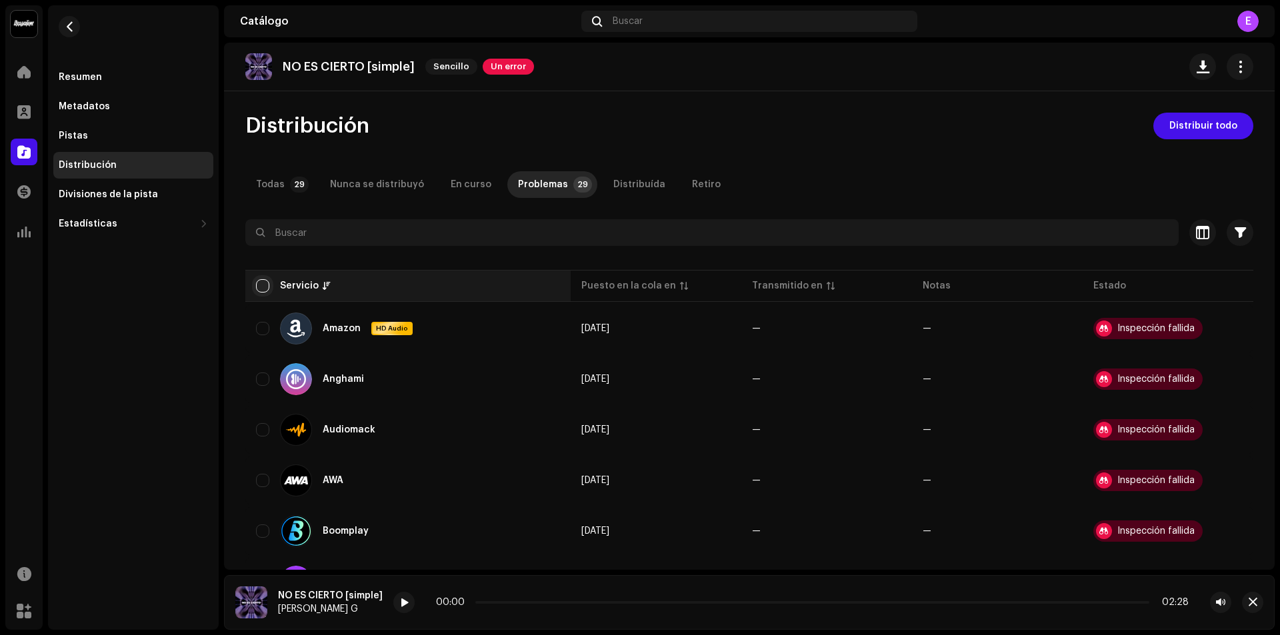
checkbox input "true"
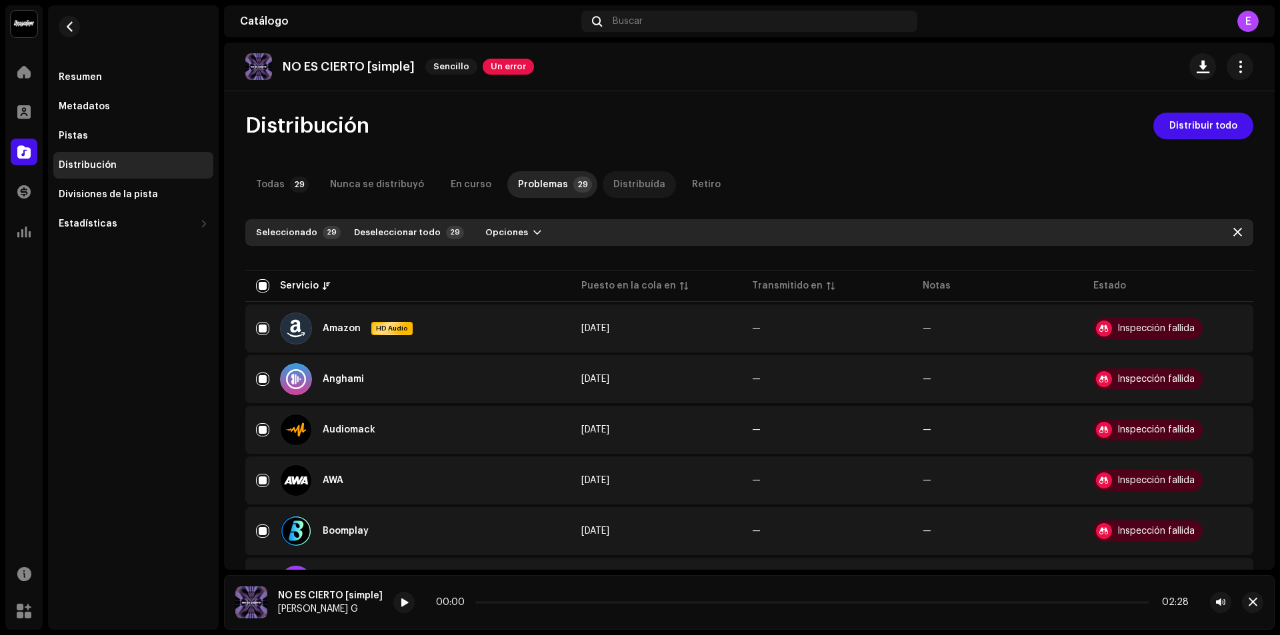
click at [613, 180] on div "Distribuída" at bounding box center [639, 184] width 52 height 27
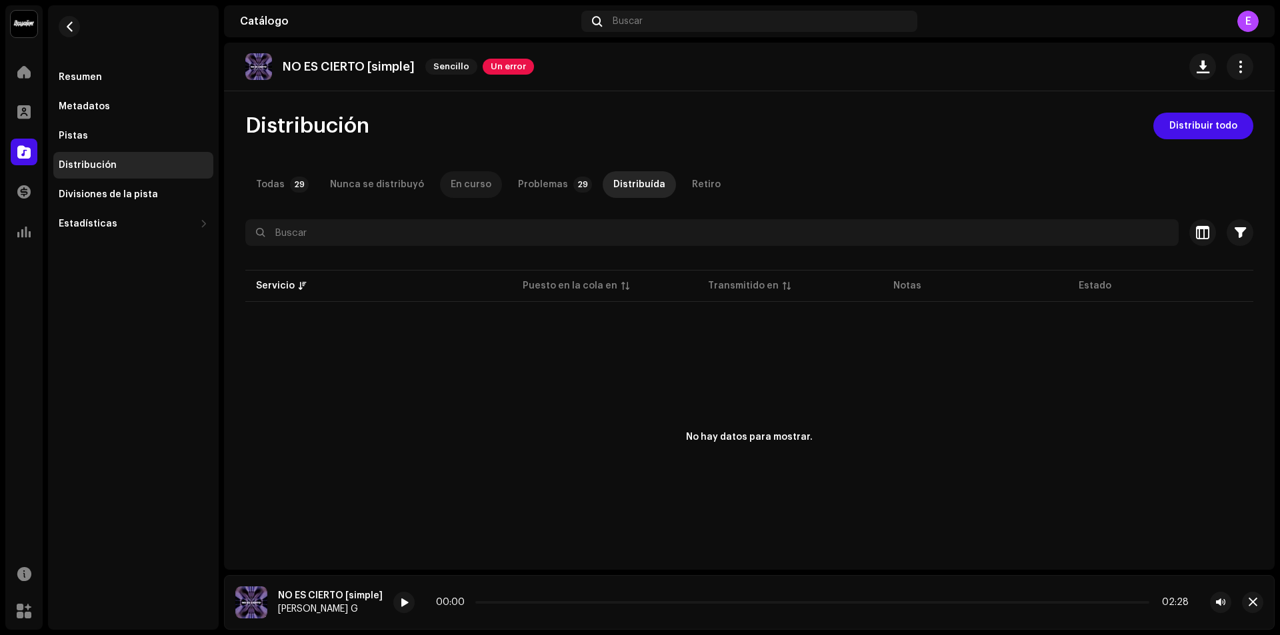
click at [465, 175] on div "En curso" at bounding box center [471, 184] width 41 height 27
click at [375, 182] on div "Nunca se distribuyó" at bounding box center [377, 184] width 94 height 27
click at [532, 184] on div "Problemas" at bounding box center [543, 184] width 50 height 27
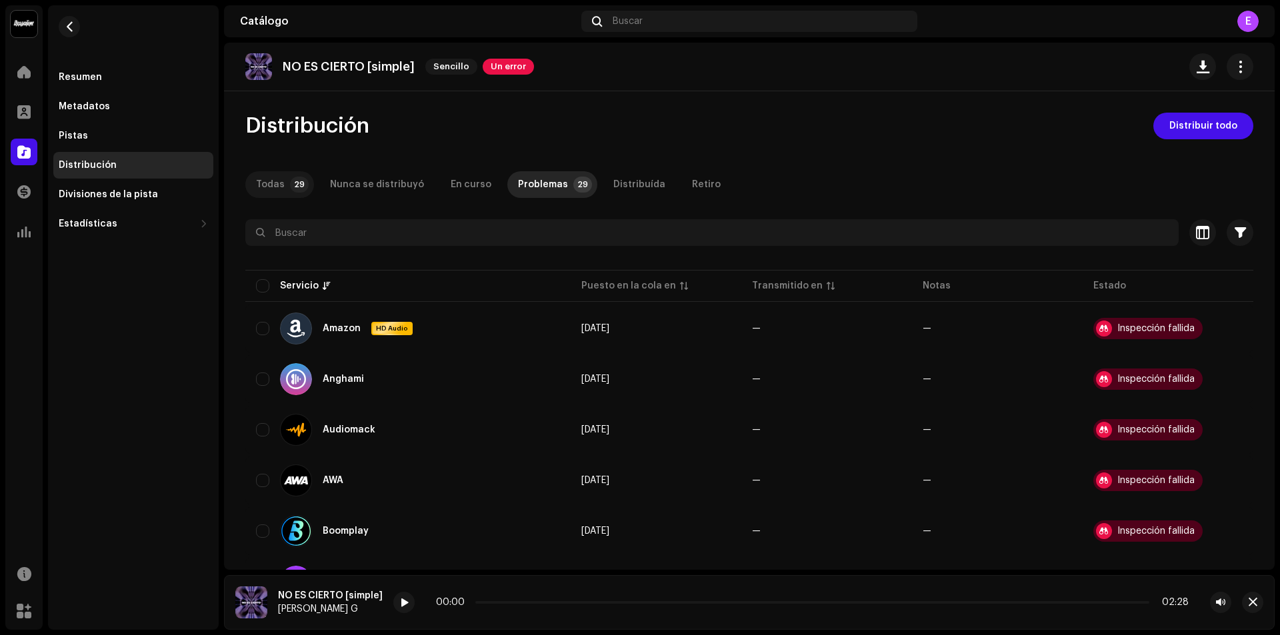
click at [287, 192] on p-tab "Todas 29" at bounding box center [279, 184] width 69 height 27
click at [261, 287] on input "checkbox" at bounding box center [262, 285] width 13 height 13
checkbox input "true"
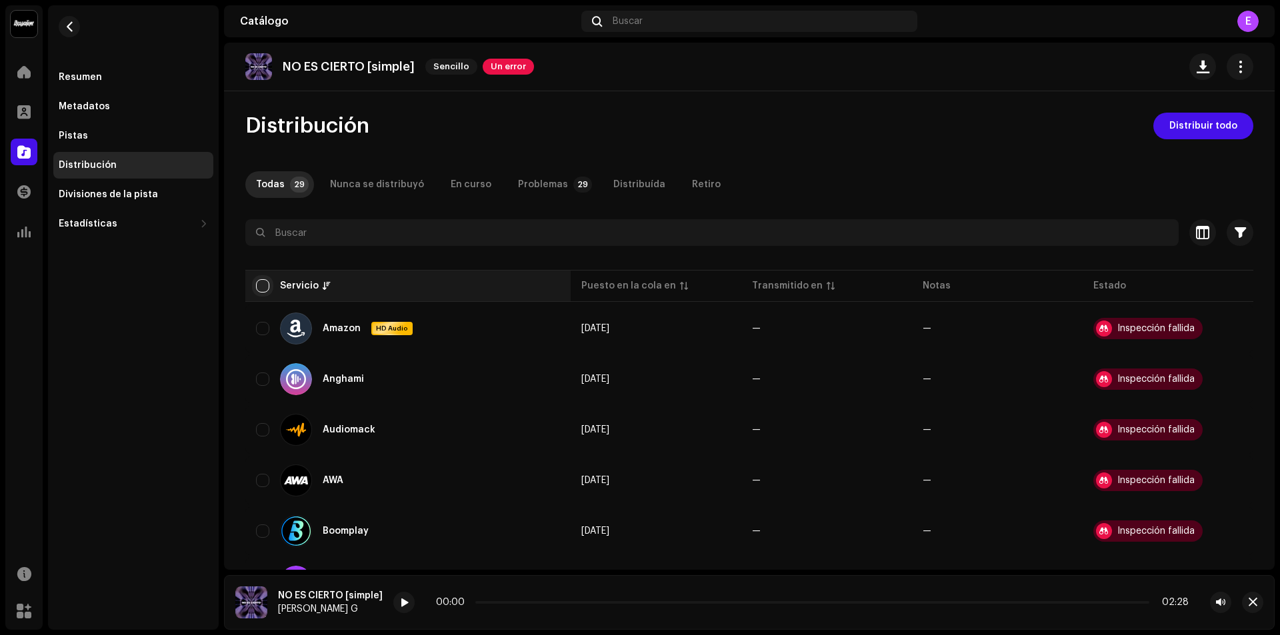
checkbox input "true"
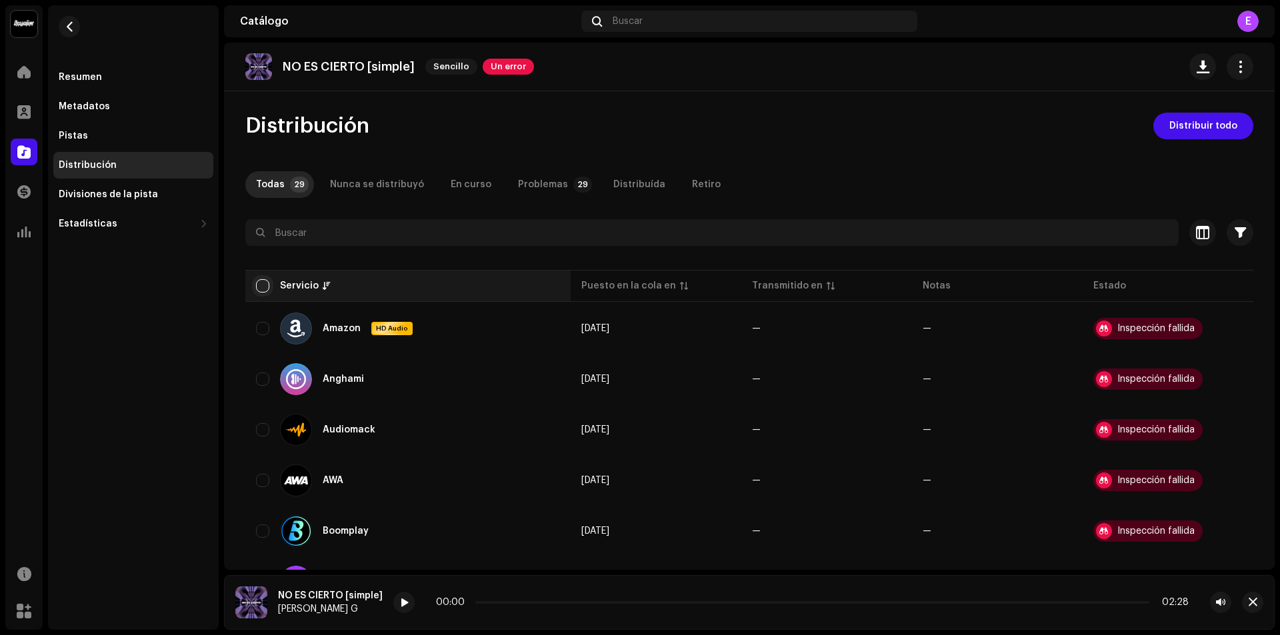
checkbox input "true"
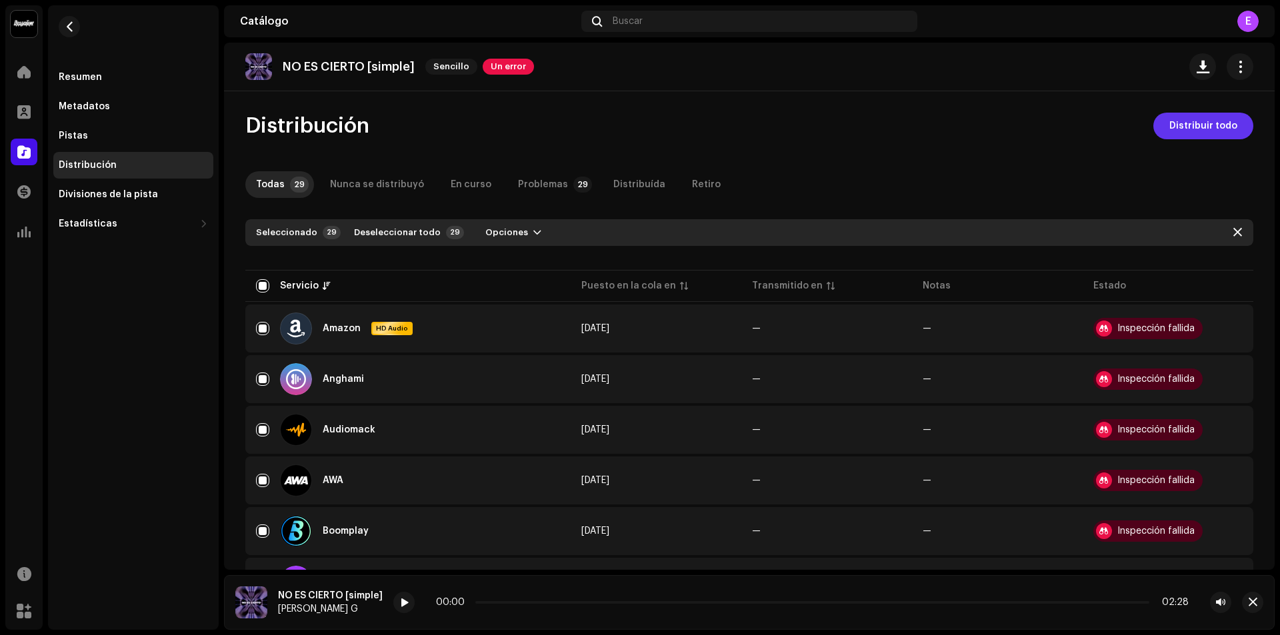
click at [1182, 125] on span "Distribuir todo" at bounding box center [1203, 126] width 68 height 27
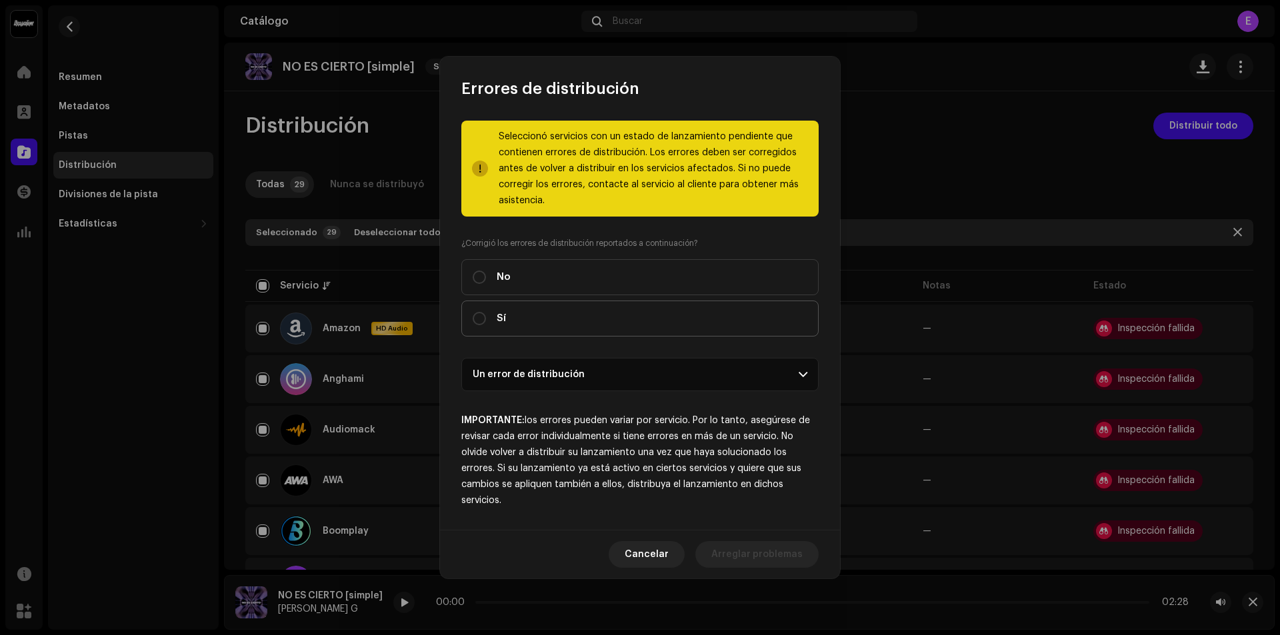
click at [486, 314] on div "Sí" at bounding box center [489, 318] width 33 height 15
click at [486, 314] on input "Sí" at bounding box center [479, 318] width 13 height 13
click at [780, 555] on span "Distribuir" at bounding box center [781, 554] width 44 height 27
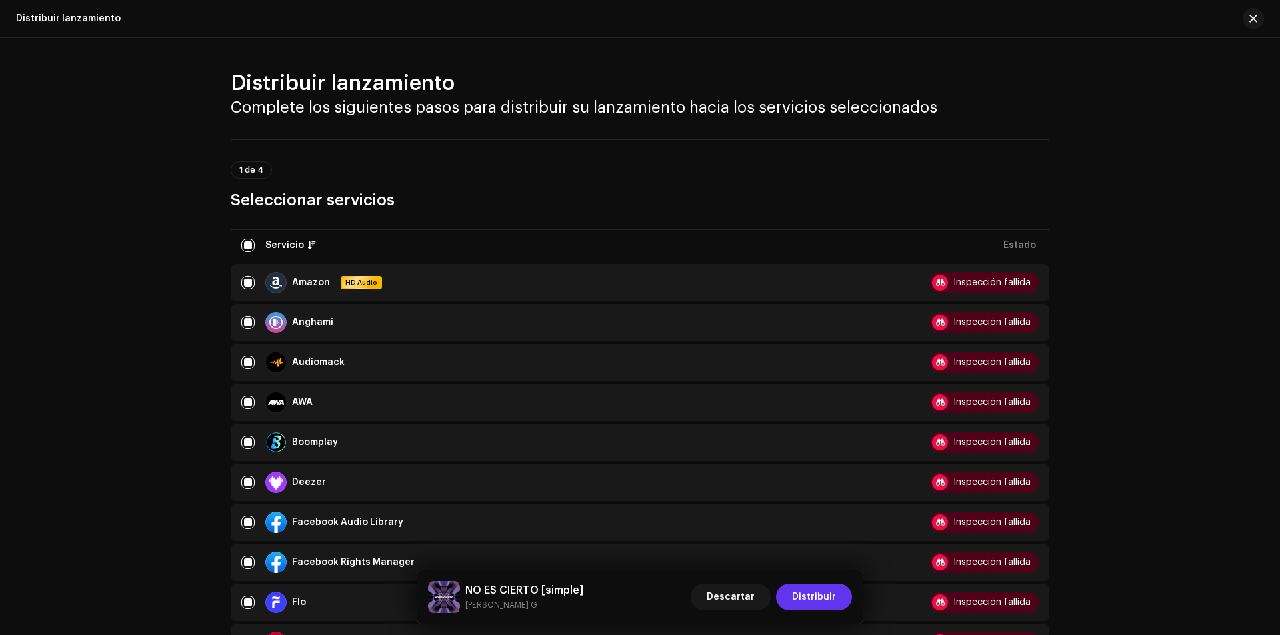
click at [821, 595] on span "Distribuir" at bounding box center [814, 597] width 44 height 27
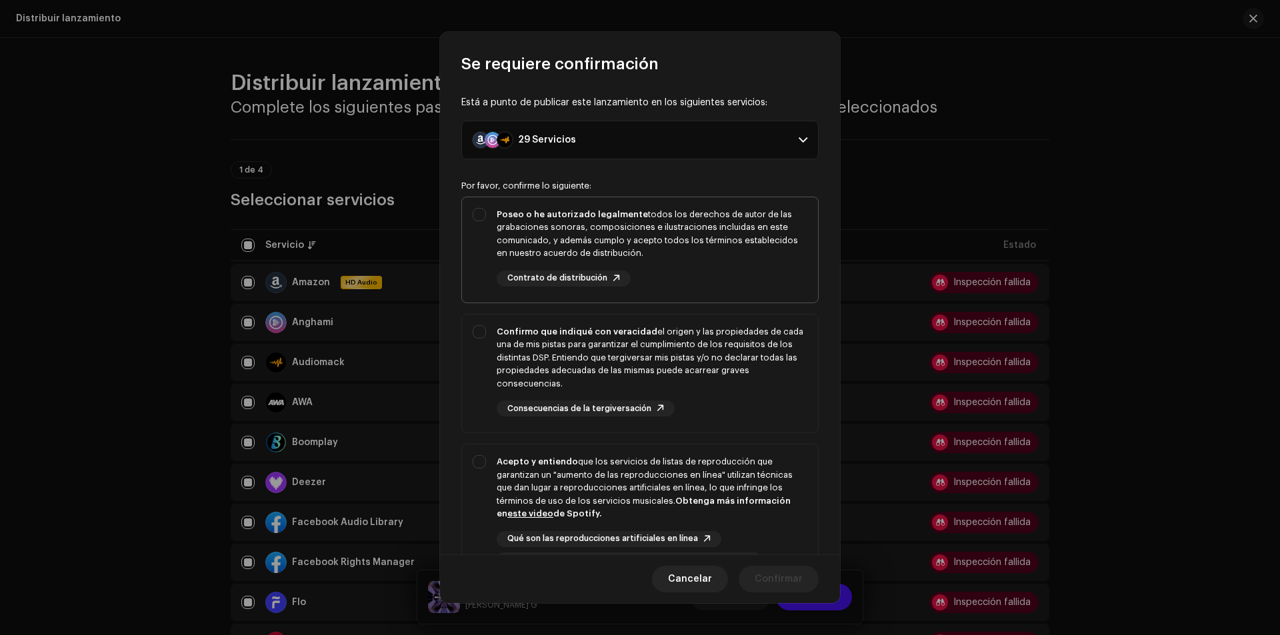
click at [489, 224] on div "Poseo o he autorizado legalmente todos los derechos de autor de las grabaciones…" at bounding box center [640, 247] width 356 height 100
click at [495, 329] on div "Confirmo que indiqué con veracidad el origen y las propiedades de cada una de m…" at bounding box center [640, 371] width 356 height 113
click at [487, 465] on div "Acepto y entiendo que los servicios de listas de reproducción que garantizan un…" at bounding box center [640, 512] width 356 height 135
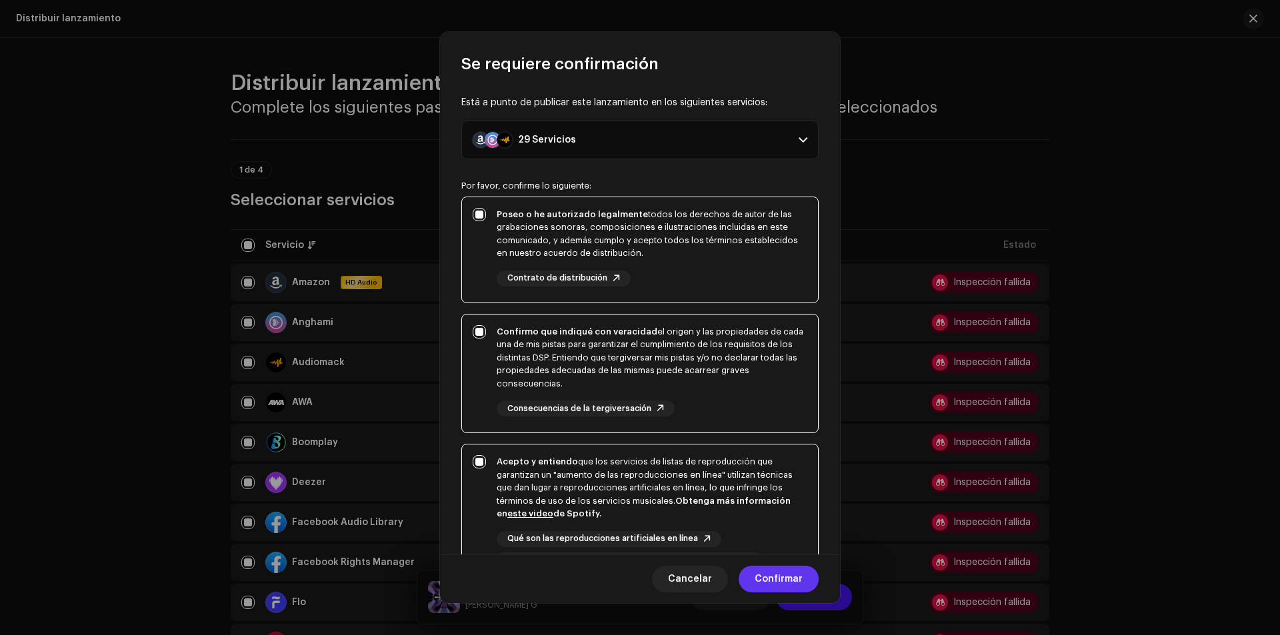
click at [773, 577] on span "Confirmar" at bounding box center [779, 579] width 48 height 27
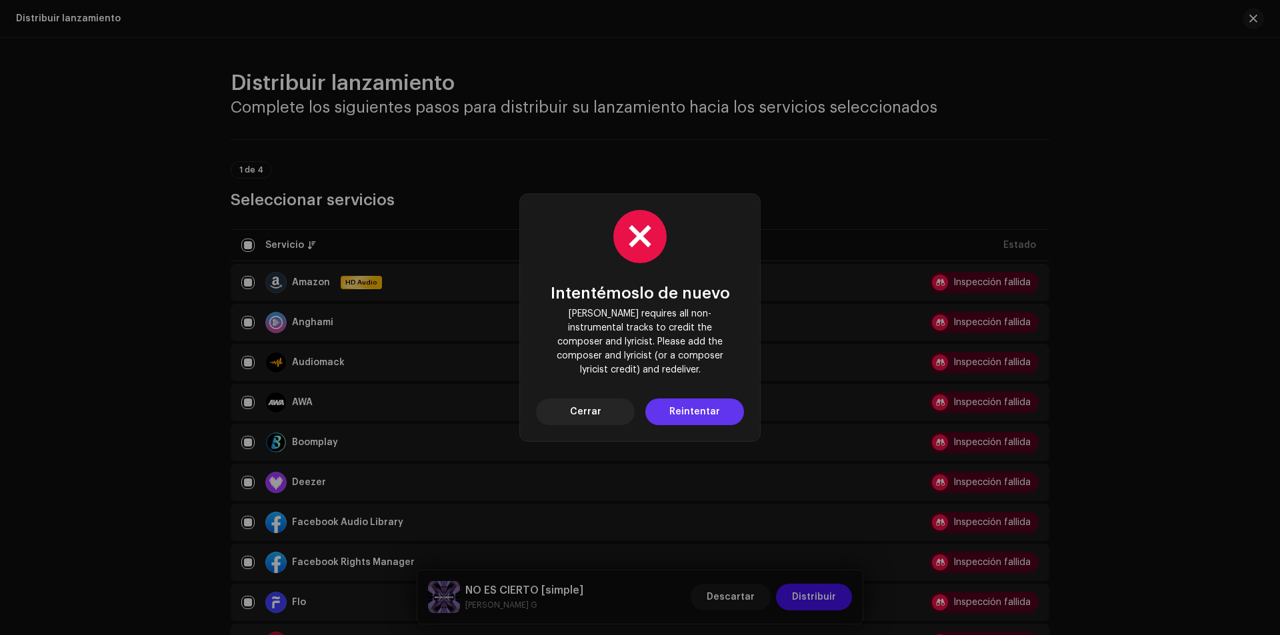
click at [685, 404] on span "Reintentar" at bounding box center [694, 412] width 51 height 27
drag, startPoint x: 592, startPoint y: 385, endPoint x: 591, endPoint y: 412, distance: 27.3
click at [591, 391] on div "Intentémoslo de nuevo Deezer requires all non-instrumental tracks to credit the…" at bounding box center [640, 317] width 208 height 215
click at [591, 403] on span "Cerrar" at bounding box center [585, 412] width 31 height 27
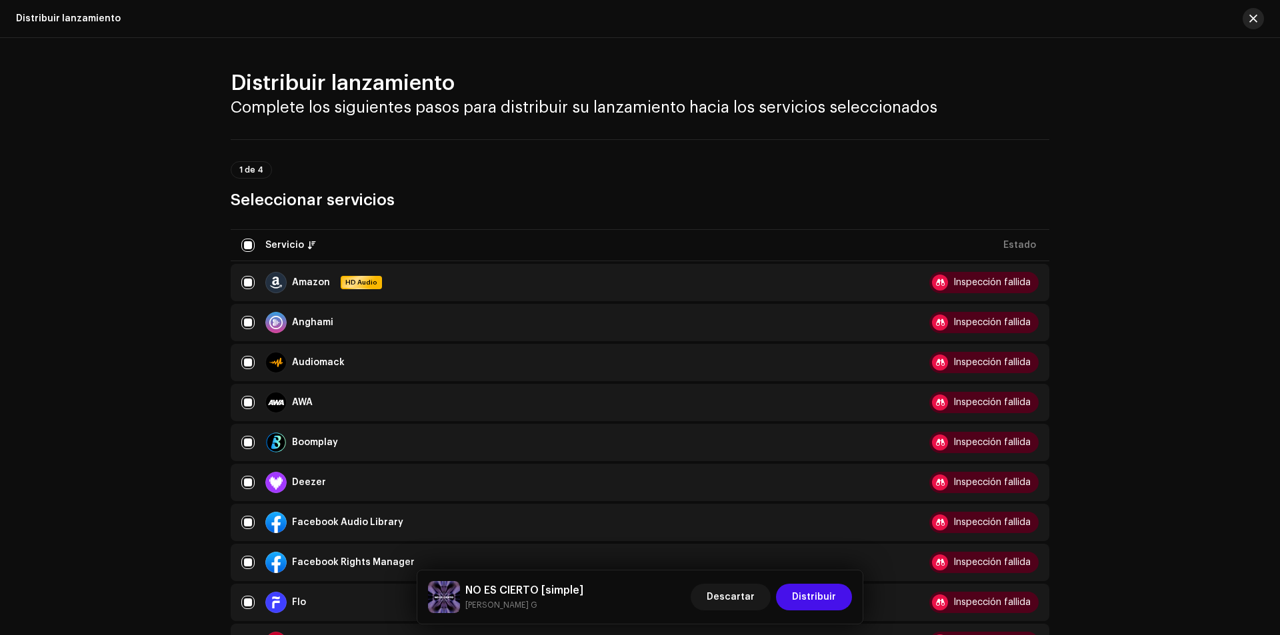
click at [1248, 15] on button "button" at bounding box center [1253, 18] width 21 height 21
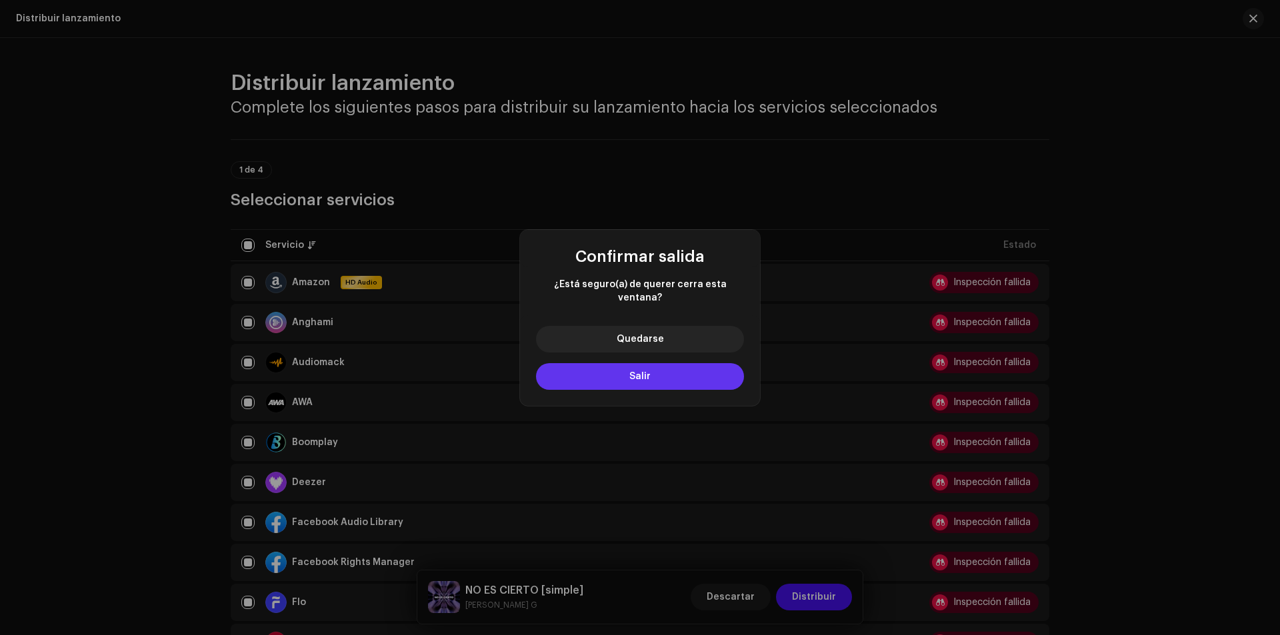
click at [669, 364] on button "Salir" at bounding box center [640, 376] width 208 height 27
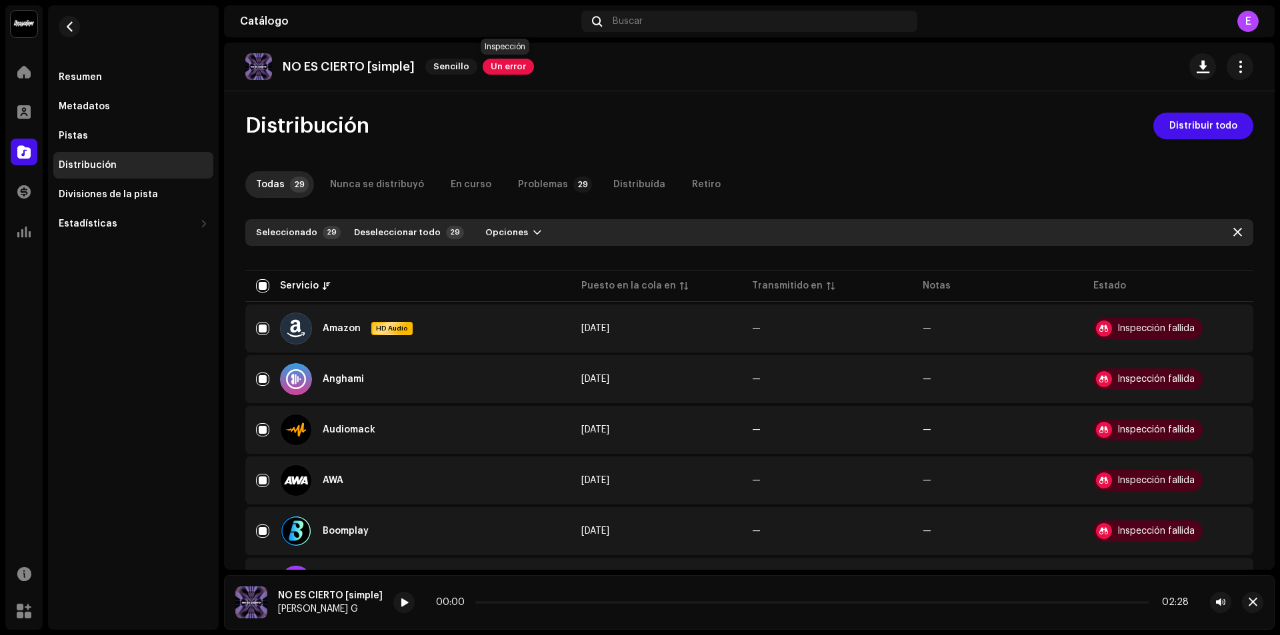
click at [502, 63] on span "Un error" at bounding box center [508, 67] width 51 height 16
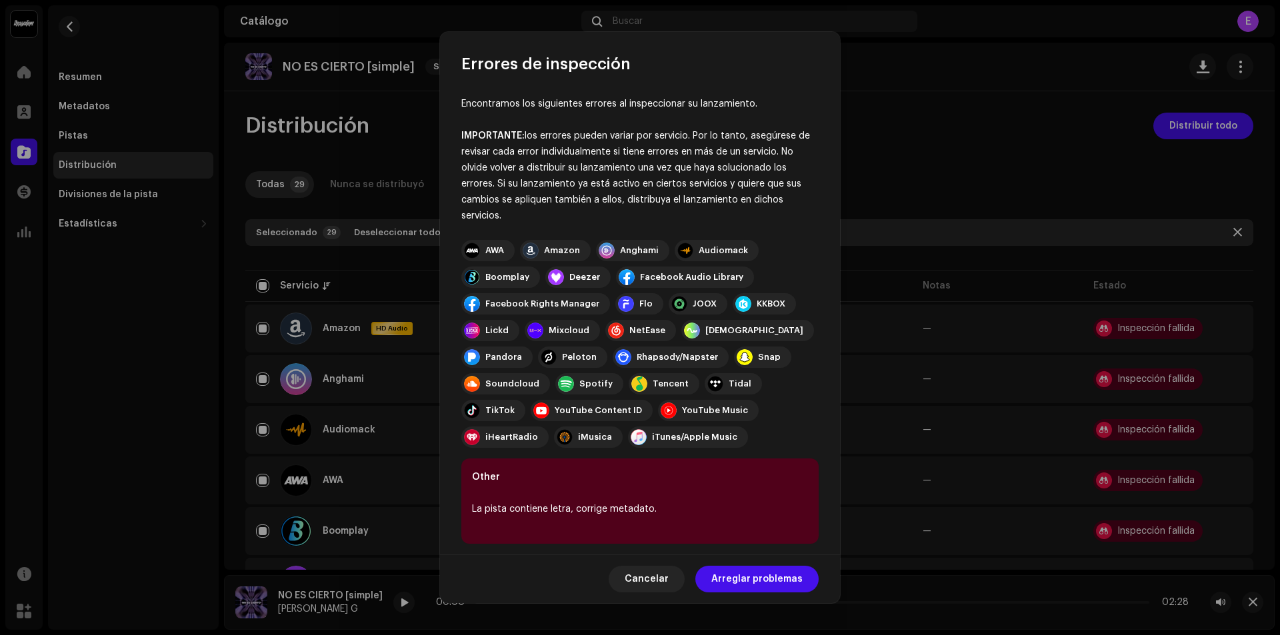
drag, startPoint x: 1016, startPoint y: 130, endPoint x: 971, endPoint y: 124, distance: 45.7
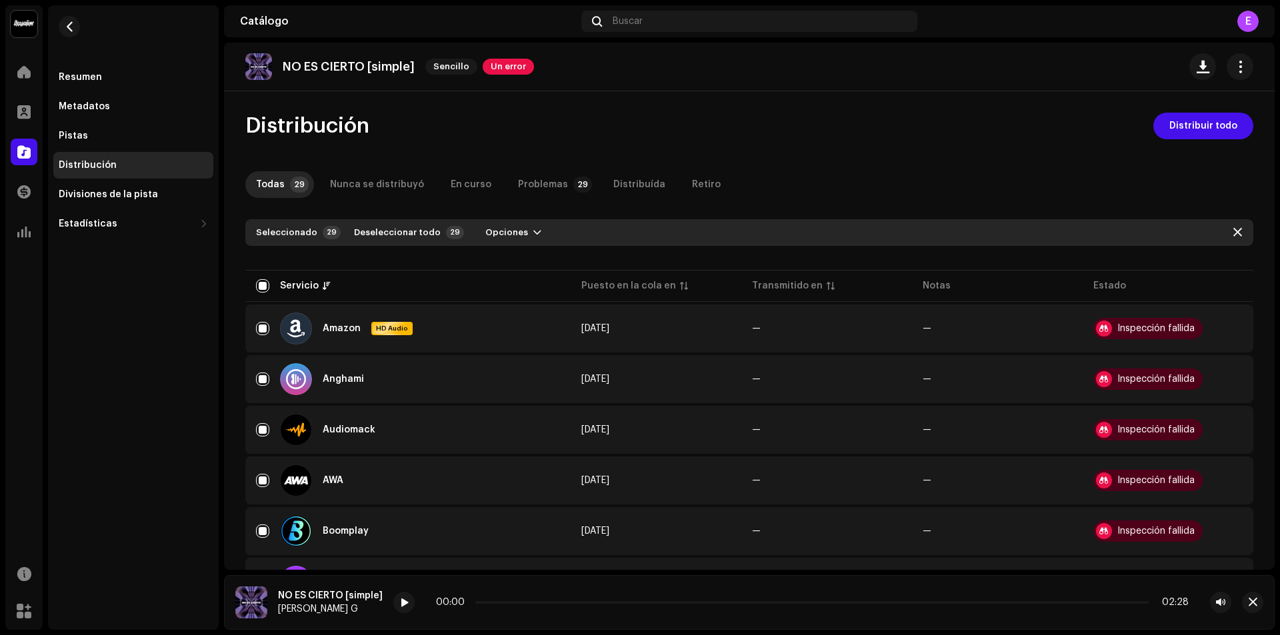
click at [378, 65] on p "NO ES CIERTO [simple]" at bounding box center [349, 67] width 132 height 14
click at [441, 67] on span "Sencillo" at bounding box center [451, 67] width 52 height 16
click at [76, 25] on button "button" at bounding box center [69, 26] width 21 height 21
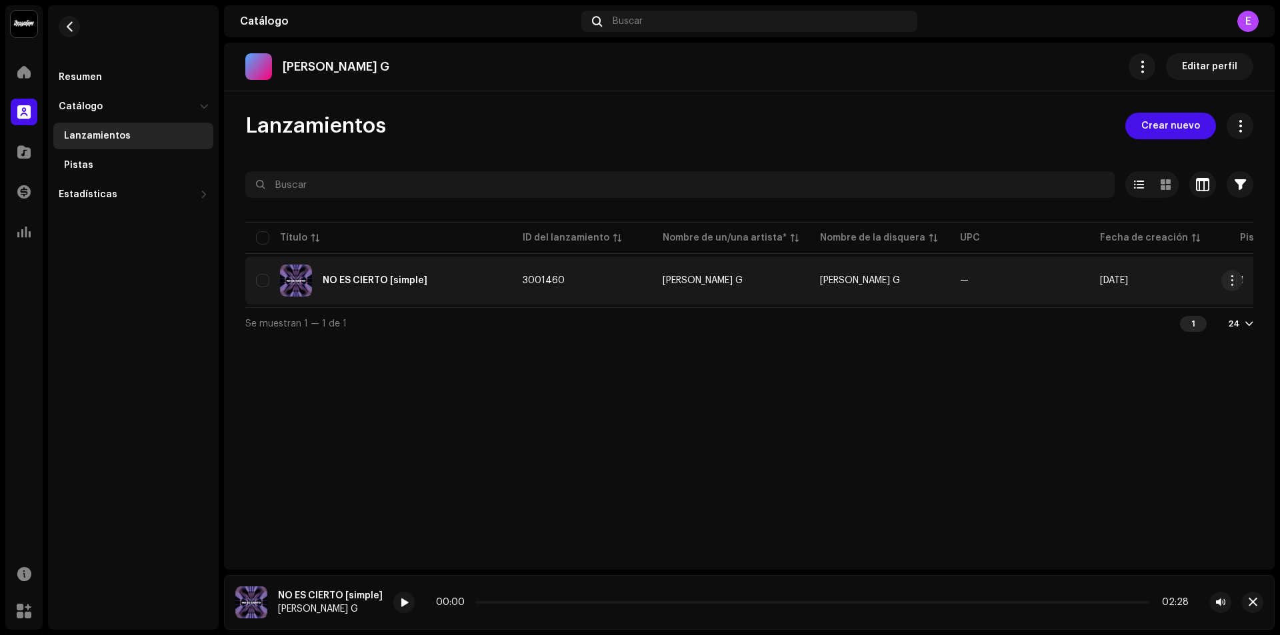
click at [469, 277] on div "NO ES CIERTO [simple]" at bounding box center [378, 281] width 245 height 32
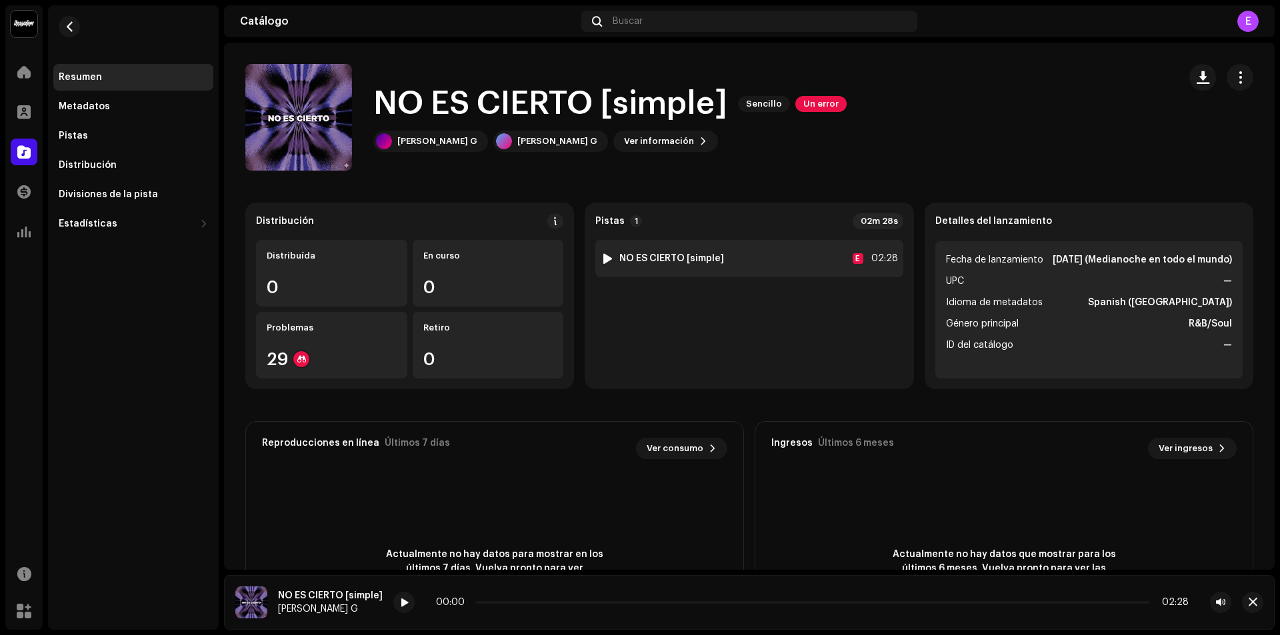
click at [695, 255] on strong "NO ES CIERTO [simple]" at bounding box center [671, 258] width 105 height 11
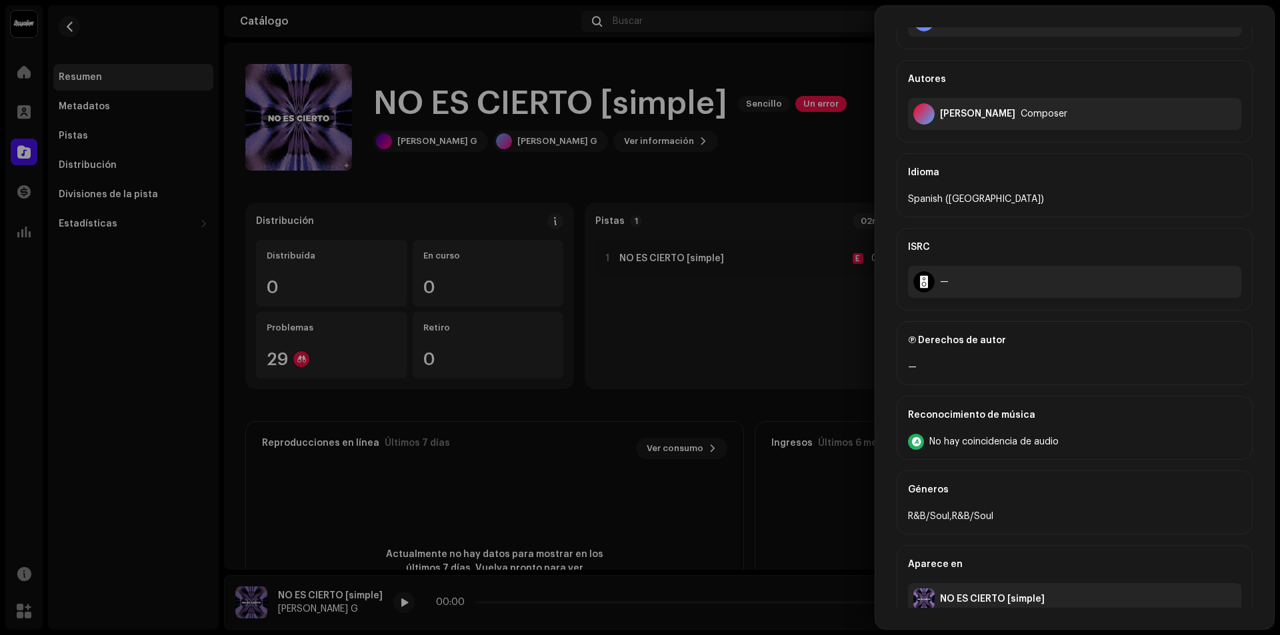
scroll to position [243, 0]
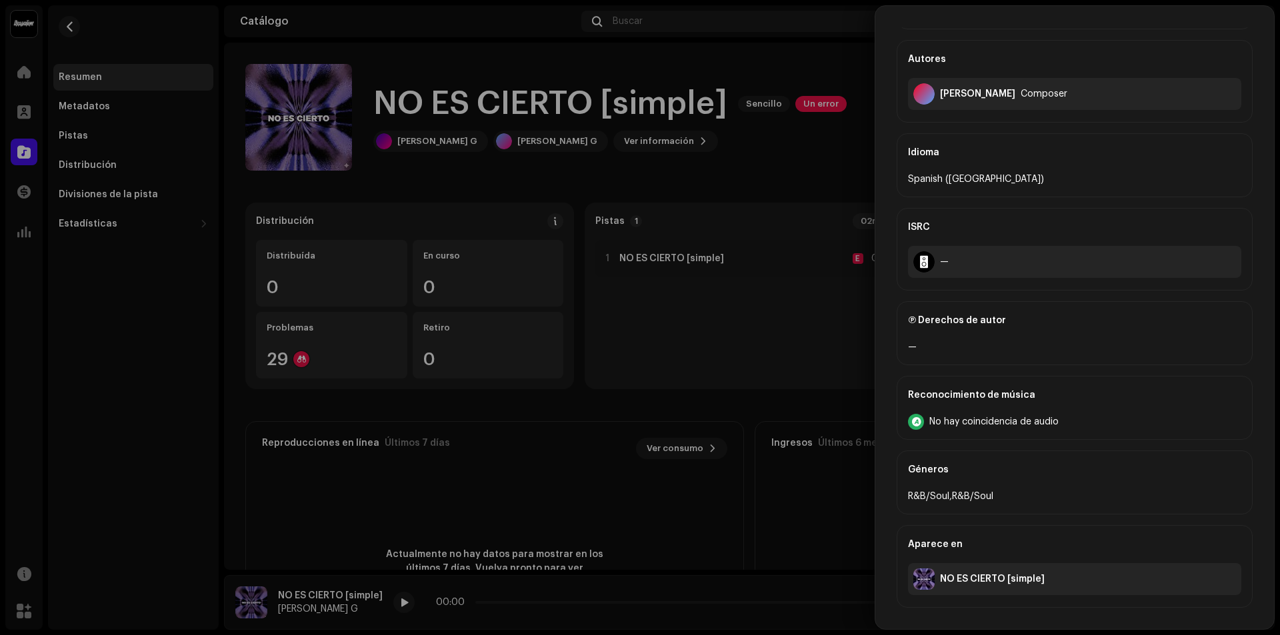
click at [979, 345] on div "—" at bounding box center [1074, 347] width 333 height 16
click at [965, 327] on div "Ⓟ Derechos de autor" at bounding box center [1074, 320] width 333 height 37
click at [928, 342] on div "—" at bounding box center [1074, 347] width 333 height 16
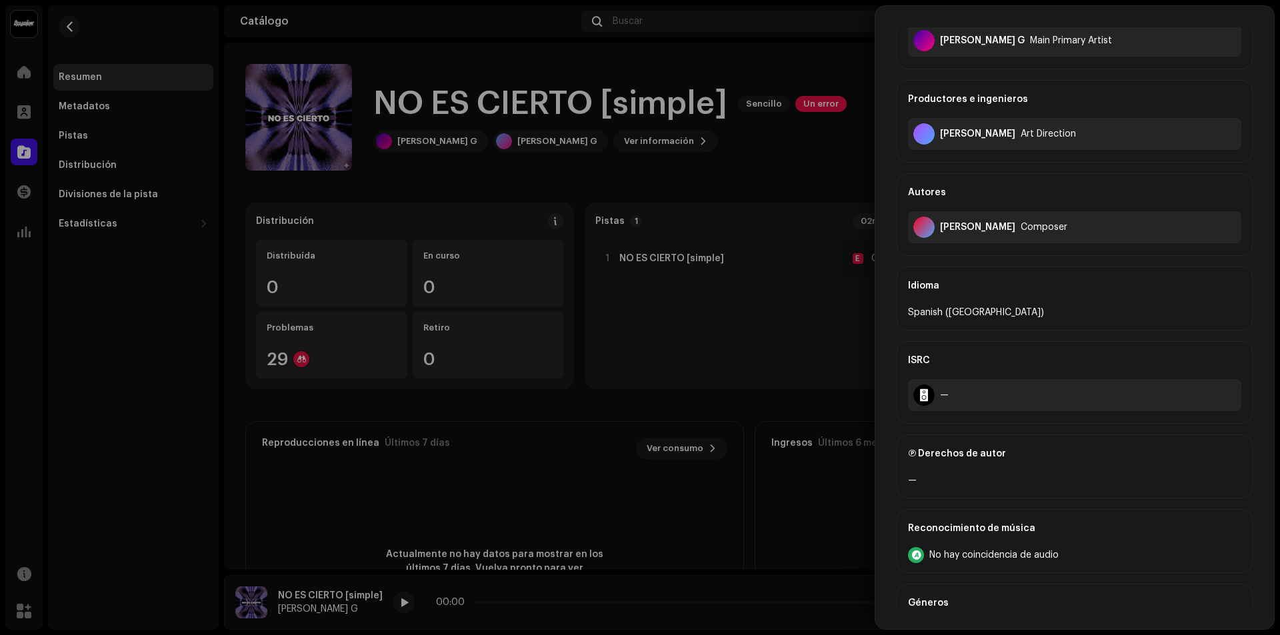
scroll to position [0, 0]
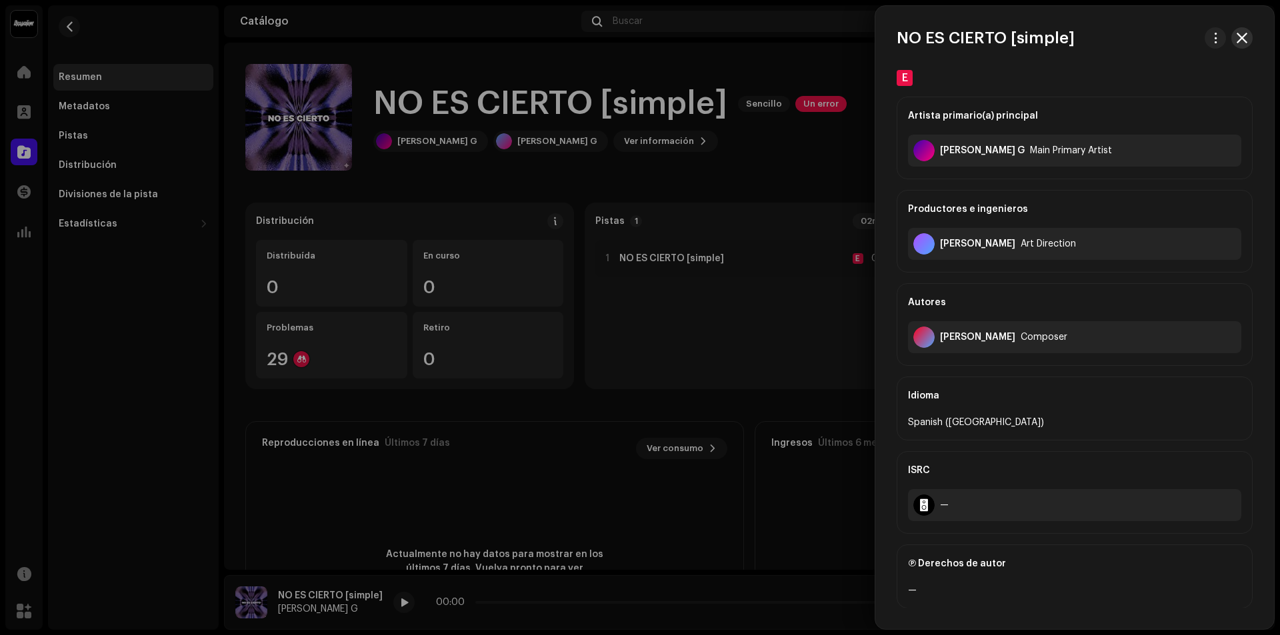
click at [1241, 43] on button "button" at bounding box center [1241, 37] width 21 height 21
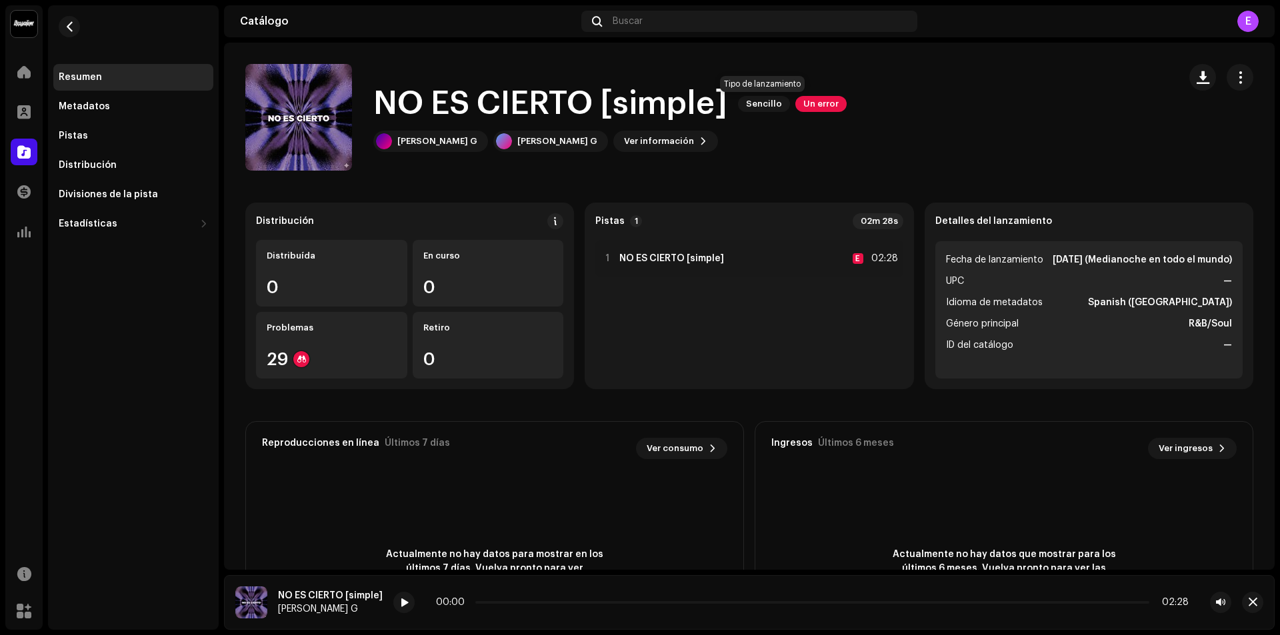
click at [777, 111] on span "Sencillo" at bounding box center [764, 104] width 52 height 16
click at [624, 143] on span "Ver información" at bounding box center [659, 141] width 70 height 27
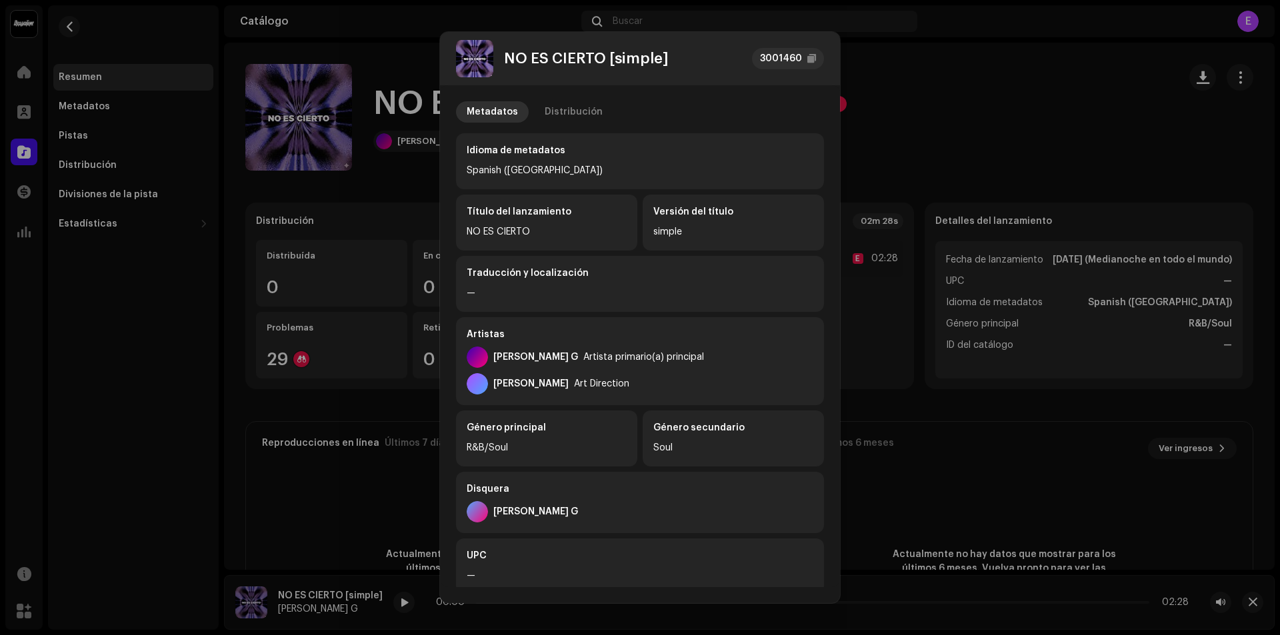
click at [552, 276] on div "Traducción y localización" at bounding box center [640, 273] width 347 height 13
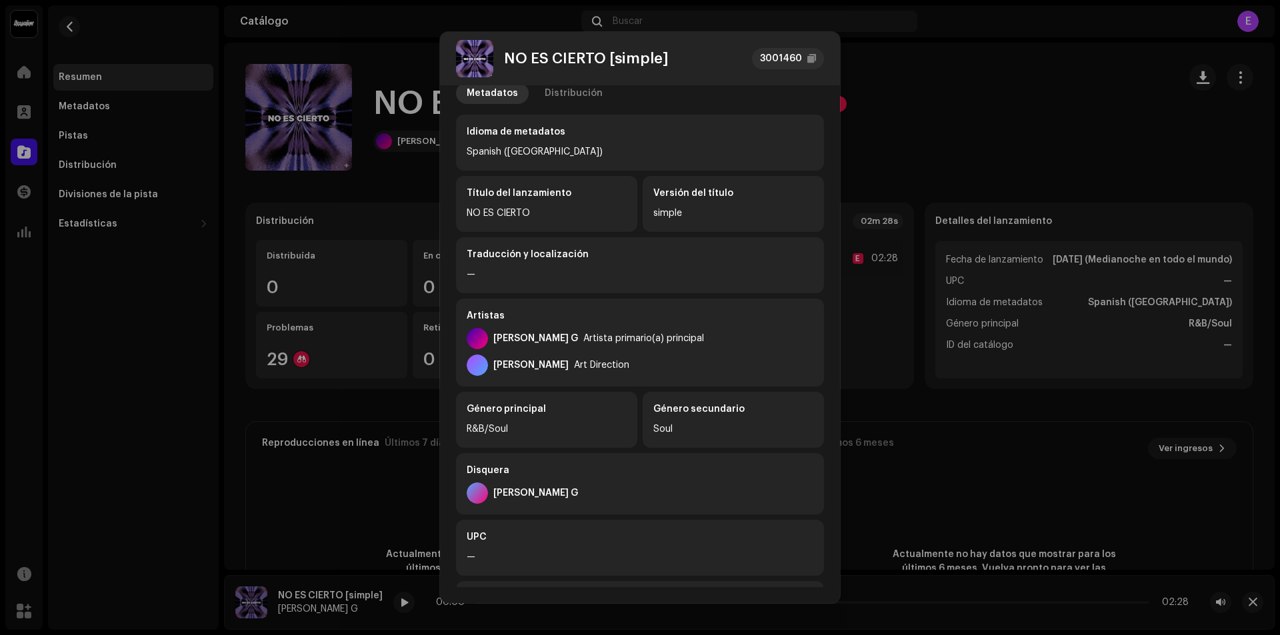
scroll to position [13, 0]
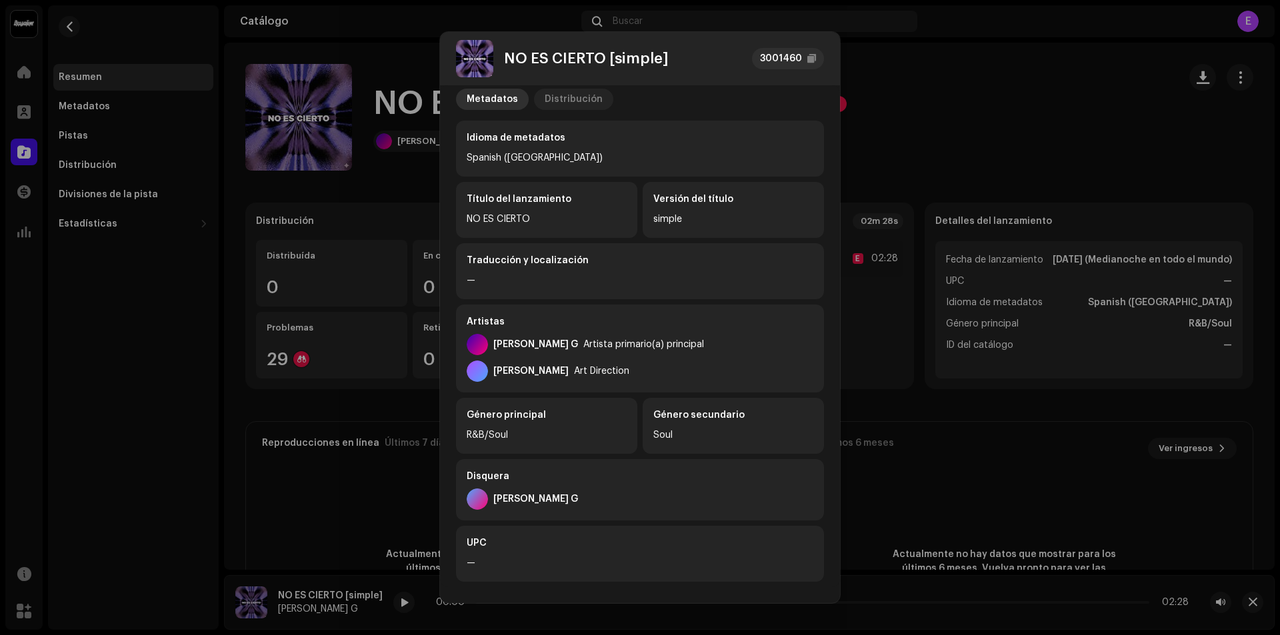
click at [550, 93] on div "Distribución" at bounding box center [574, 99] width 58 height 21
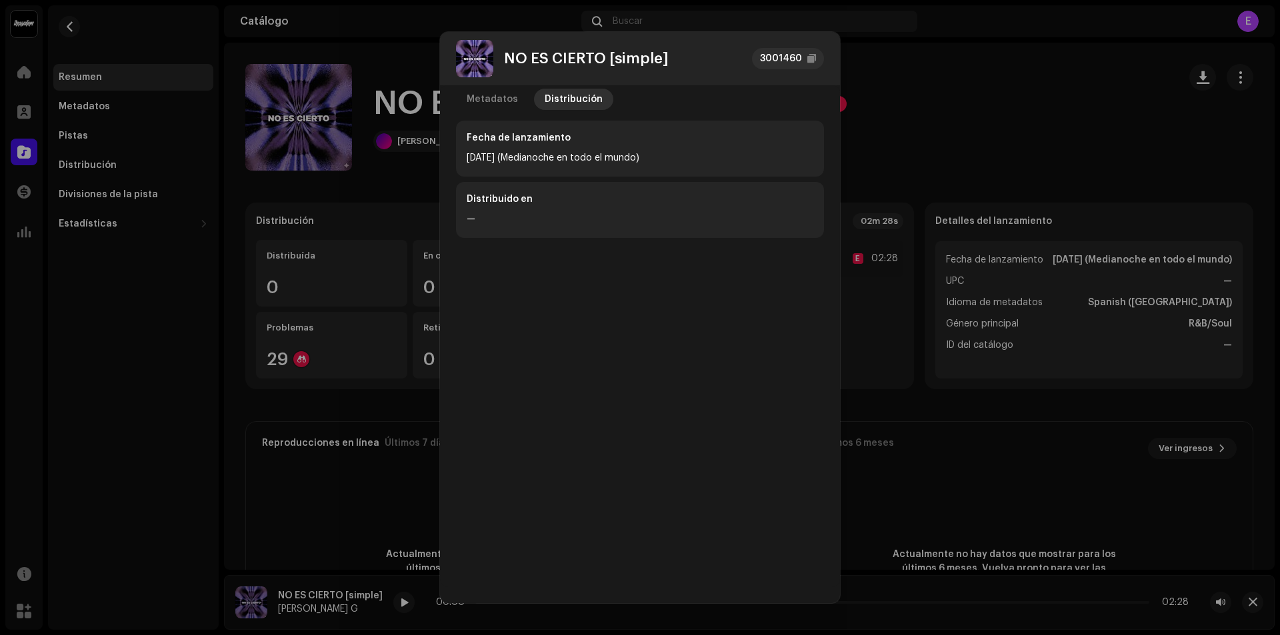
drag, startPoint x: 550, startPoint y: 180, endPoint x: 547, endPoint y: 210, distance: 30.2
click at [547, 210] on div "Fecha de lanzamiento [DATE] (Medianoche en todo el mundo) Distribuido en —" at bounding box center [640, 179] width 368 height 117
click at [545, 209] on div "Distribuido en" at bounding box center [640, 202] width 347 height 19
click at [535, 150] on div "[DATE] (Medianoche en todo el mundo)" at bounding box center [640, 158] width 347 height 16
click at [563, 201] on div "Distribuido en" at bounding box center [640, 202] width 347 height 19
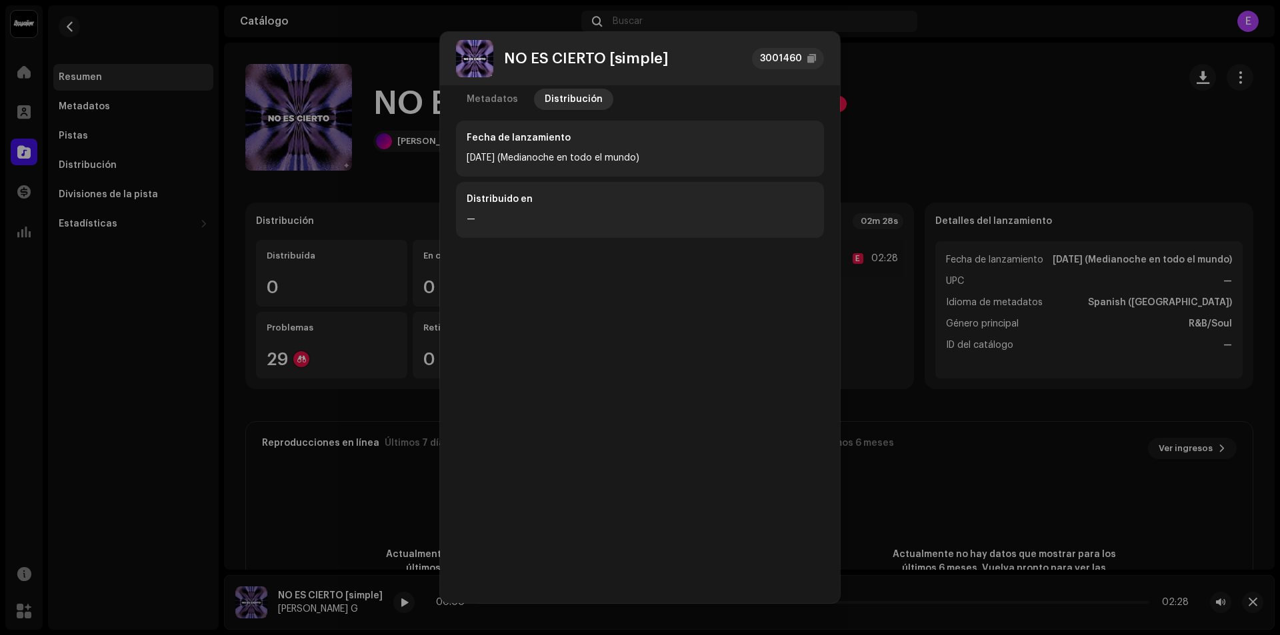
click at [929, 71] on div "NO ES CIERTO [simple] 3001460 Metadatos Distribución Fecha de lanzamiento [DATE…" at bounding box center [640, 317] width 1280 height 635
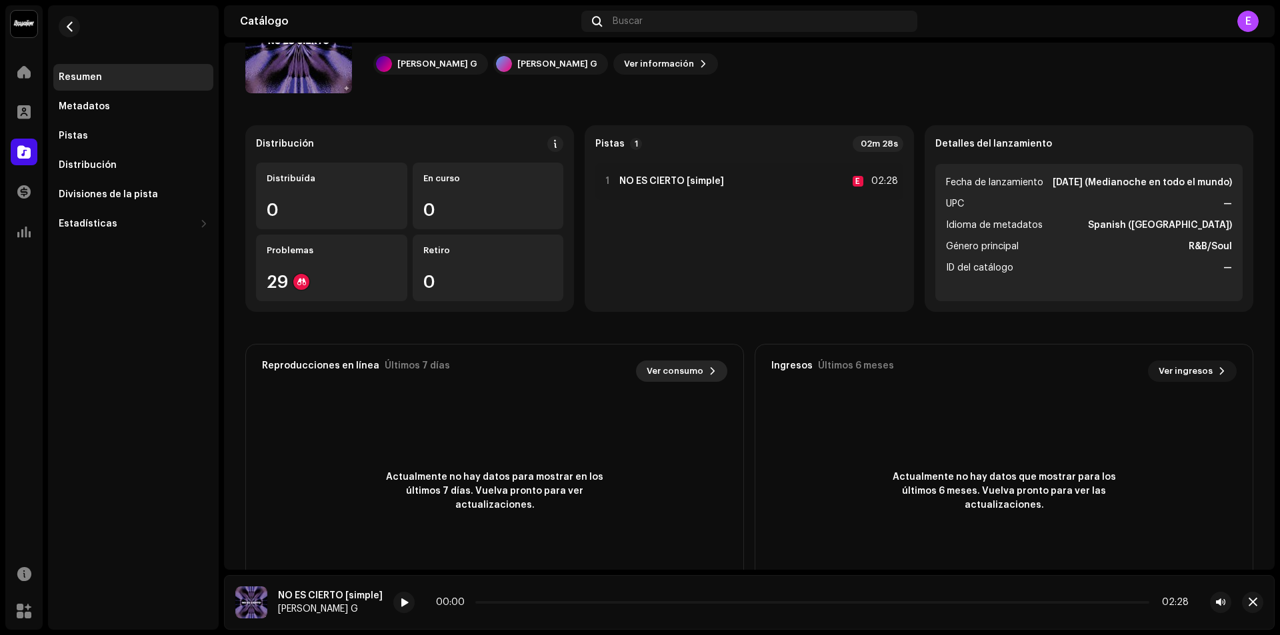
scroll to position [133, 0]
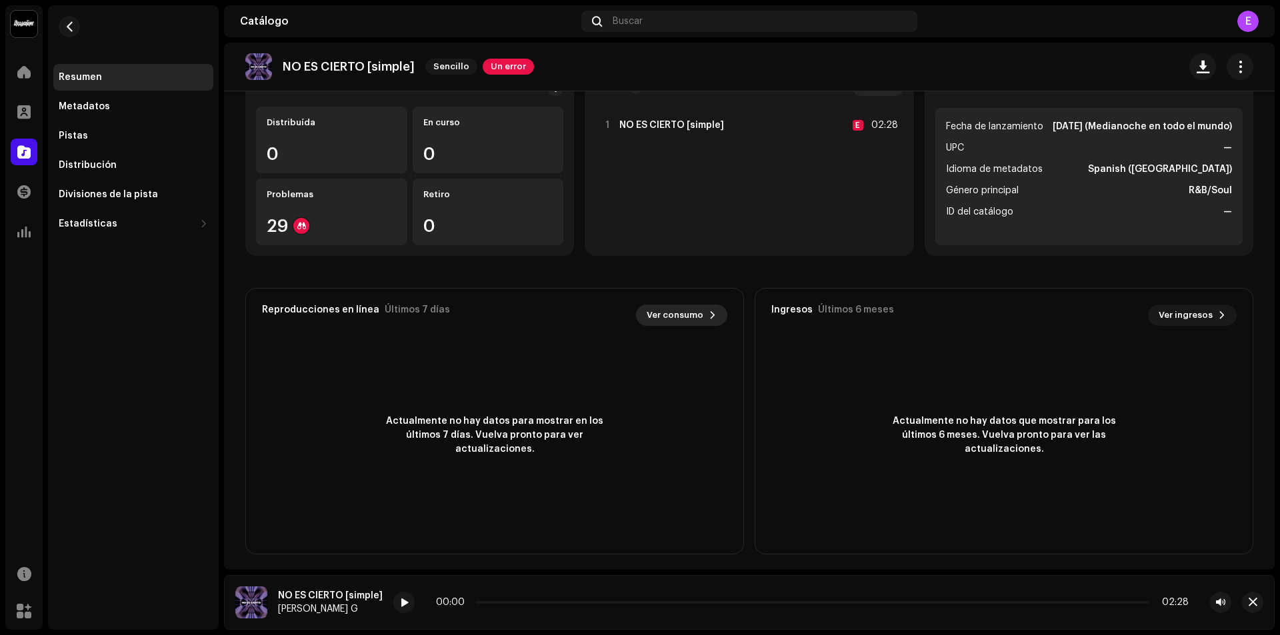
click at [663, 319] on span "Ver consumo" at bounding box center [675, 315] width 57 height 27
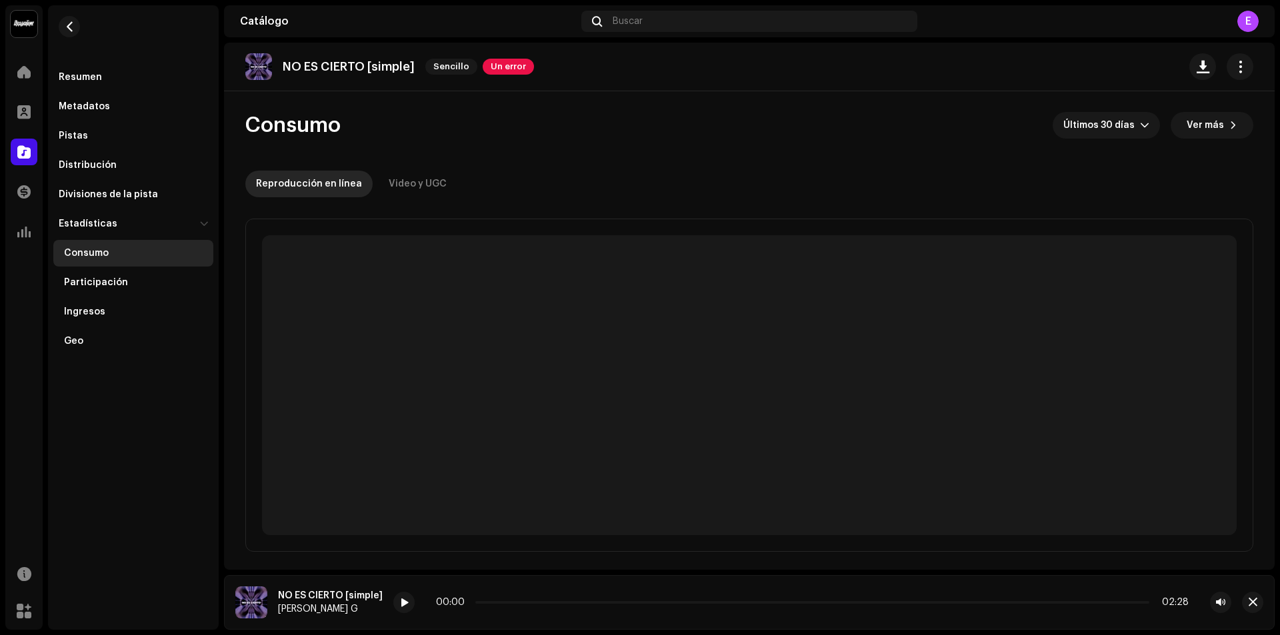
click at [671, 316] on p-skeleton at bounding box center [749, 385] width 975 height 300
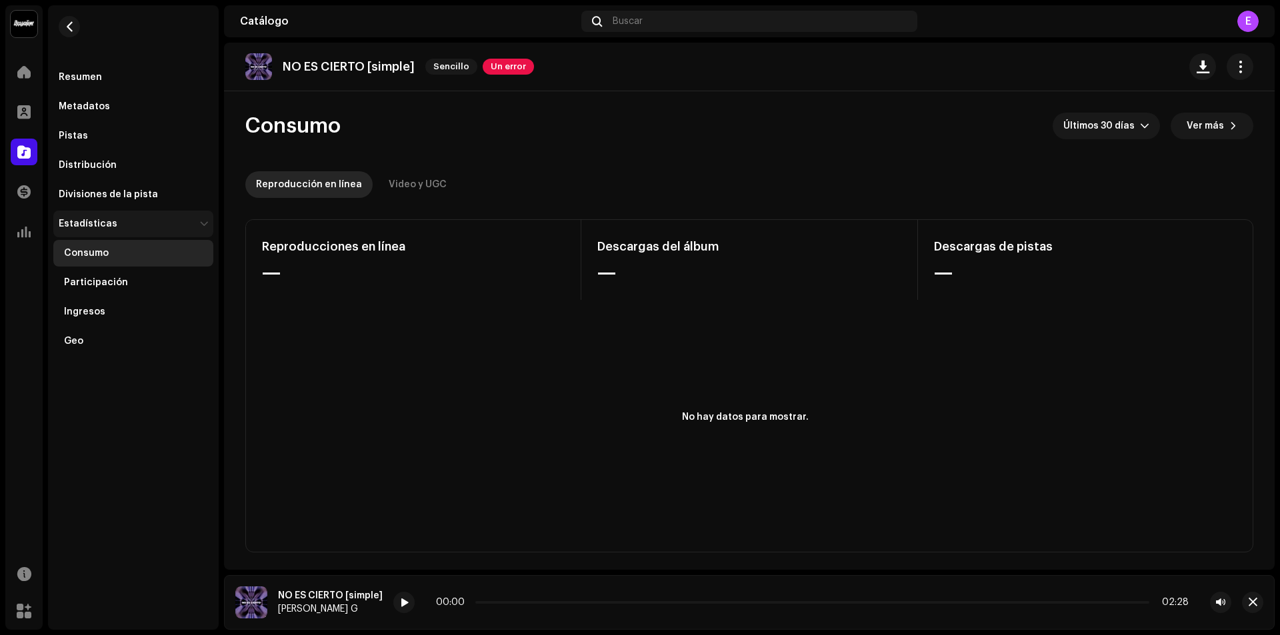
click at [117, 222] on div "Estadísticas" at bounding box center [127, 224] width 136 height 11
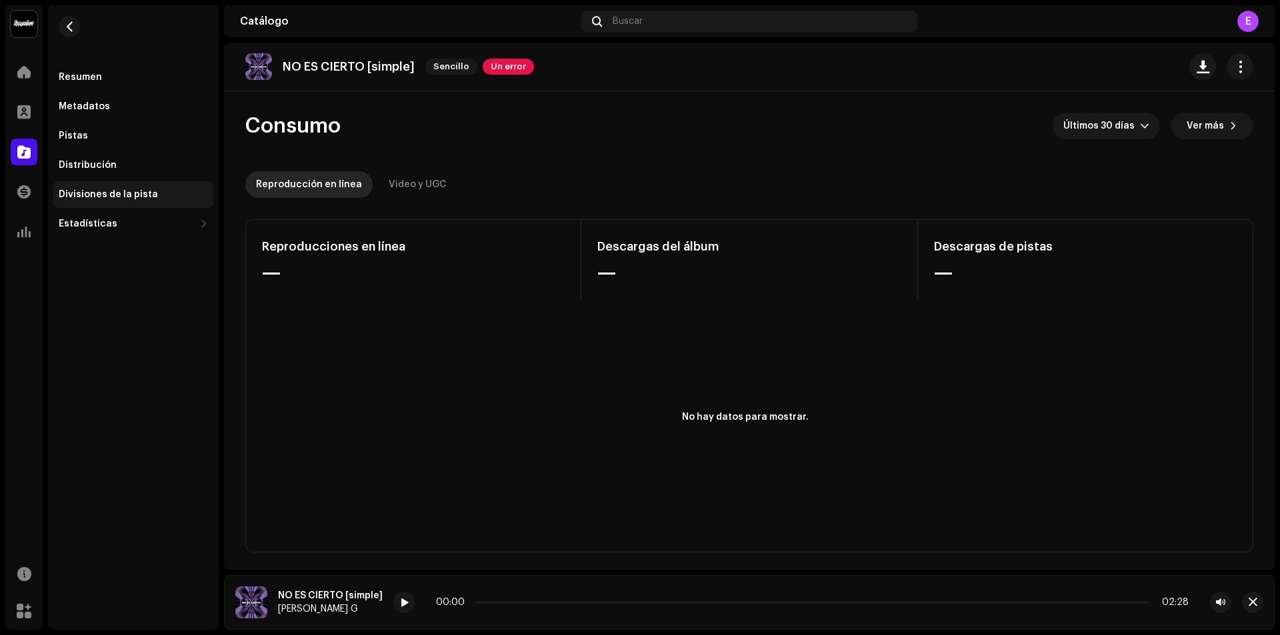
click at [128, 195] on div "Divisiones de la pista" at bounding box center [108, 194] width 99 height 11
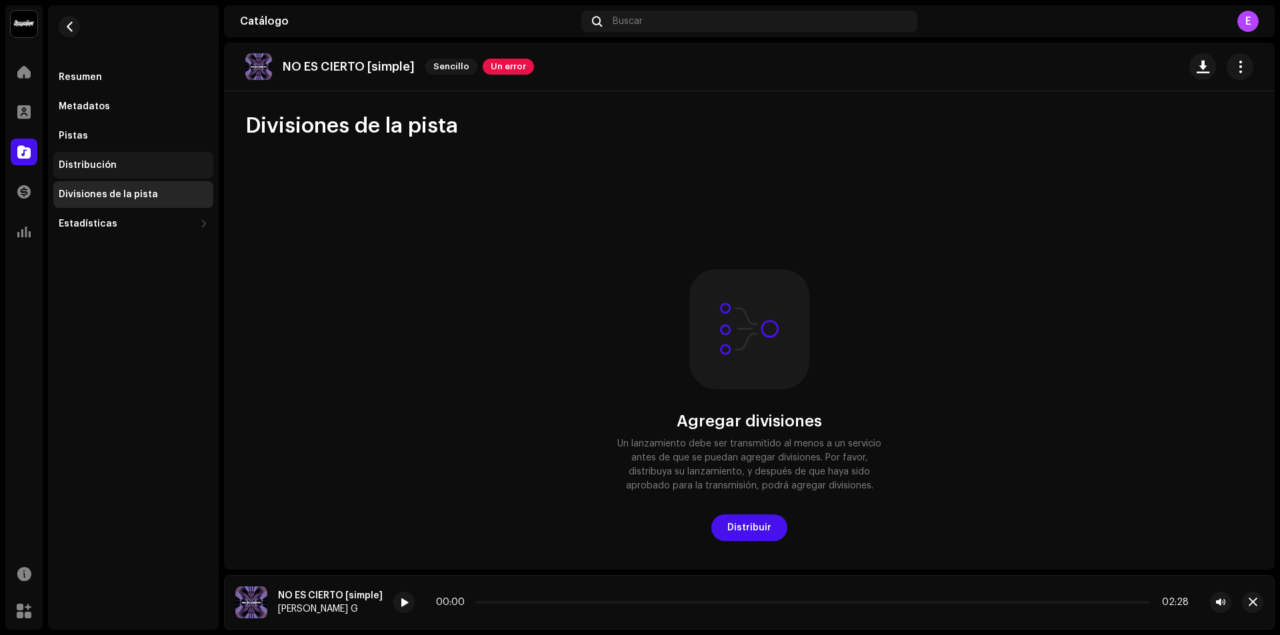
click at [118, 172] on div "Distribución" at bounding box center [133, 165] width 160 height 27
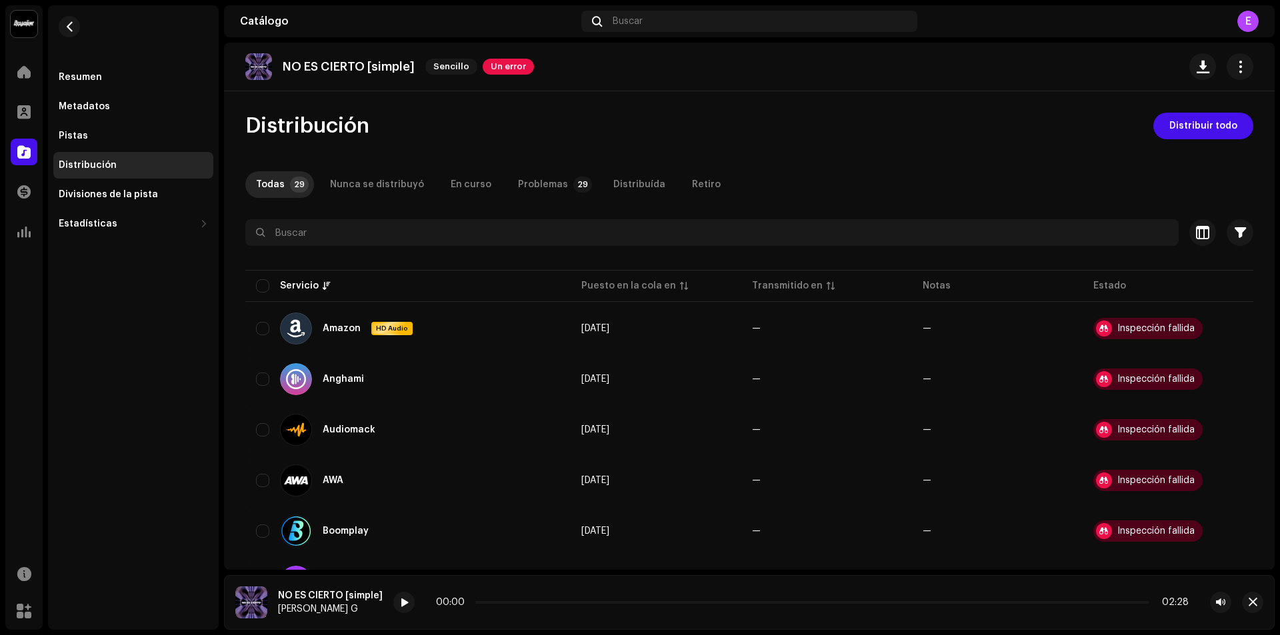
drag, startPoint x: 113, startPoint y: 137, endPoint x: 111, endPoint y: 121, distance: 16.8
click at [113, 137] on div "Pistas" at bounding box center [133, 136] width 149 height 11
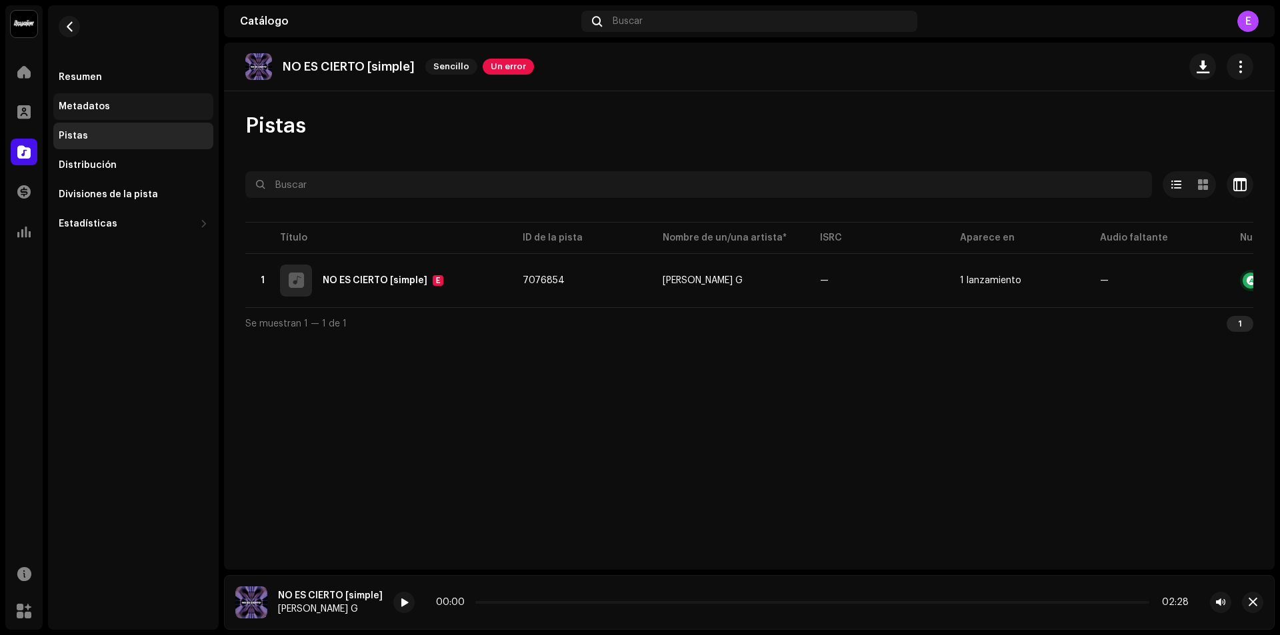
click at [111, 102] on div "Metadatos" at bounding box center [133, 106] width 149 height 11
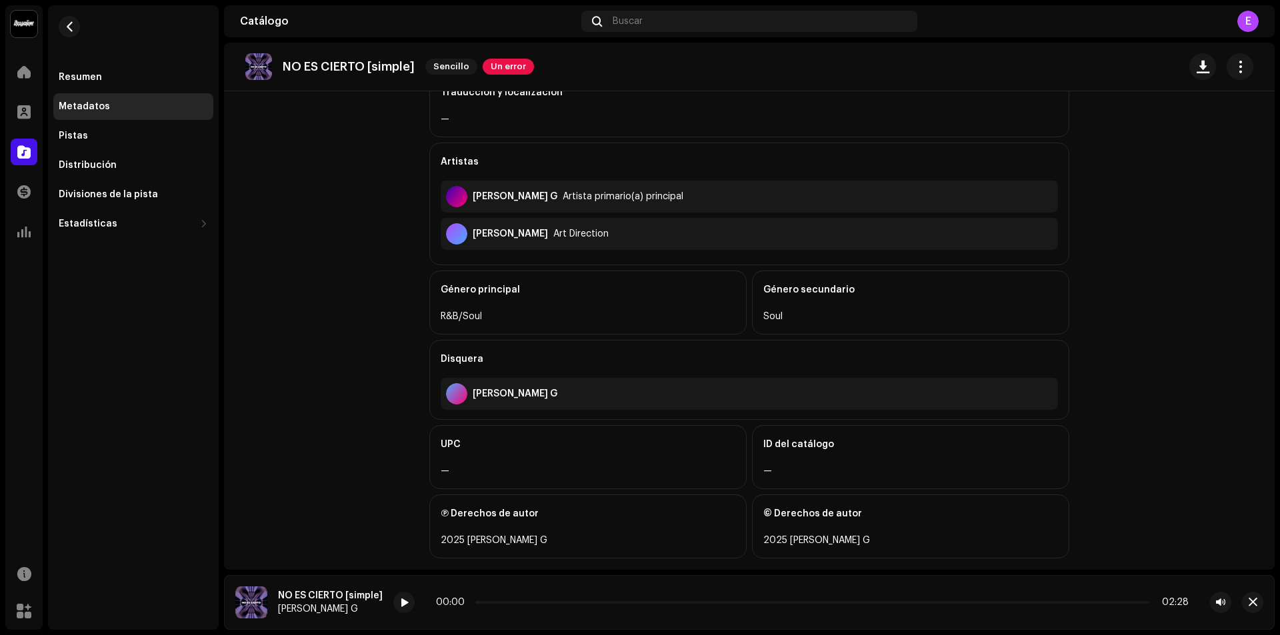
scroll to position [327, 0]
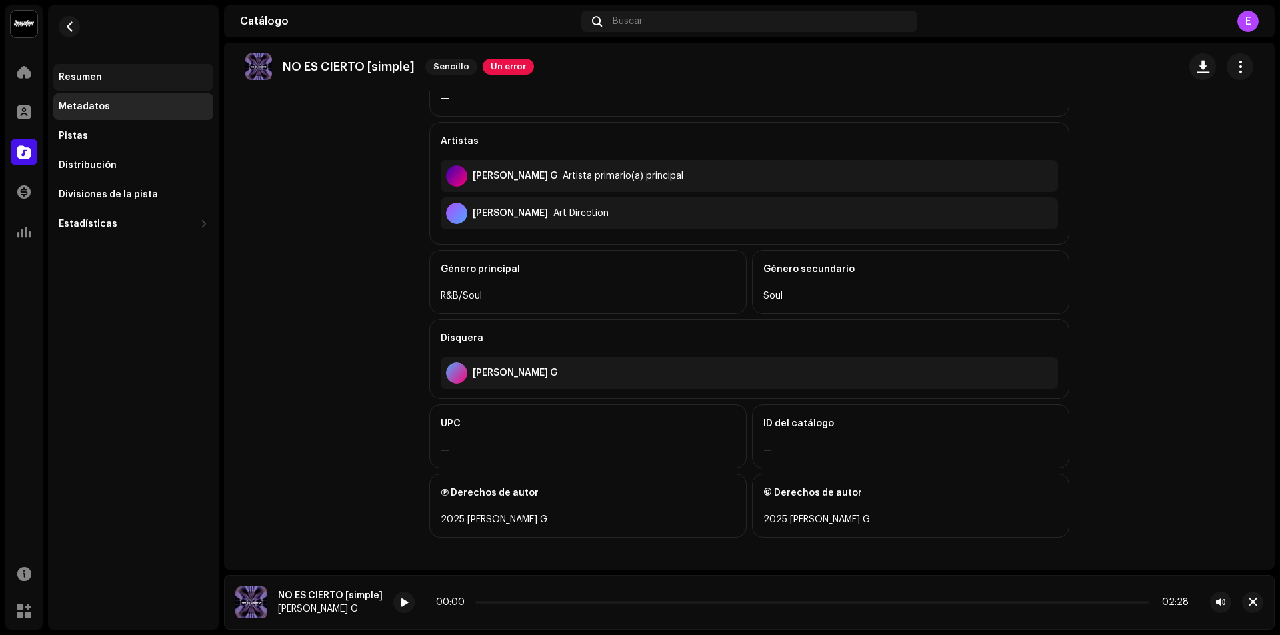
click at [79, 76] on div "Resumen" at bounding box center [80, 77] width 43 height 11
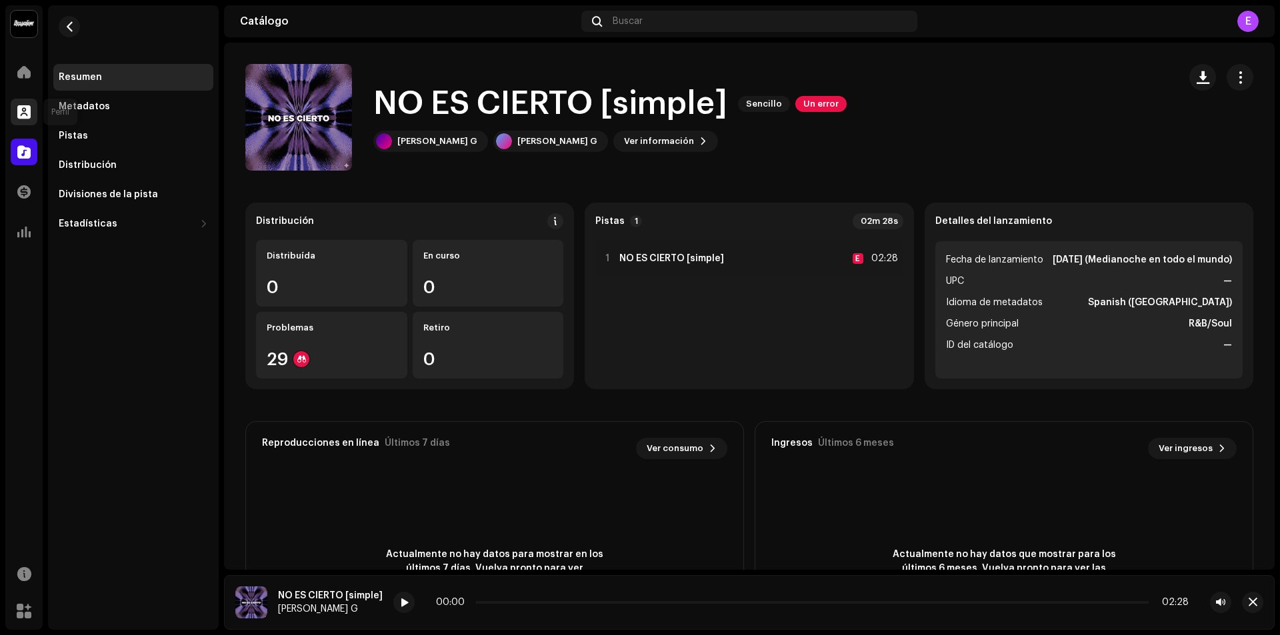
click at [32, 116] on div at bounding box center [24, 112] width 27 height 27
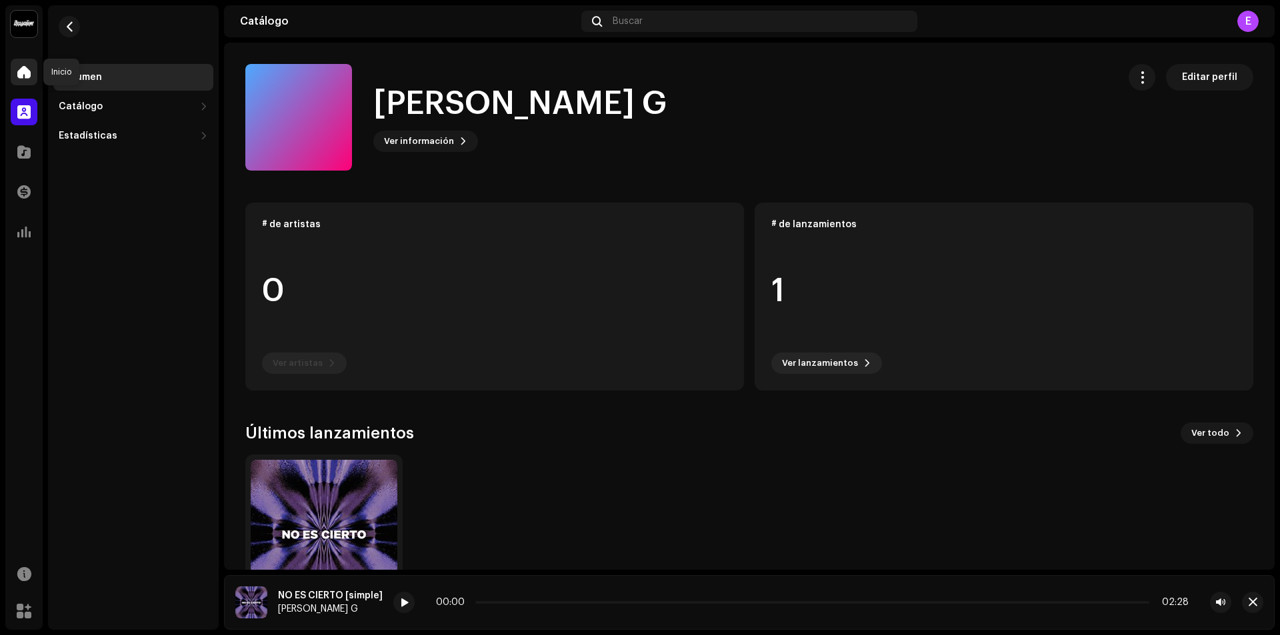
click at [21, 73] on span at bounding box center [23, 72] width 13 height 11
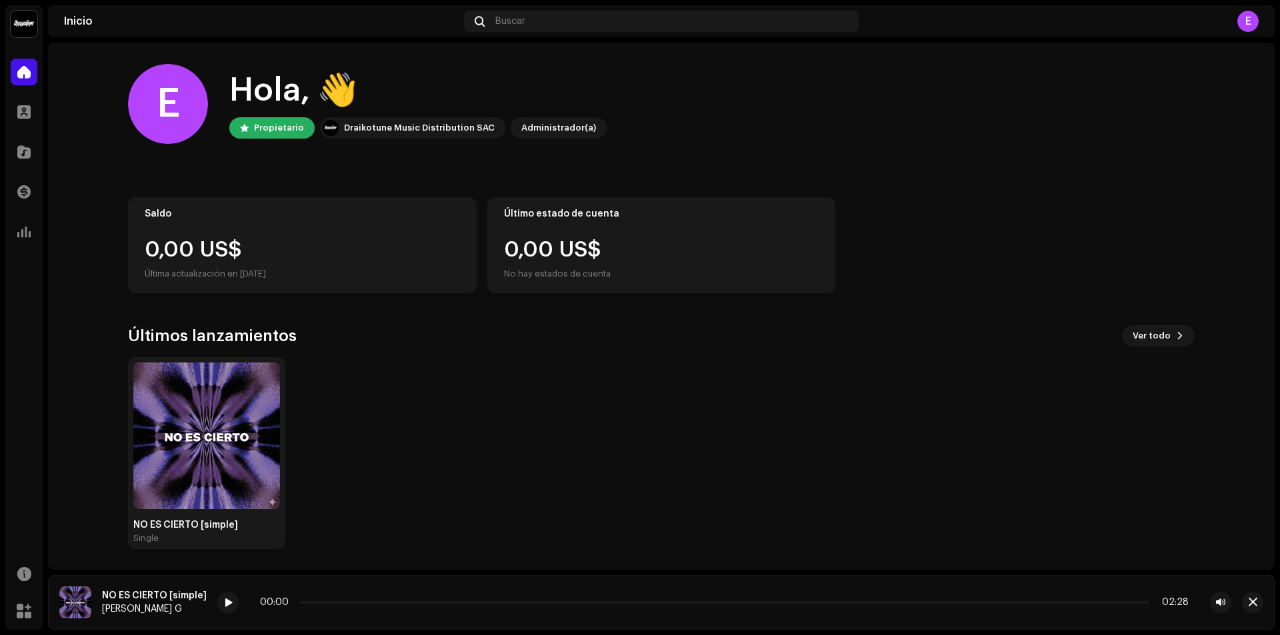
click at [256, 112] on div "Hola, 👋 Propietario Draikotune Music Distribution SAC Administrador(a)" at bounding box center [417, 103] width 377 height 69
click at [258, 122] on div "Propietario" at bounding box center [279, 128] width 50 height 16
click at [263, 129] on div "Propietario" at bounding box center [279, 128] width 50 height 16
click at [14, 152] on div at bounding box center [24, 152] width 27 height 27
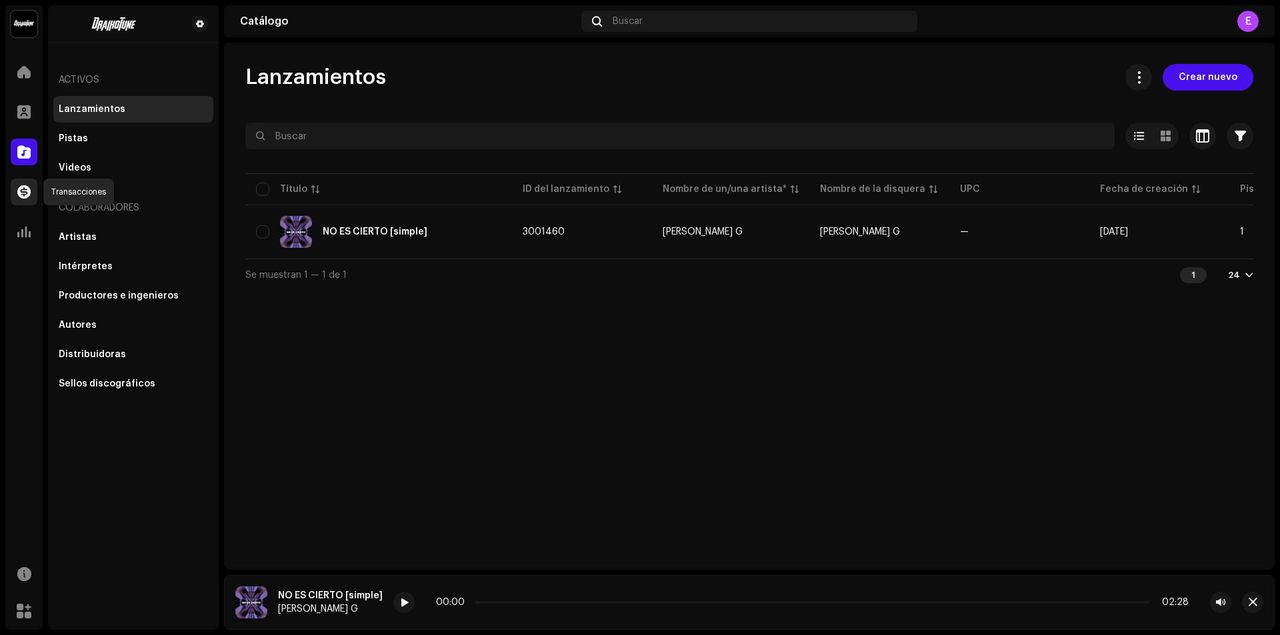
click at [23, 189] on span at bounding box center [23, 192] width 13 height 11
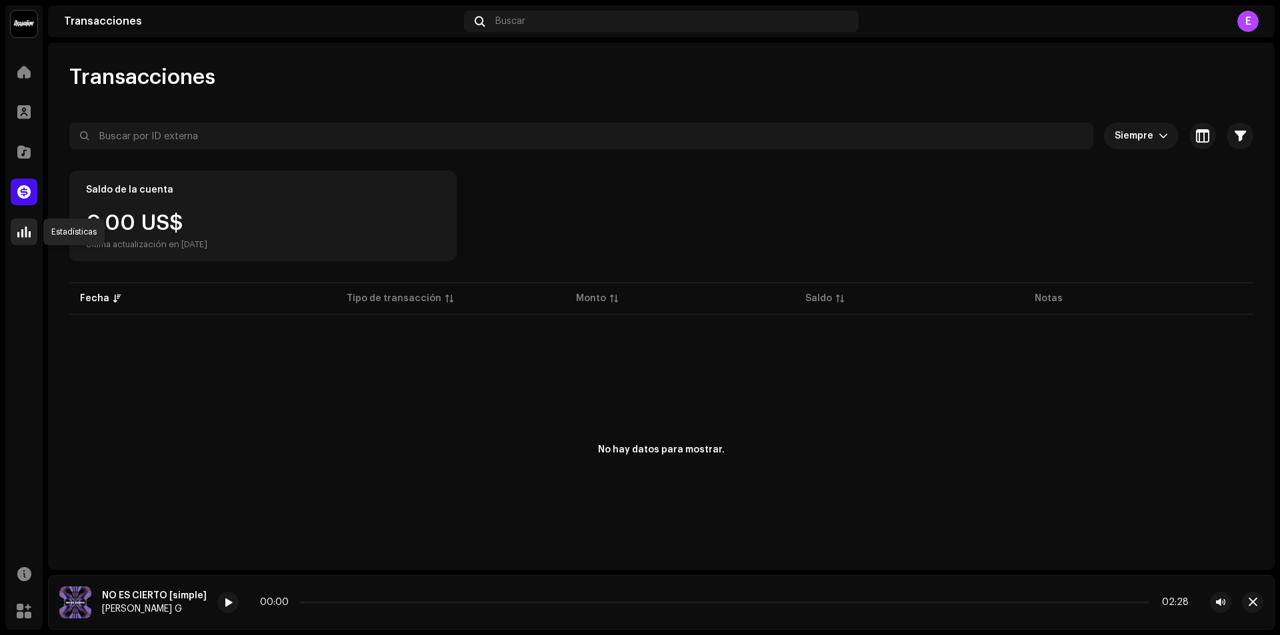
click at [23, 219] on div at bounding box center [24, 232] width 27 height 27
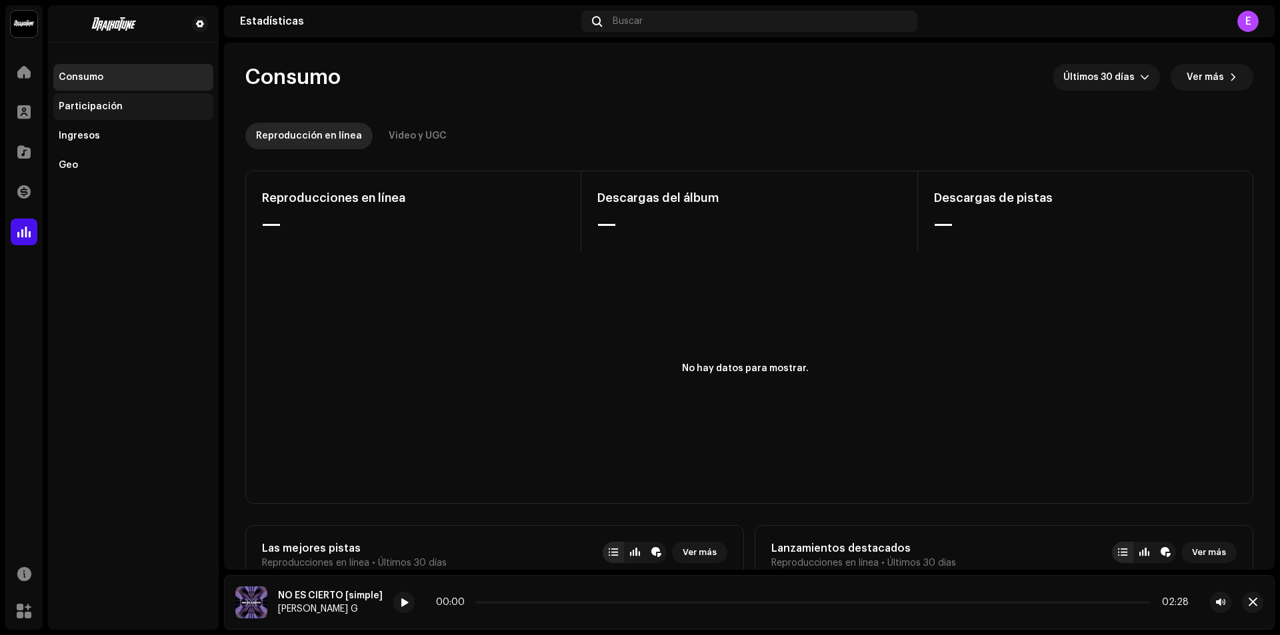
click at [113, 106] on div "Participación" at bounding box center [91, 106] width 64 height 11
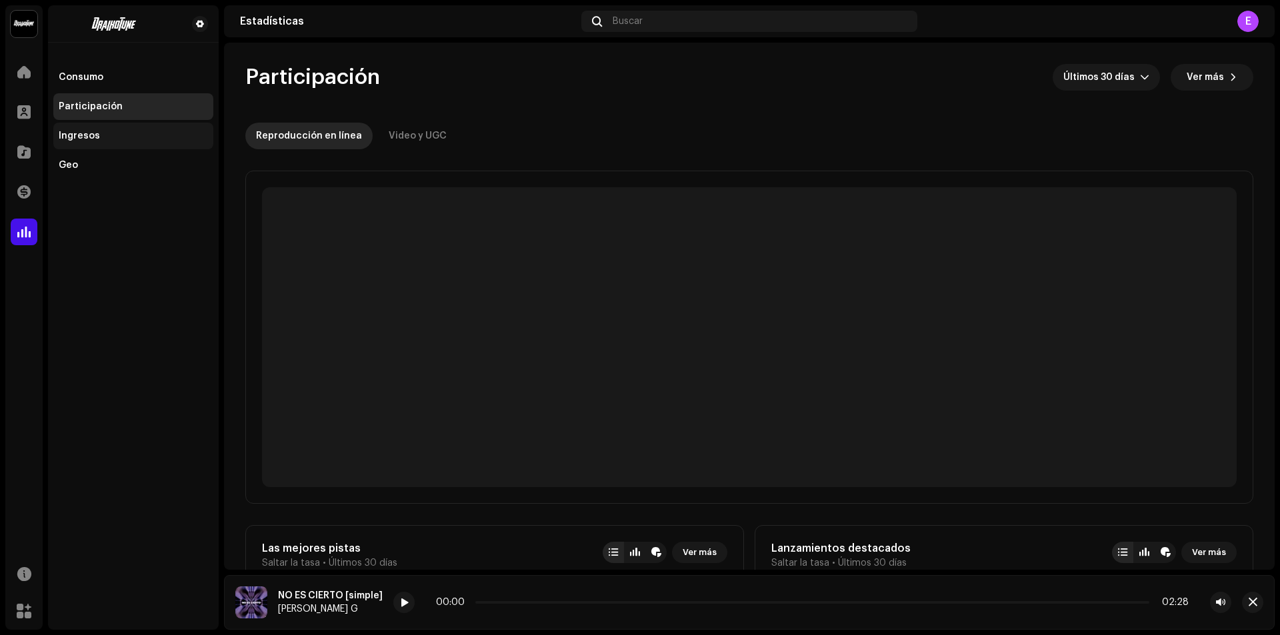
click at [102, 135] on div "Ingresos" at bounding box center [133, 136] width 149 height 11
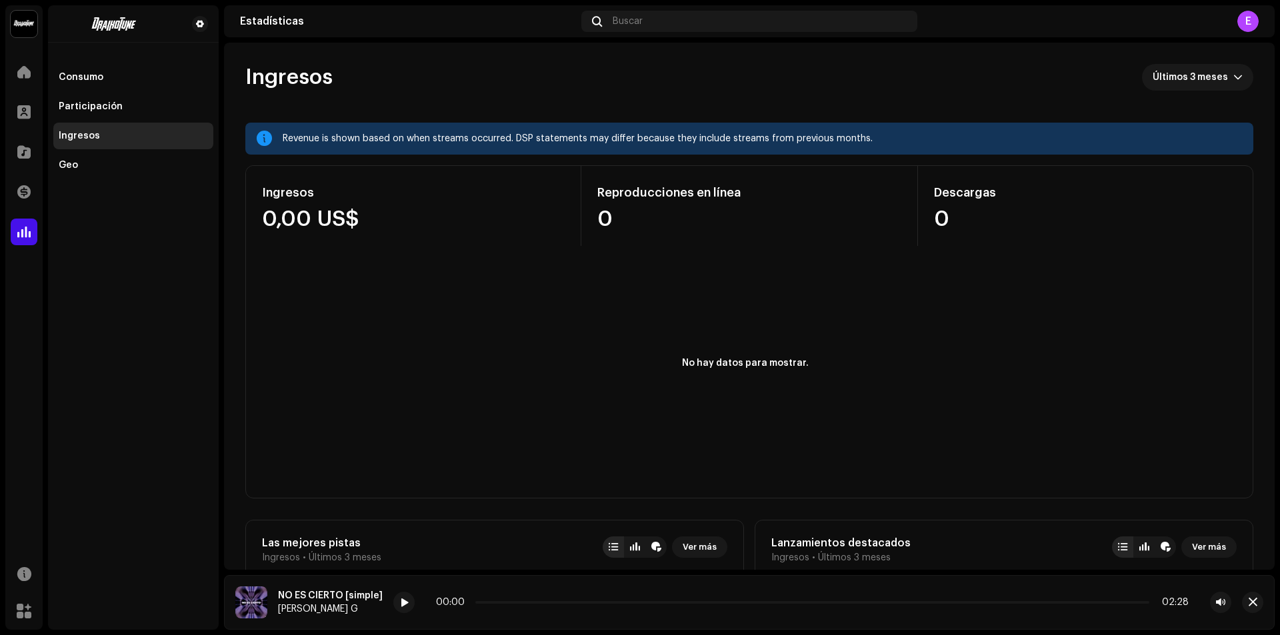
click at [29, 28] on img at bounding box center [24, 24] width 27 height 27
click at [21, 74] on span at bounding box center [23, 72] width 13 height 11
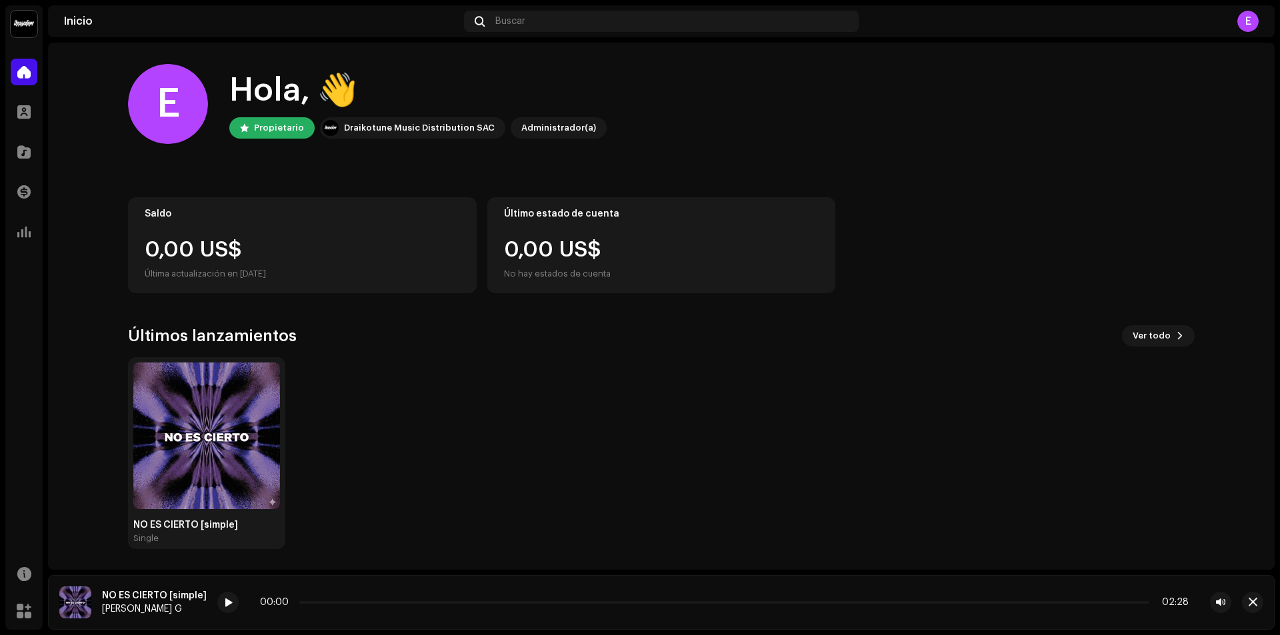
scroll to position [1, 0]
click at [26, 121] on div at bounding box center [24, 112] width 27 height 27
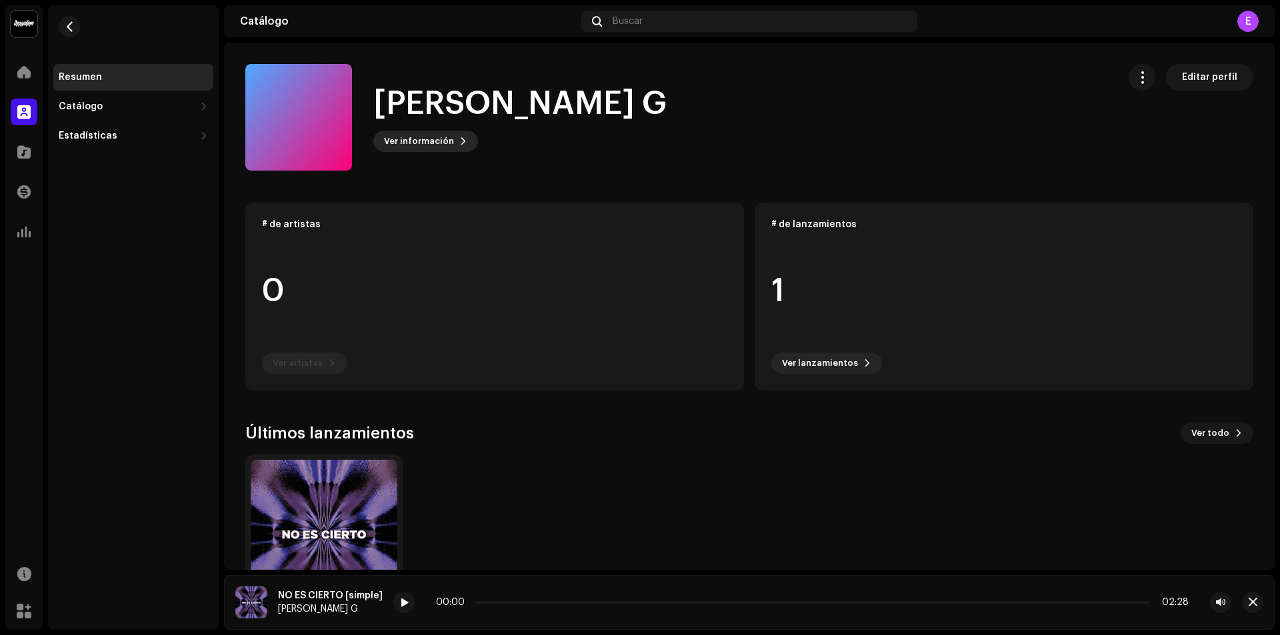
click at [408, 147] on span "Ver información" at bounding box center [419, 141] width 70 height 27
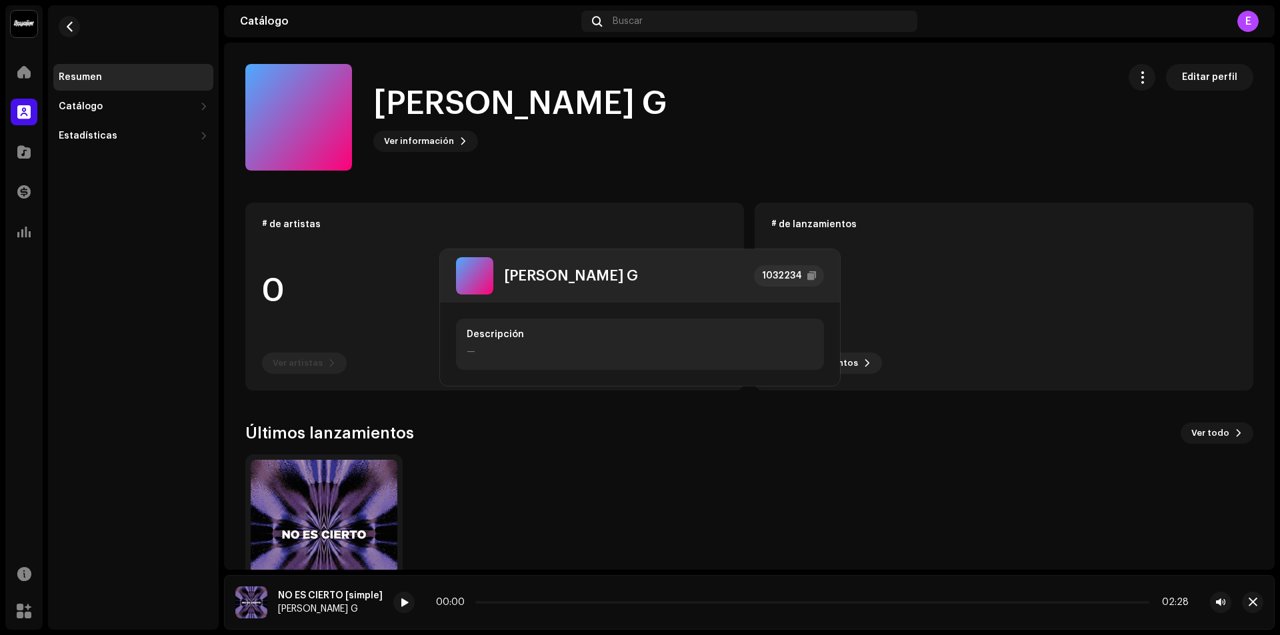
click at [556, 161] on div "[PERSON_NAME] G 1032234 Descripción —" at bounding box center [640, 317] width 1280 height 635
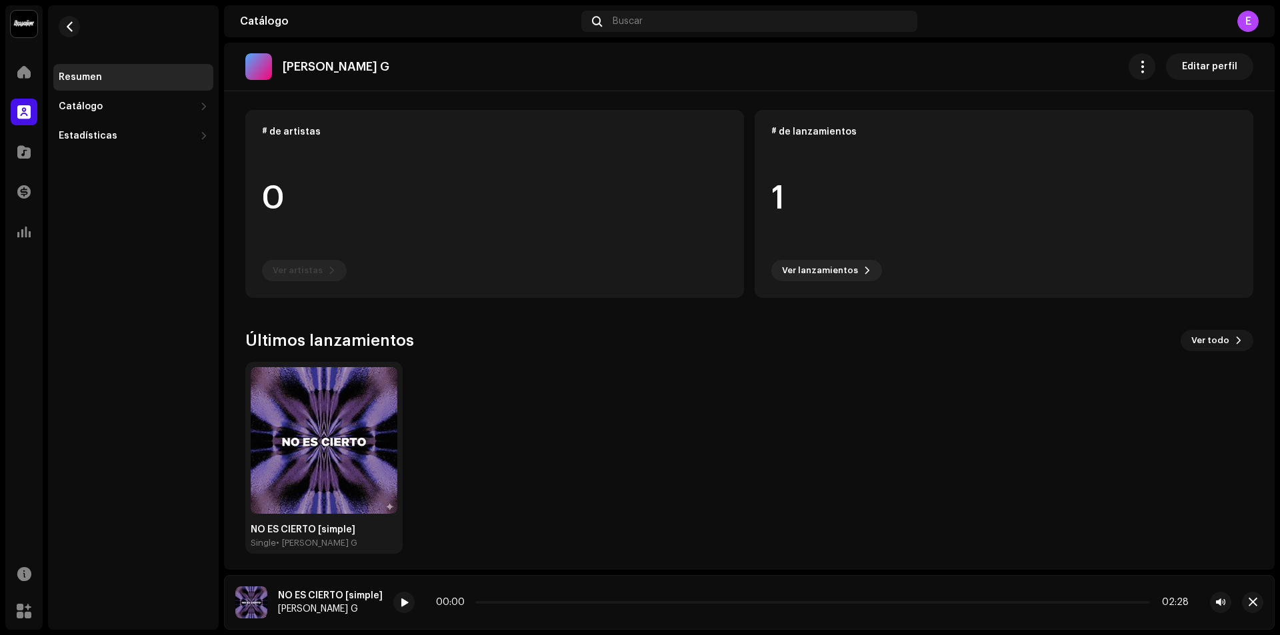
scroll to position [98, 0]
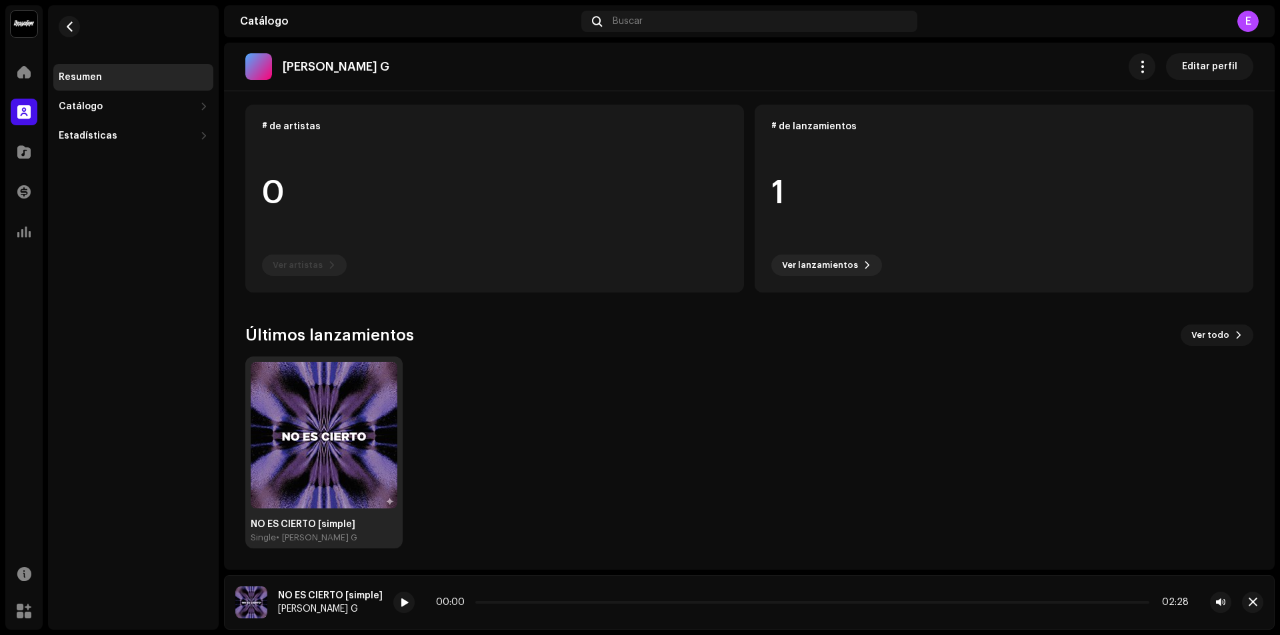
click at [353, 470] on img at bounding box center [324, 435] width 147 height 147
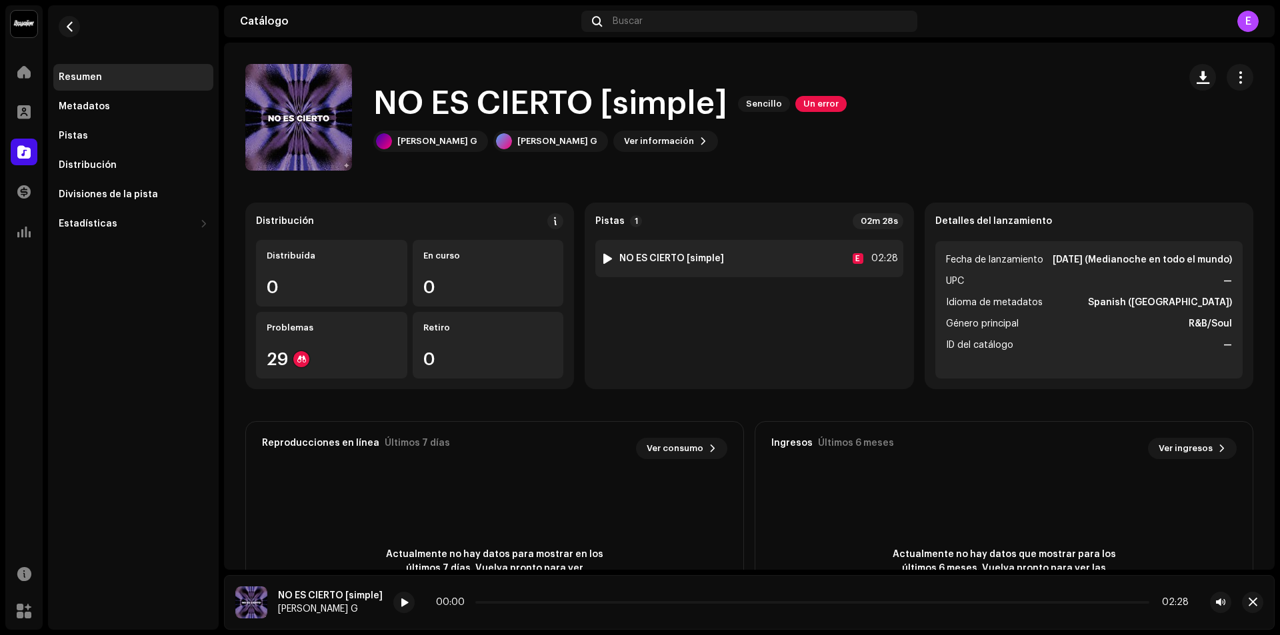
click at [742, 266] on div "1 NO ES CIERTO [simple] E 02:28" at bounding box center [748, 258] width 307 height 37
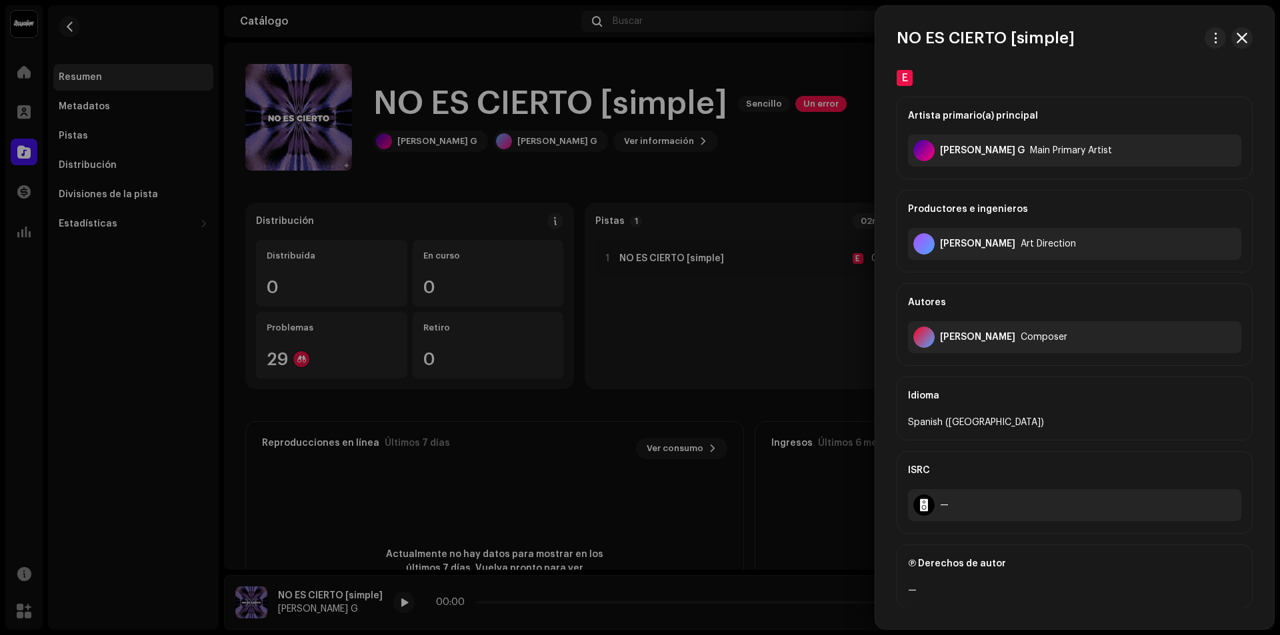
click at [723, 262] on div at bounding box center [640, 317] width 1280 height 635
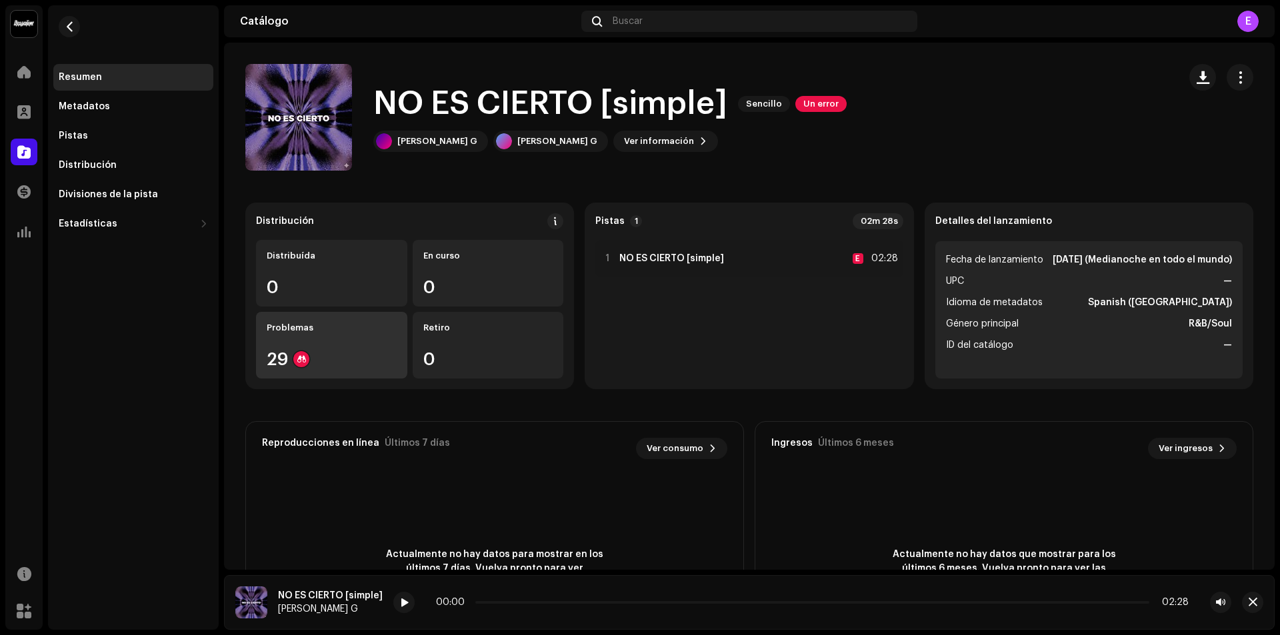
click at [274, 351] on div "29" at bounding box center [332, 359] width 130 height 17
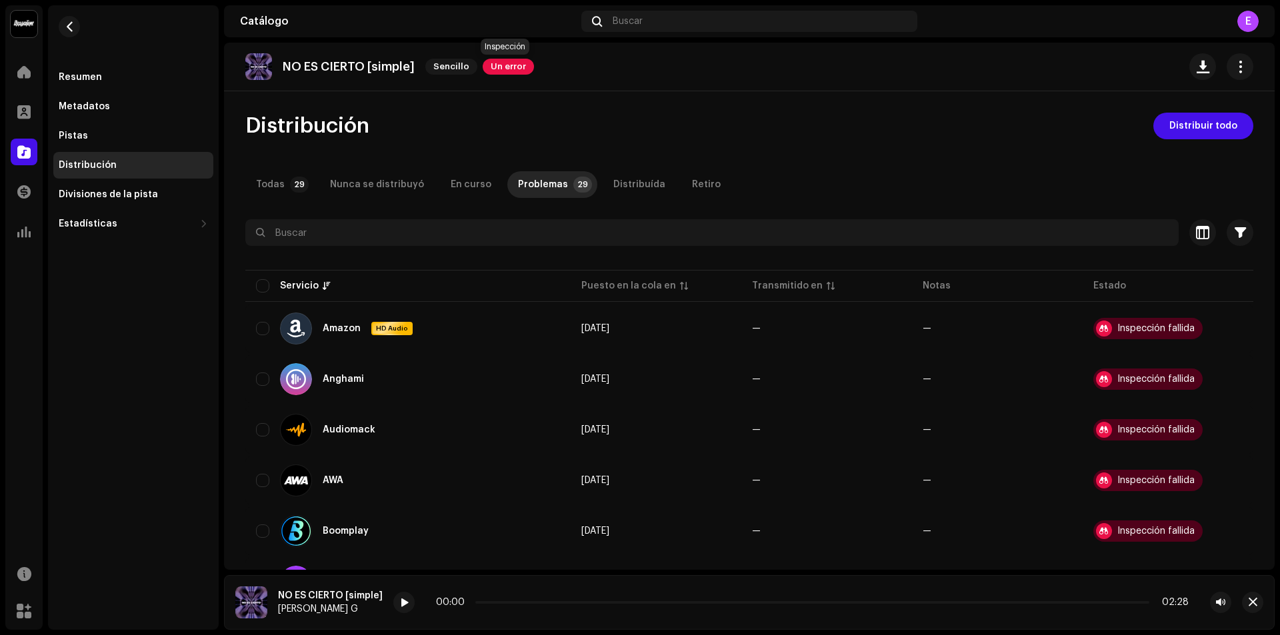
click at [504, 68] on span "Un error" at bounding box center [508, 67] width 51 height 16
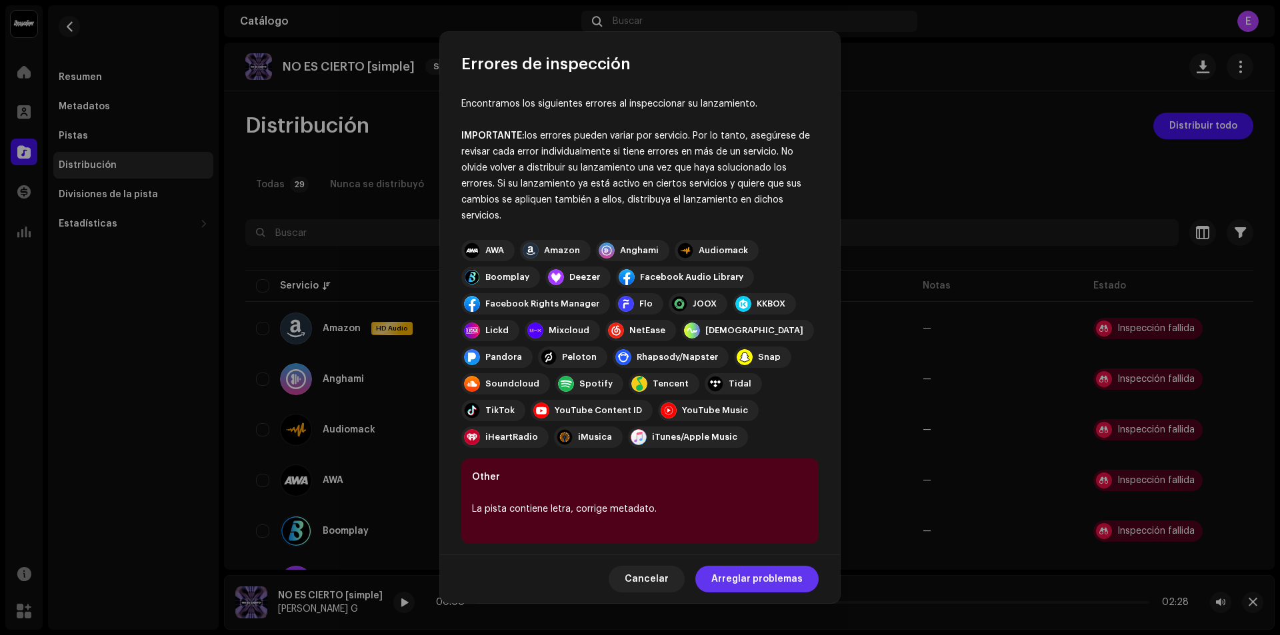
click at [724, 573] on span "Arreglar problemas" at bounding box center [756, 579] width 91 height 27
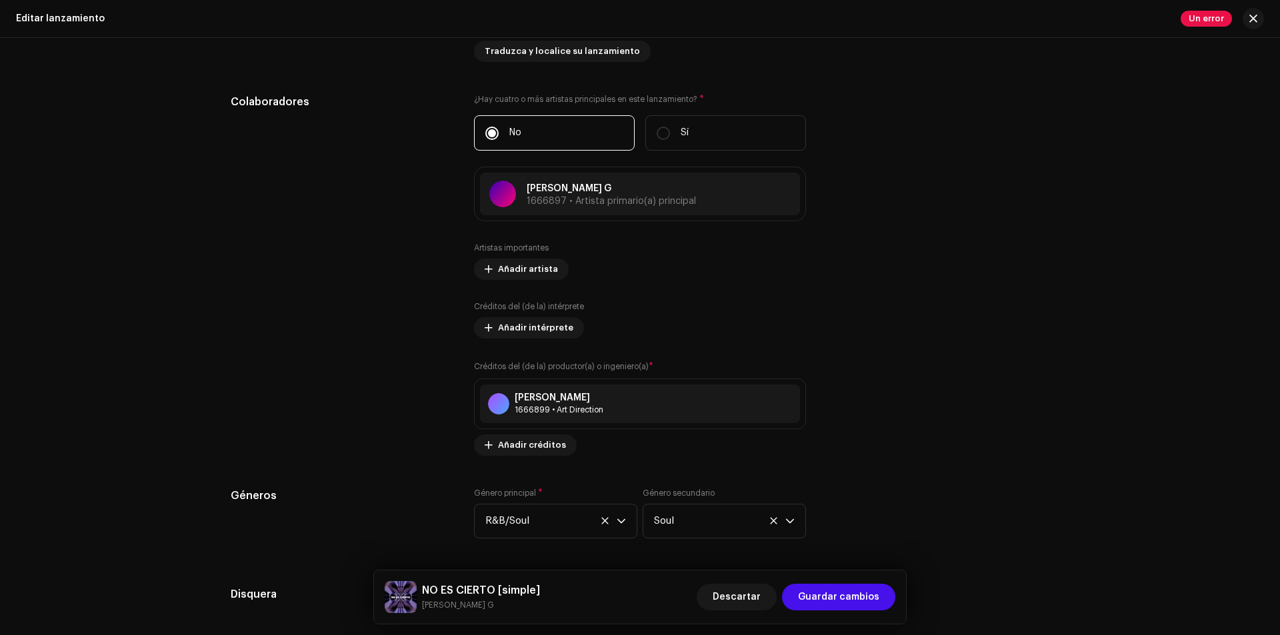
scroll to position [1400, 0]
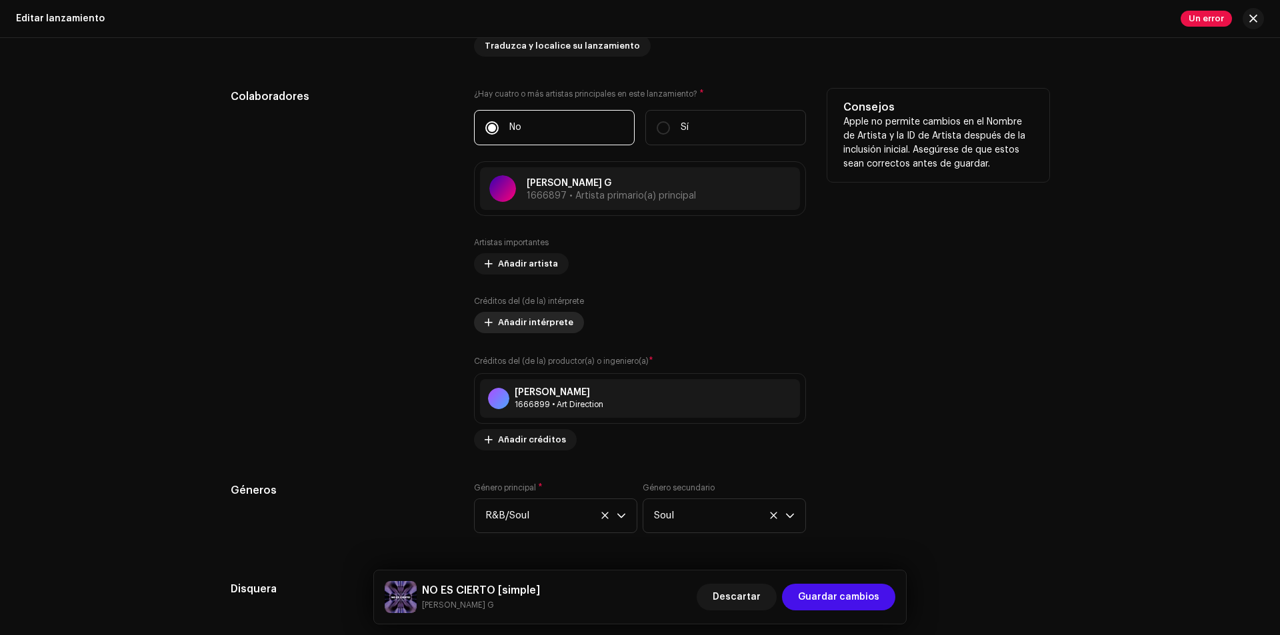
click at [533, 325] on span "Añadir intérprete" at bounding box center [535, 322] width 75 height 27
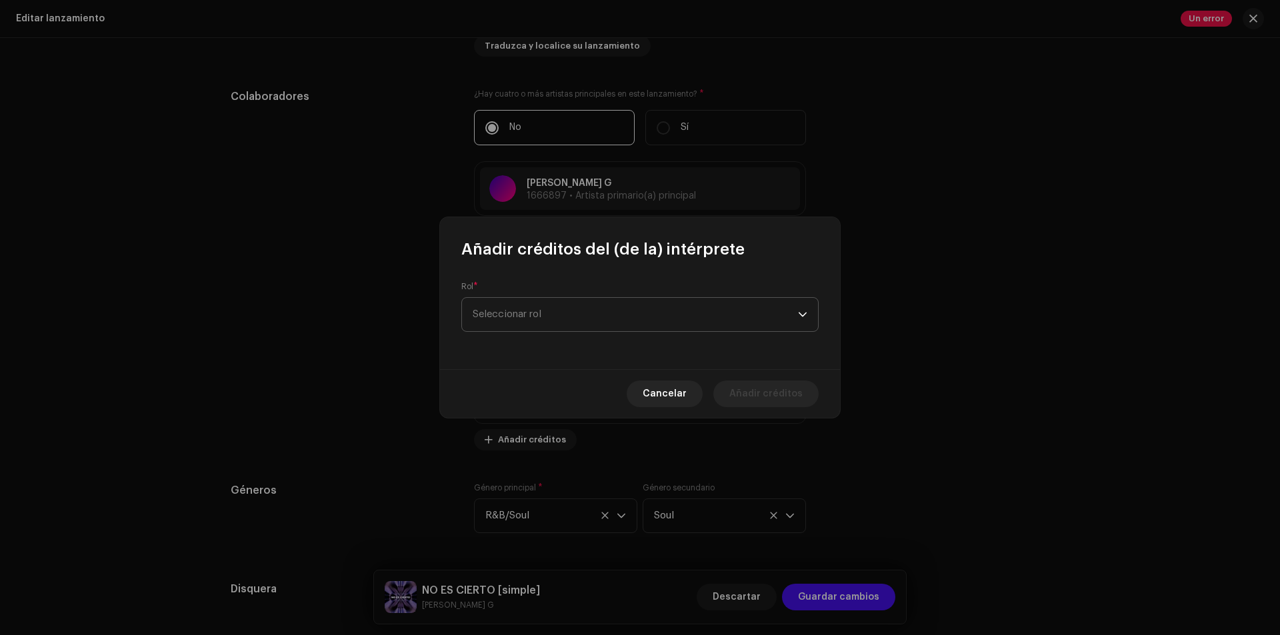
click at [591, 313] on span "Seleccionar rol" at bounding box center [635, 314] width 325 height 33
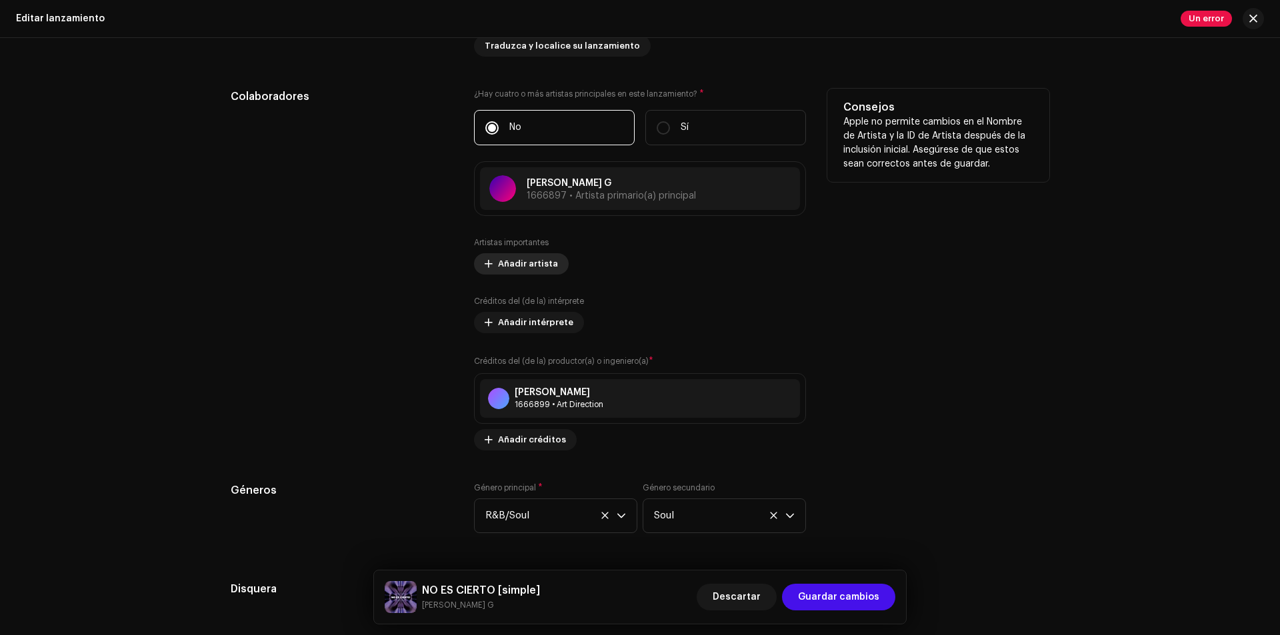
click at [509, 267] on span "Añadir artista" at bounding box center [528, 264] width 60 height 27
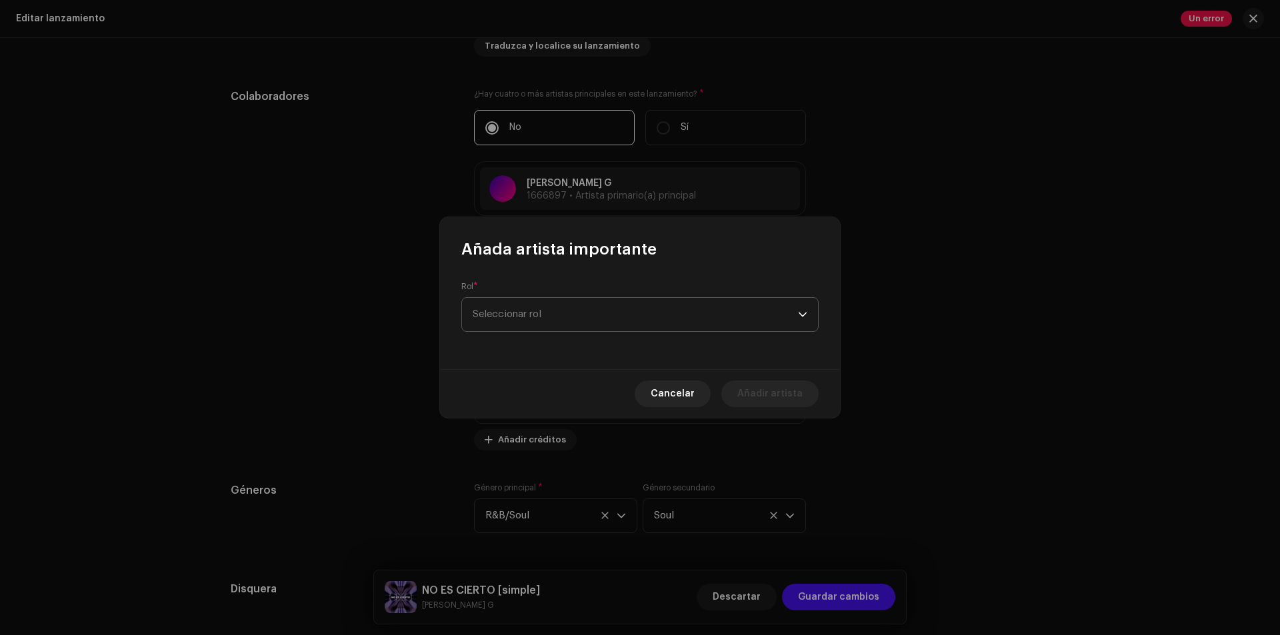
click at [621, 323] on span "Seleccionar rol" at bounding box center [635, 314] width 325 height 33
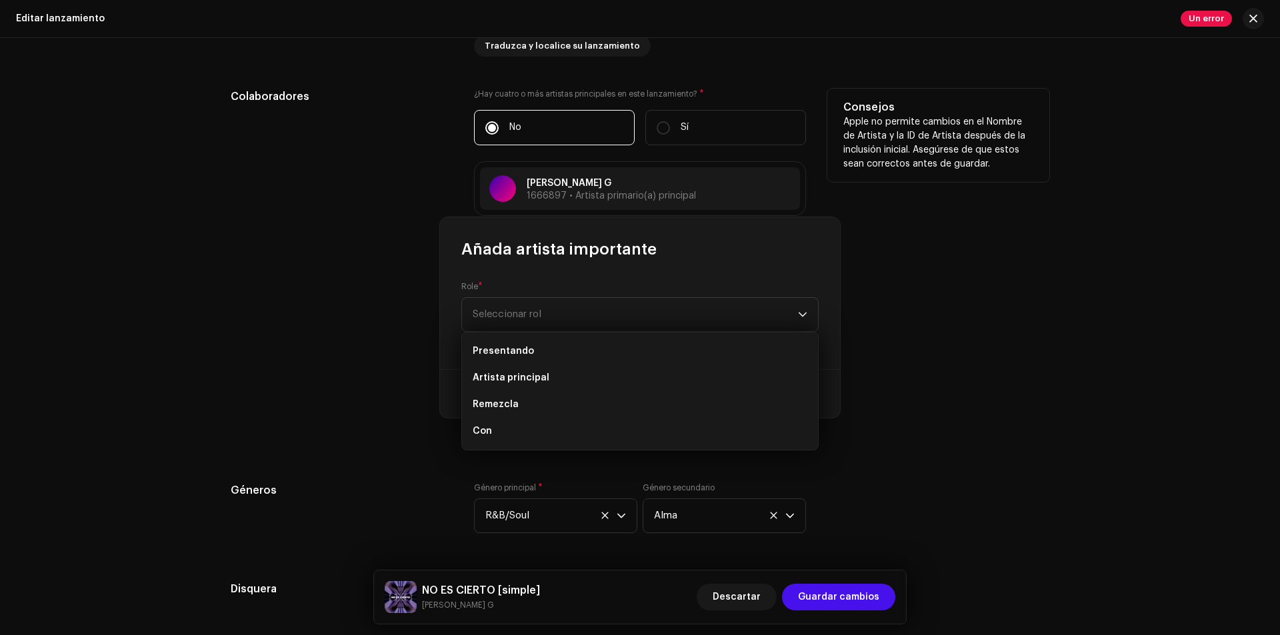
drag, startPoint x: 1041, startPoint y: 117, endPoint x: 1007, endPoint y: 148, distance: 45.3
click at [1041, 118] on div "Añada artista importante Role * Seleccionar rol Cancelar Añadir artista" at bounding box center [640, 317] width 1280 height 635
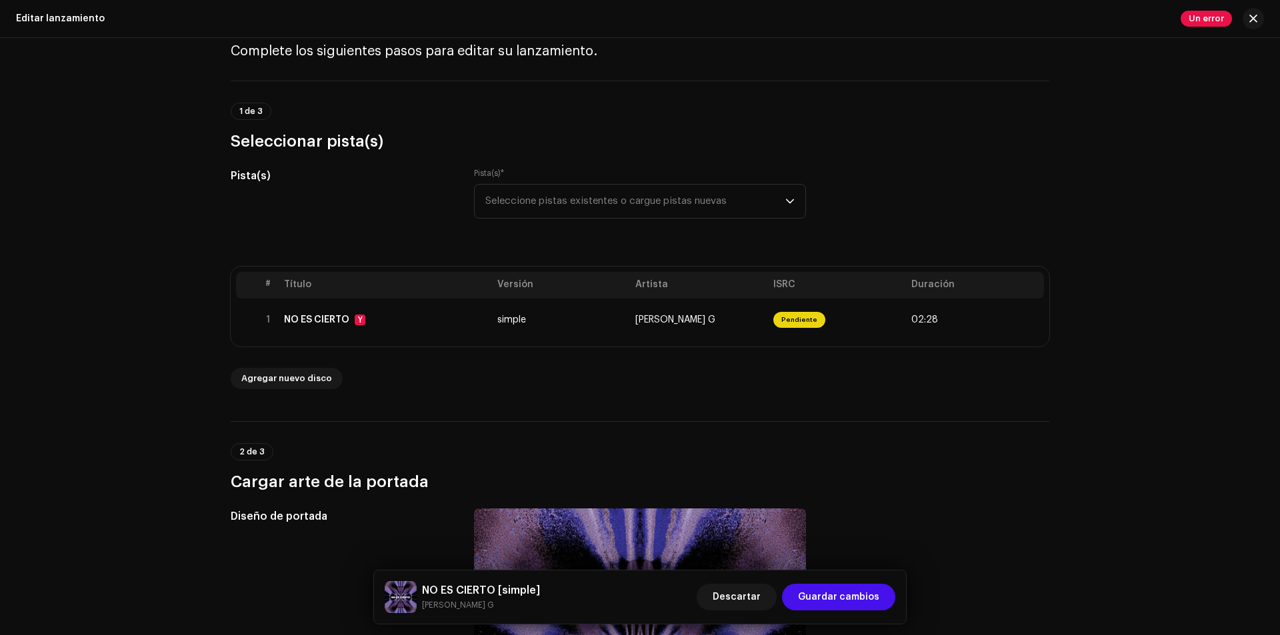
scroll to position [0, 0]
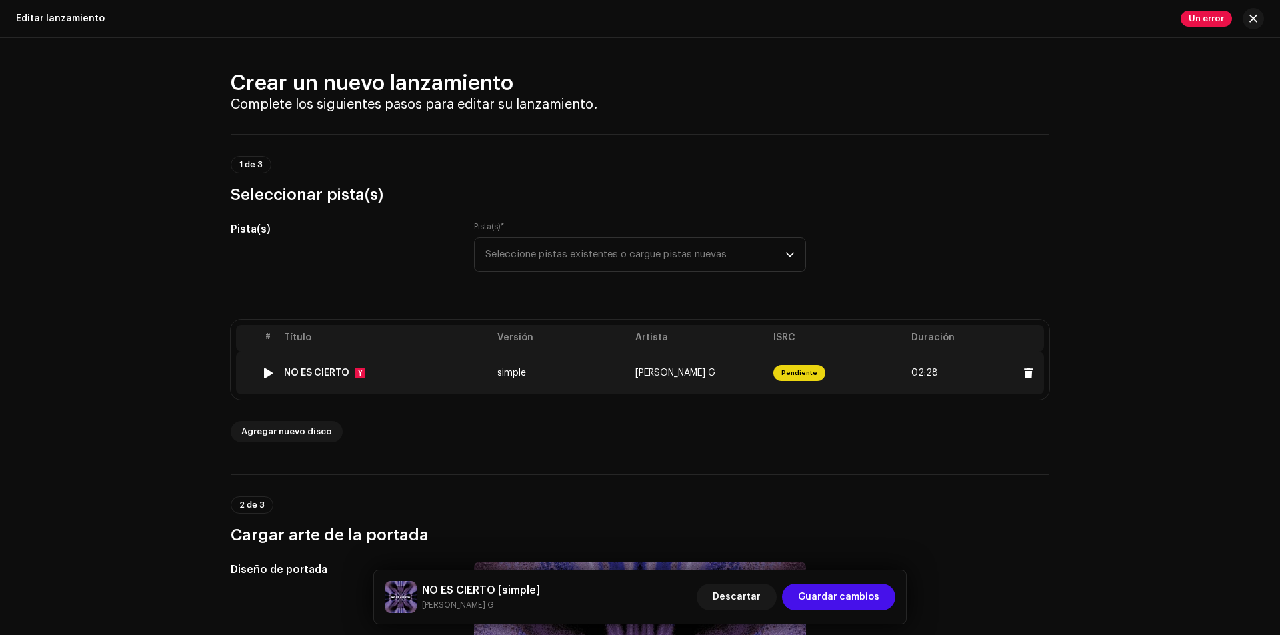
click at [511, 376] on font "simple" at bounding box center [511, 373] width 29 height 9
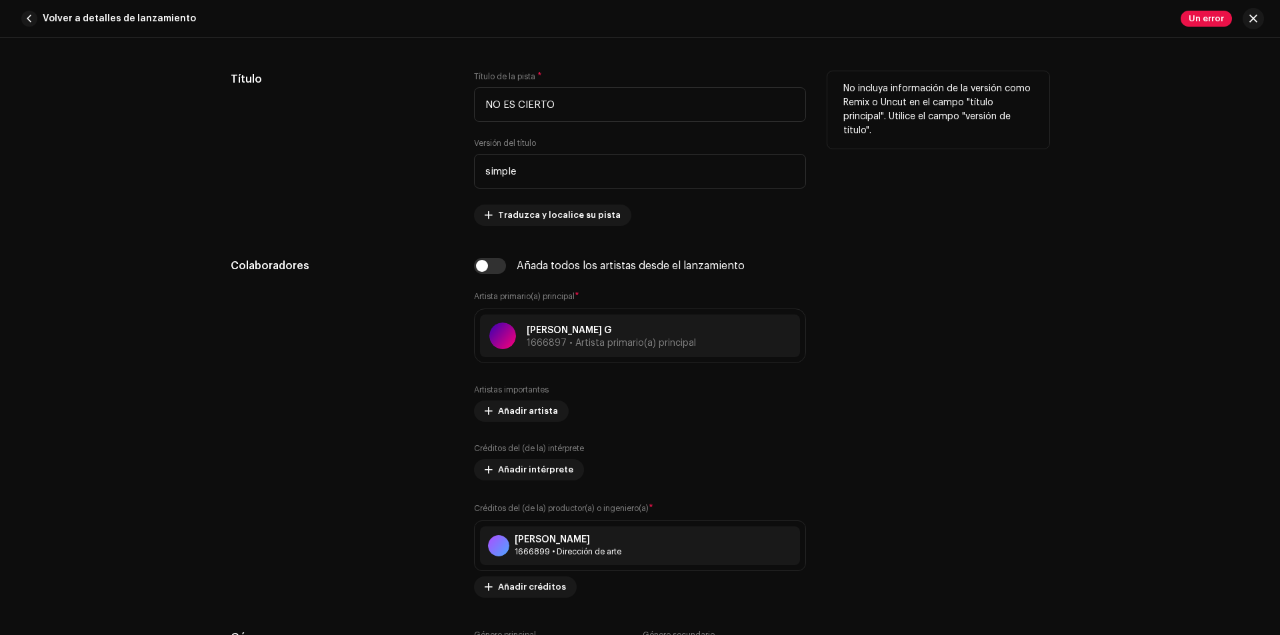
scroll to position [600, 0]
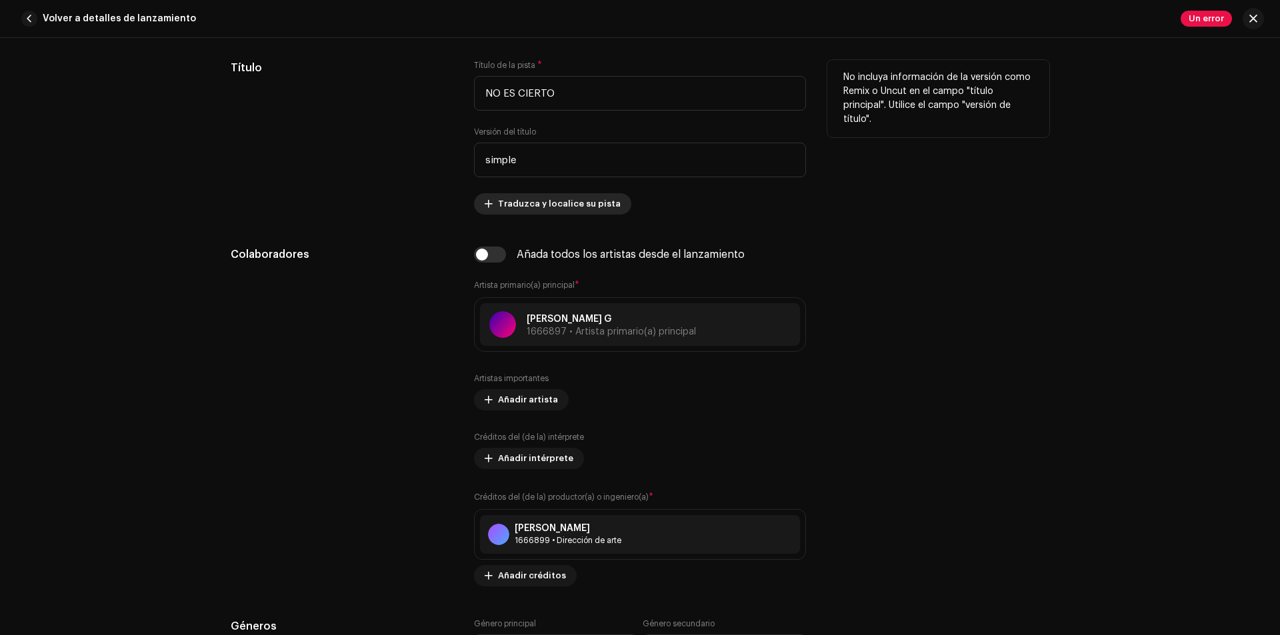
click at [526, 205] on span "Traduzca y localice su pista" at bounding box center [559, 204] width 123 height 27
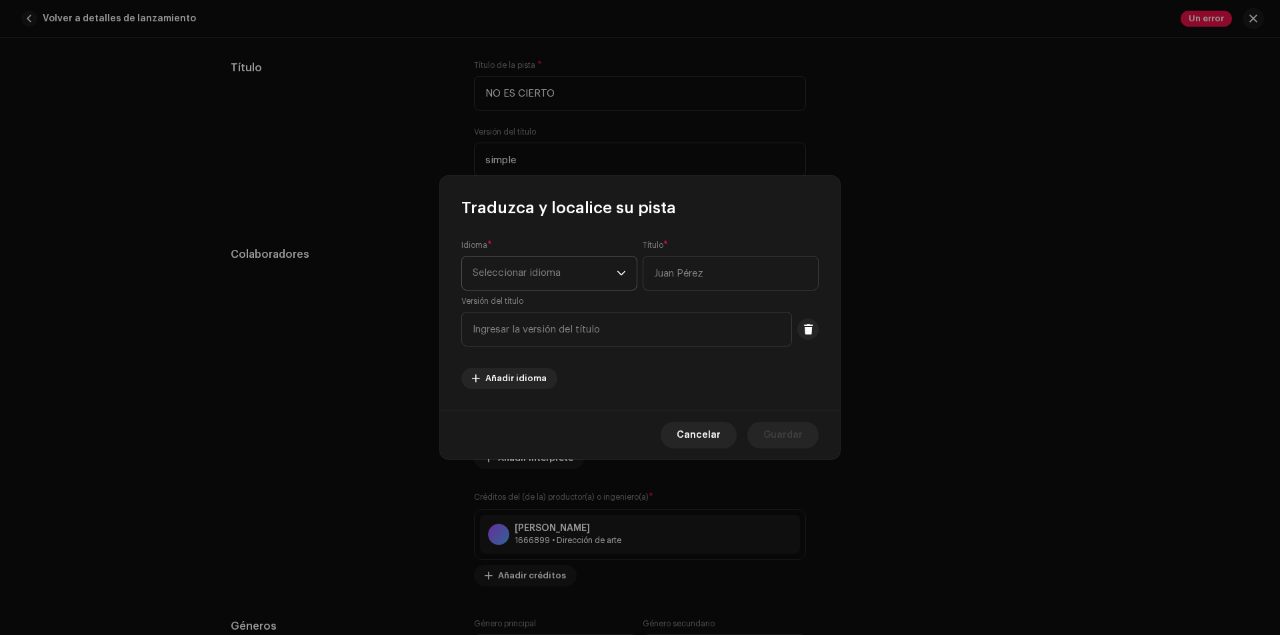
click at [577, 279] on span "Seleccionar idioma" at bounding box center [545, 273] width 144 height 33
drag, startPoint x: 535, startPoint y: 402, endPoint x: 561, endPoint y: 393, distance: 26.8
click at [535, 403] on span "Spanish ([GEOGRAPHIC_DATA])" at bounding box center [545, 401] width 144 height 13
click at [706, 267] on input "text" at bounding box center [731, 273] width 176 height 35
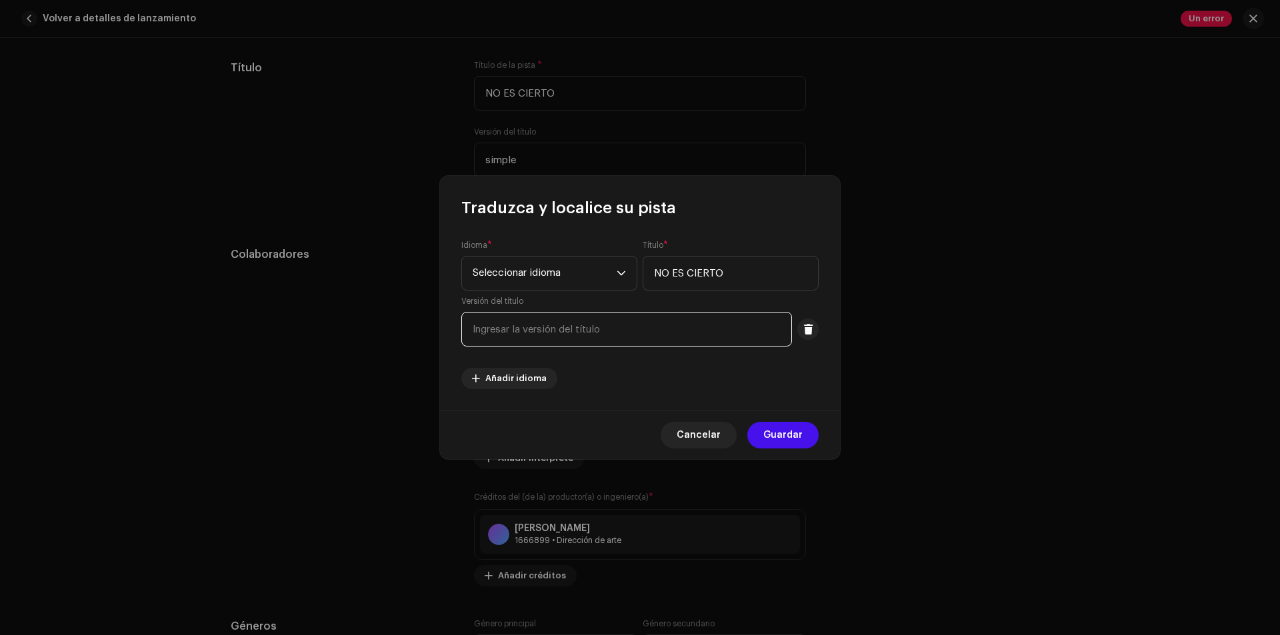
click at [623, 331] on input "text" at bounding box center [626, 329] width 331 height 35
click at [791, 439] on span "Guardar" at bounding box center [782, 435] width 39 height 27
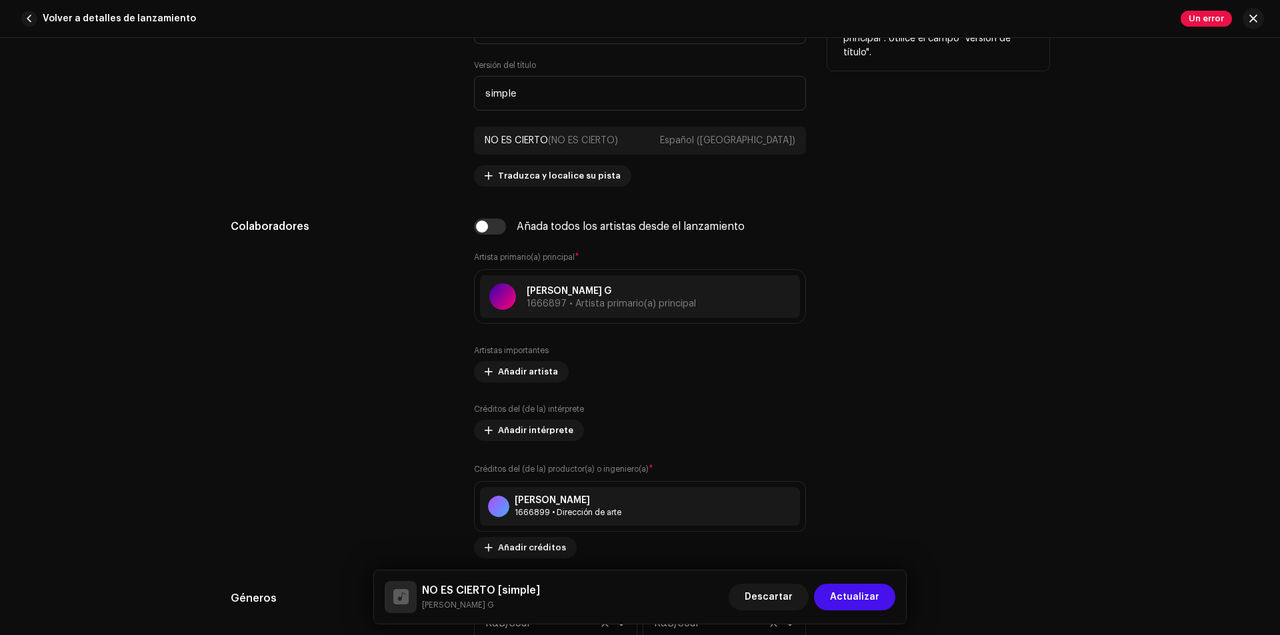
scroll to position [733, 0]
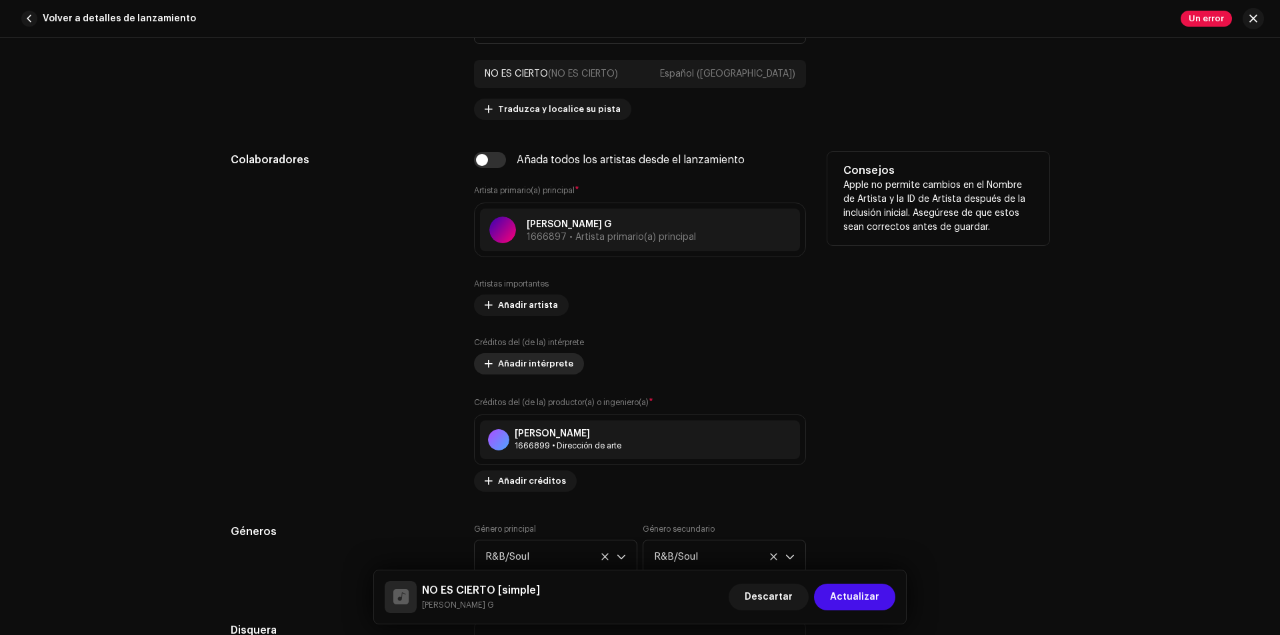
click at [548, 355] on span "Añadir intérprete" at bounding box center [535, 364] width 75 height 27
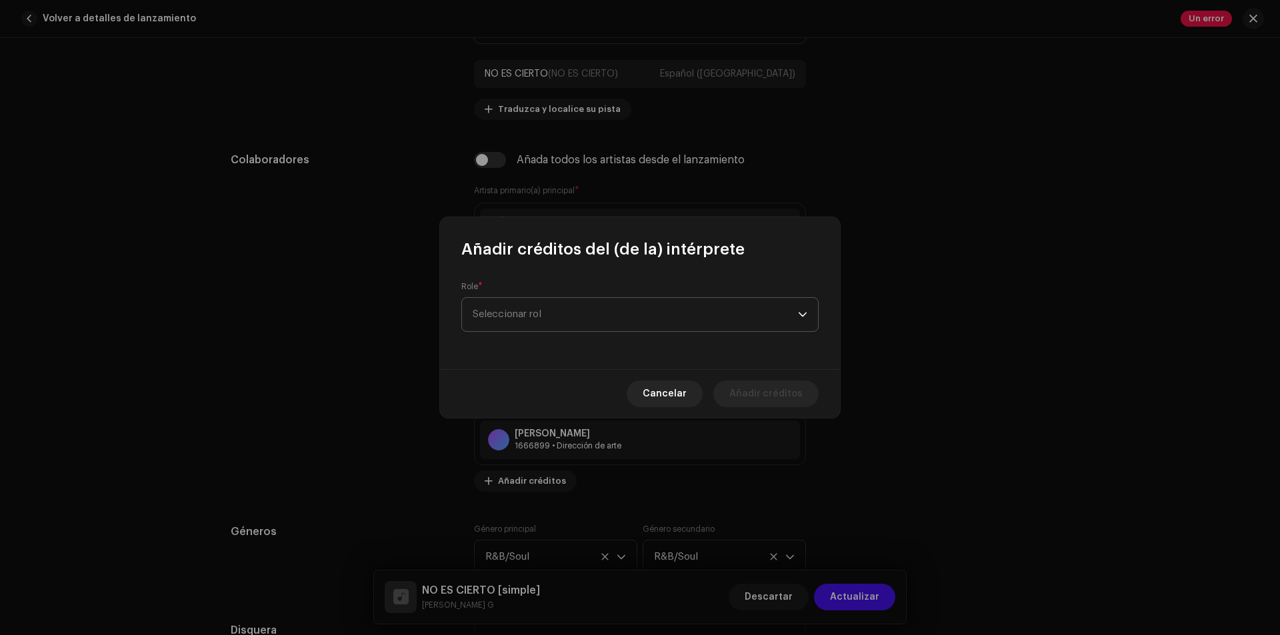
click at [631, 318] on span "Seleccionar rol" at bounding box center [635, 314] width 325 height 33
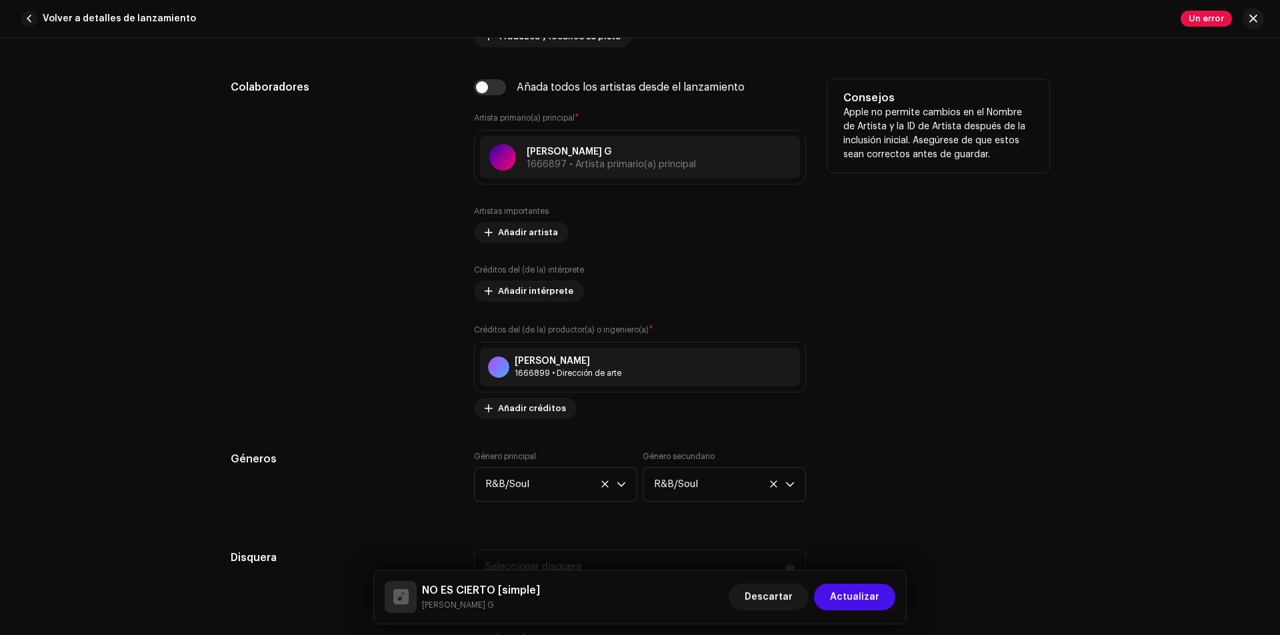
scroll to position [867, 0]
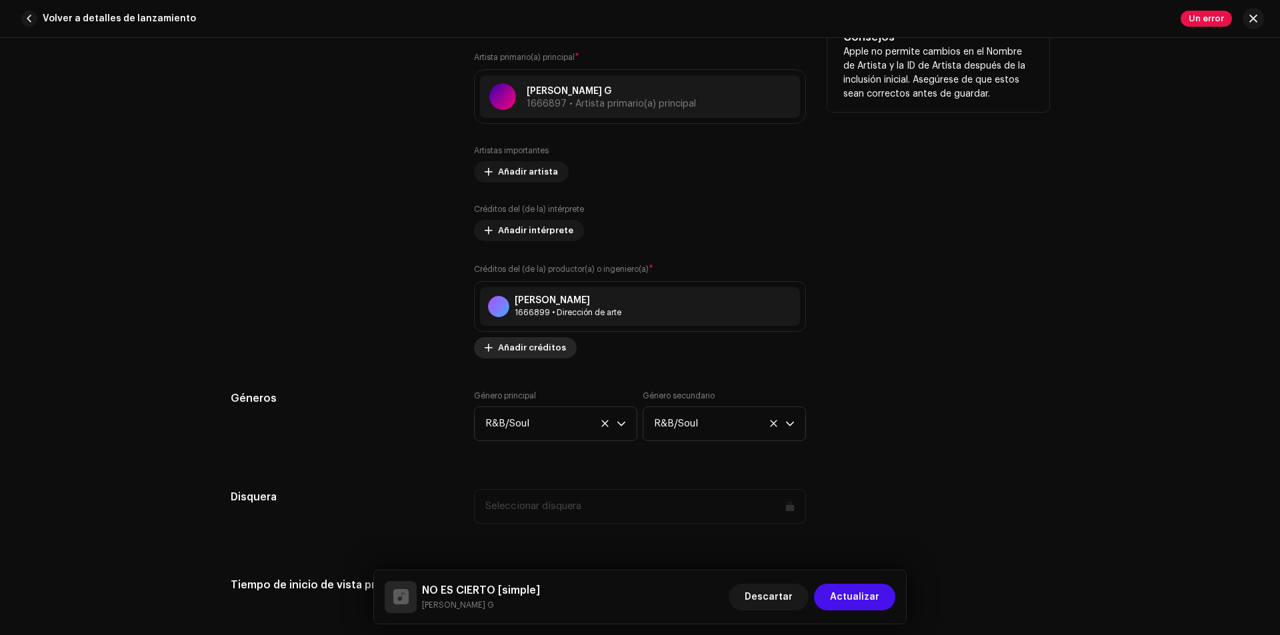
click at [527, 347] on font "Añadir créditos" at bounding box center [532, 347] width 68 height 9
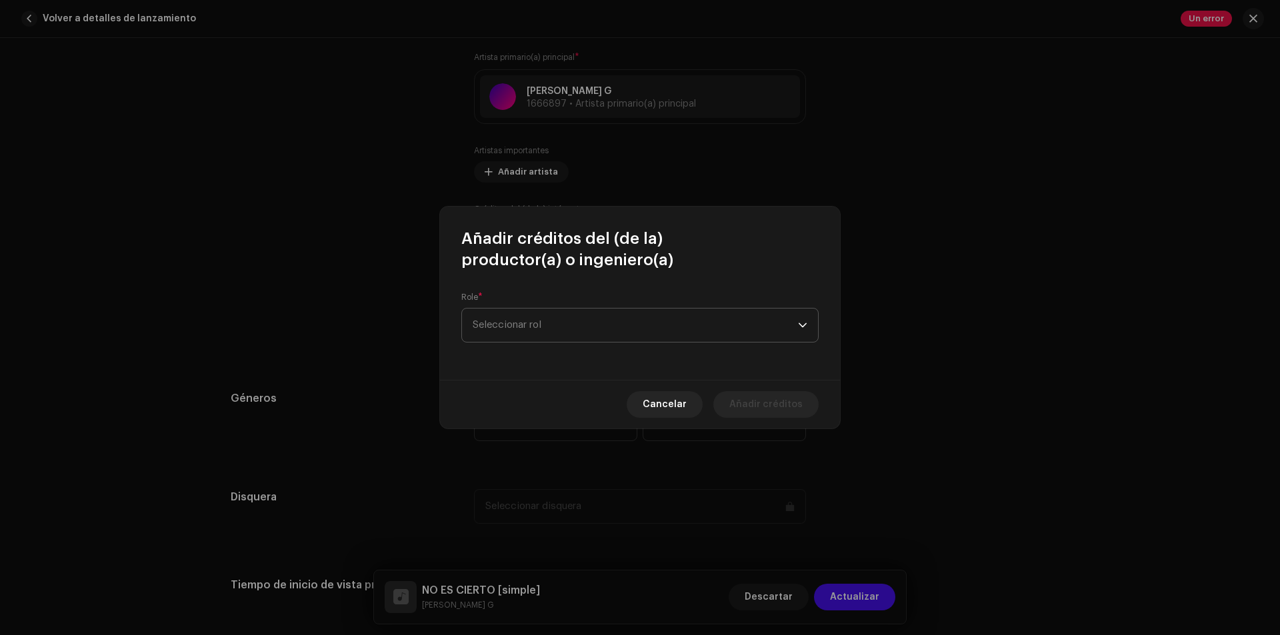
click at [567, 325] on span "Seleccionar rol" at bounding box center [635, 325] width 325 height 33
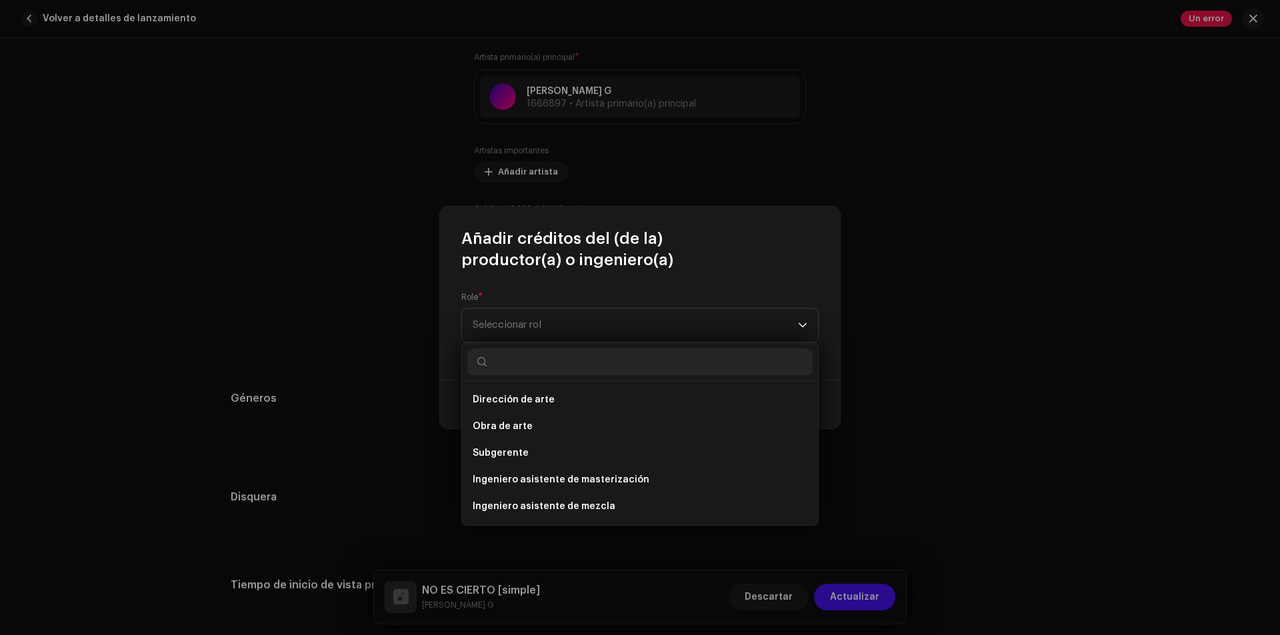
click at [1133, 253] on div "Añadir créditos del (de la) productor(a) o ingeniero(a) Role * Seleccionar rol …" at bounding box center [640, 317] width 1280 height 635
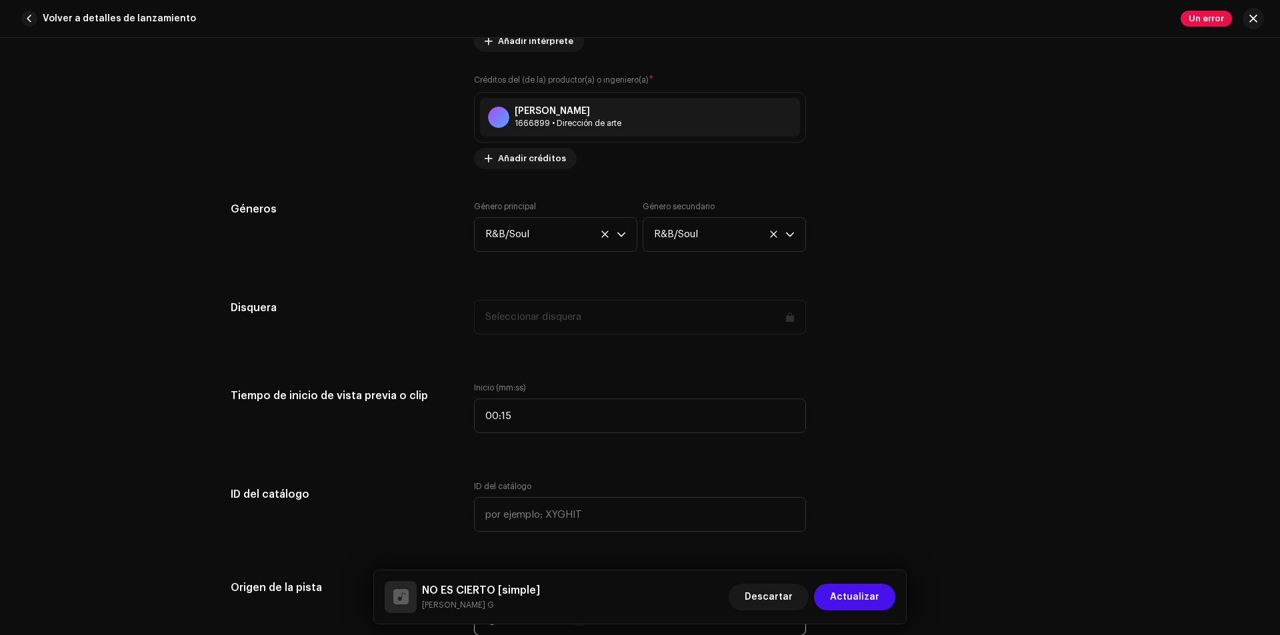
scroll to position [1067, 0]
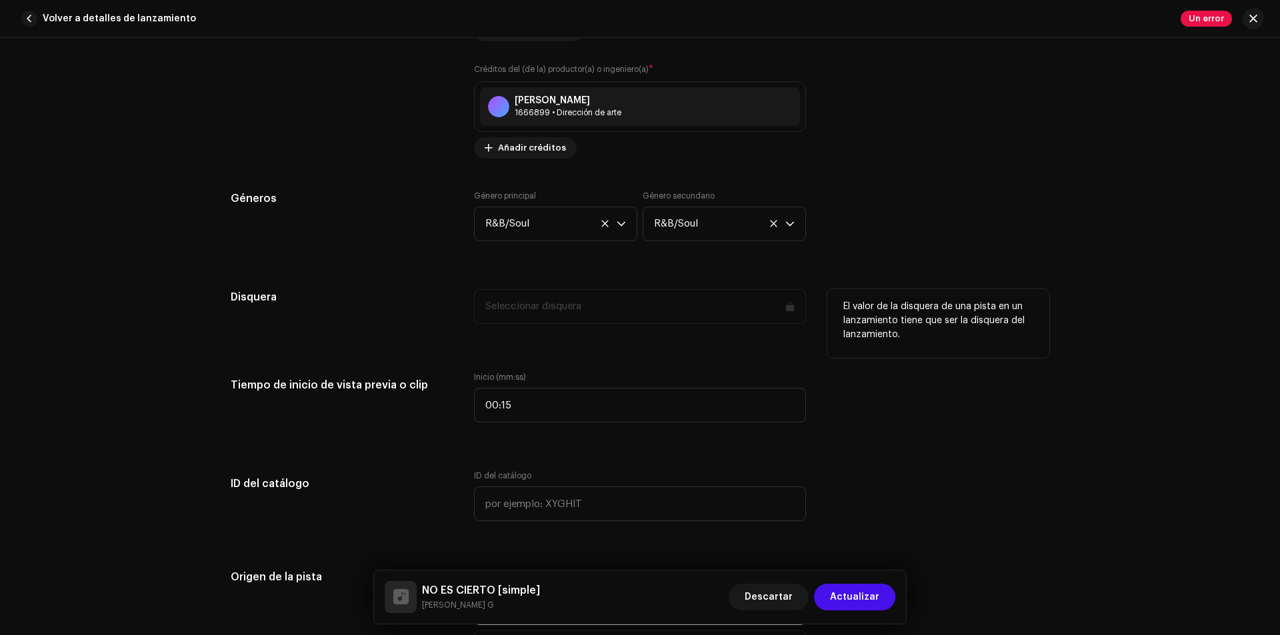
click at [613, 307] on div "Seleccionar disquera" at bounding box center [640, 306] width 332 height 35
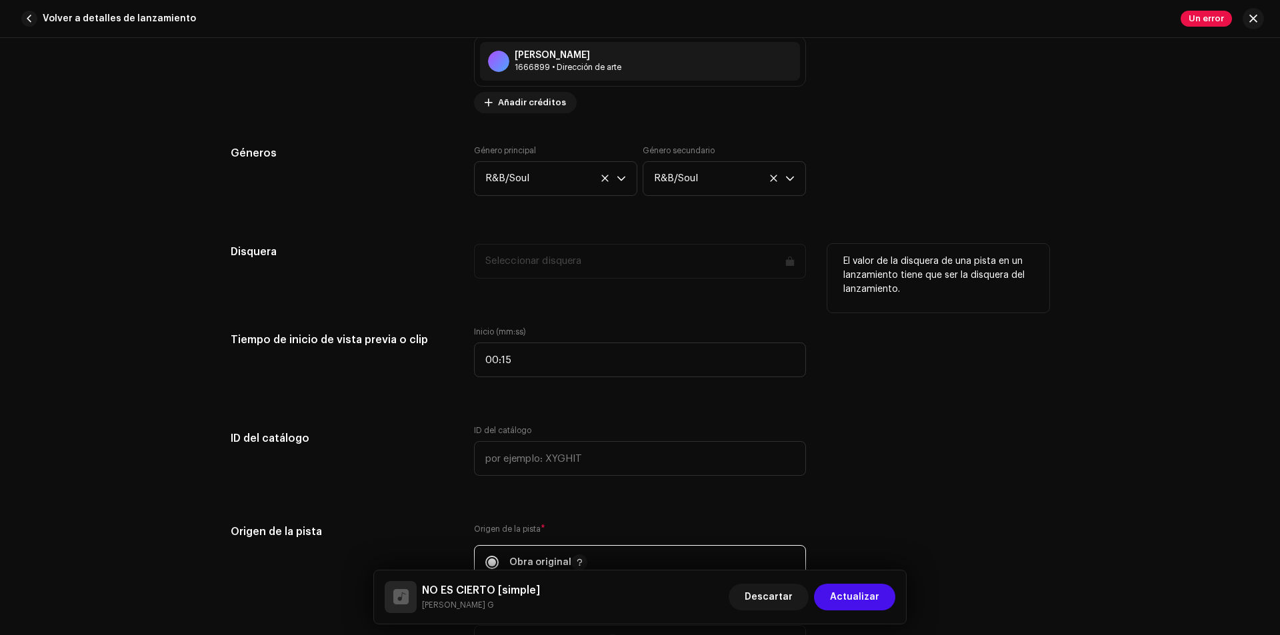
scroll to position [1133, 0]
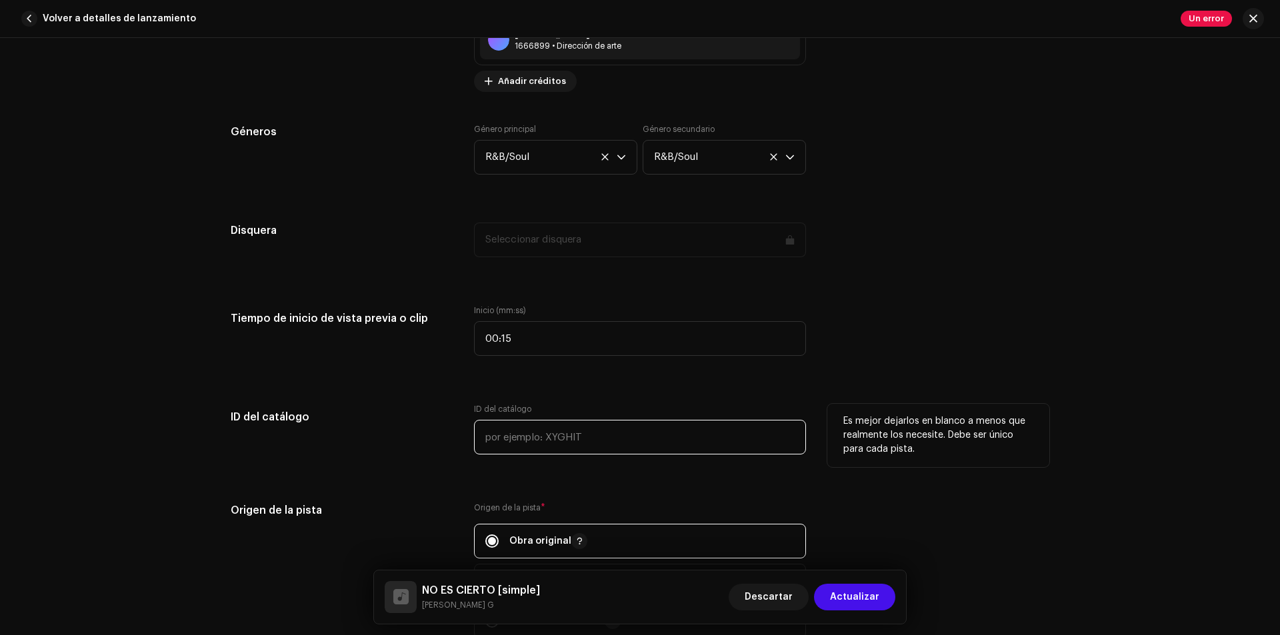
click at [574, 435] on input "text" at bounding box center [640, 437] width 332 height 35
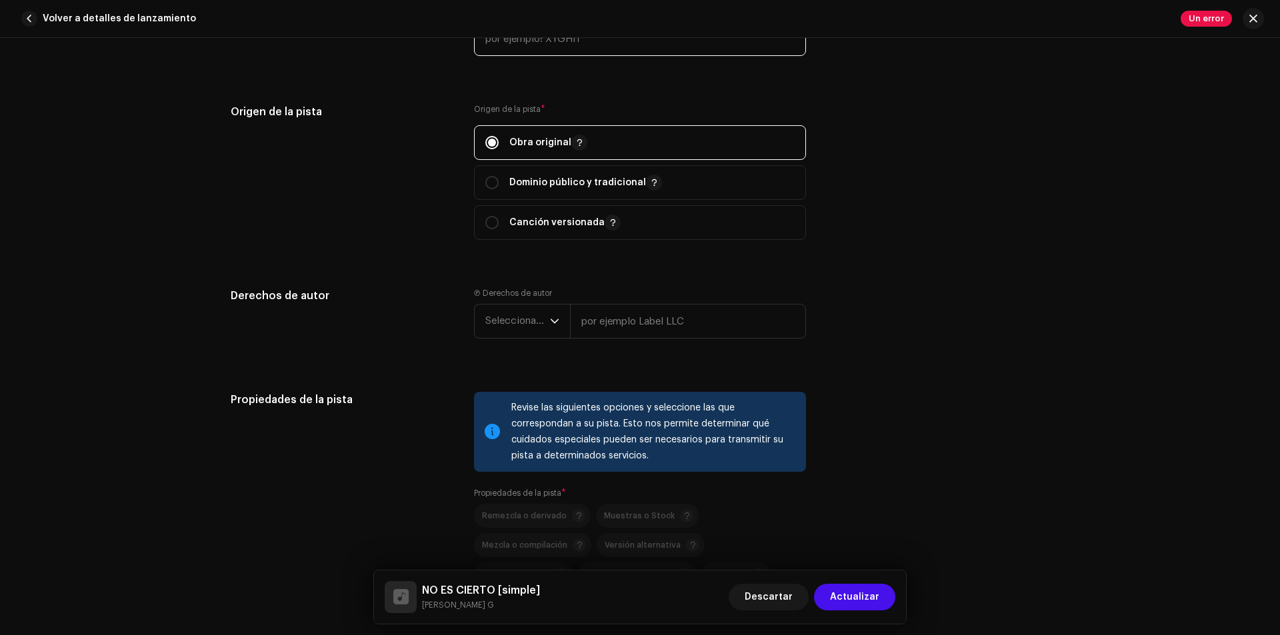
scroll to position [1533, 0]
click at [538, 319] on font "Seleccionar año" at bounding box center [521, 320] width 73 height 10
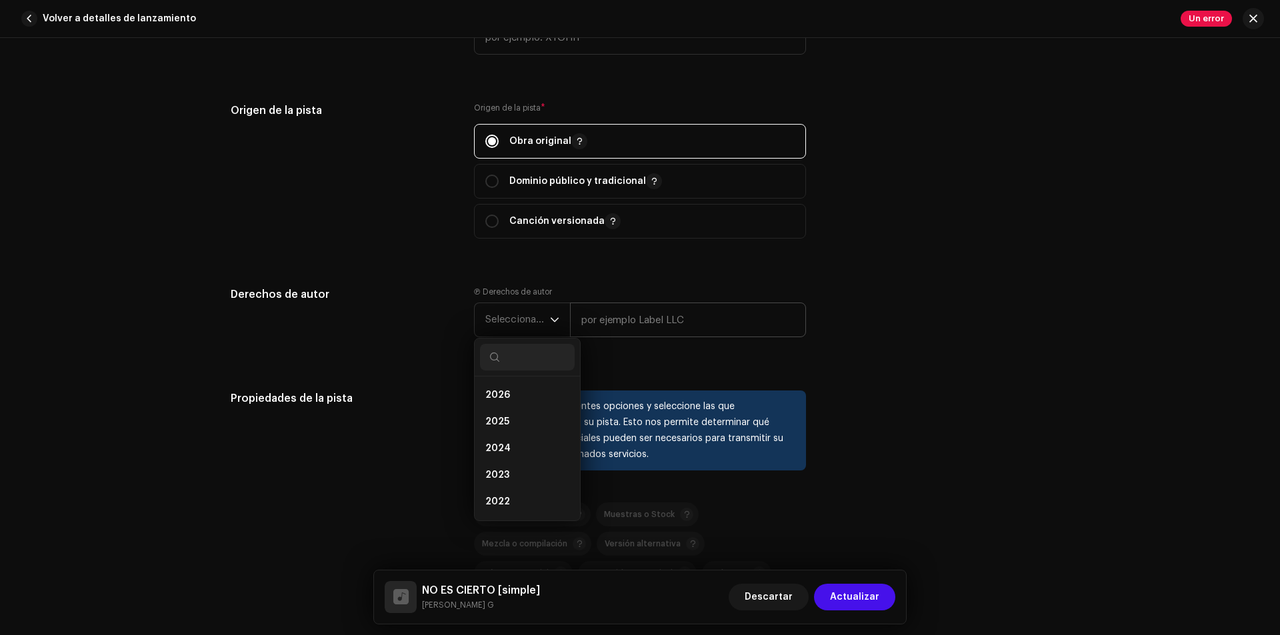
drag, startPoint x: 548, startPoint y: 319, endPoint x: 593, endPoint y: 333, distance: 46.8
click at [551, 319] on icon "disparador desplegable" at bounding box center [555, 320] width 8 height 5
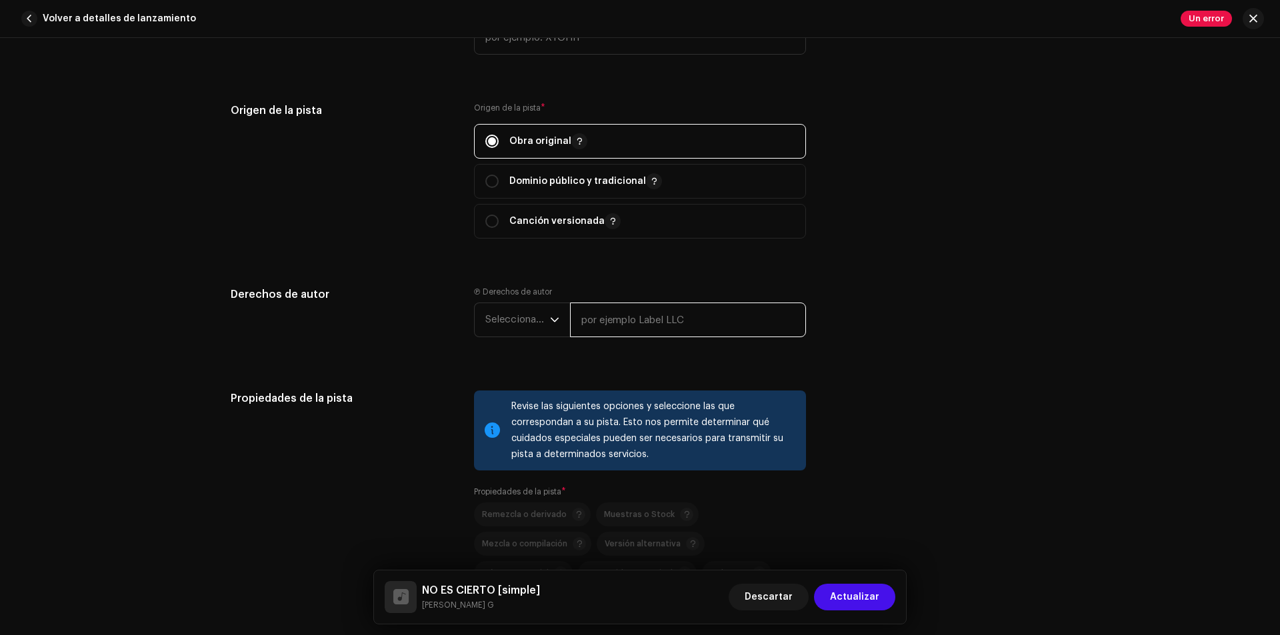
click at [616, 336] on input "text" at bounding box center [688, 320] width 236 height 35
click at [619, 331] on input "text" at bounding box center [688, 320] width 236 height 35
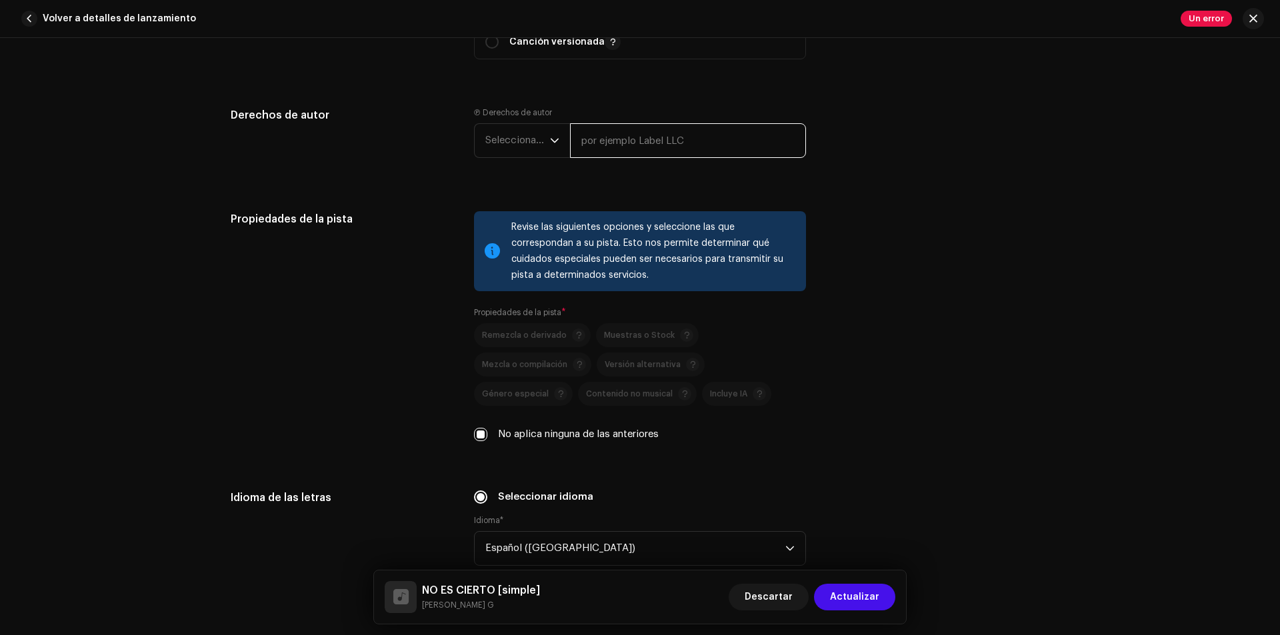
scroll to position [1733, 0]
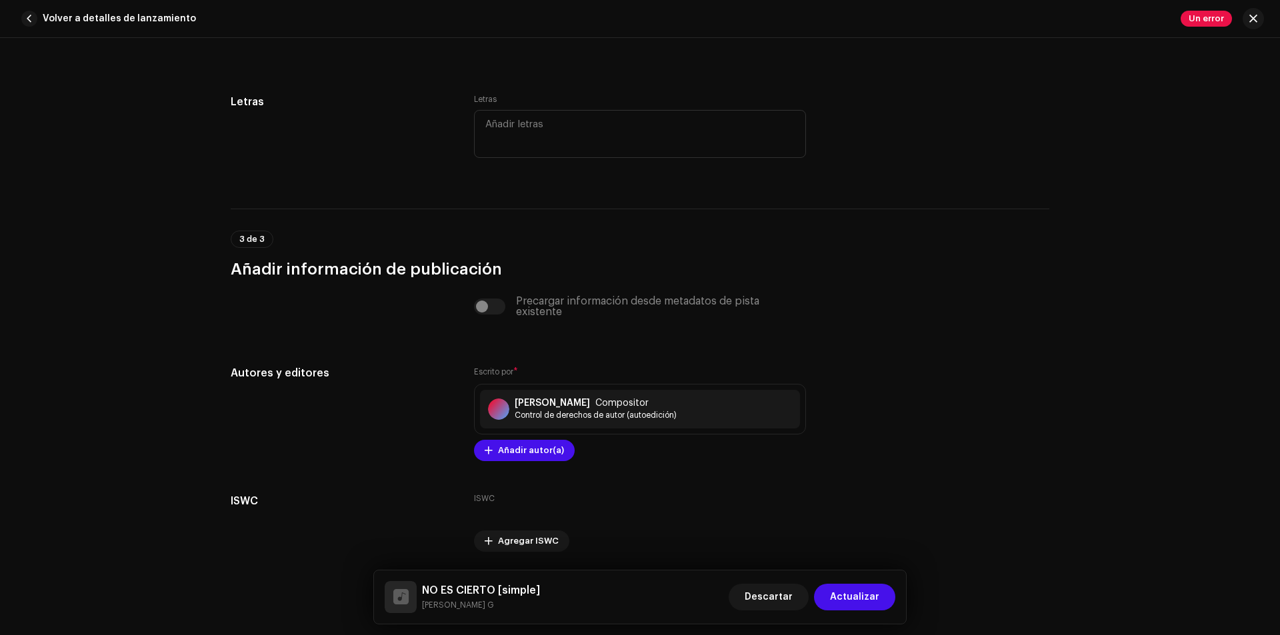
scroll to position [2467, 0]
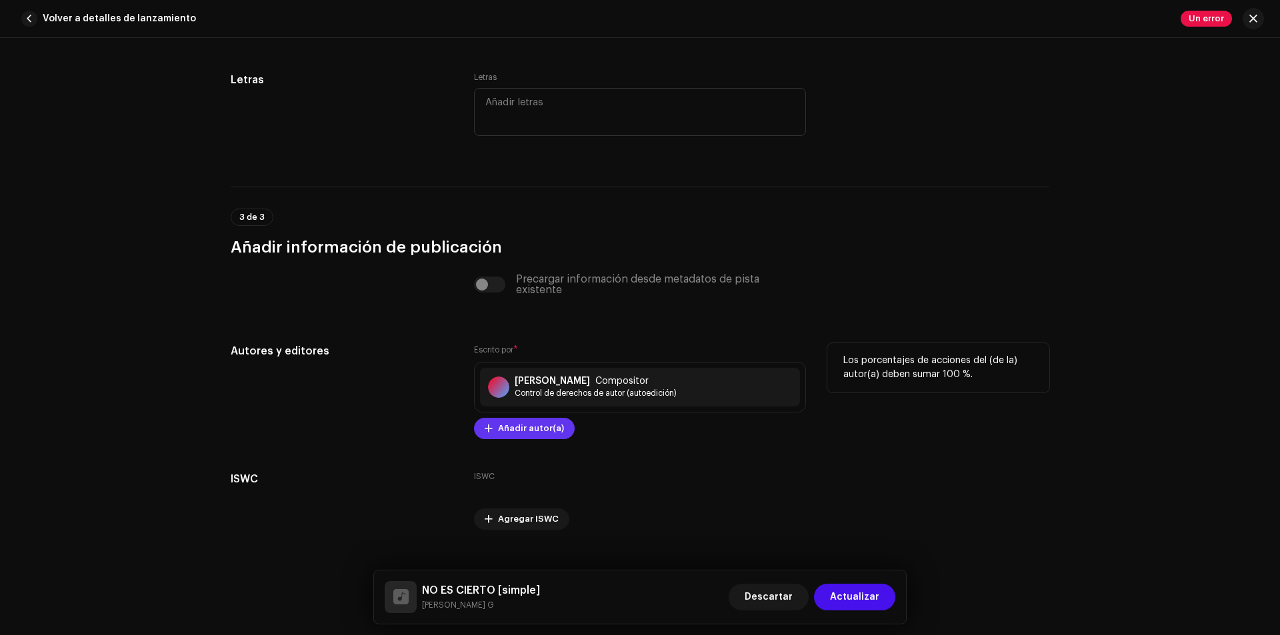
click at [498, 427] on span "Añadir autor(a)" at bounding box center [531, 428] width 66 height 27
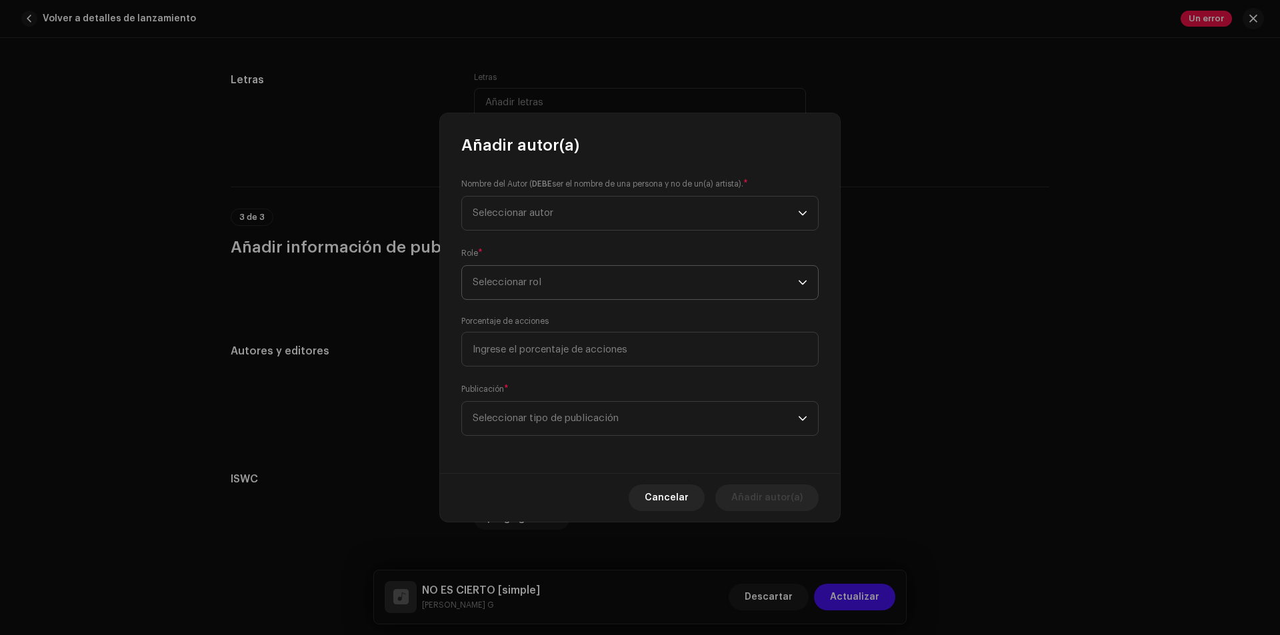
click at [557, 287] on span "Seleccionar rol" at bounding box center [635, 282] width 325 height 33
click at [557, 286] on span "Seleccionar rol" at bounding box center [635, 282] width 325 height 33
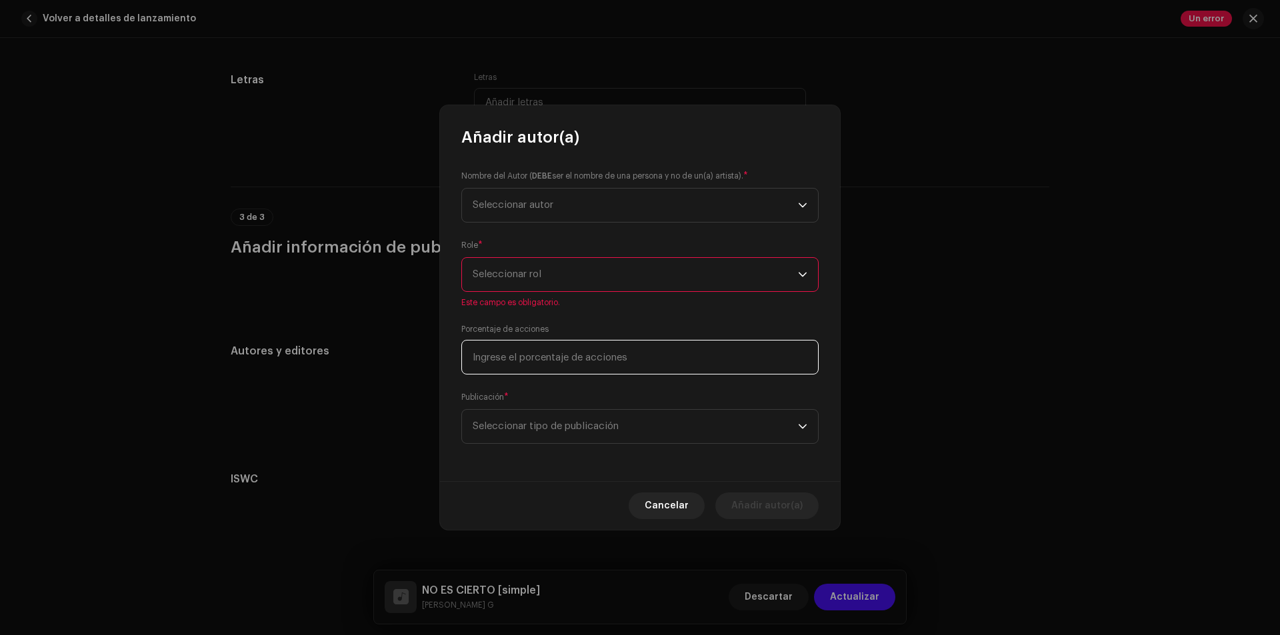
click at [578, 357] on input at bounding box center [639, 357] width 357 height 35
click at [685, 366] on input at bounding box center [639, 357] width 357 height 35
click at [697, 271] on span "Seleccionar rol" at bounding box center [635, 274] width 325 height 33
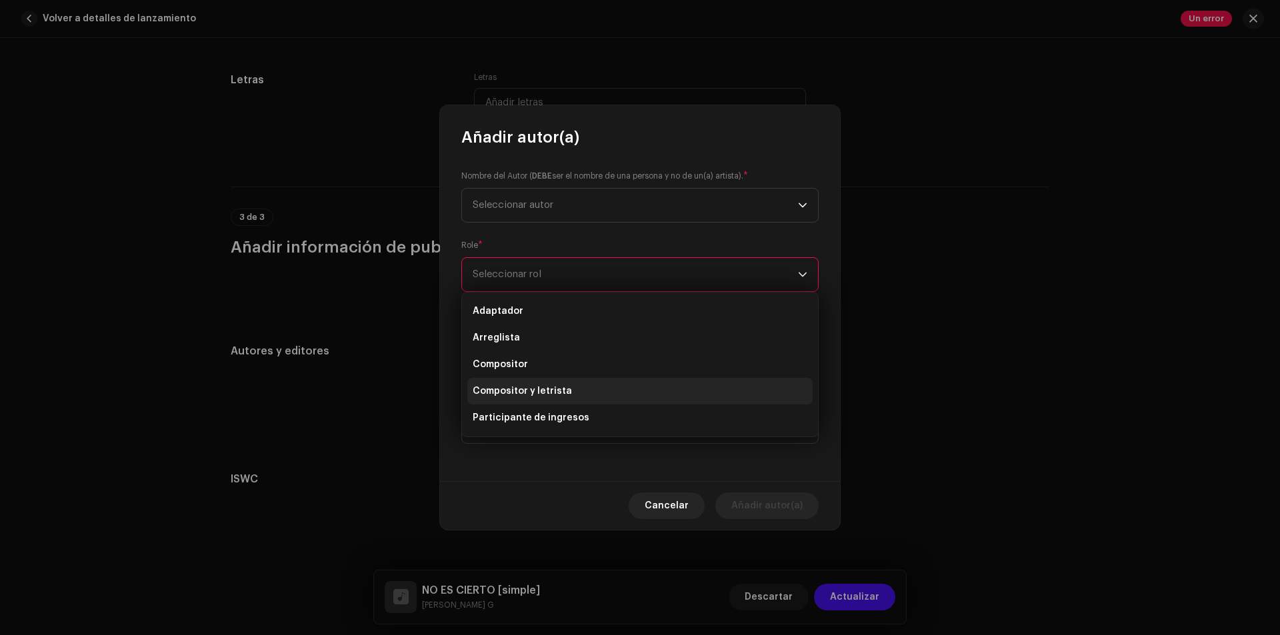
click at [624, 387] on li "Compositor y letrista" at bounding box center [639, 391] width 345 height 27
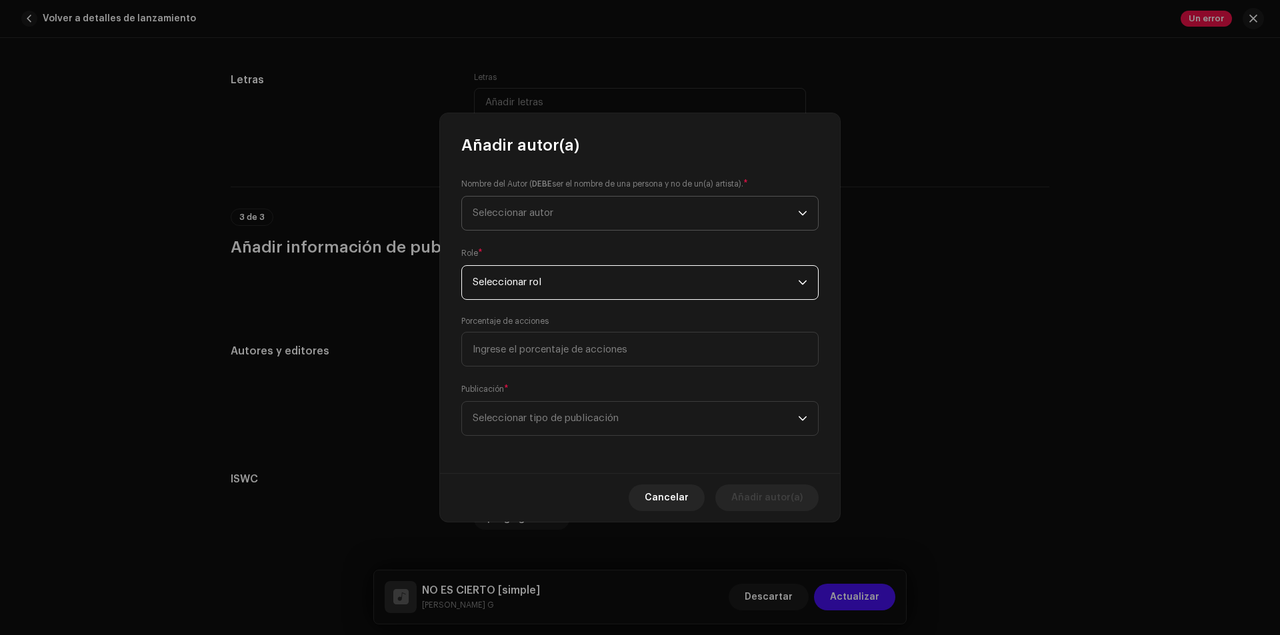
click at [616, 225] on span "Seleccionar autor" at bounding box center [635, 213] width 325 height 33
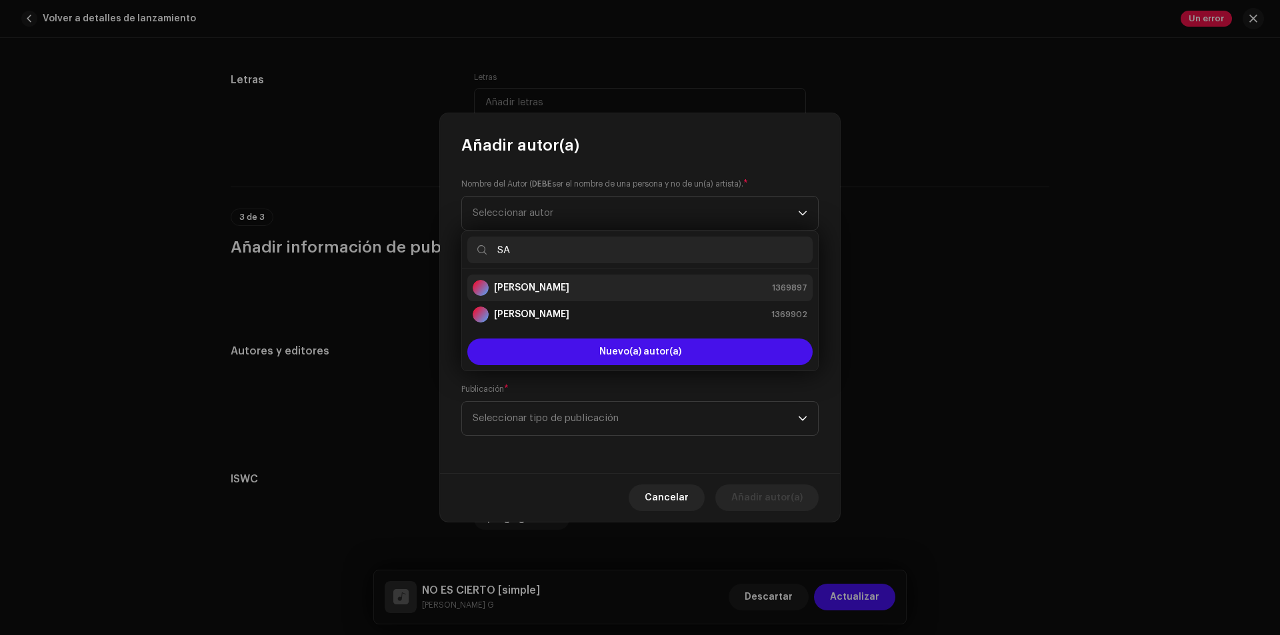
click at [605, 296] on li "[PERSON_NAME] 1369897" at bounding box center [639, 288] width 345 height 27
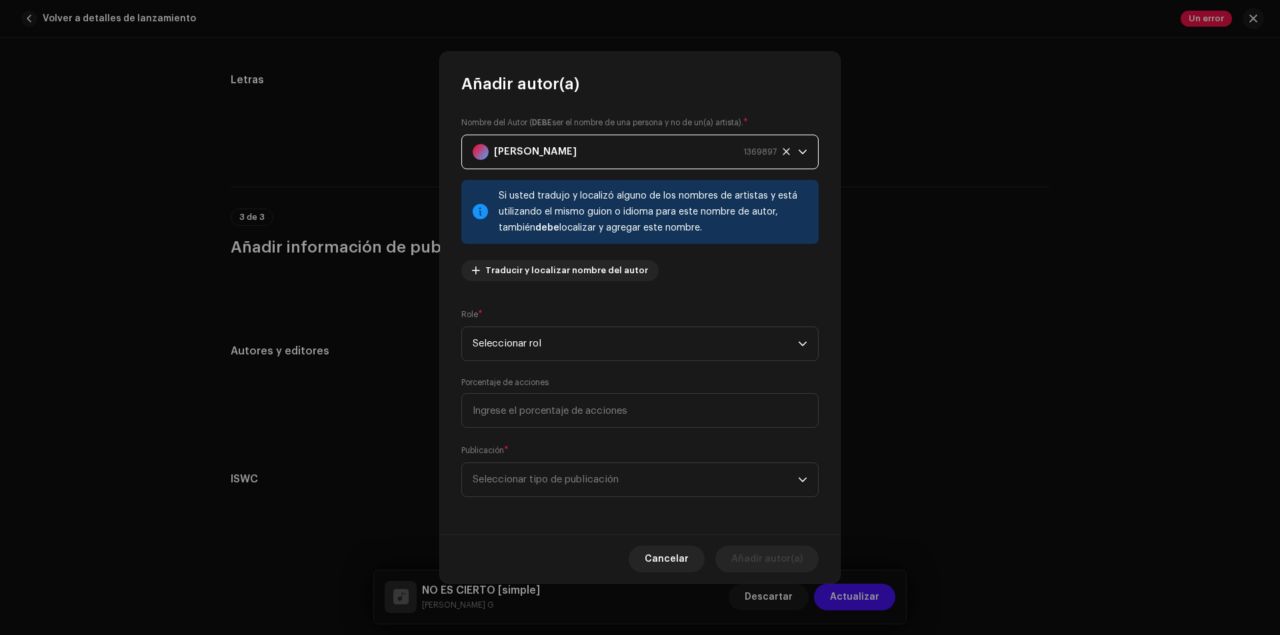
click at [538, 150] on strong "[PERSON_NAME]" at bounding box center [535, 151] width 83 height 33
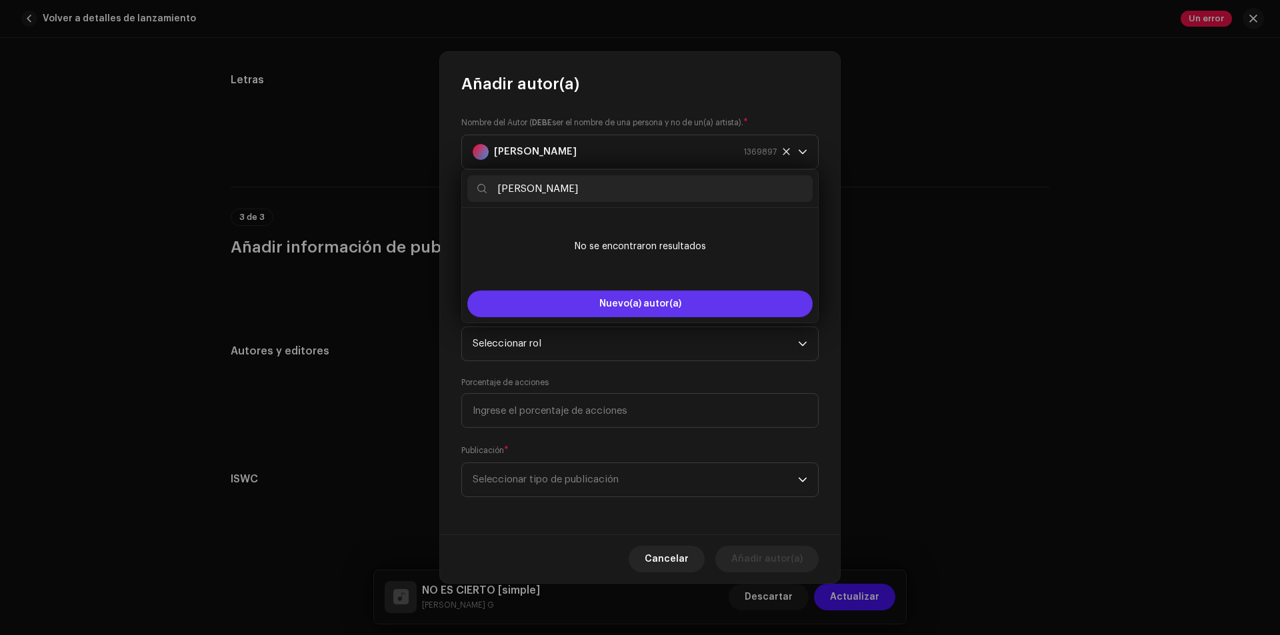
click at [635, 297] on button "Nuevo(a) autor(a)" at bounding box center [639, 304] width 345 height 27
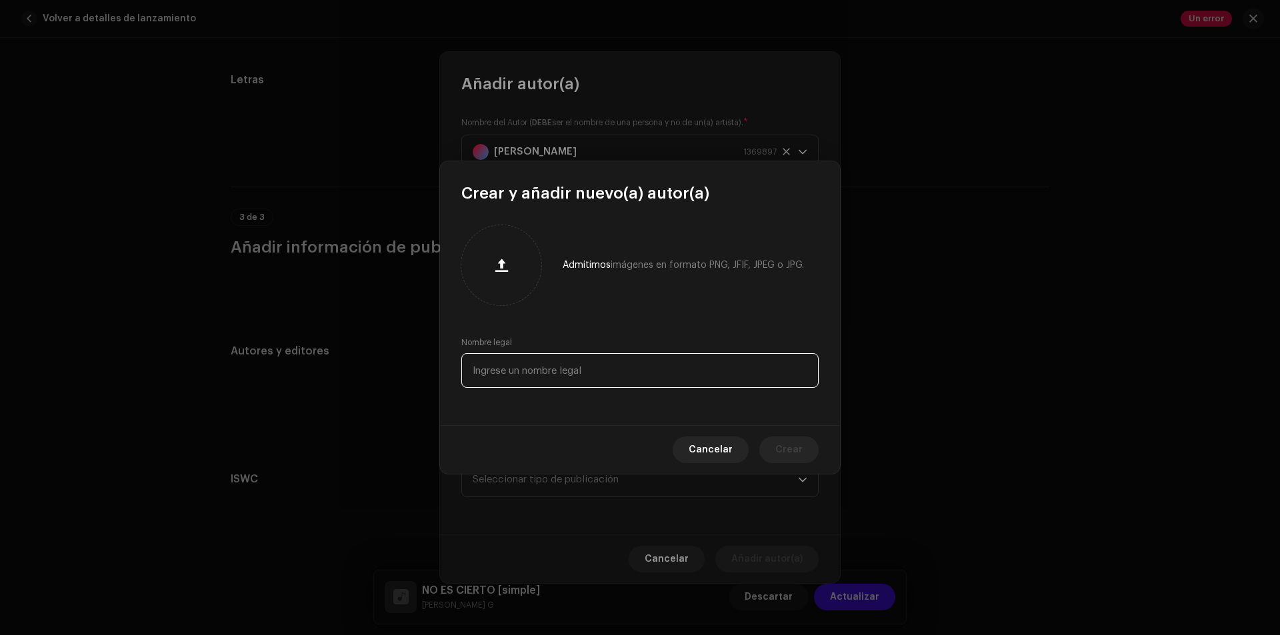
click at [627, 376] on input "text" at bounding box center [639, 370] width 357 height 35
click at [721, 458] on span "Cancelar" at bounding box center [711, 450] width 44 height 27
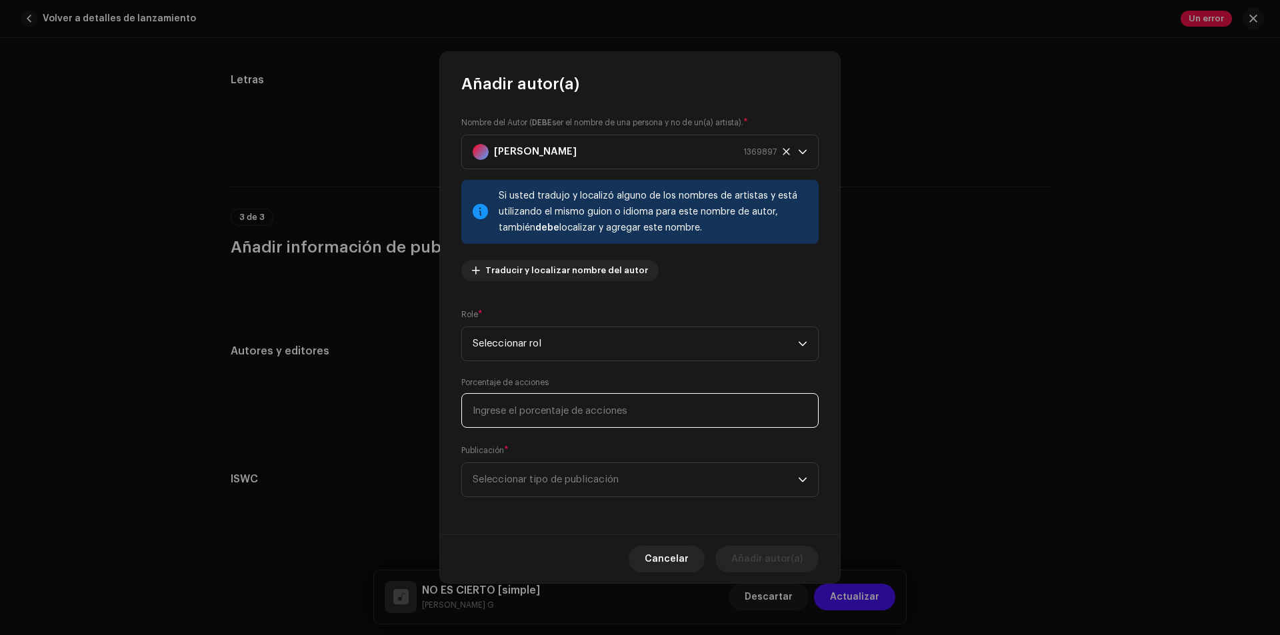
click at [583, 421] on input at bounding box center [639, 410] width 357 height 35
click at [595, 474] on span "Seleccionar tipo de publicación" at bounding box center [635, 479] width 325 height 33
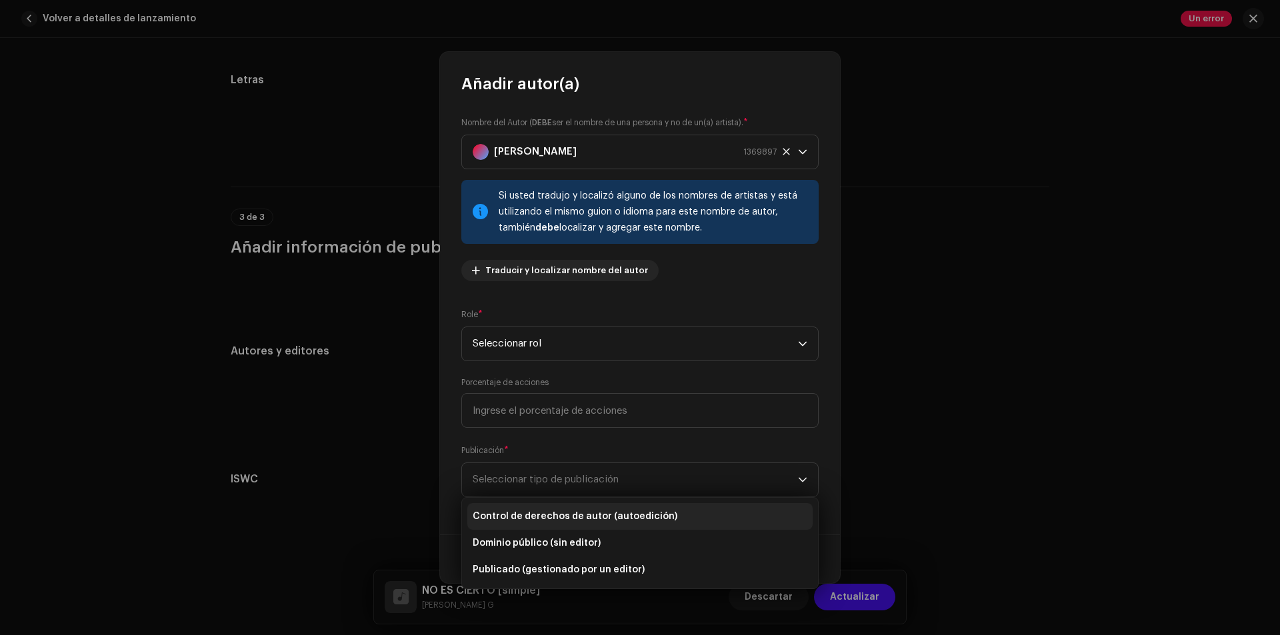
click at [663, 522] on span "Control de derechos de autor (autoedición)" at bounding box center [575, 516] width 205 height 13
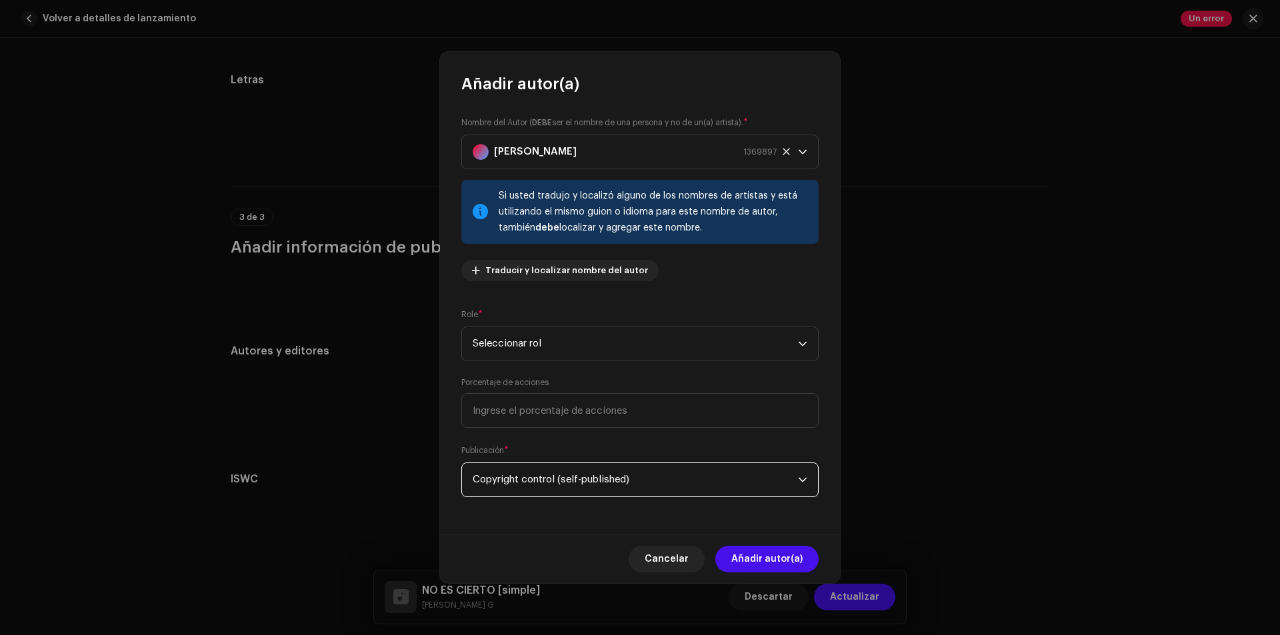
click at [723, 482] on span "Copyright control (self-published)" at bounding box center [635, 479] width 325 height 33
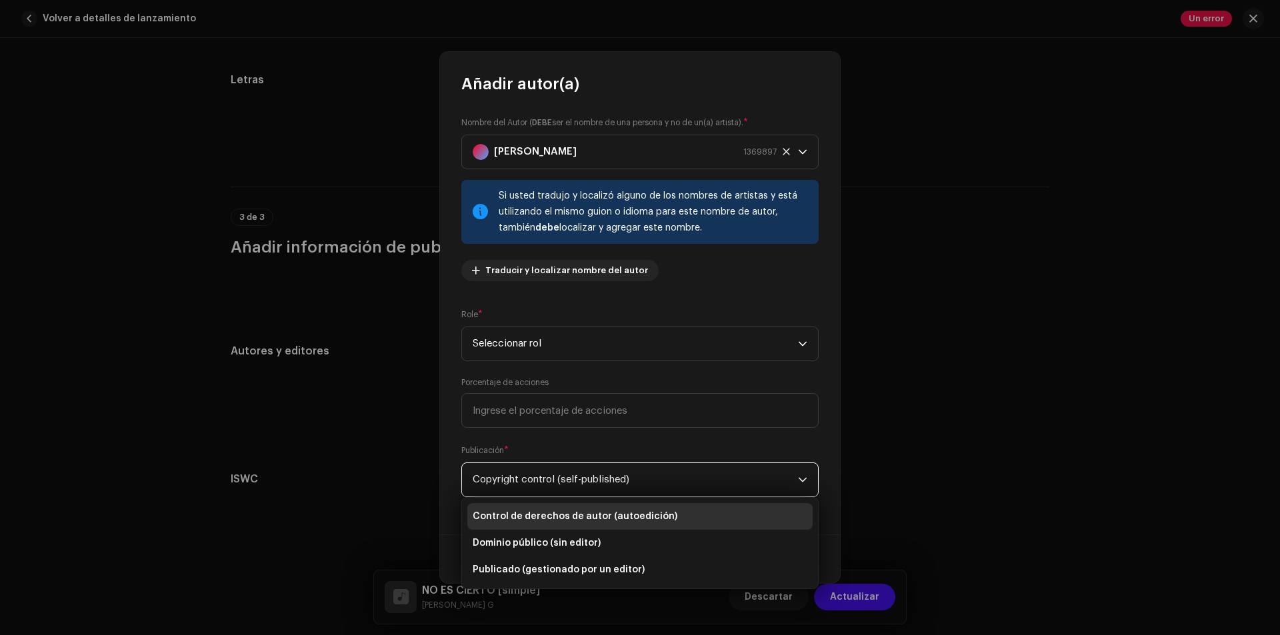
click at [723, 480] on span "Copyright control (self-published)" at bounding box center [635, 479] width 325 height 33
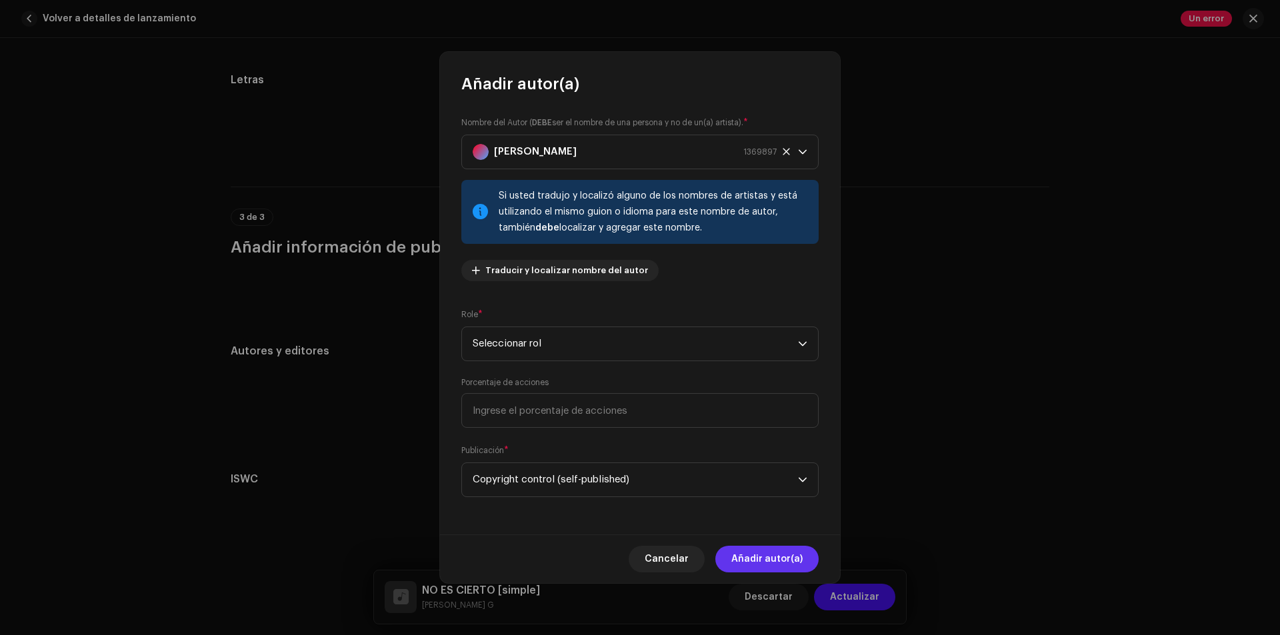
click at [783, 553] on span "Añadir autor(a)" at bounding box center [766, 559] width 71 height 27
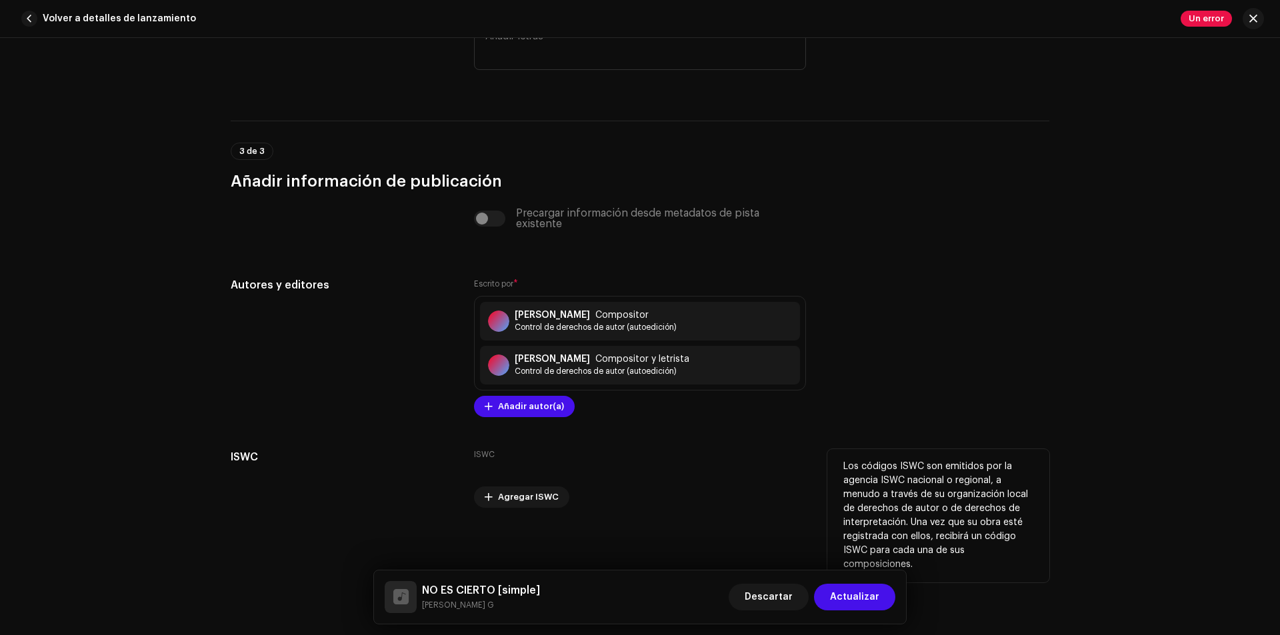
scroll to position [2533, 0]
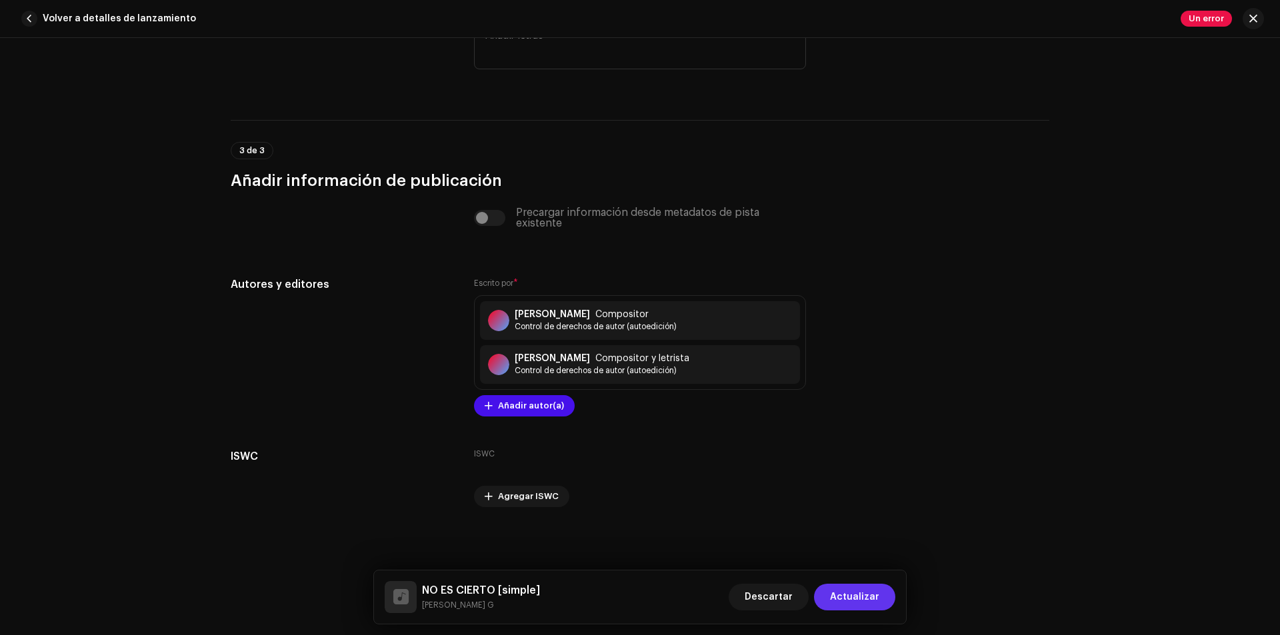
click at [857, 593] on span "Actualizar" at bounding box center [854, 597] width 49 height 27
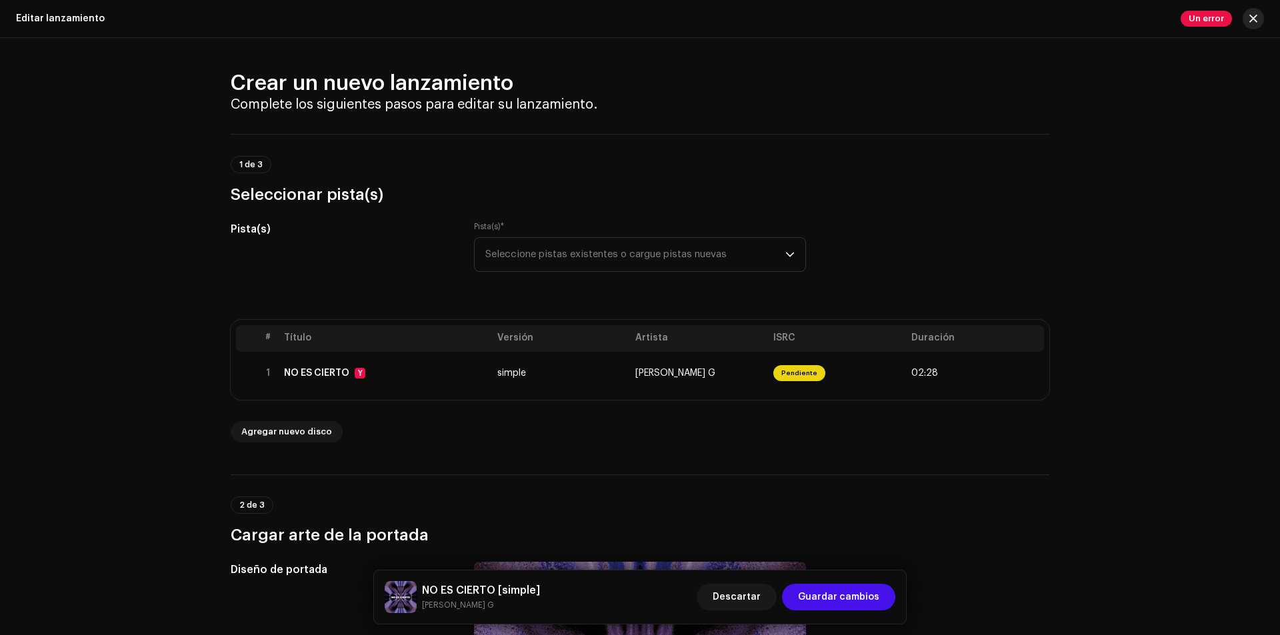
click at [1251, 18] on span "button" at bounding box center [1253, 18] width 8 height 11
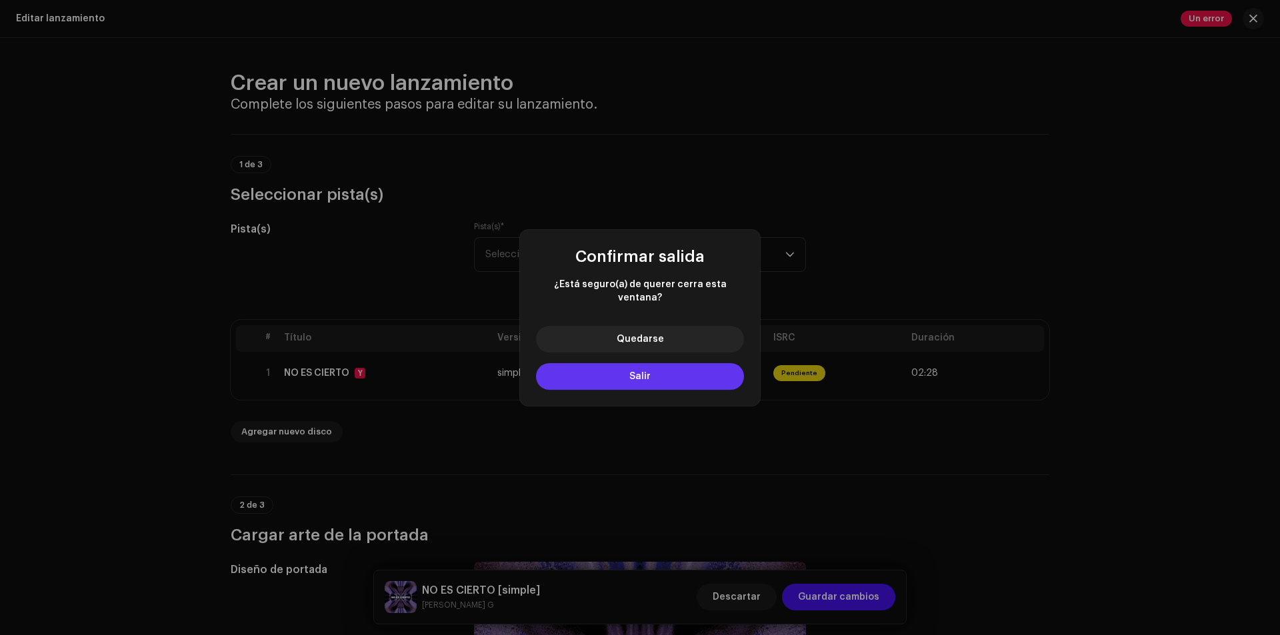
click at [669, 369] on button "Salir" at bounding box center [640, 376] width 208 height 27
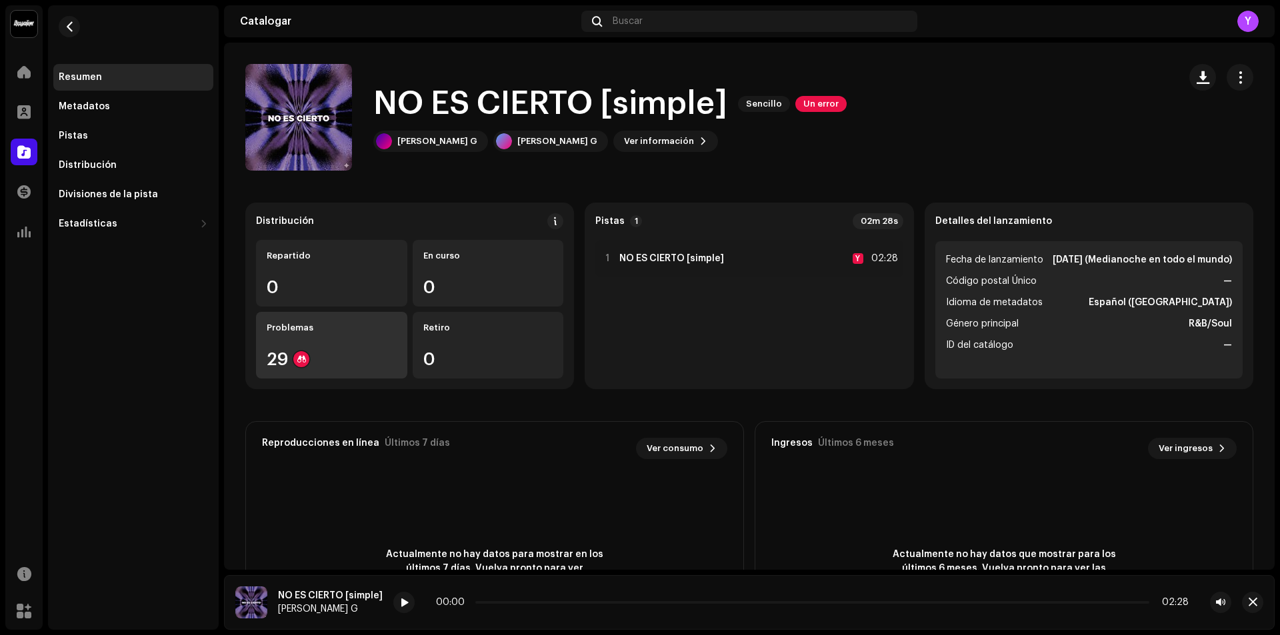
click at [298, 347] on div "Problemas 29" at bounding box center [331, 345] width 151 height 67
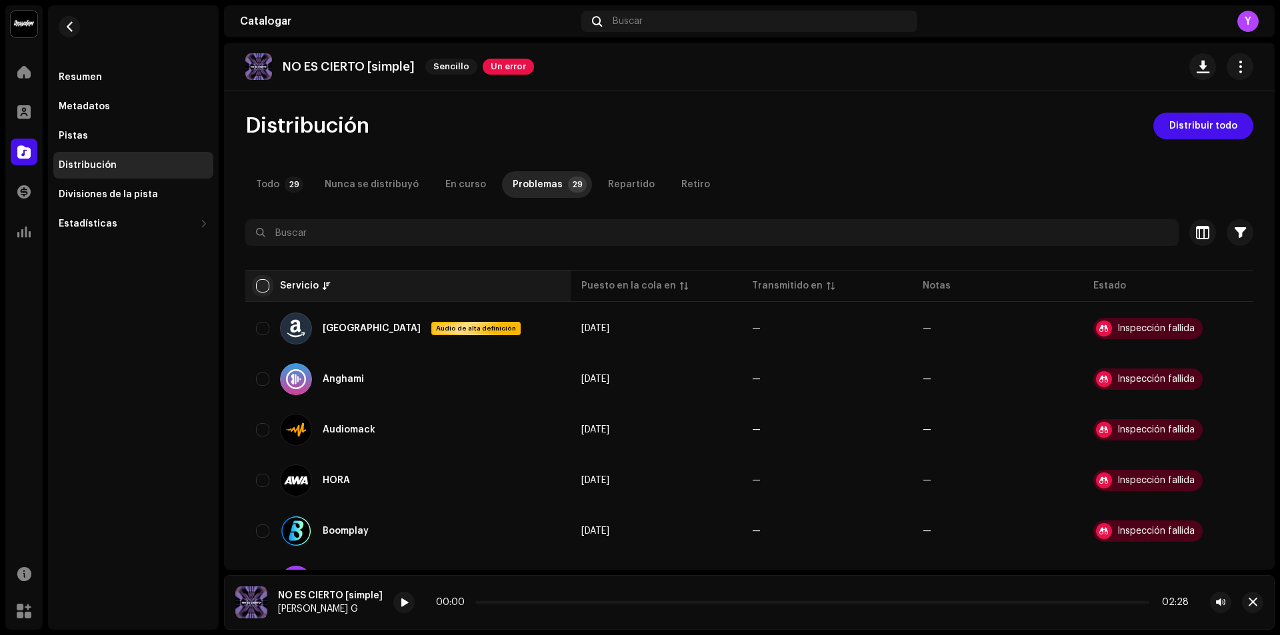
click at [260, 282] on input "checkbox" at bounding box center [262, 285] width 13 height 13
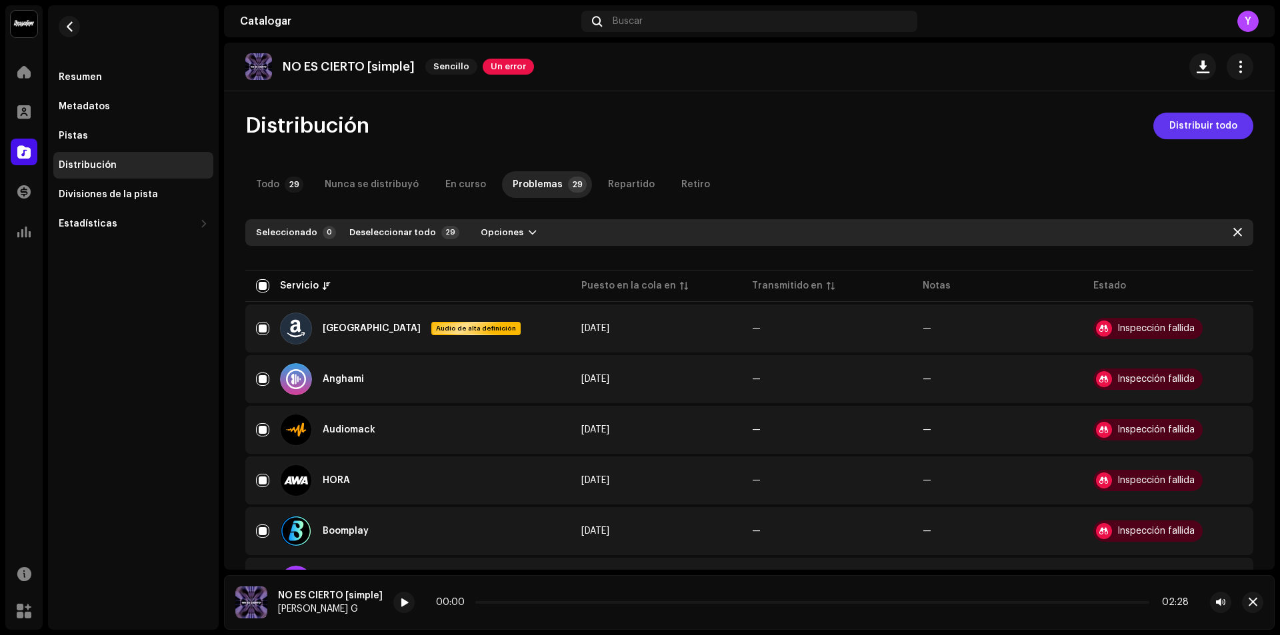
click at [1213, 130] on span "Distribuir todo" at bounding box center [1203, 126] width 68 height 27
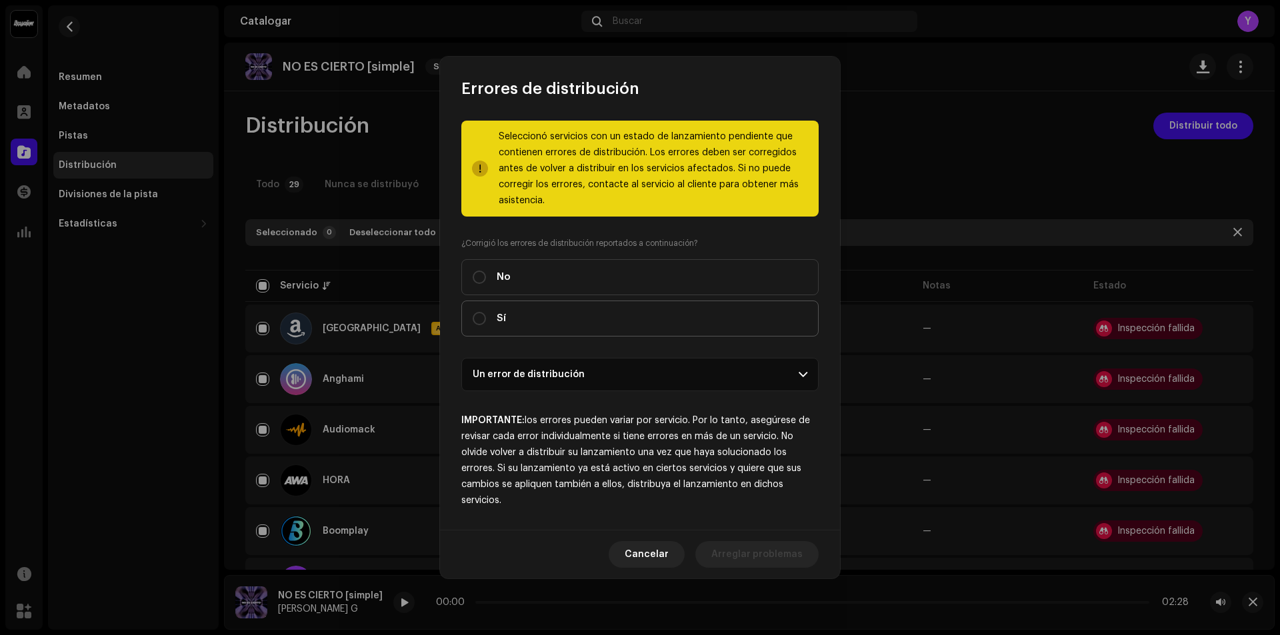
click at [515, 311] on label "Sí" at bounding box center [639, 319] width 357 height 36
click at [486, 312] on input "Sí" at bounding box center [479, 318] width 13 height 13
click at [808, 377] on p-accordion-header "Un error de distribución" at bounding box center [639, 374] width 357 height 33
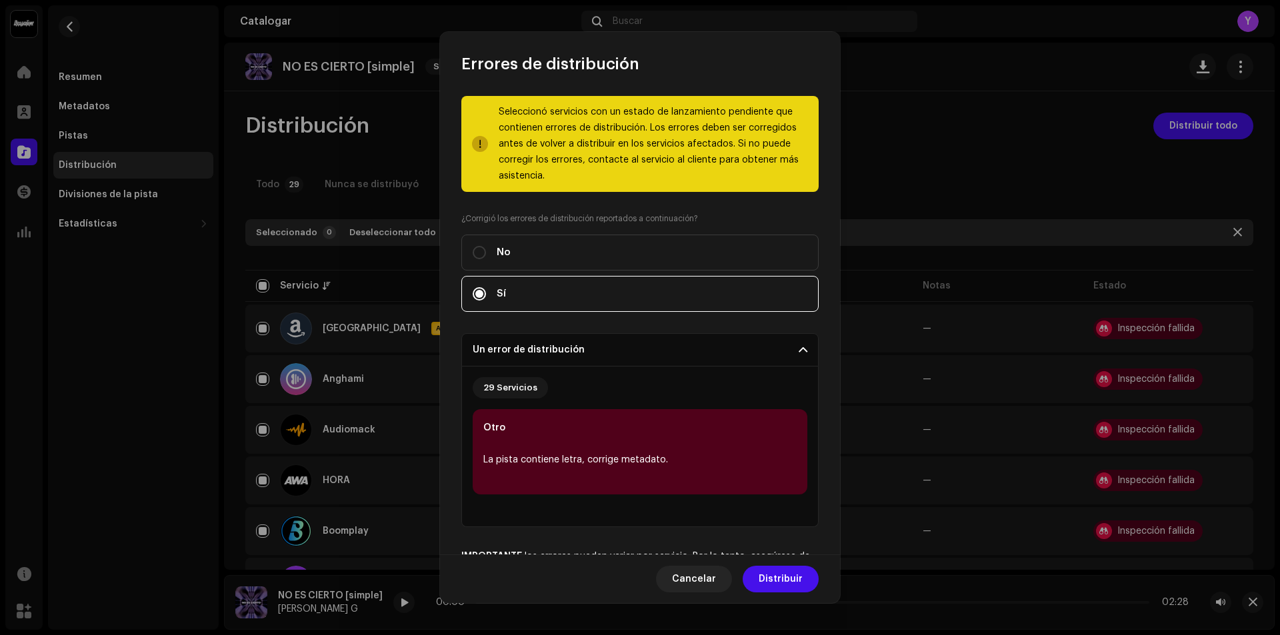
click at [783, 363] on p-accordion-header "Un error de distribución" at bounding box center [639, 349] width 357 height 33
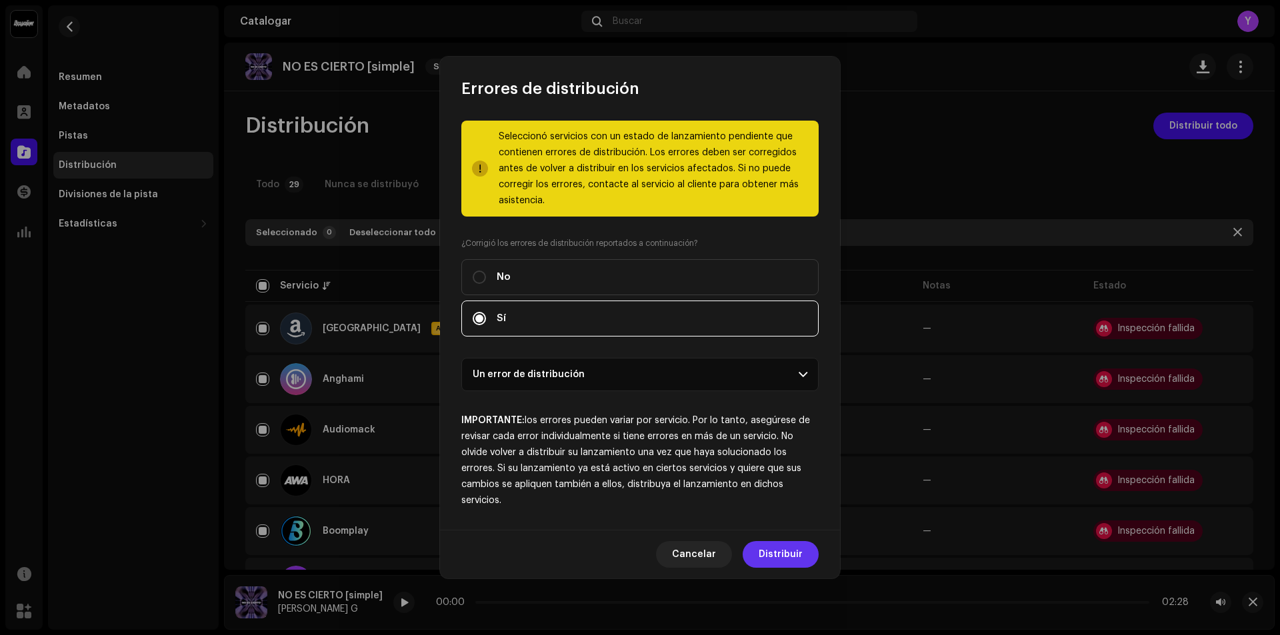
click at [798, 551] on span "Distribuir" at bounding box center [781, 554] width 44 height 27
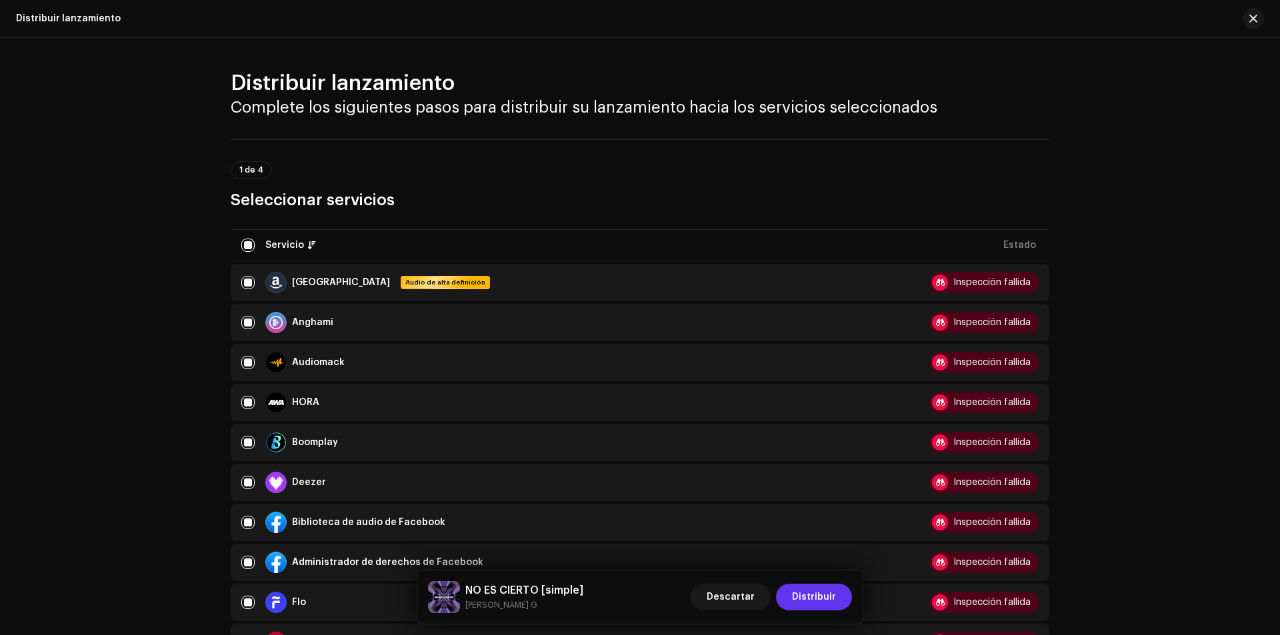
click at [821, 596] on font "Distribuir" at bounding box center [814, 597] width 44 height 9
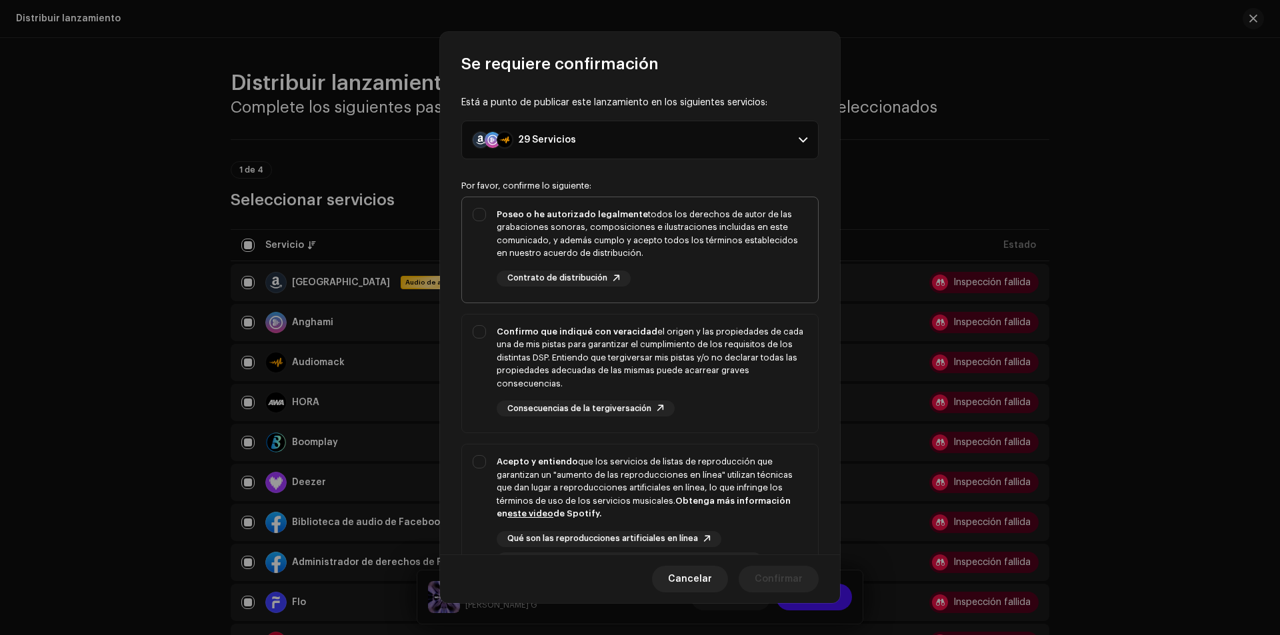
click at [478, 221] on div "Poseo o he autorizado legalmente todos los derechos de autor de las grabaciones…" at bounding box center [640, 247] width 356 height 100
click at [503, 325] on div "Confirmo que indiqué con veracidad el origen y las propiedades de cada una de m…" at bounding box center [652, 357] width 311 height 65
click at [484, 475] on div "Acepto y entiendo que los servicios de listas de reproducción que garantizan un…" at bounding box center [640, 512] width 356 height 135
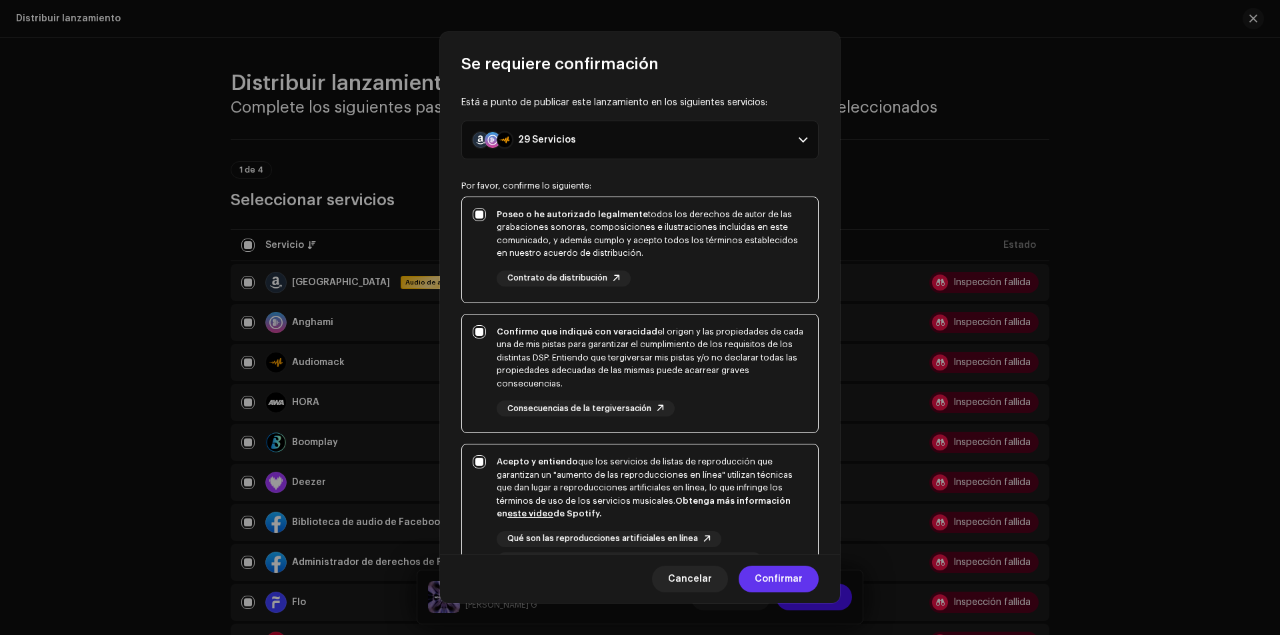
click at [771, 581] on font "Confirmar" at bounding box center [779, 579] width 48 height 9
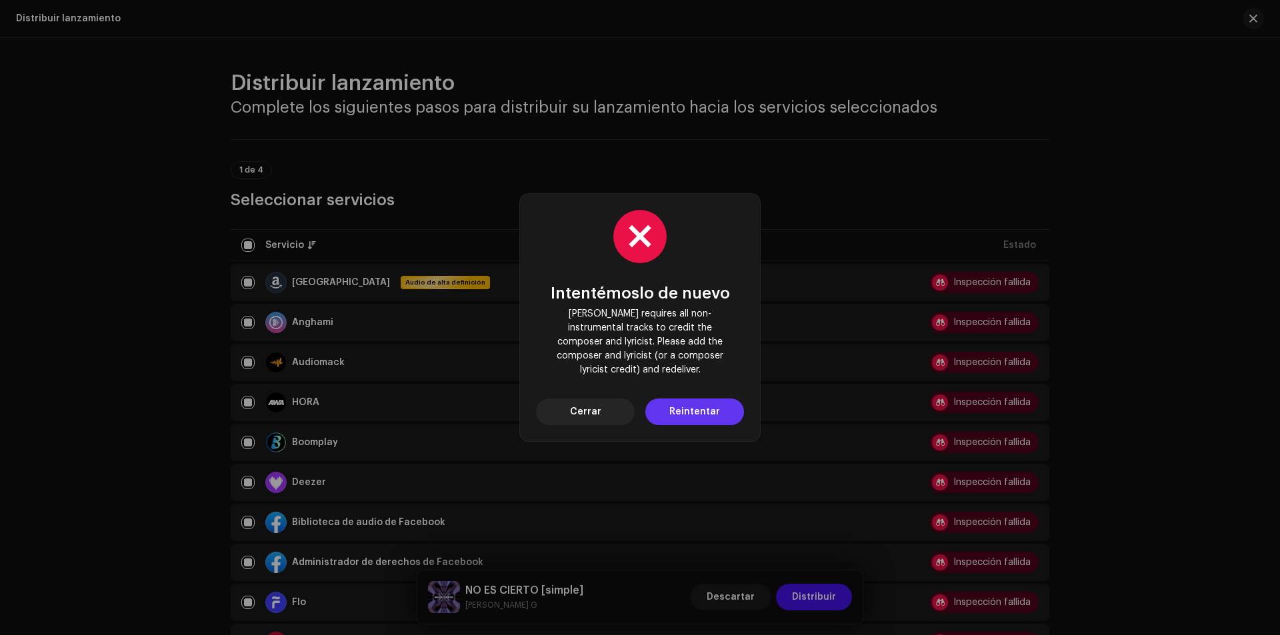
click at [670, 407] on button "Reintentar" at bounding box center [694, 412] width 99 height 27
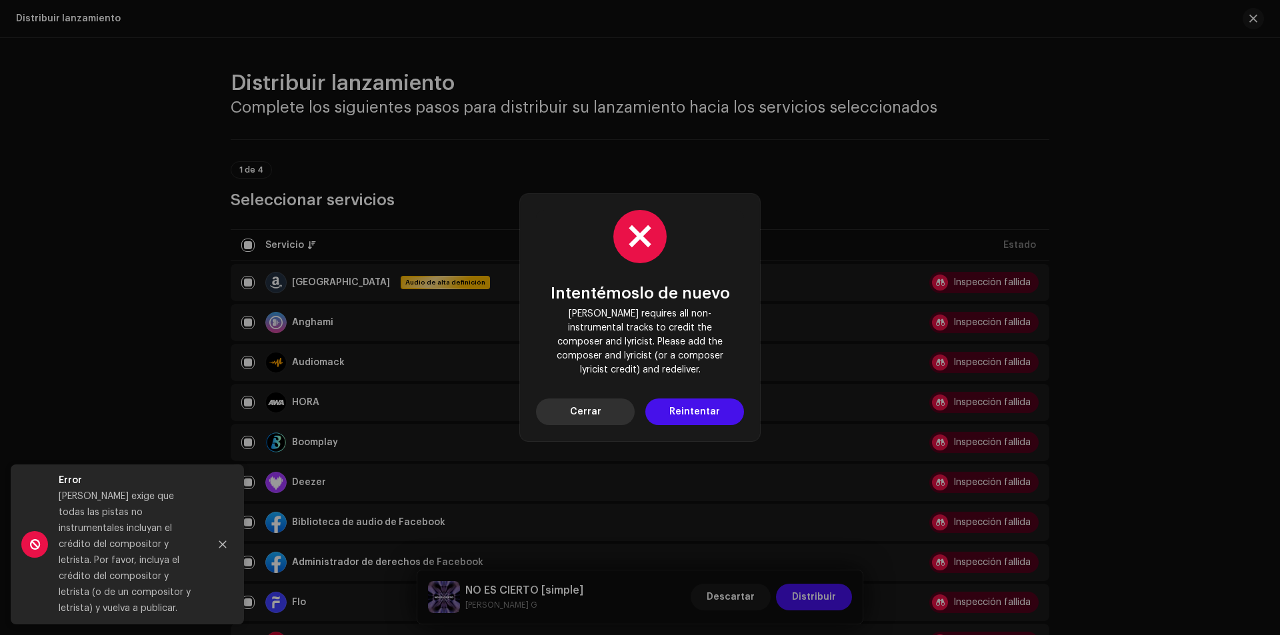
click at [611, 401] on button "Cerrar" at bounding box center [585, 412] width 99 height 27
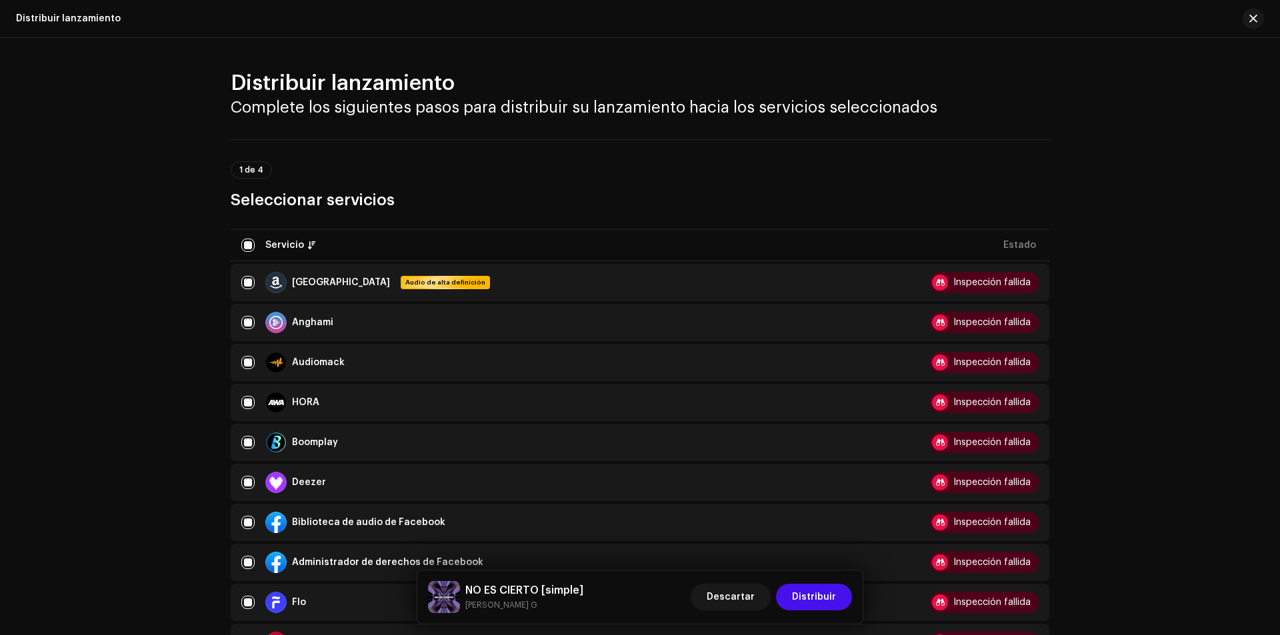
click at [1191, 169] on div "Distribuir lanzamiento Complete los siguientes pasos para distribuir su lanzami…" at bounding box center [640, 336] width 1280 height 597
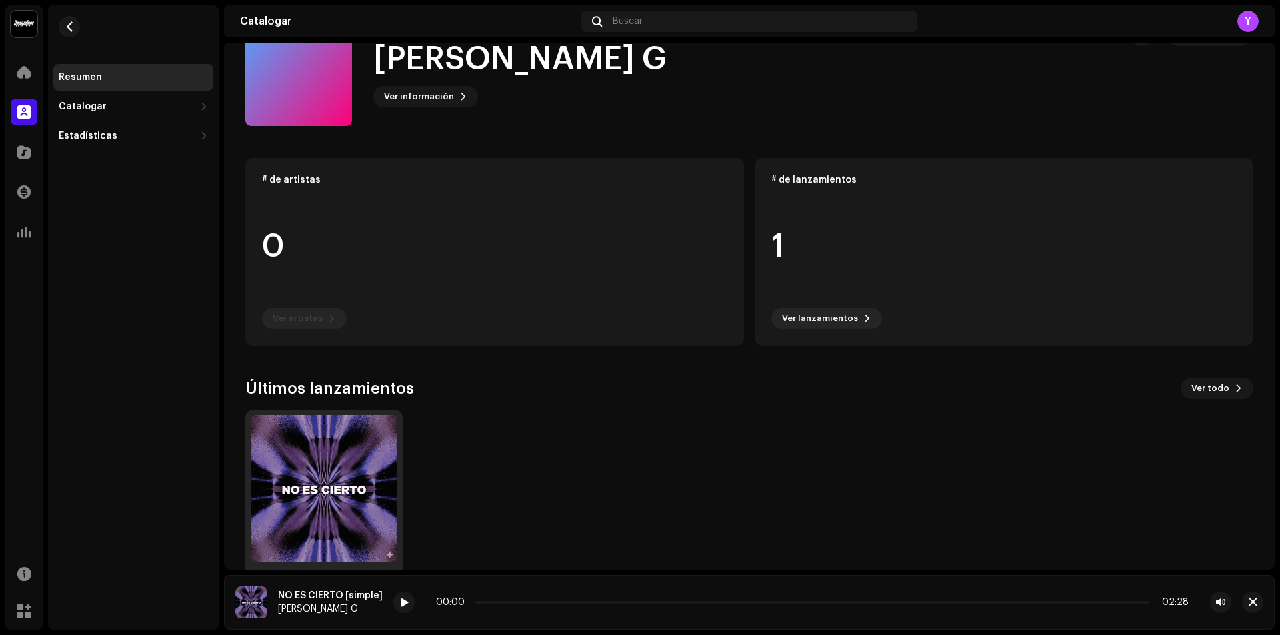
scroll to position [98, 0]
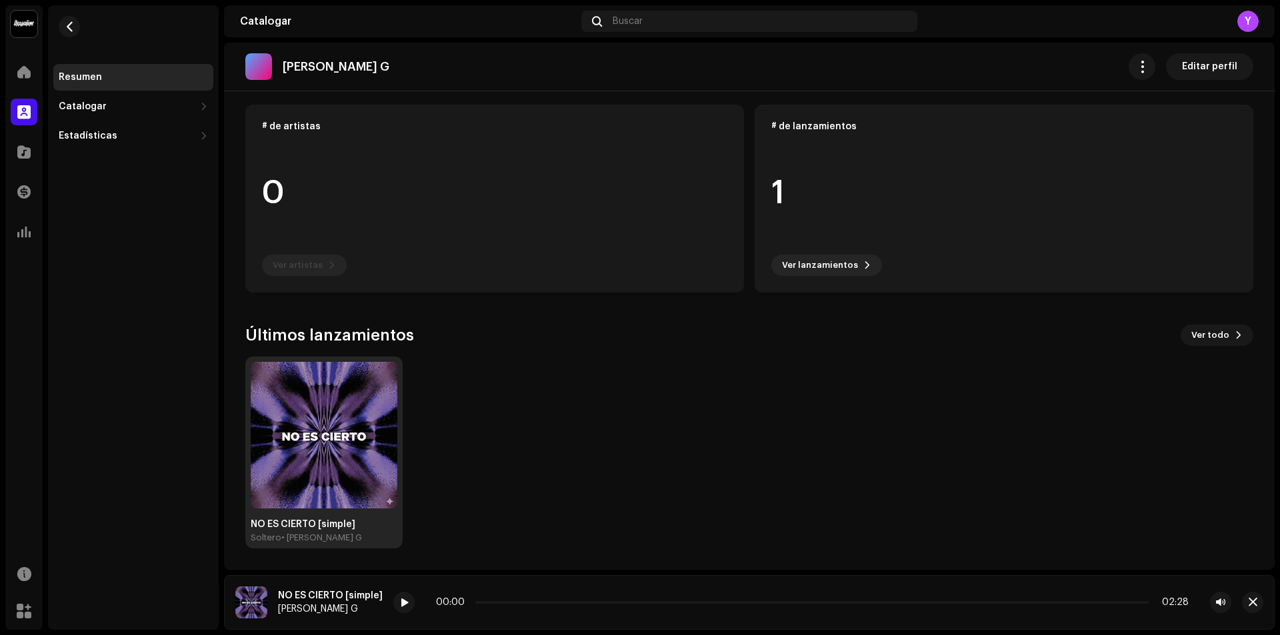
click at [354, 423] on img at bounding box center [324, 435] width 147 height 147
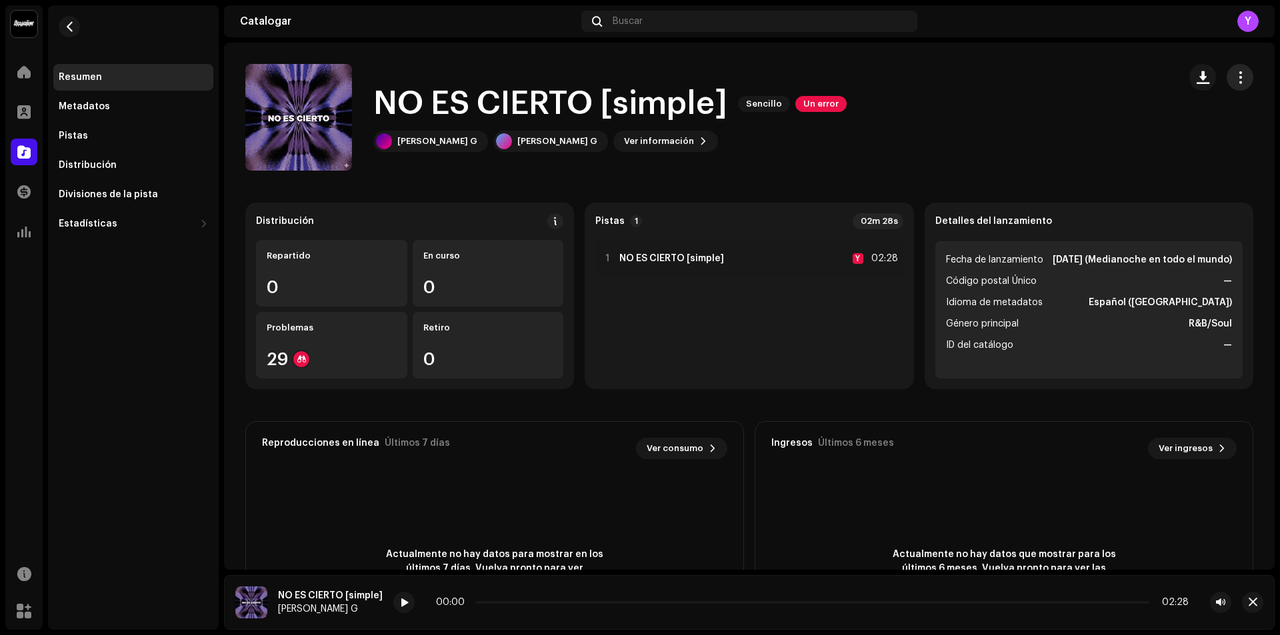
click at [1243, 77] on button "button" at bounding box center [1240, 77] width 27 height 27
click at [1185, 133] on div "Editar" at bounding box center [1172, 136] width 124 height 11
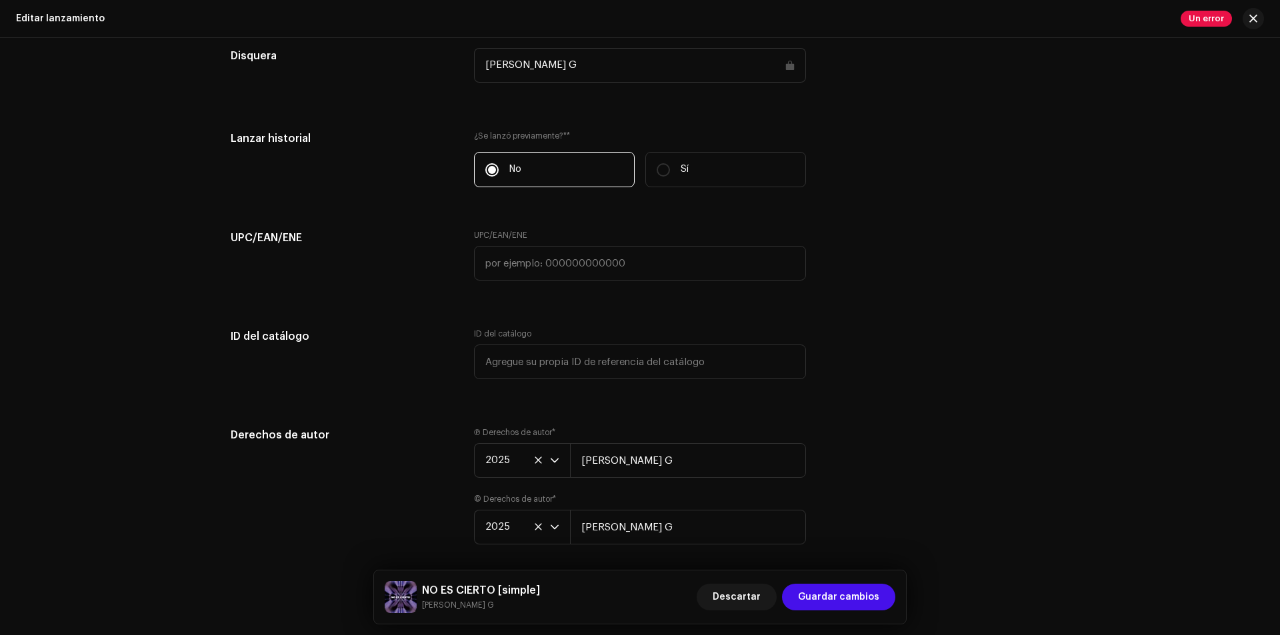
scroll to position [1987, 0]
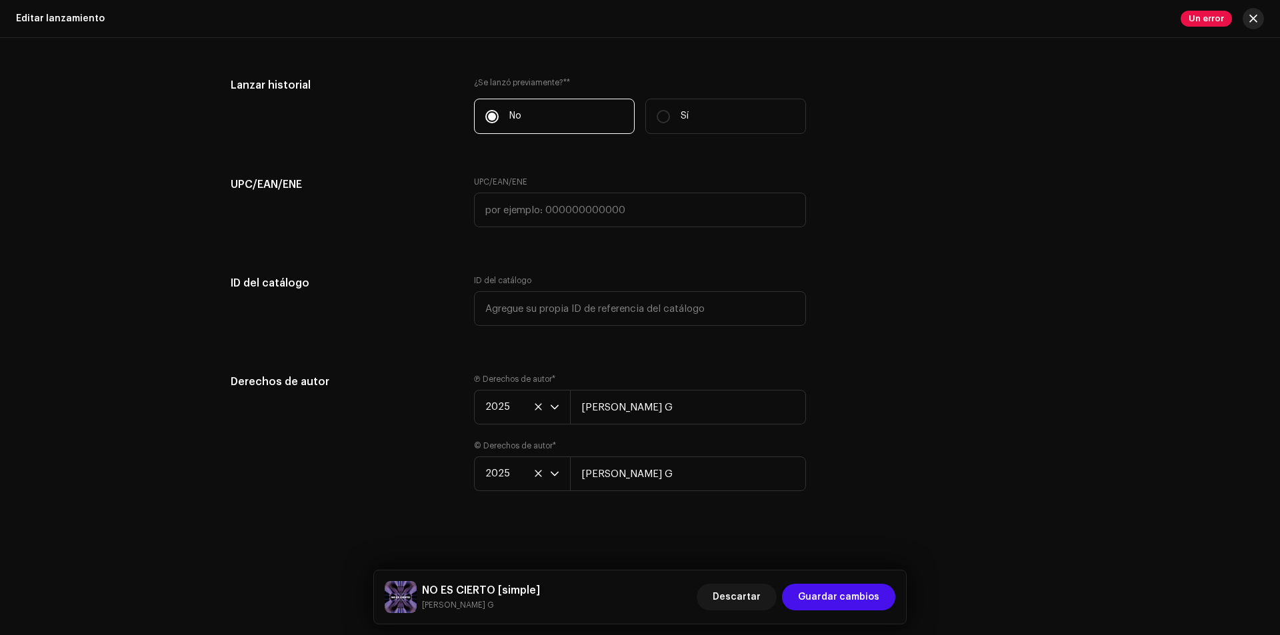
click at [1247, 15] on button "button" at bounding box center [1253, 18] width 21 height 21
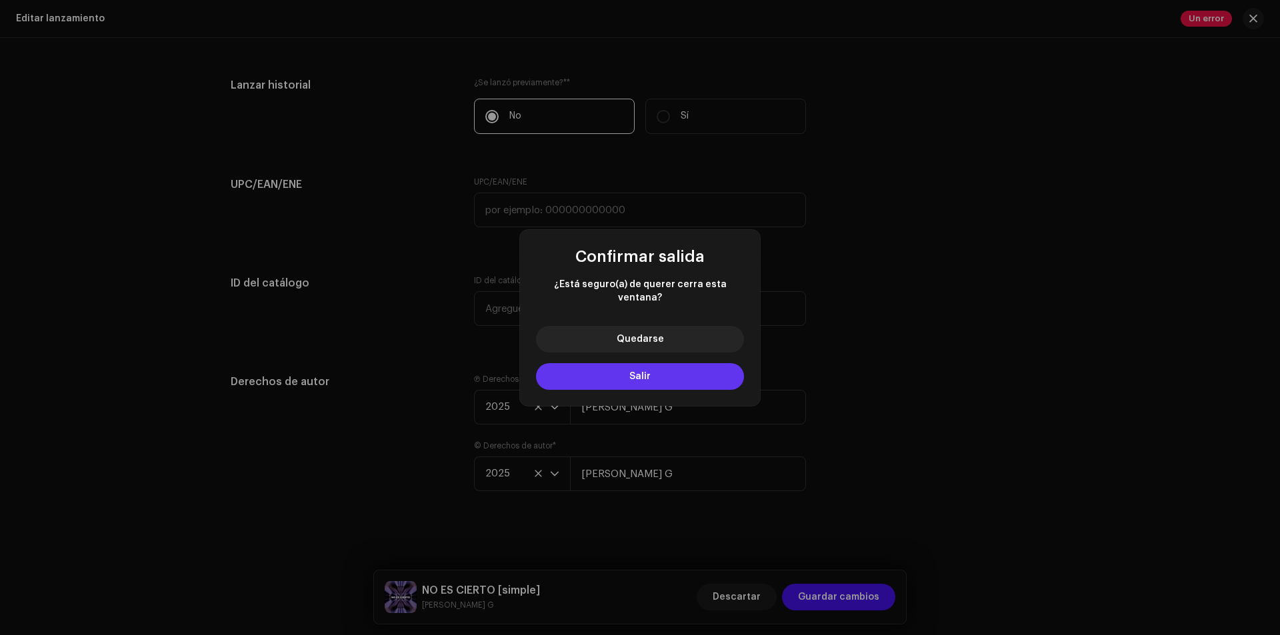
click at [660, 376] on button "Salir" at bounding box center [640, 376] width 208 height 27
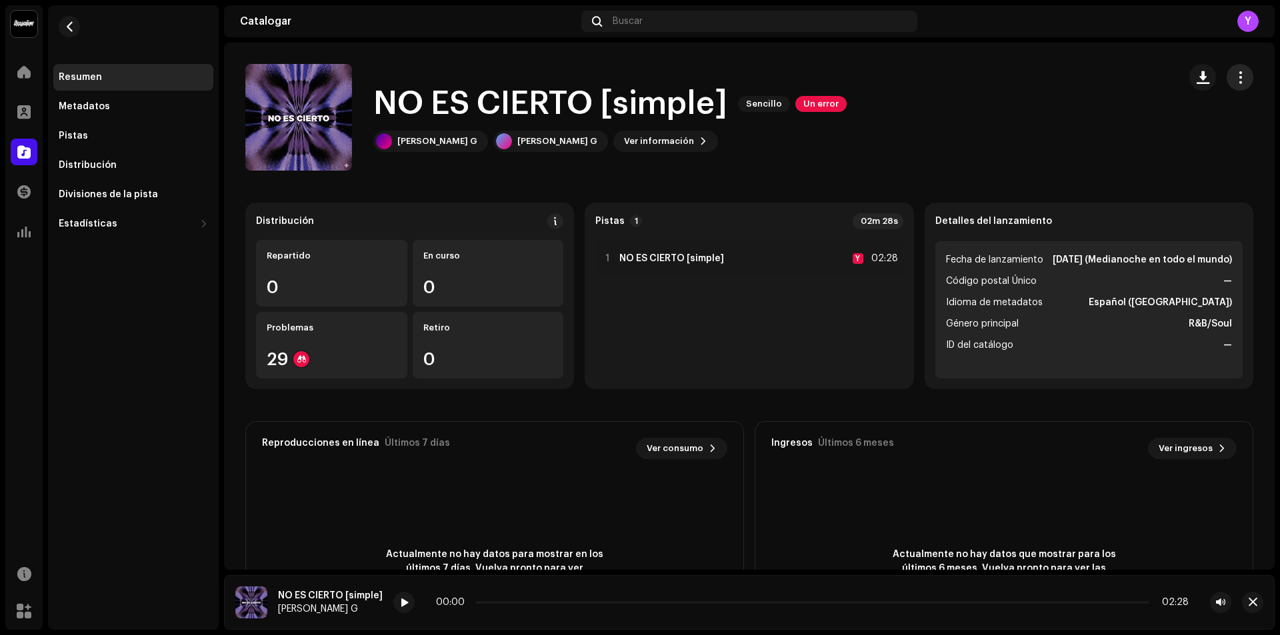
click at [1234, 82] on span "button" at bounding box center [1240, 77] width 13 height 11
click at [1234, 79] on span "button" at bounding box center [1240, 77] width 13 height 11
click at [65, 34] on button "button" at bounding box center [69, 26] width 21 height 21
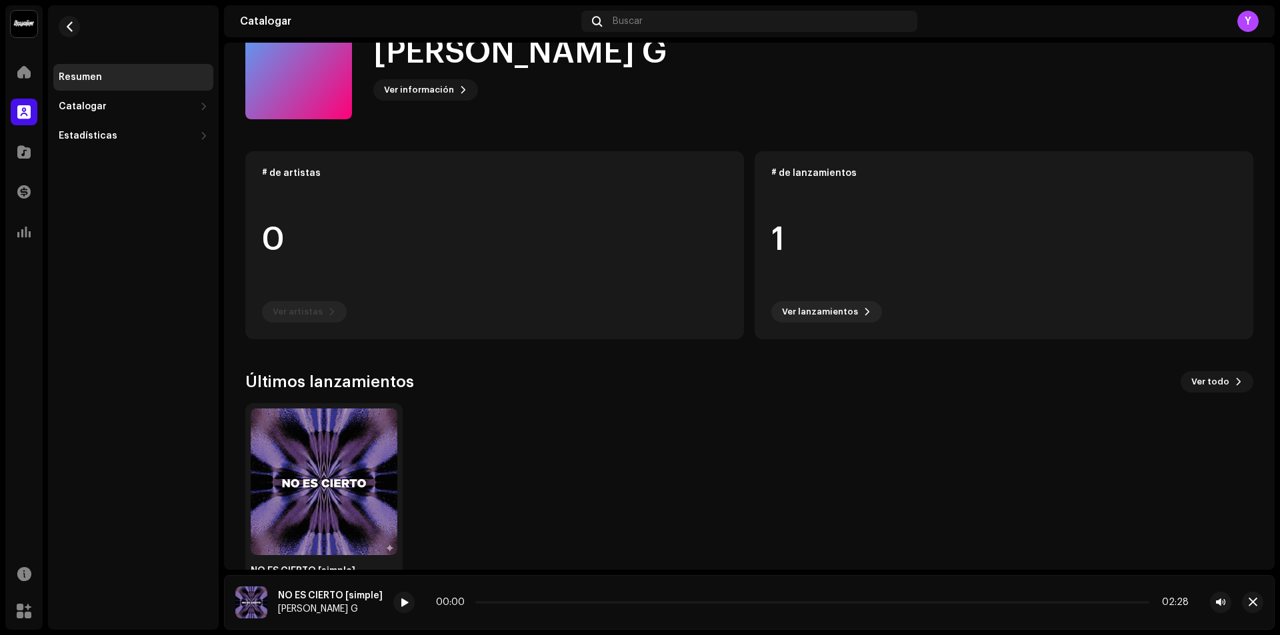
scroll to position [98, 0]
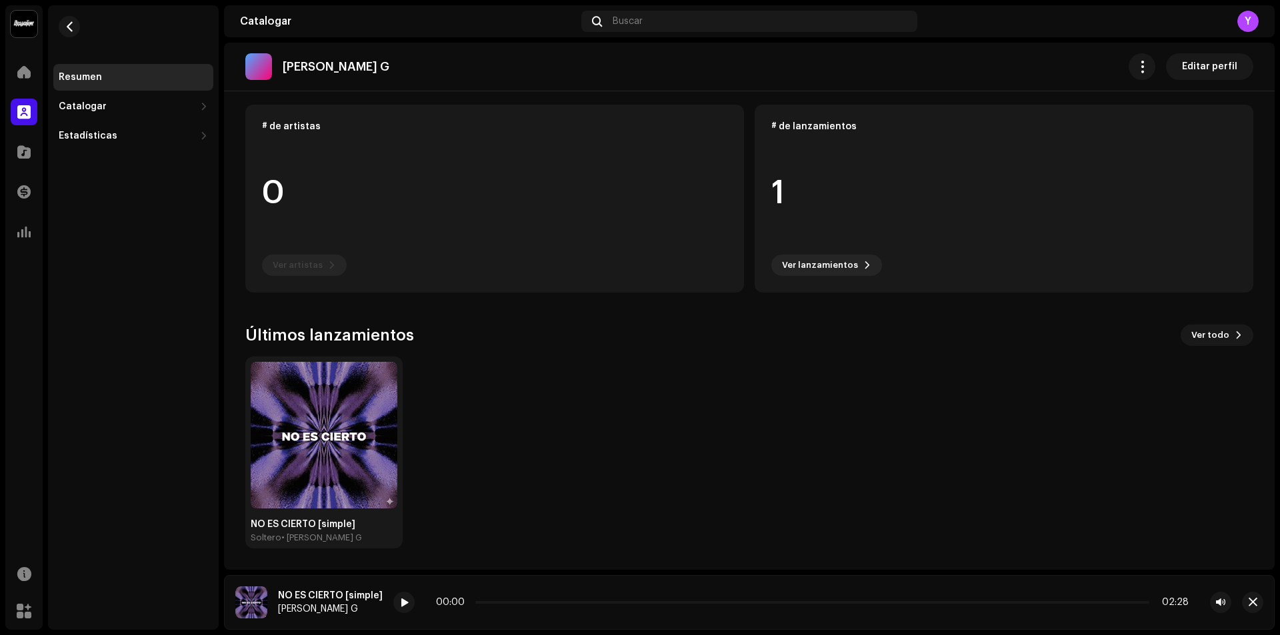
drag, startPoint x: 335, startPoint y: 490, endPoint x: 449, endPoint y: 539, distance: 124.0
click at [449, 539] on div "NO ES CIERTO [simple] Soltero • [PERSON_NAME] G" at bounding box center [744, 453] width 1008 height 192
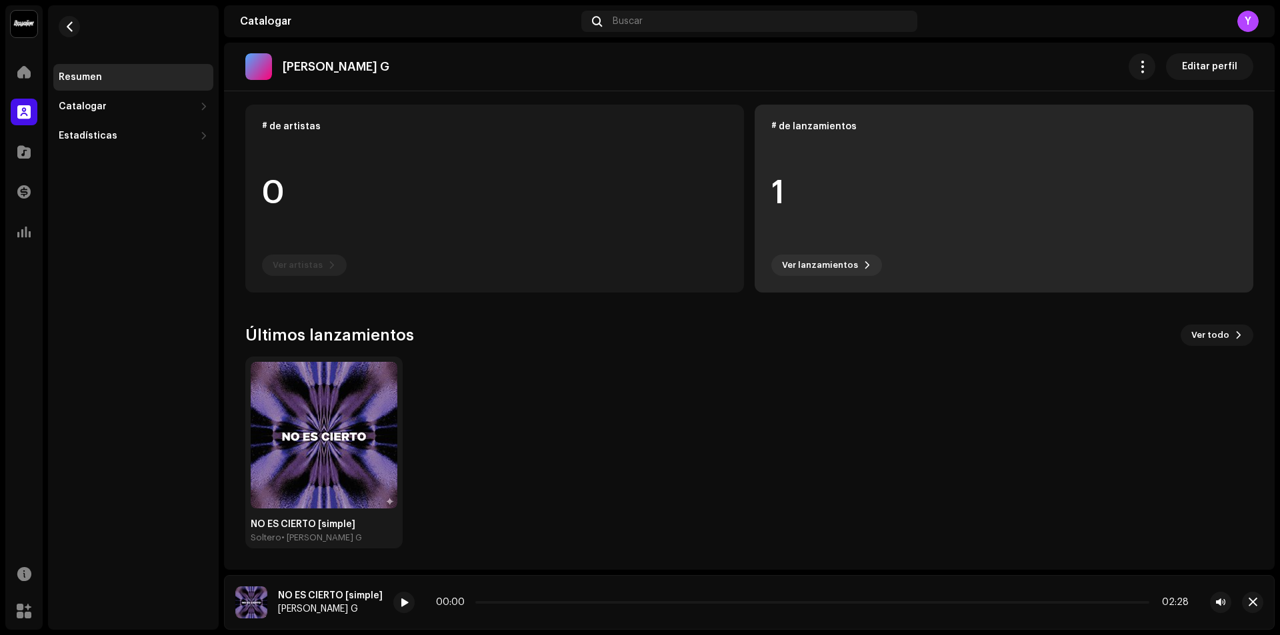
click at [905, 204] on div "1" at bounding box center [1003, 193] width 465 height 101
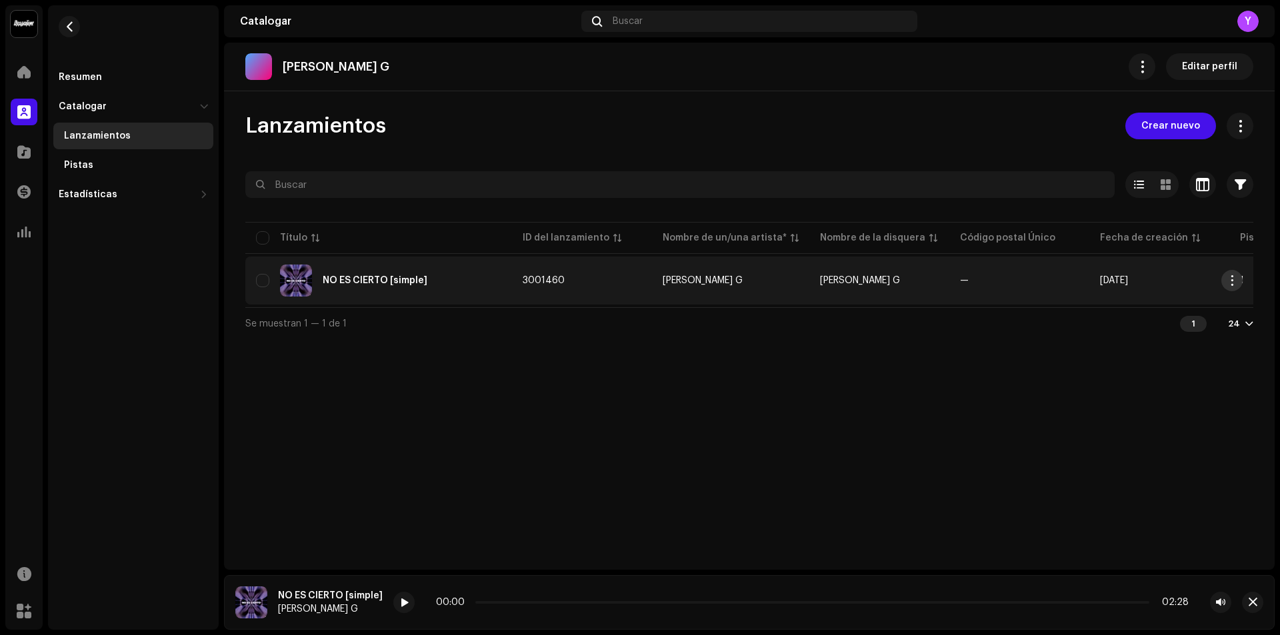
click at [1236, 283] on span "button" at bounding box center [1232, 280] width 10 height 11
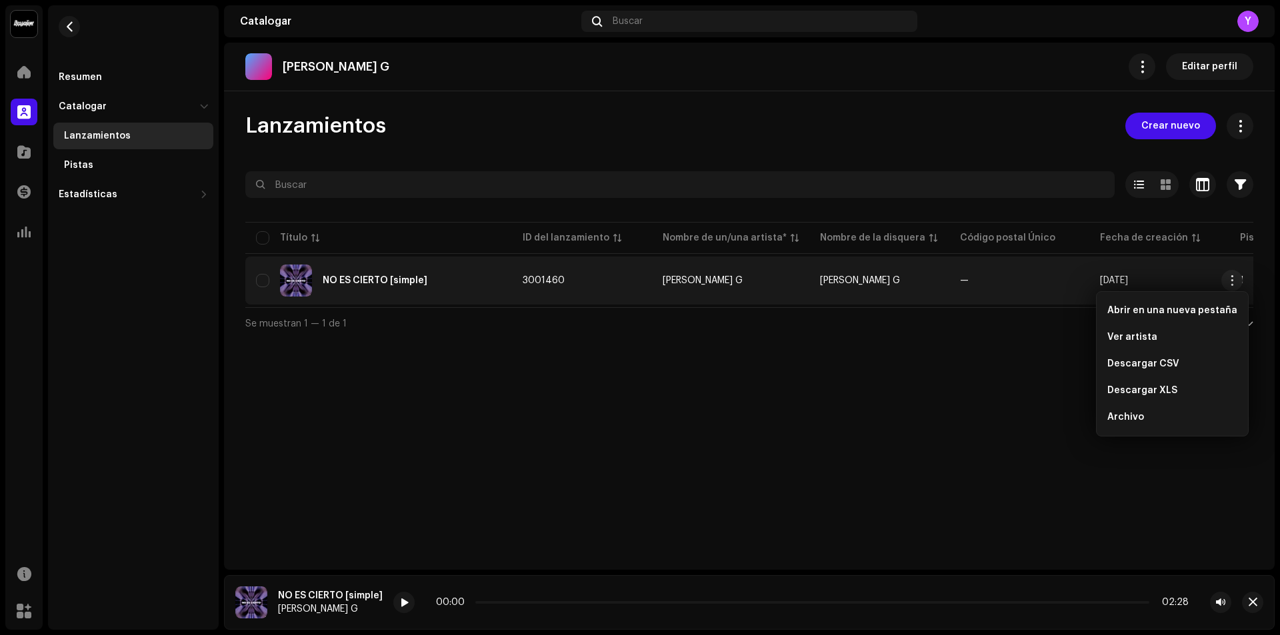
drag, startPoint x: 928, startPoint y: 414, endPoint x: 880, endPoint y: 407, distance: 48.5
click at [915, 412] on div "[PERSON_NAME] G Editar perfil Lanzamientos Crear nuevo Seleccionado 0 Seleccion…" at bounding box center [749, 306] width 1051 height 527
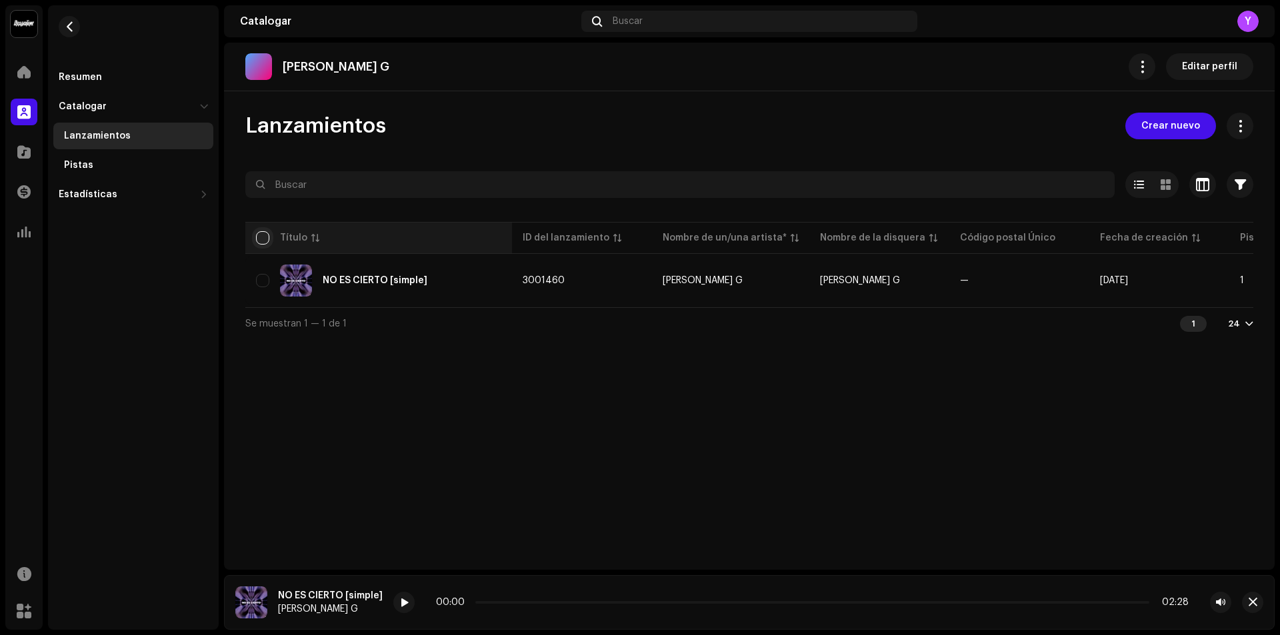
click at [262, 238] on input "checkbox" at bounding box center [262, 237] width 13 height 13
checkbox input "true"
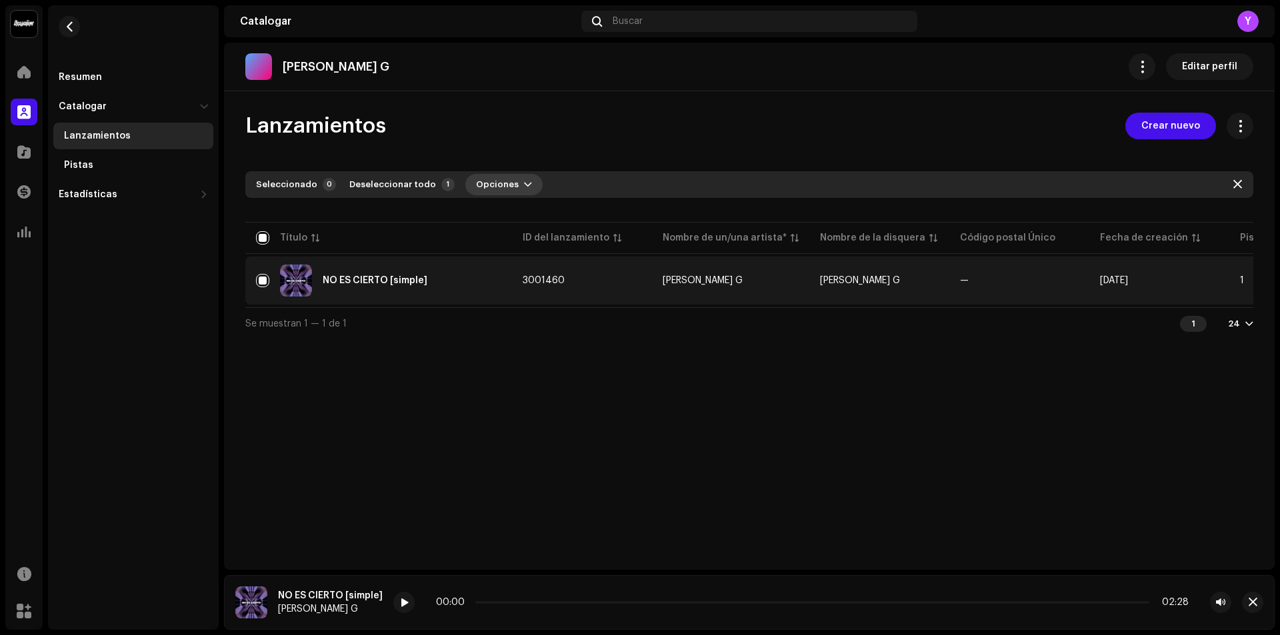
click at [524, 183] on span "button" at bounding box center [528, 184] width 8 height 11
drag, startPoint x: 517, startPoint y: 183, endPoint x: 475, endPoint y: 183, distance: 42.0
click at [524, 183] on span "button" at bounding box center [528, 184] width 8 height 11
click at [524, 186] on span "button" at bounding box center [528, 184] width 8 height 11
click at [695, 133] on div "Lanzamientos Crear nuevo" at bounding box center [749, 126] width 1008 height 27
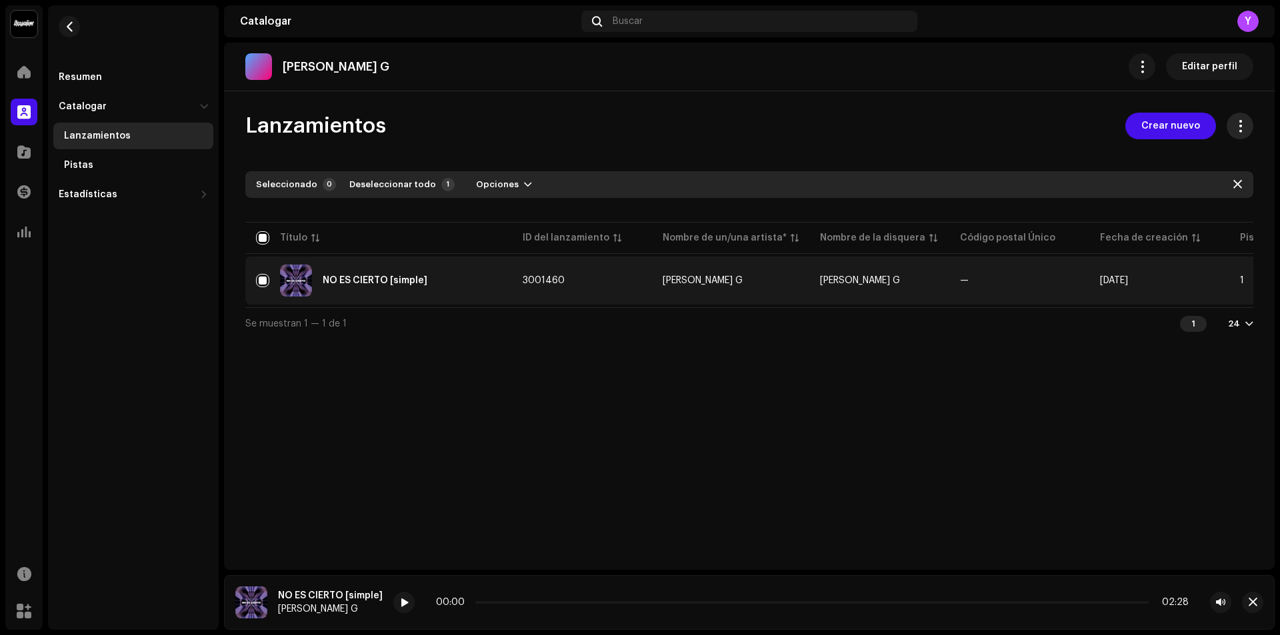
click at [1247, 133] on button at bounding box center [1240, 126] width 27 height 27
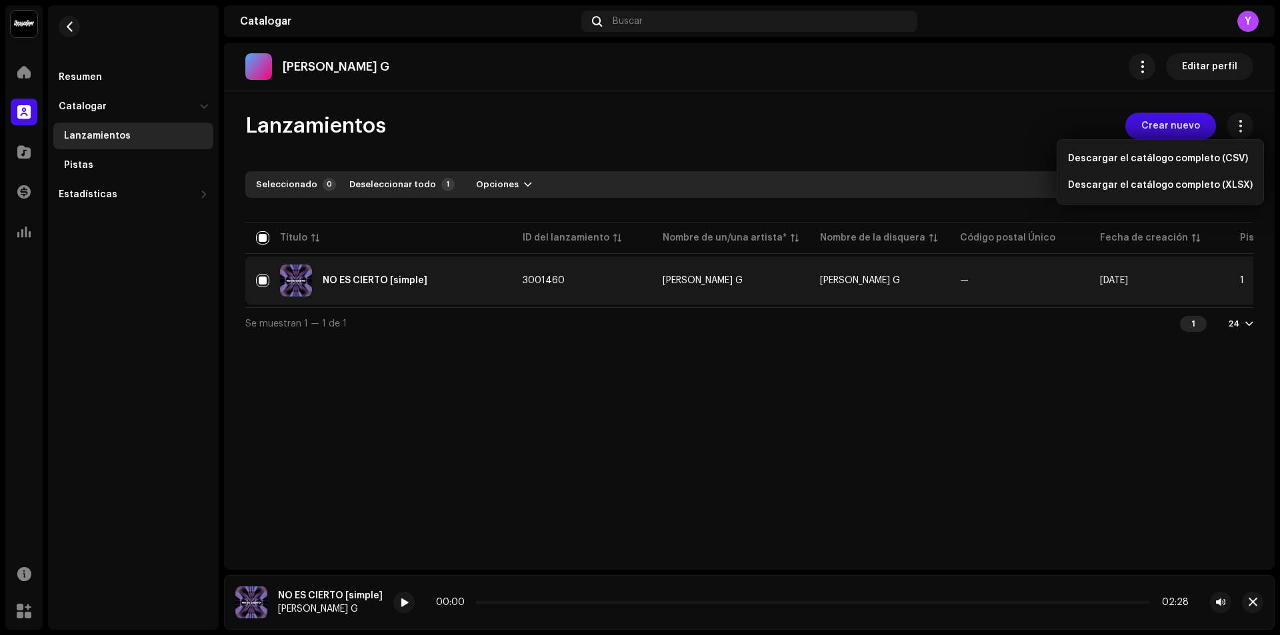
click at [1255, 125] on div "Lanzamientos Crear nuevo Seleccionado 0 Deseleccionar todo 1 Opciones Filtros E…" at bounding box center [749, 226] width 1051 height 227
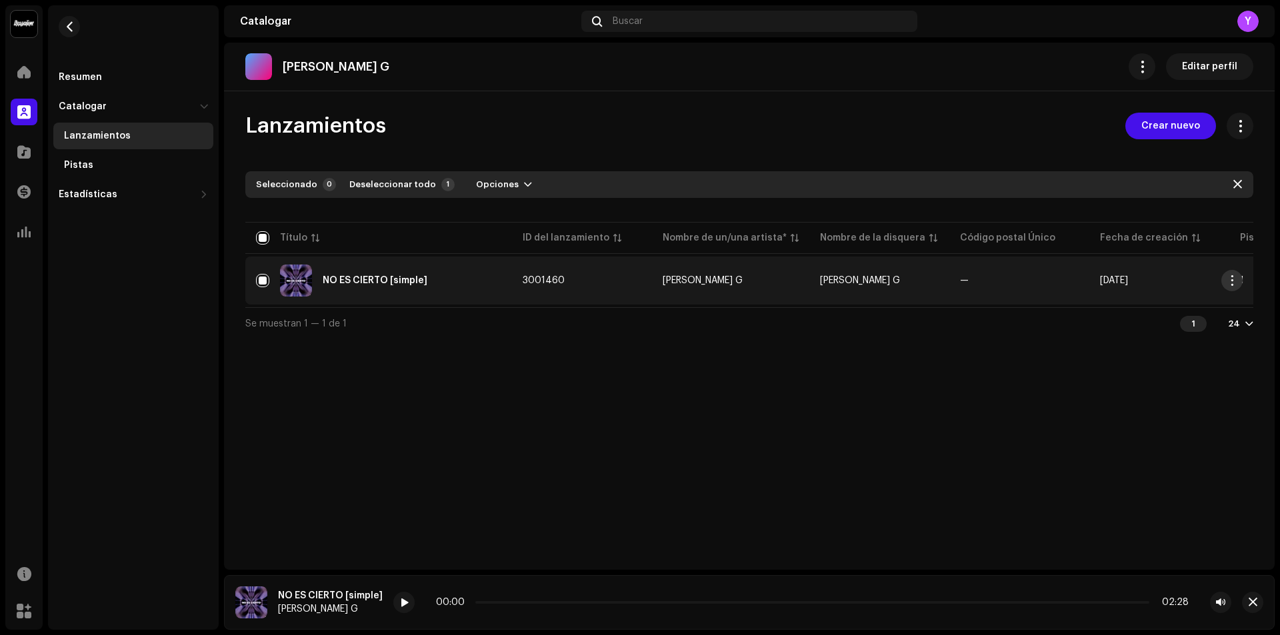
click at [1235, 283] on span "button" at bounding box center [1232, 280] width 10 height 11
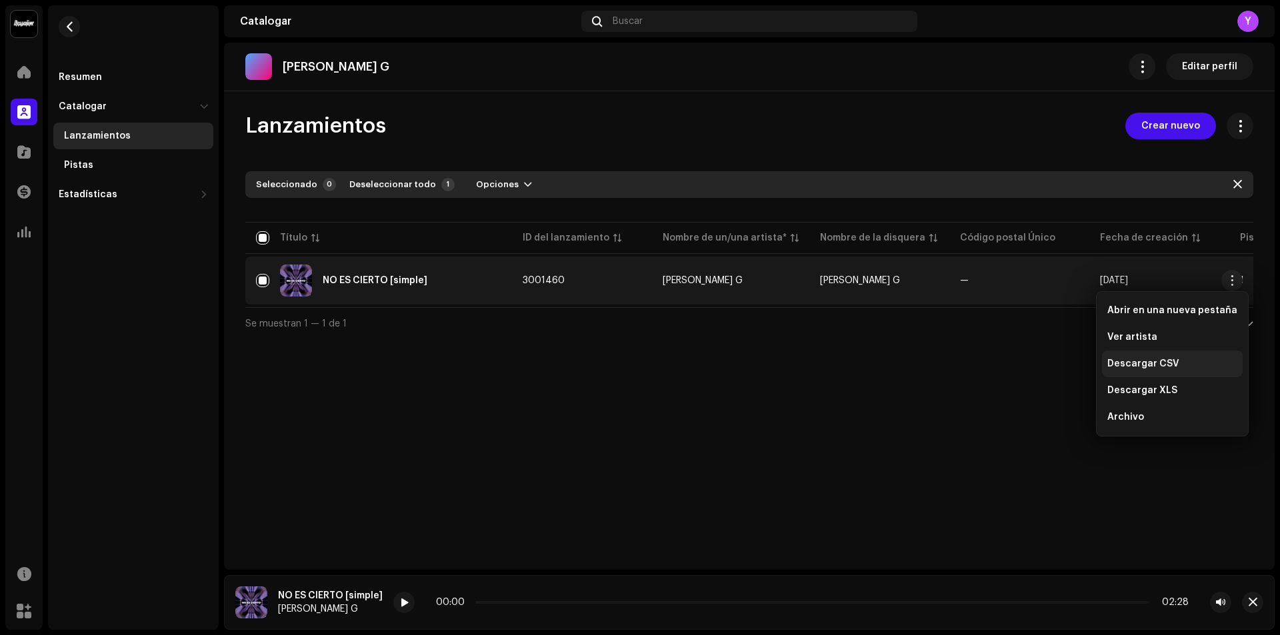
drag, startPoint x: 1265, startPoint y: 388, endPoint x: 1172, endPoint y: 353, distance: 98.9
click at [1261, 385] on div "Thiago G Editar perfil Lanzamientos Crear nuevo Seleccionado 0 Deseleccionar to…" at bounding box center [749, 306] width 1051 height 527
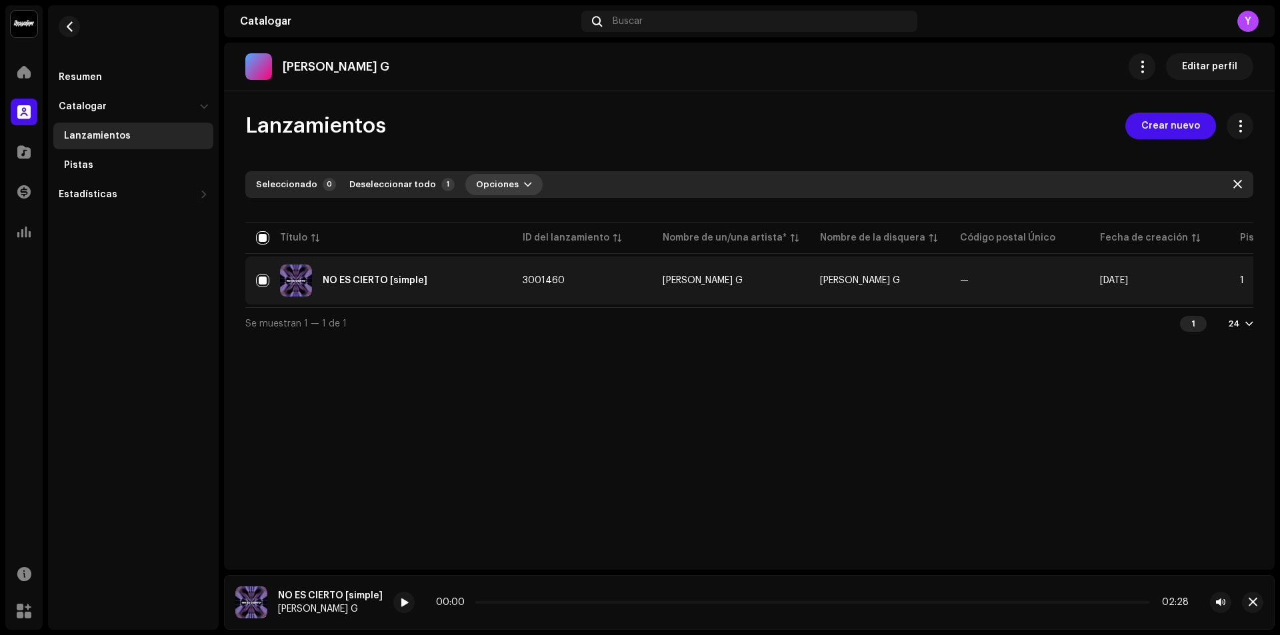
click at [499, 179] on span "Opciones" at bounding box center [497, 184] width 43 height 27
click at [509, 242] on font "Desarchivar" at bounding box center [494, 241] width 58 height 9
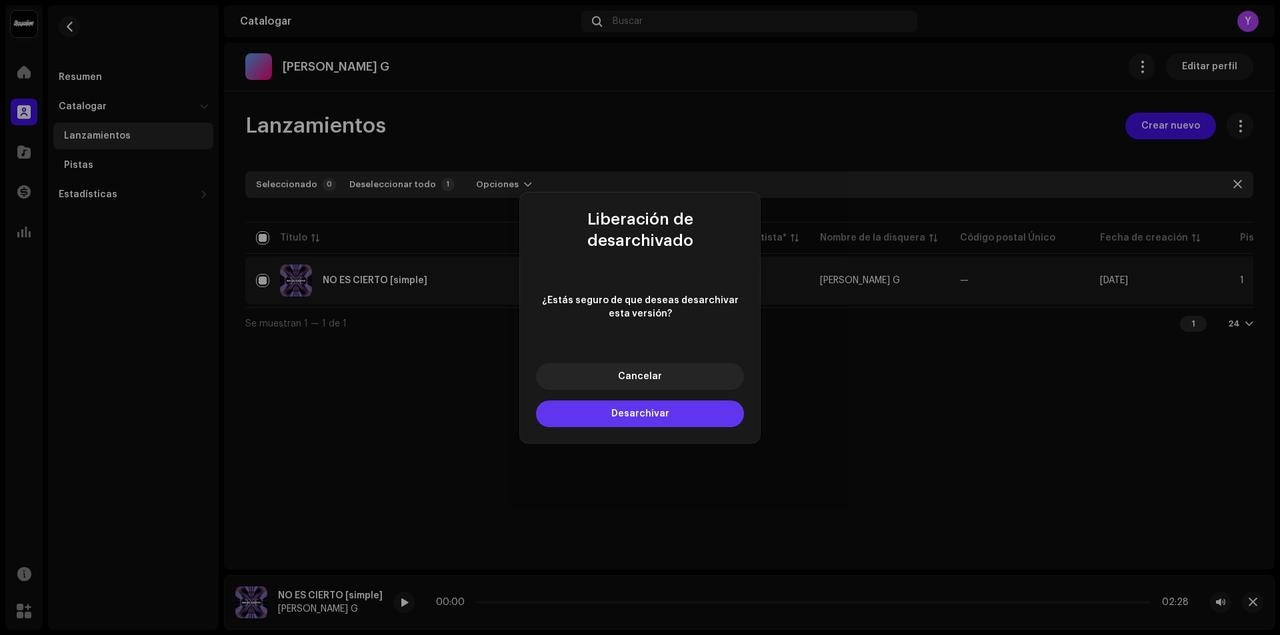
click at [647, 409] on font "Desarchivar" at bounding box center [640, 413] width 58 height 9
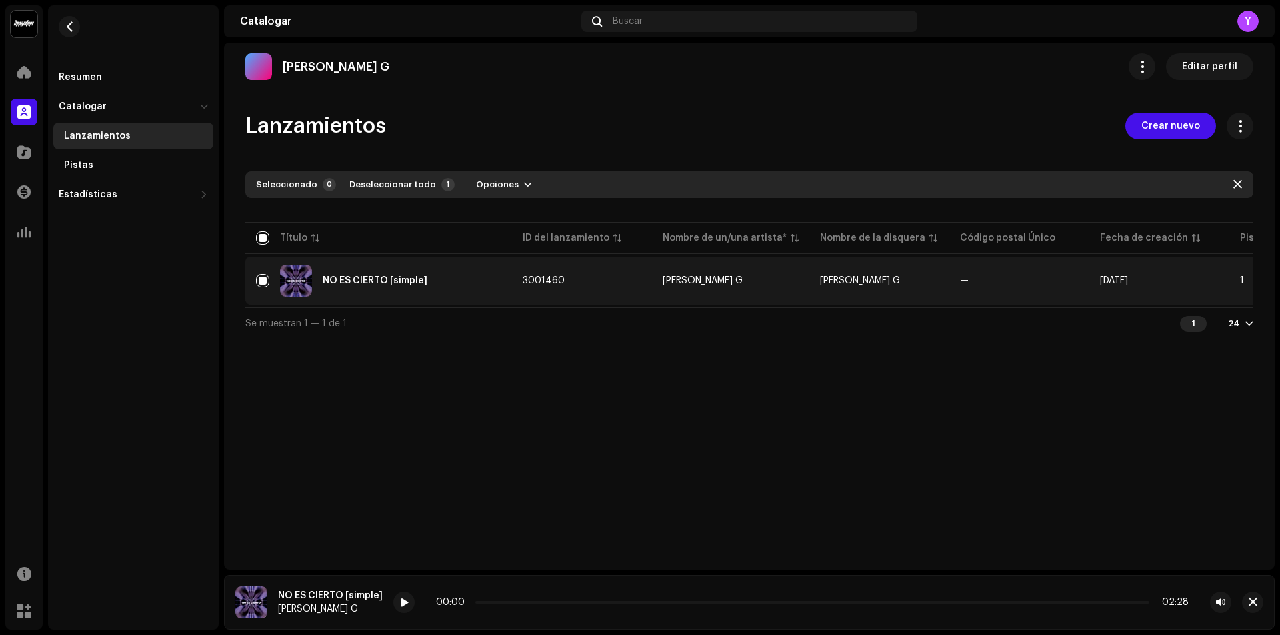
checkbox input "false"
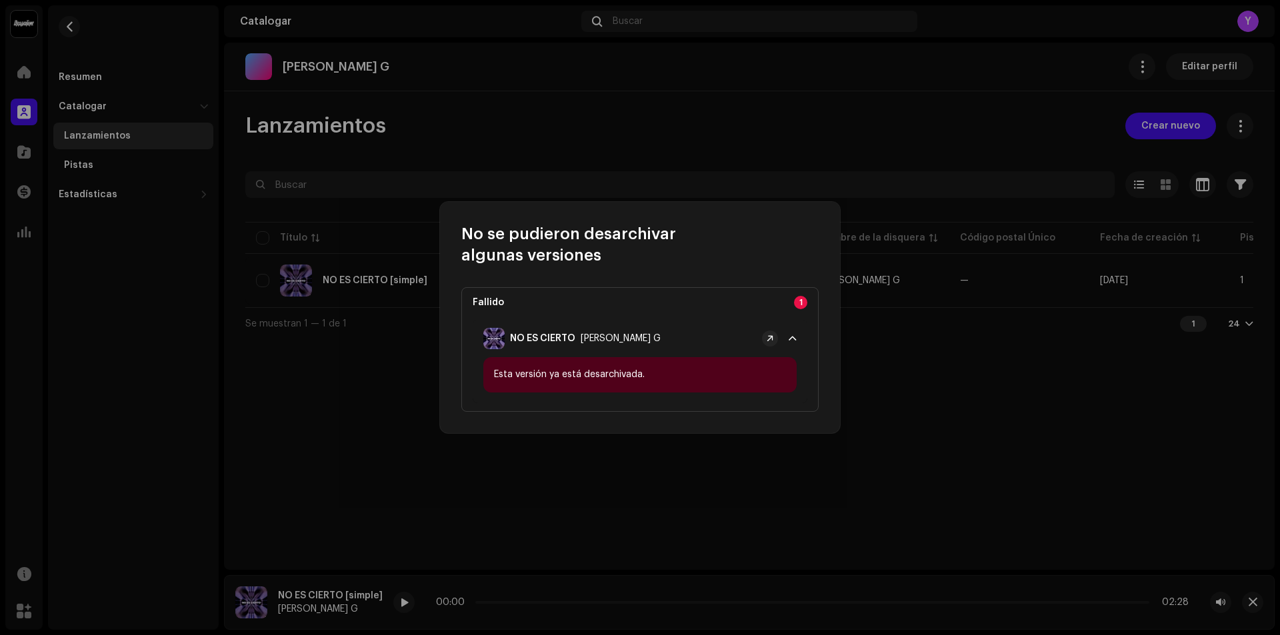
click at [707, 374] on div "Esta versión ya está desarchivada." at bounding box center [639, 374] width 313 height 35
click at [715, 371] on div "Esta versión ya está desarchivada." at bounding box center [639, 374] width 313 height 35
click at [800, 299] on font "1" at bounding box center [800, 303] width 3 height 8
click at [789, 333] on span at bounding box center [793, 338] width 8 height 11
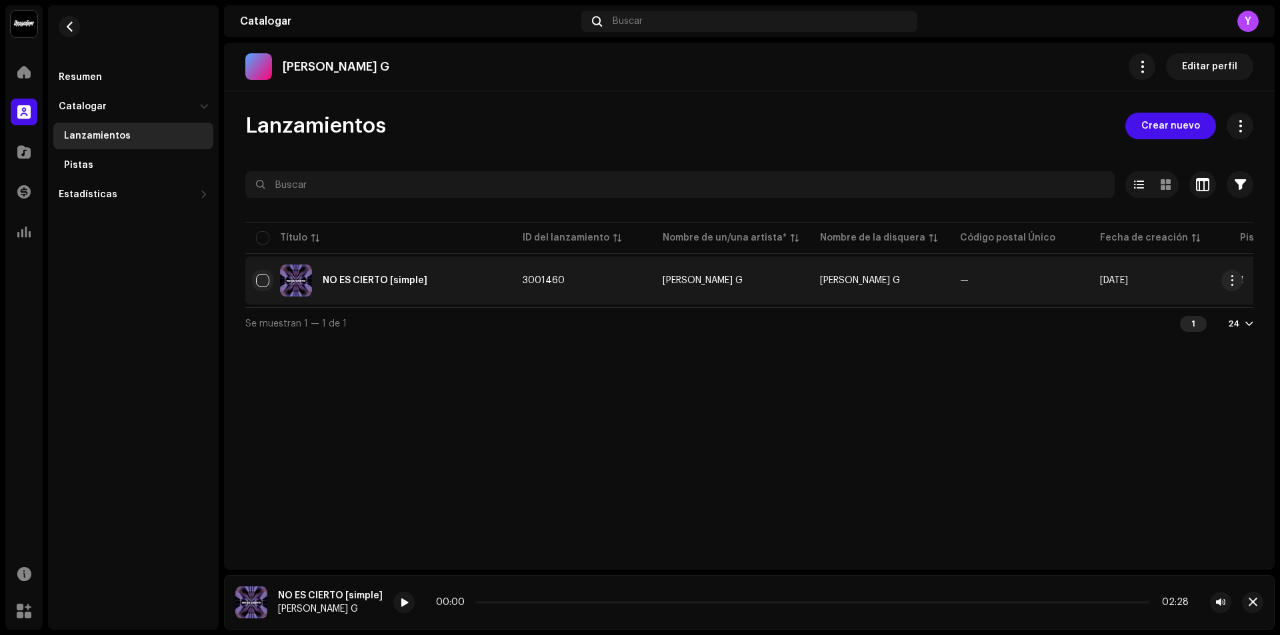
click at [266, 279] on input "checkbox" at bounding box center [262, 280] width 13 height 13
checkbox input "true"
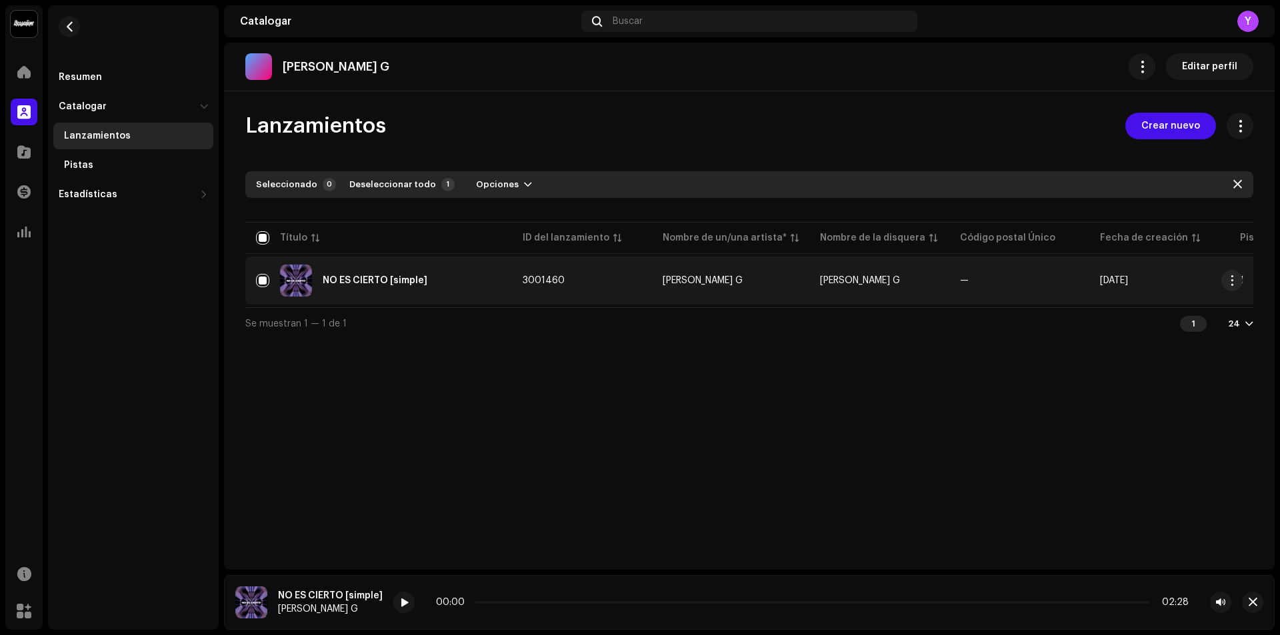
click at [1245, 283] on td "1" at bounding box center [1299, 281] width 140 height 48
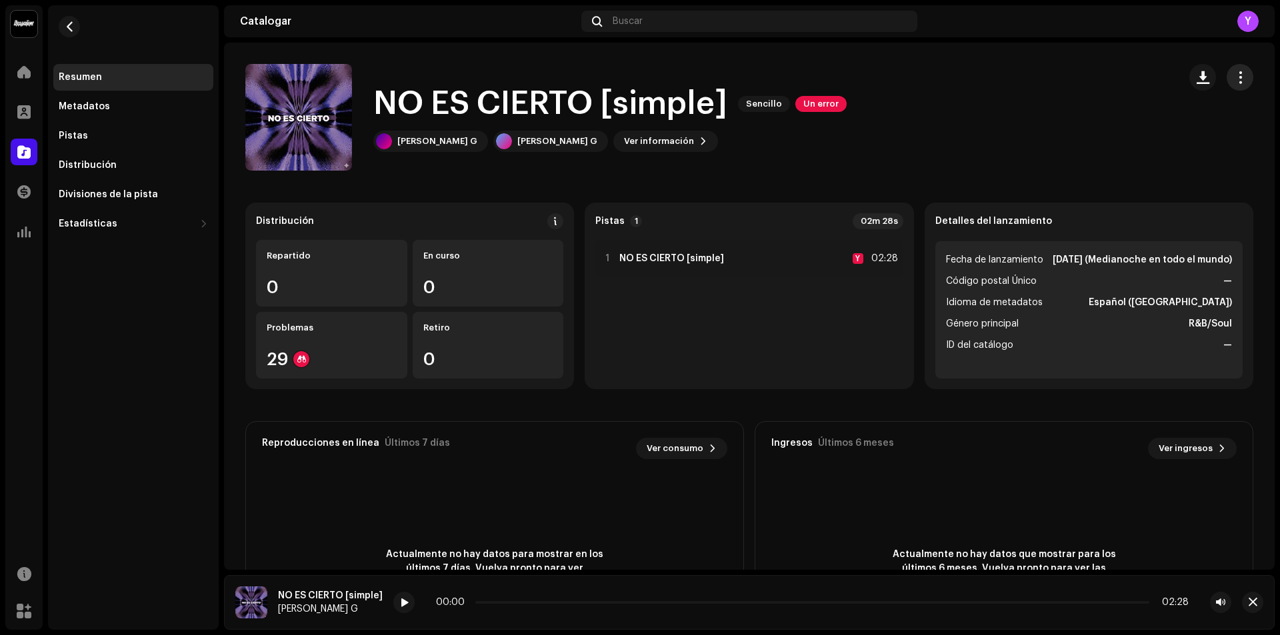
click at [1239, 80] on button "button" at bounding box center [1240, 77] width 27 height 27
click at [741, 151] on div "Thiago G Thiago G Ver información" at bounding box center [609, 141] width 473 height 21
click at [553, 219] on span at bounding box center [555, 221] width 9 height 11
click at [1072, 139] on div "Directrices de la PSD sobre el plazo de transmisión Solemos transmitir sus lanz…" at bounding box center [640, 317] width 1280 height 635
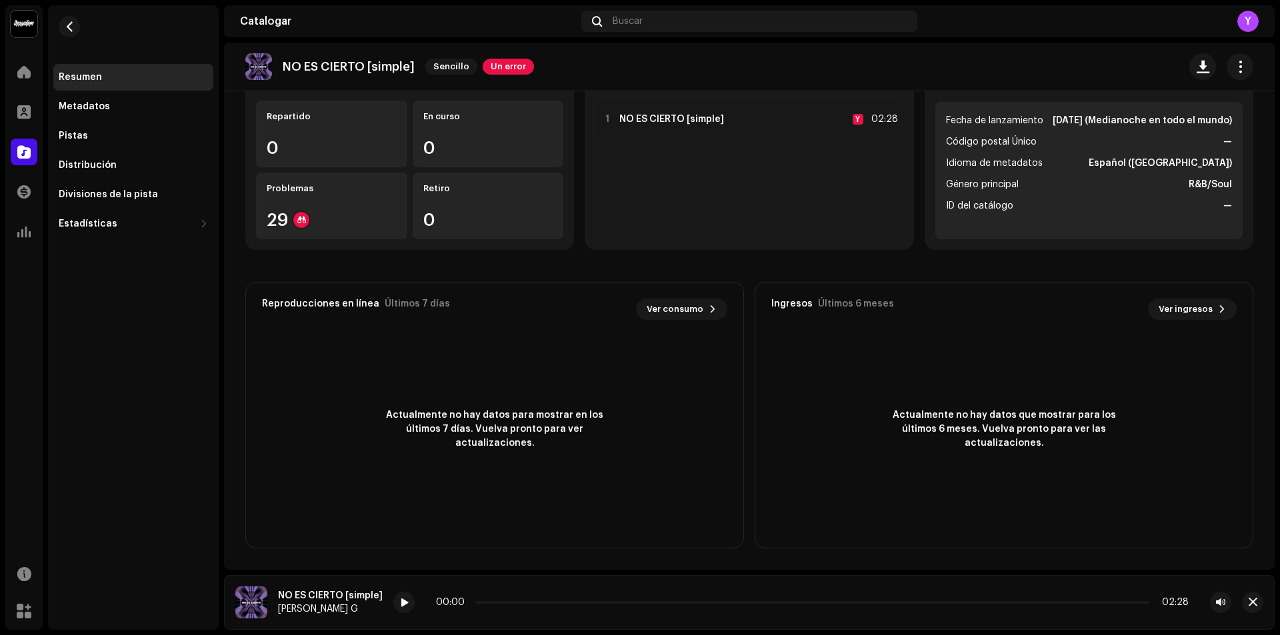
scroll to position [1, 0]
click at [31, 100] on div at bounding box center [24, 112] width 27 height 27
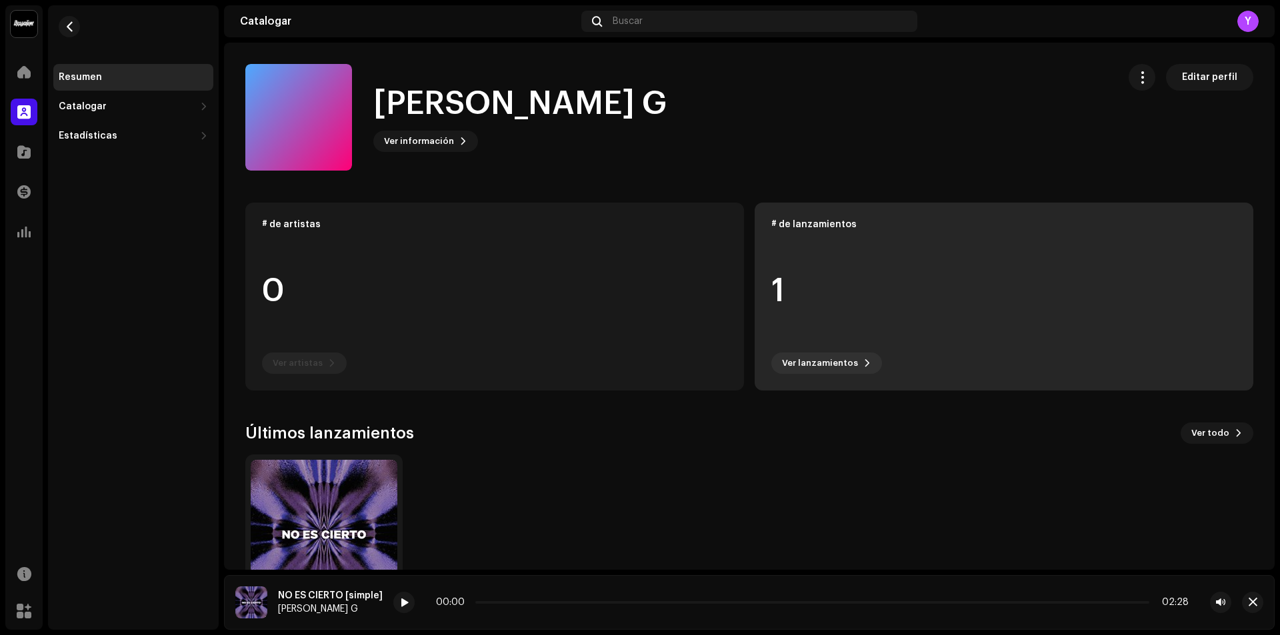
drag, startPoint x: 891, startPoint y: 325, endPoint x: 829, endPoint y: 313, distance: 63.8
click at [829, 313] on div "1" at bounding box center [1003, 291] width 465 height 101
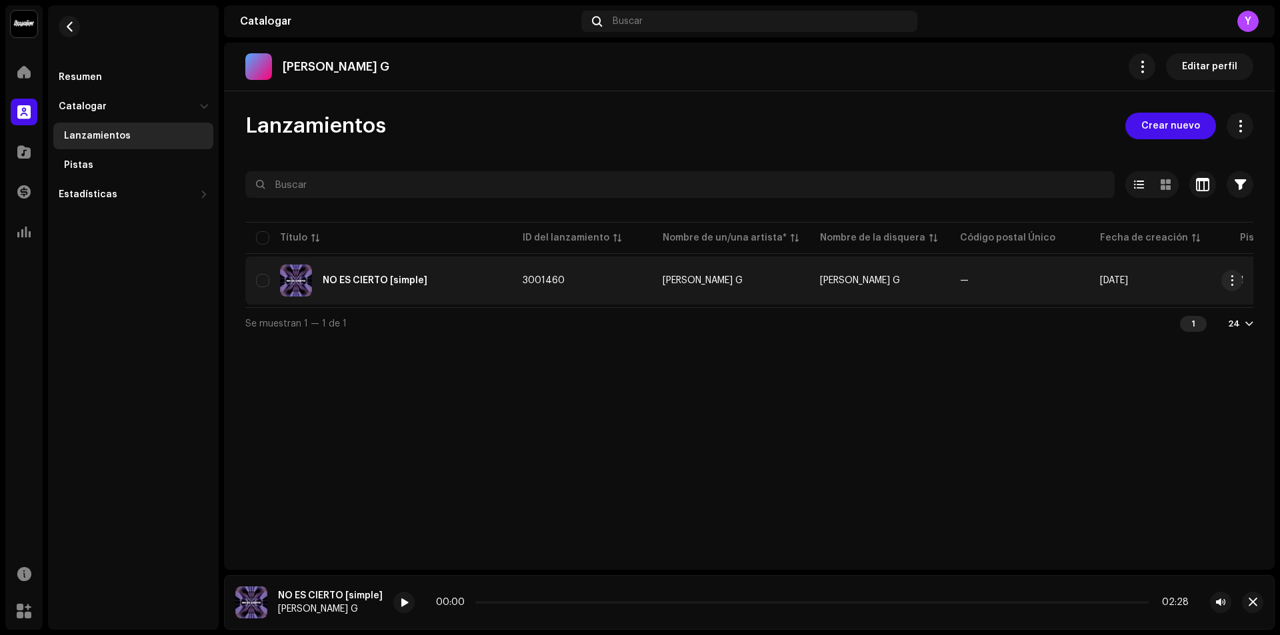
click at [950, 281] on td "—" at bounding box center [1019, 281] width 140 height 48
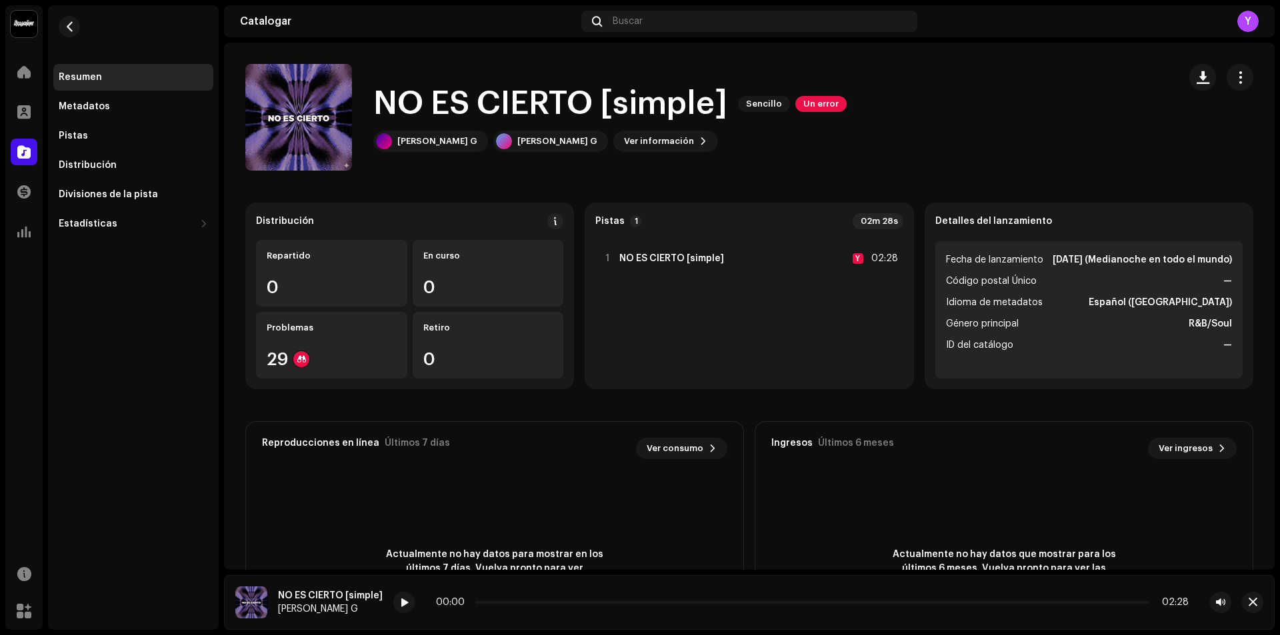
click at [743, 311] on div "1 NO ES CIERTO [simple] Y 02:28" at bounding box center [748, 309] width 307 height 139
click at [624, 139] on font "Ver información" at bounding box center [659, 141] width 70 height 9
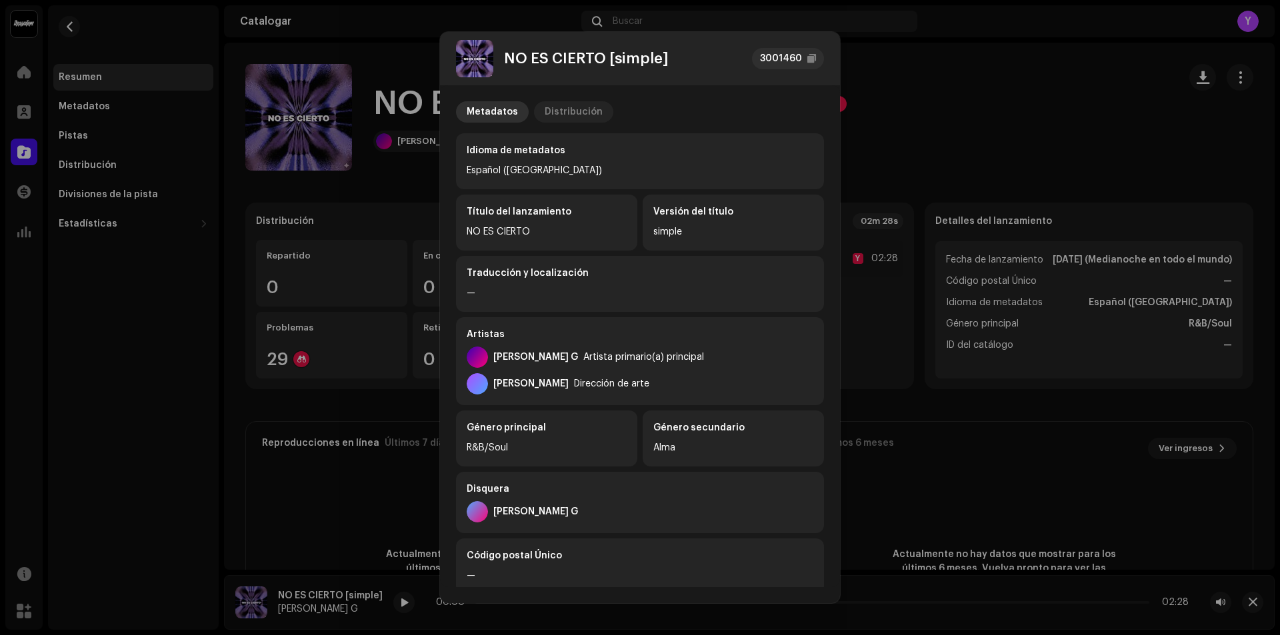
click at [573, 113] on font "Distribución" at bounding box center [574, 111] width 58 height 9
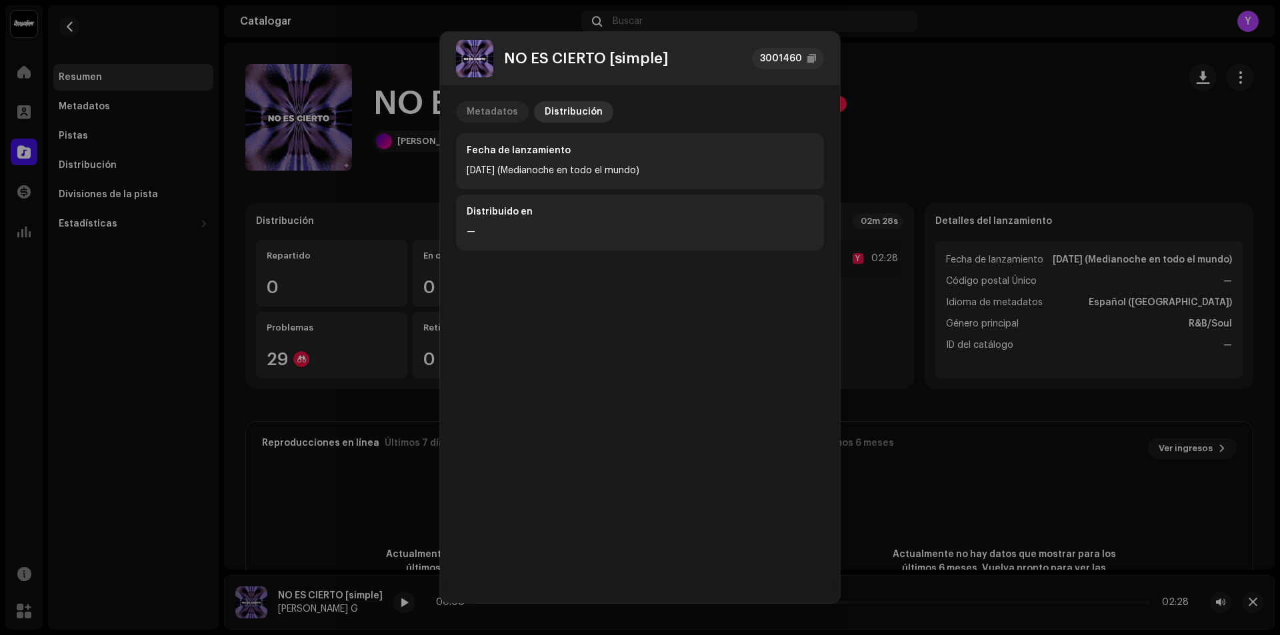
click at [503, 103] on div "Metadatos" at bounding box center [492, 111] width 51 height 21
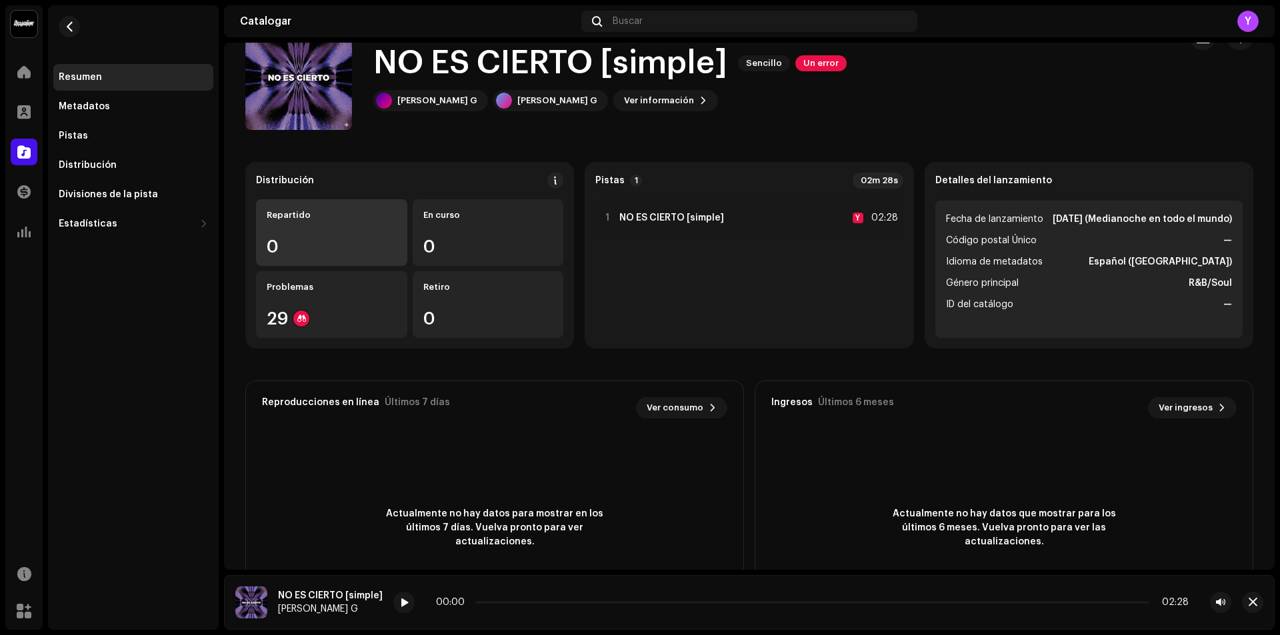
scroll to position [139, 0]
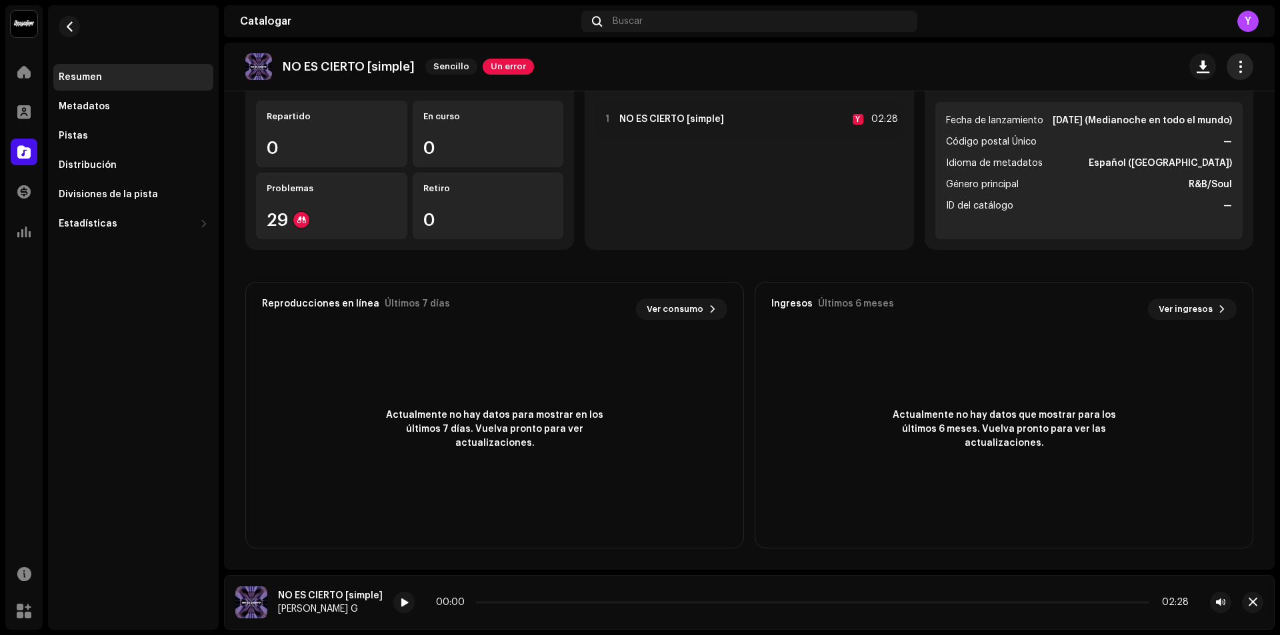
click at [1227, 64] on button "button" at bounding box center [1240, 66] width 27 height 27
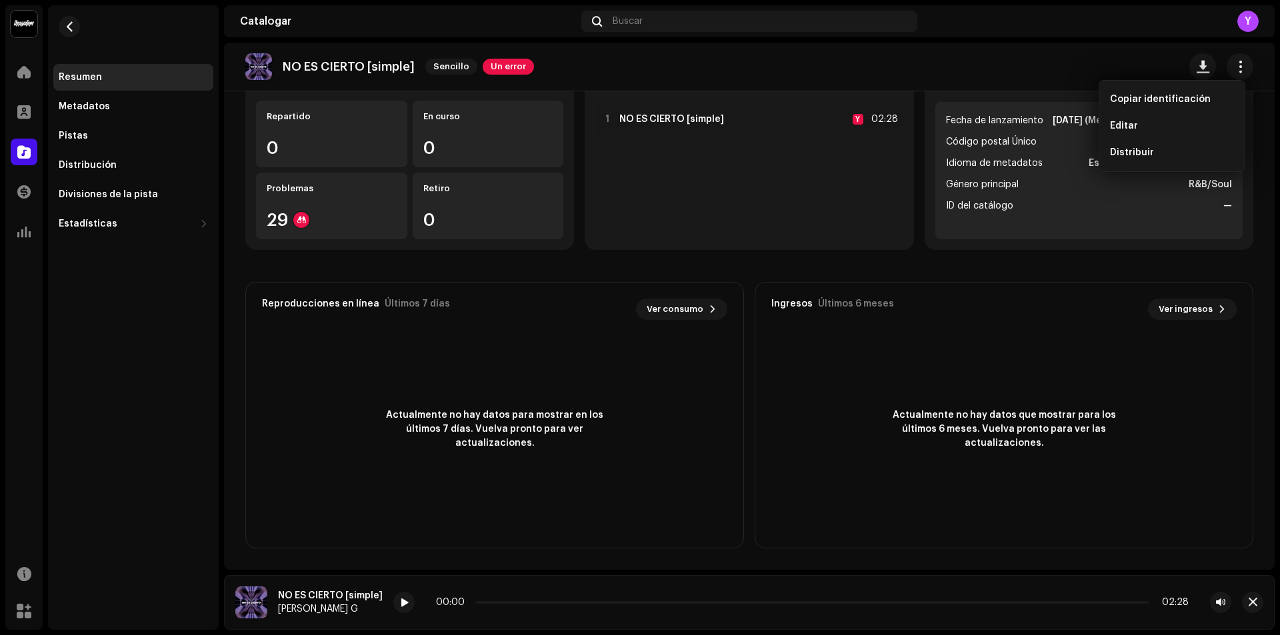
click at [1065, 56] on div "NO ES CIERTO [simple] Sencillo Un error" at bounding box center [749, 66] width 1008 height 27
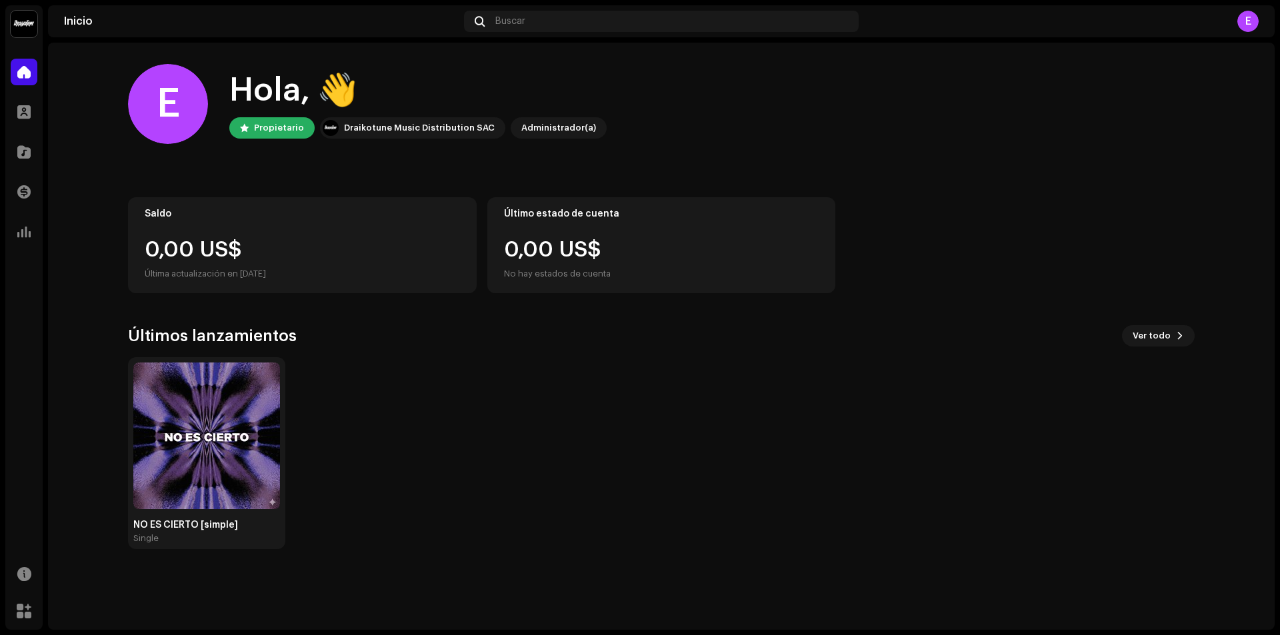
click at [1261, 24] on div "Inicio Buscar E" at bounding box center [661, 21] width 1227 height 32
click at [1249, 21] on div "E" at bounding box center [1247, 21] width 21 height 21
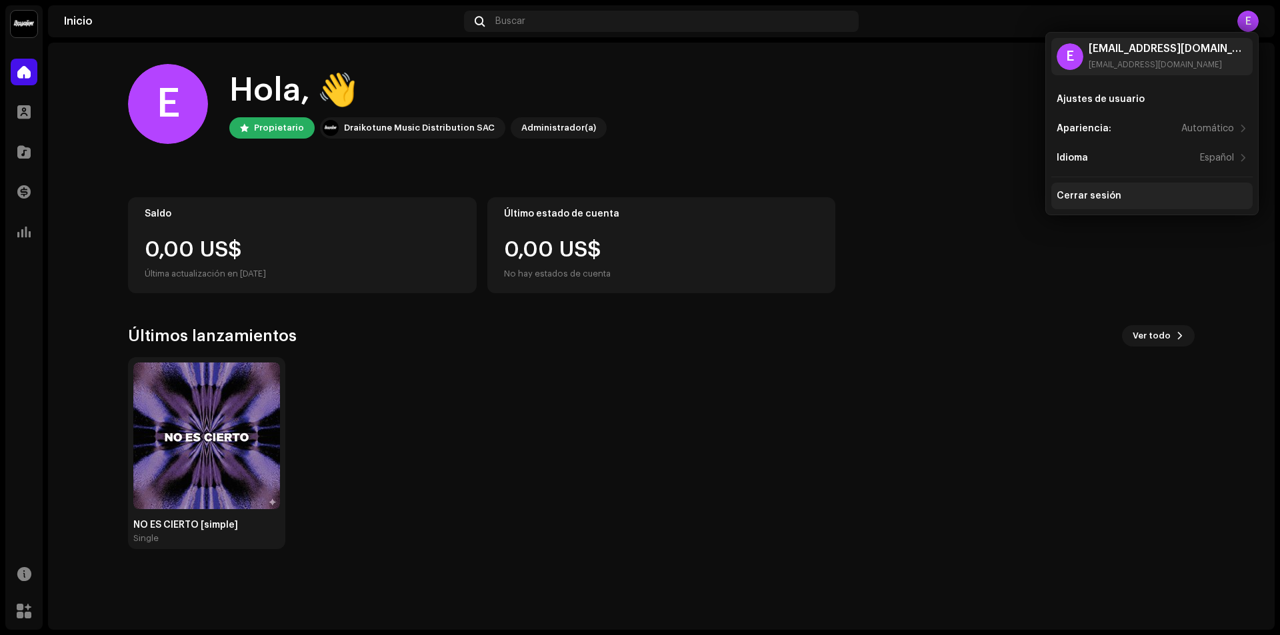
click at [1145, 189] on div "Cerrar sesión" at bounding box center [1151, 196] width 201 height 27
